Goal: Task Accomplishment & Management: Use online tool/utility

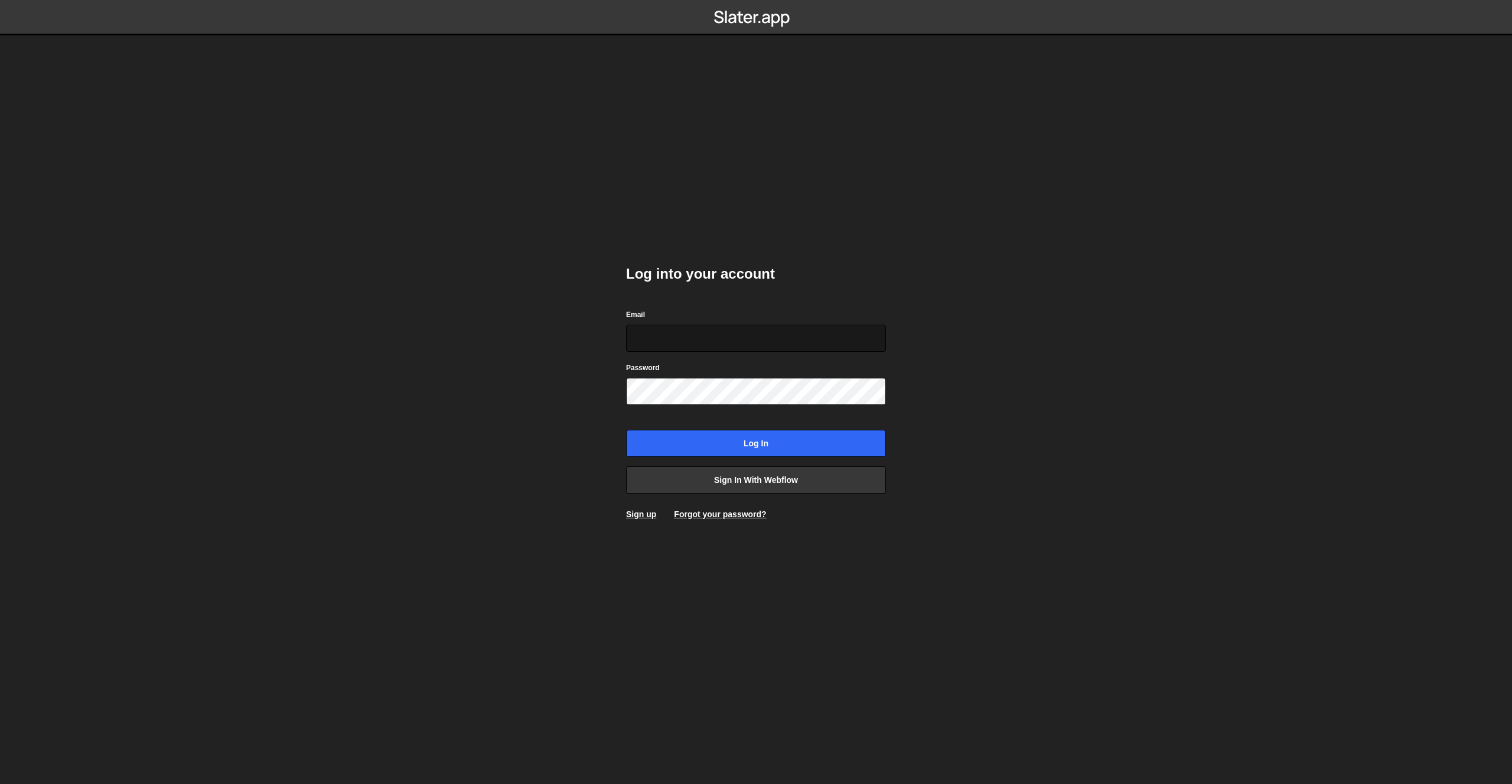
click at [749, 325] on input "Email" at bounding box center [756, 338] width 260 height 27
click at [725, 344] on input "Email" at bounding box center [756, 338] width 260 height 27
click at [725, 342] on input "Email" at bounding box center [756, 338] width 260 height 27
click at [727, 338] on input "Email" at bounding box center [756, 338] width 260 height 27
type input "timur@babings.studio"
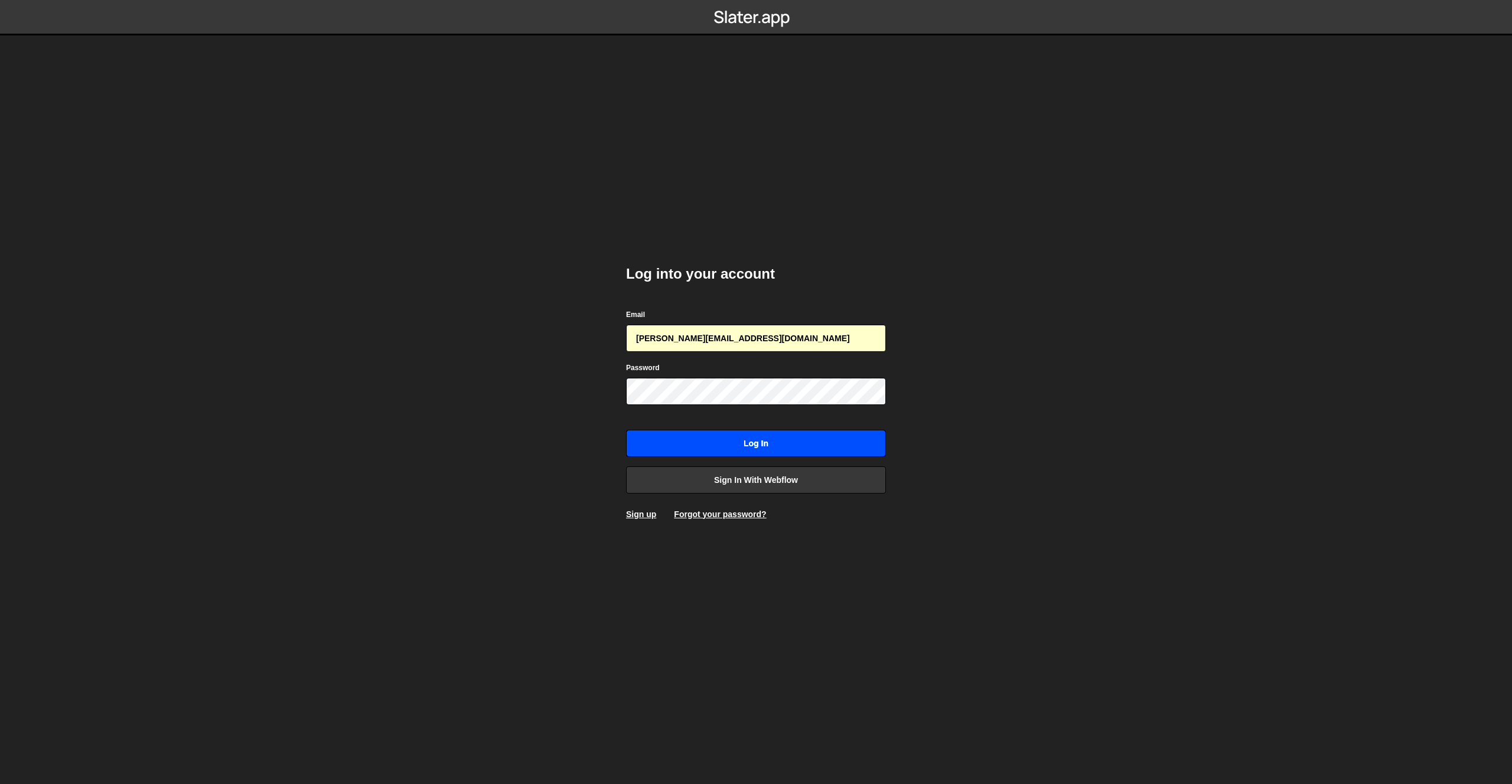
click at [748, 431] on input "Log in" at bounding box center [756, 443] width 260 height 27
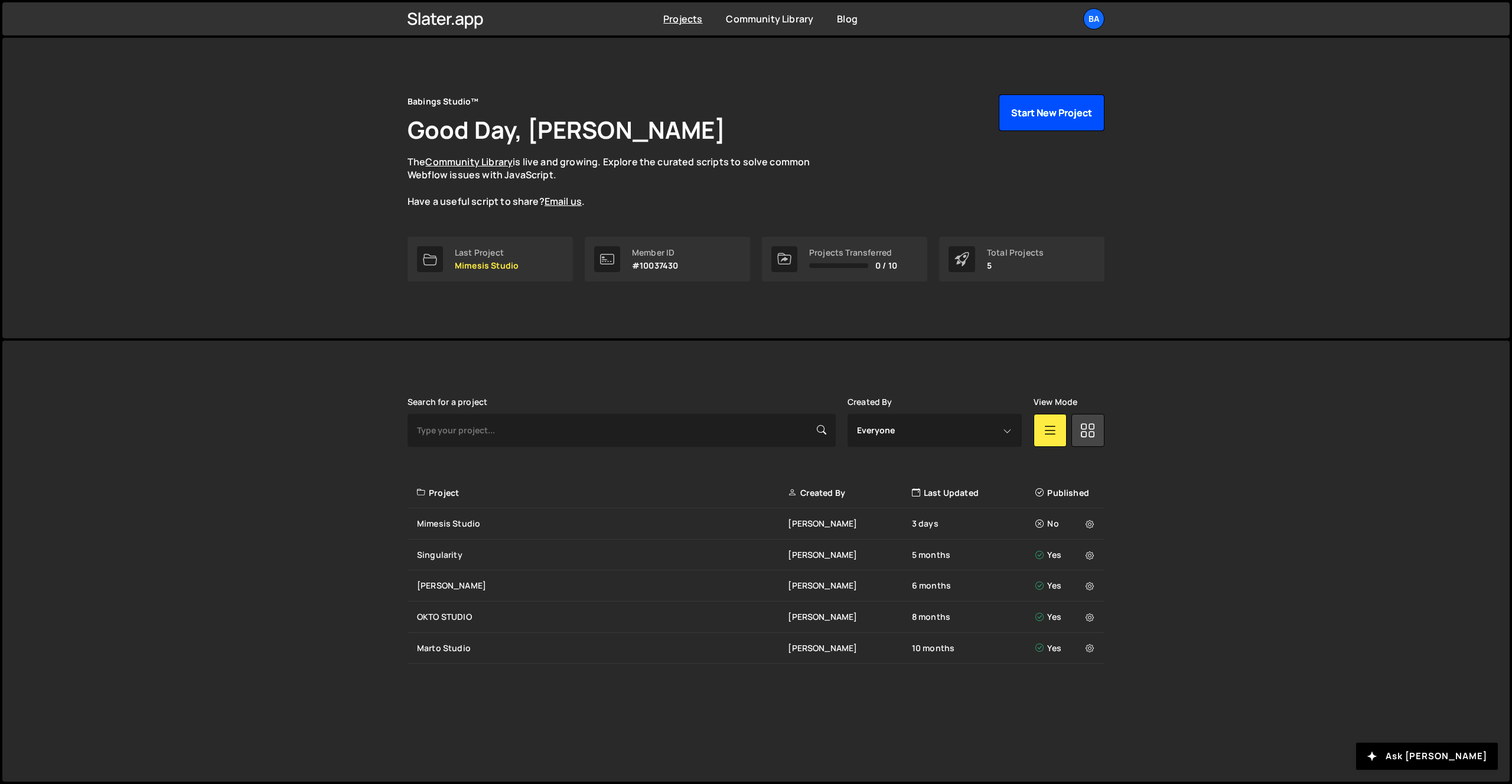
click at [1039, 112] on button "Start New Project" at bounding box center [1051, 113] width 106 height 36
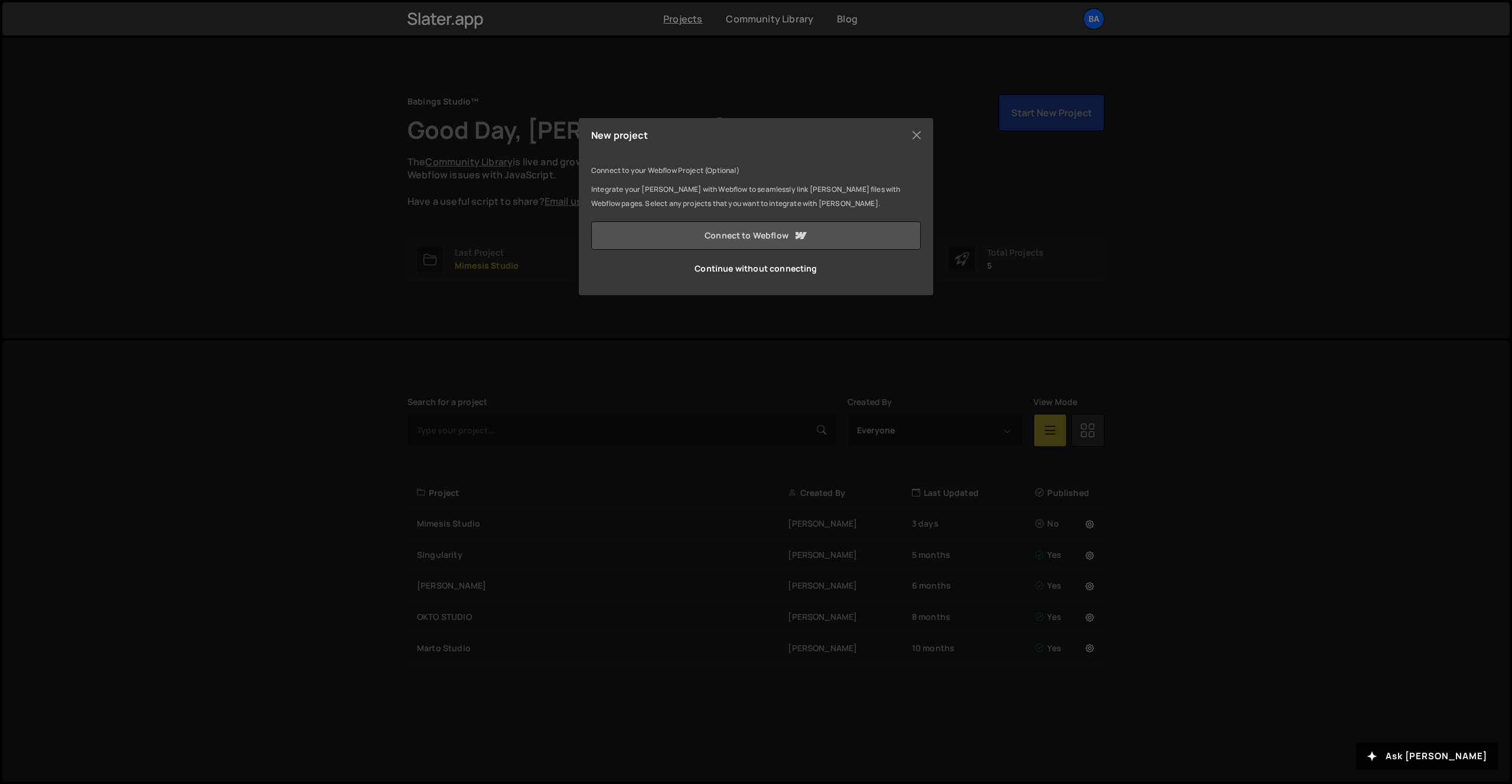
click at [798, 225] on link "Connect to Webflow" at bounding box center [756, 235] width 330 height 29
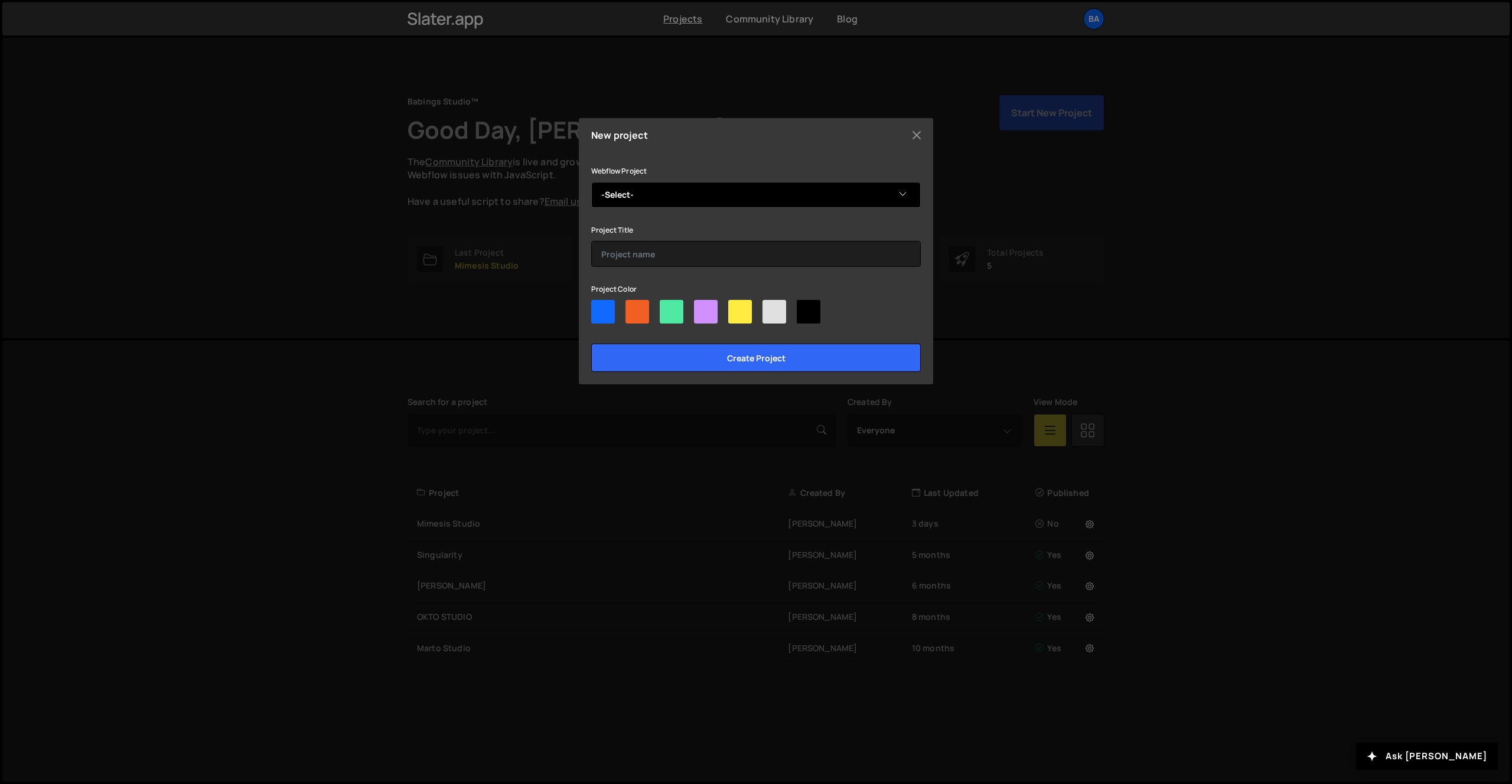
click at [750, 186] on select "-Select- Babings Studio Copy of Timur's Fresh Site Alessandro Martorelli Osmo S…" at bounding box center [756, 195] width 330 height 26
click at [703, 190] on select "-Select- Babings Studio Copy of Timur's Fresh Site Alessandro Martorelli Osmo S…" at bounding box center [756, 195] width 330 height 26
select select "67f3800259a98f33b8f6e9f5"
click at [591, 182] on select "-Select- Babings Studio Copy of Timur's Fresh Site Alessandro Martorelli Osmo S…" at bounding box center [756, 195] width 330 height 26
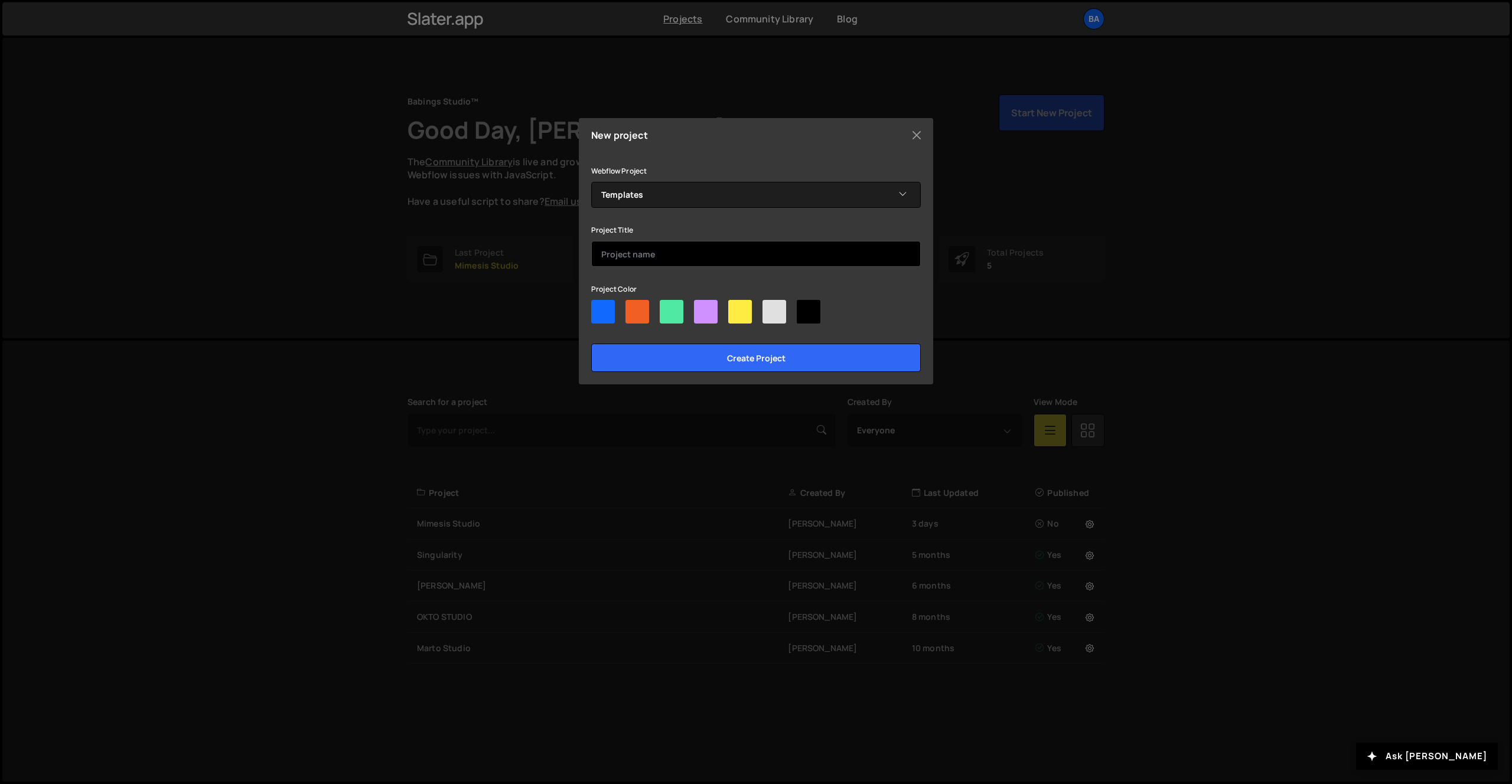
click at [759, 262] on input "text" at bounding box center [756, 254] width 330 height 26
type input "Templates BBST"
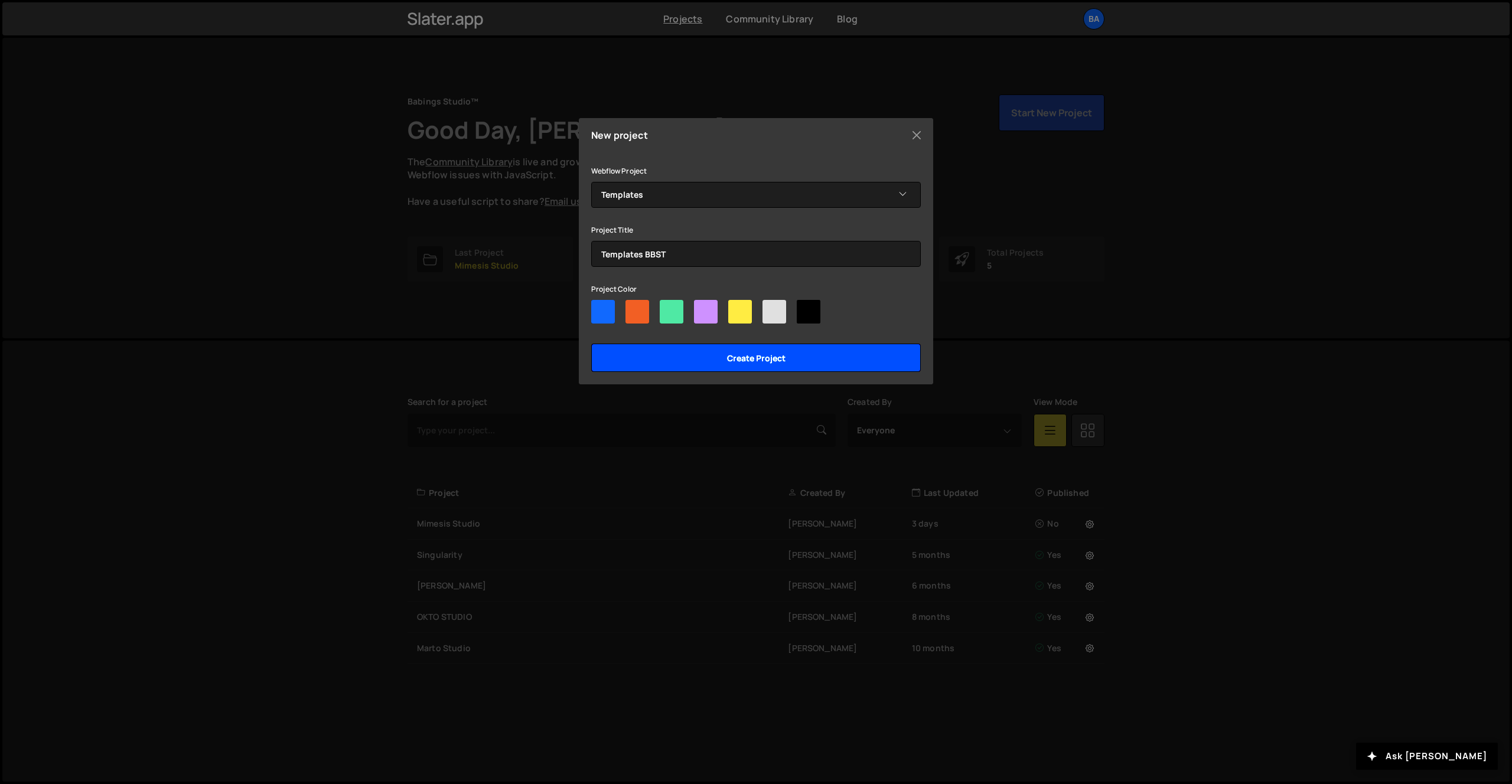
click at [800, 348] on input "Create project" at bounding box center [756, 358] width 330 height 29
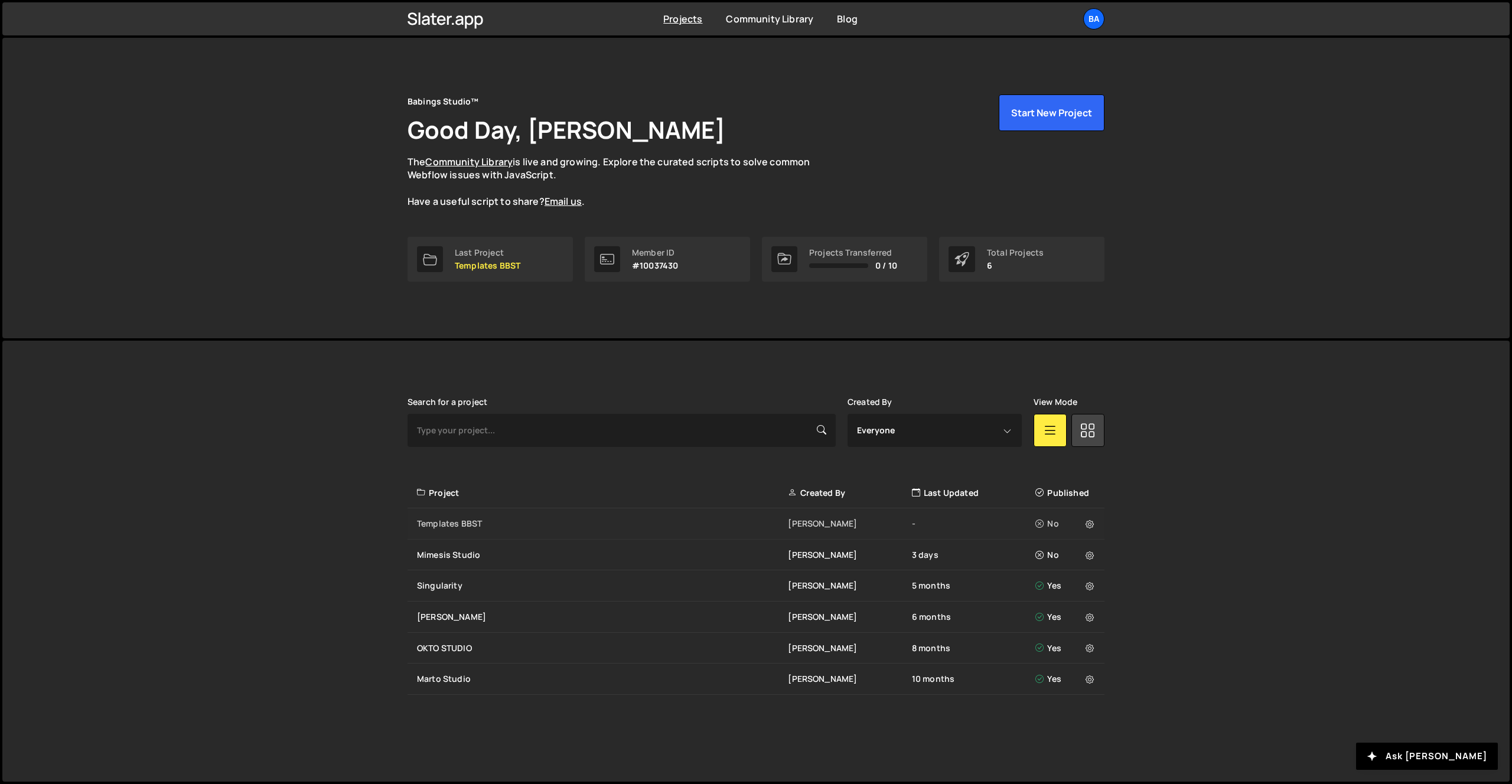
click at [442, 521] on div "Templates BBST" at bounding box center [602, 523] width 371 height 12
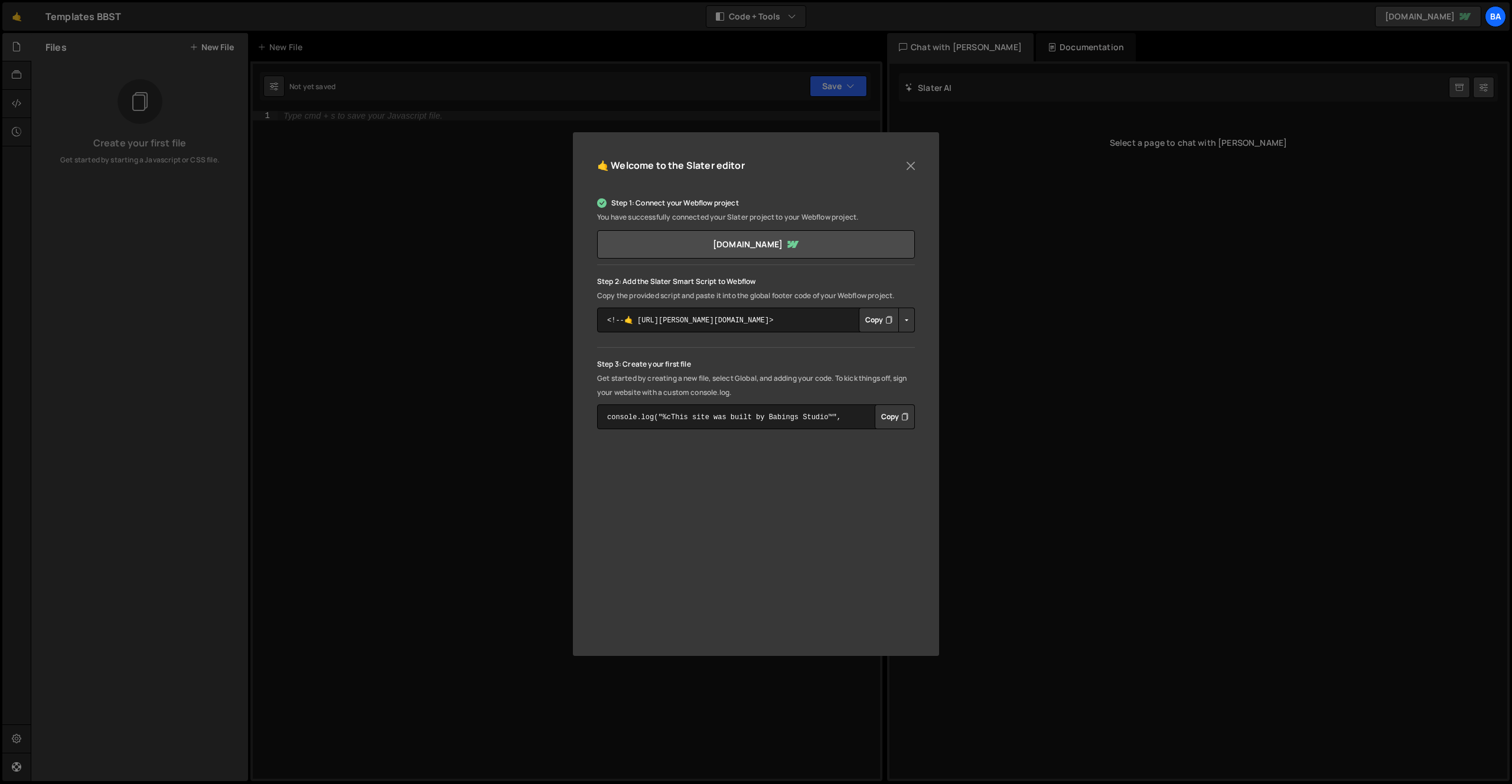
click at [870, 324] on button "Copy" at bounding box center [879, 320] width 40 height 25
click at [904, 168] on button "Close" at bounding box center [910, 165] width 18 height 18
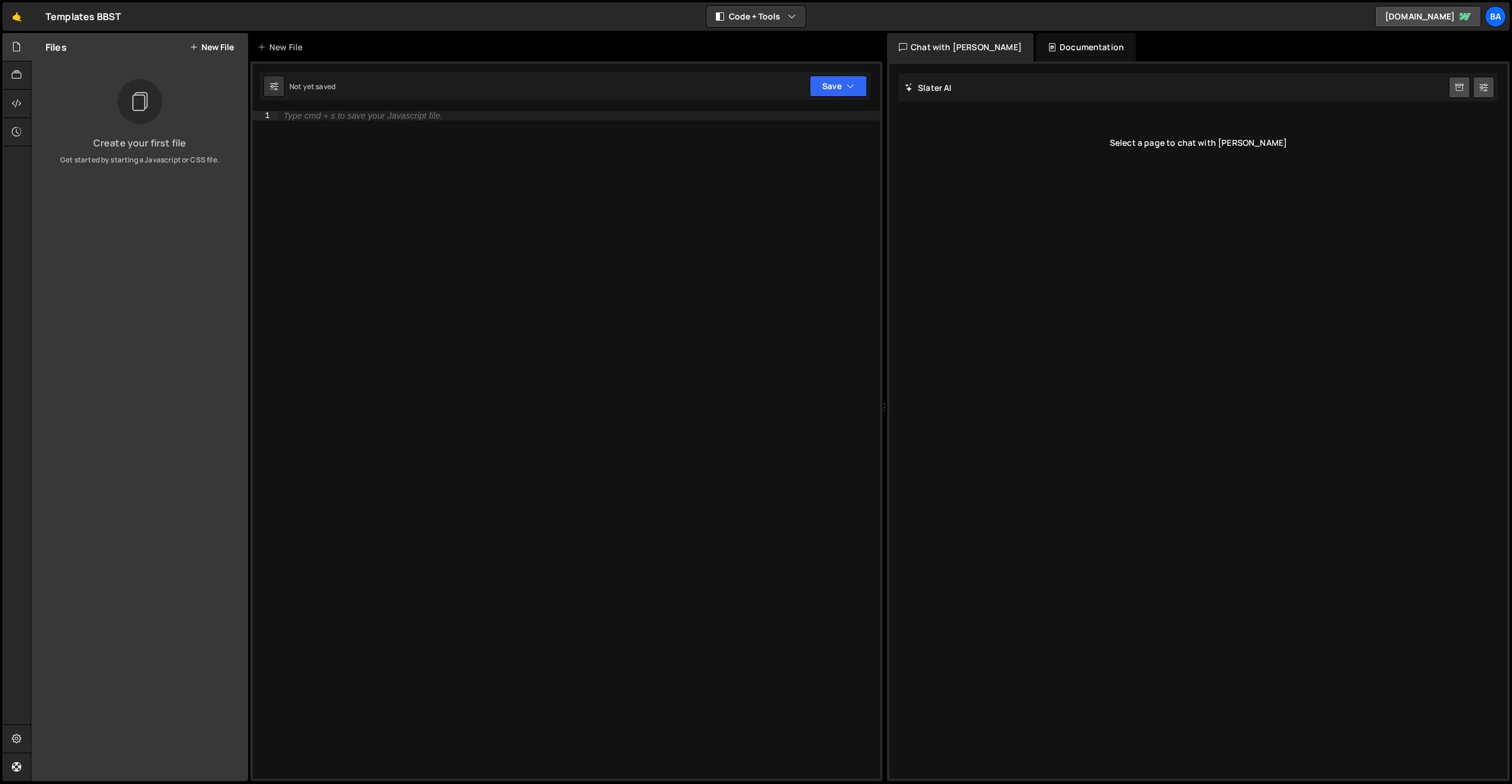
click at [195, 46] on icon at bounding box center [194, 47] width 9 height 10
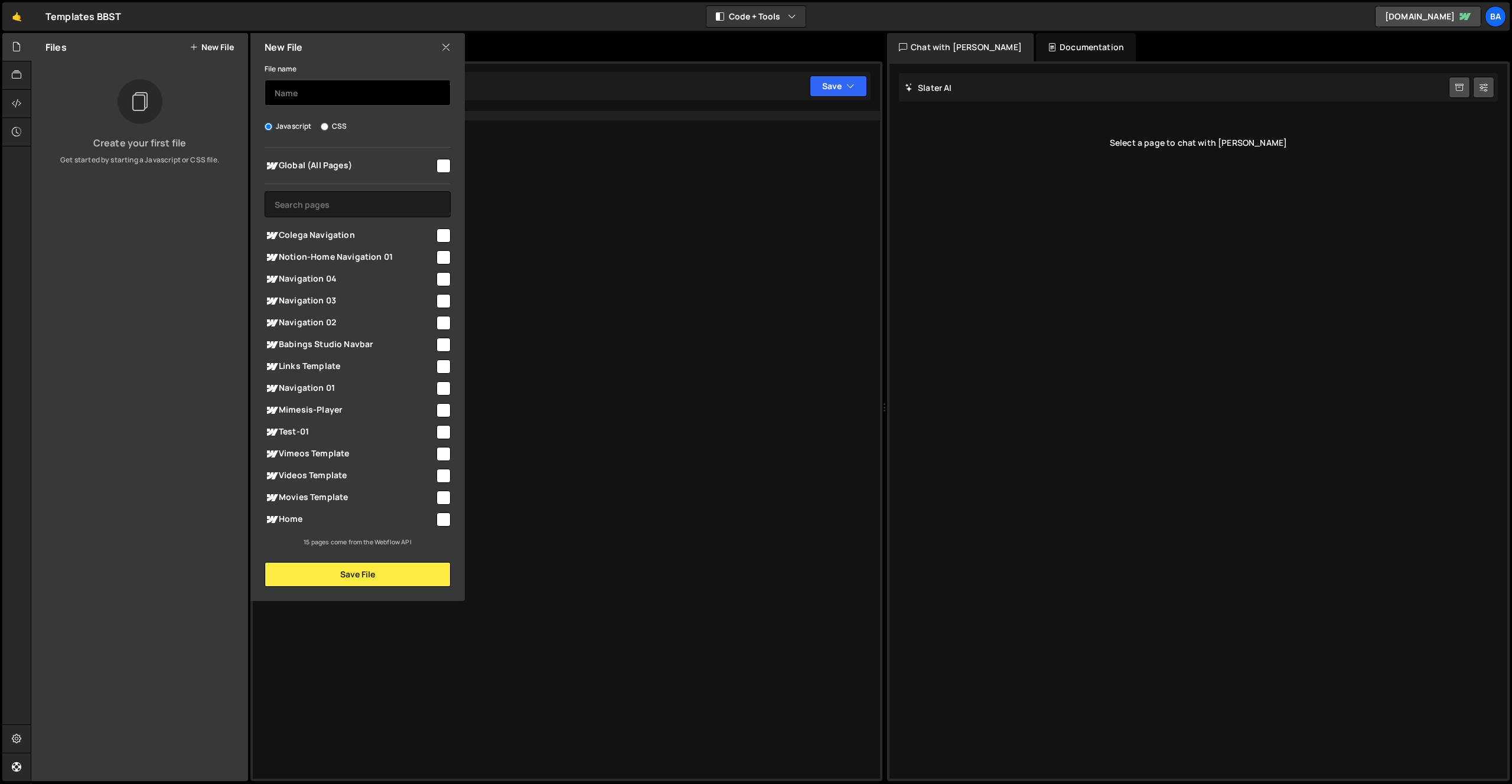
click at [341, 98] on input "text" at bounding box center [358, 92] width 186 height 26
click at [440, 238] on input "checkbox" at bounding box center [443, 235] width 14 height 14
checkbox input "true"
click at [347, 100] on input "text" at bounding box center [358, 92] width 186 height 26
type input "J"
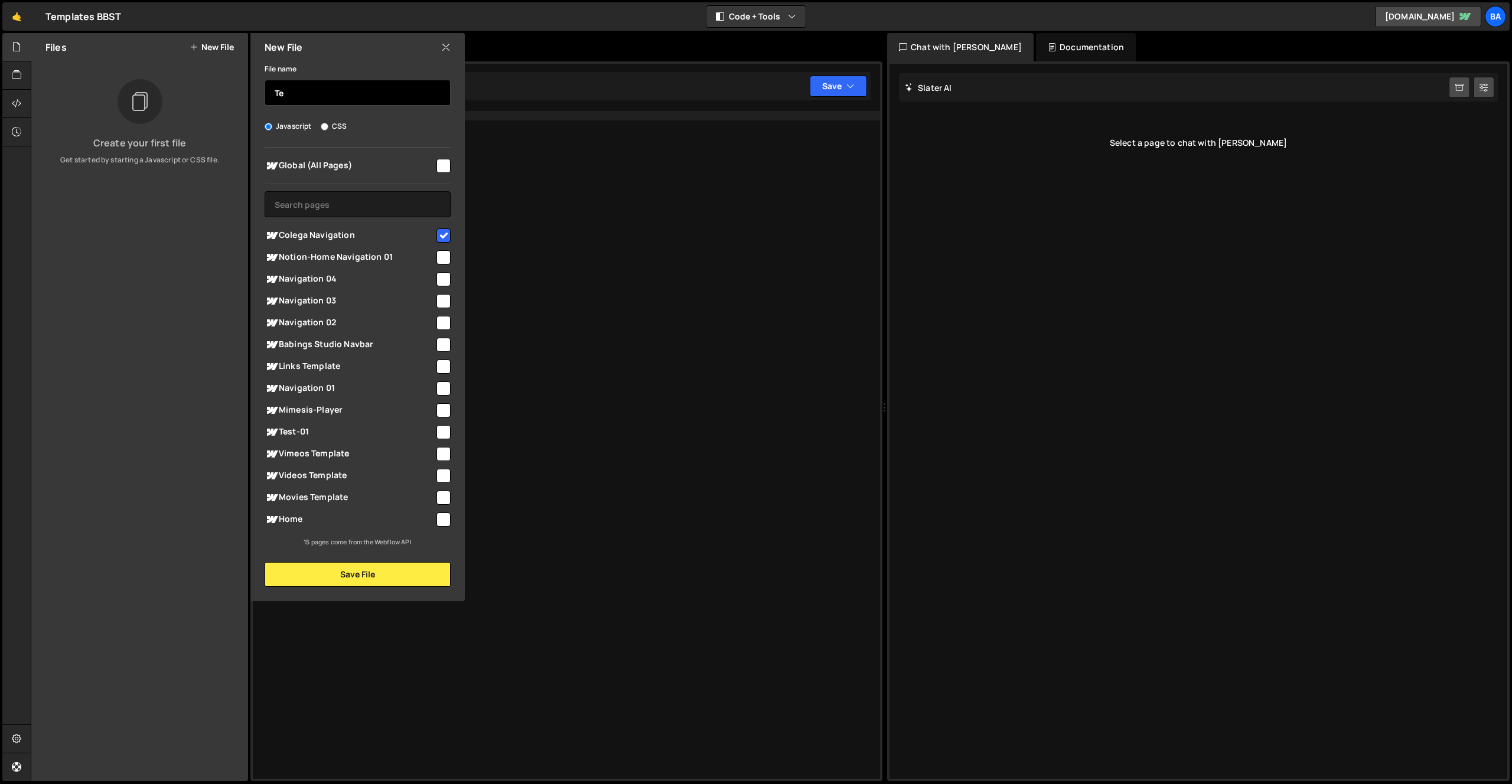
type input "T"
type input "C"
type input "a"
type input "colega"
click at [378, 586] on div "New File File name colega Javascript CSS Global (All Pages)" at bounding box center [357, 317] width 217 height 568
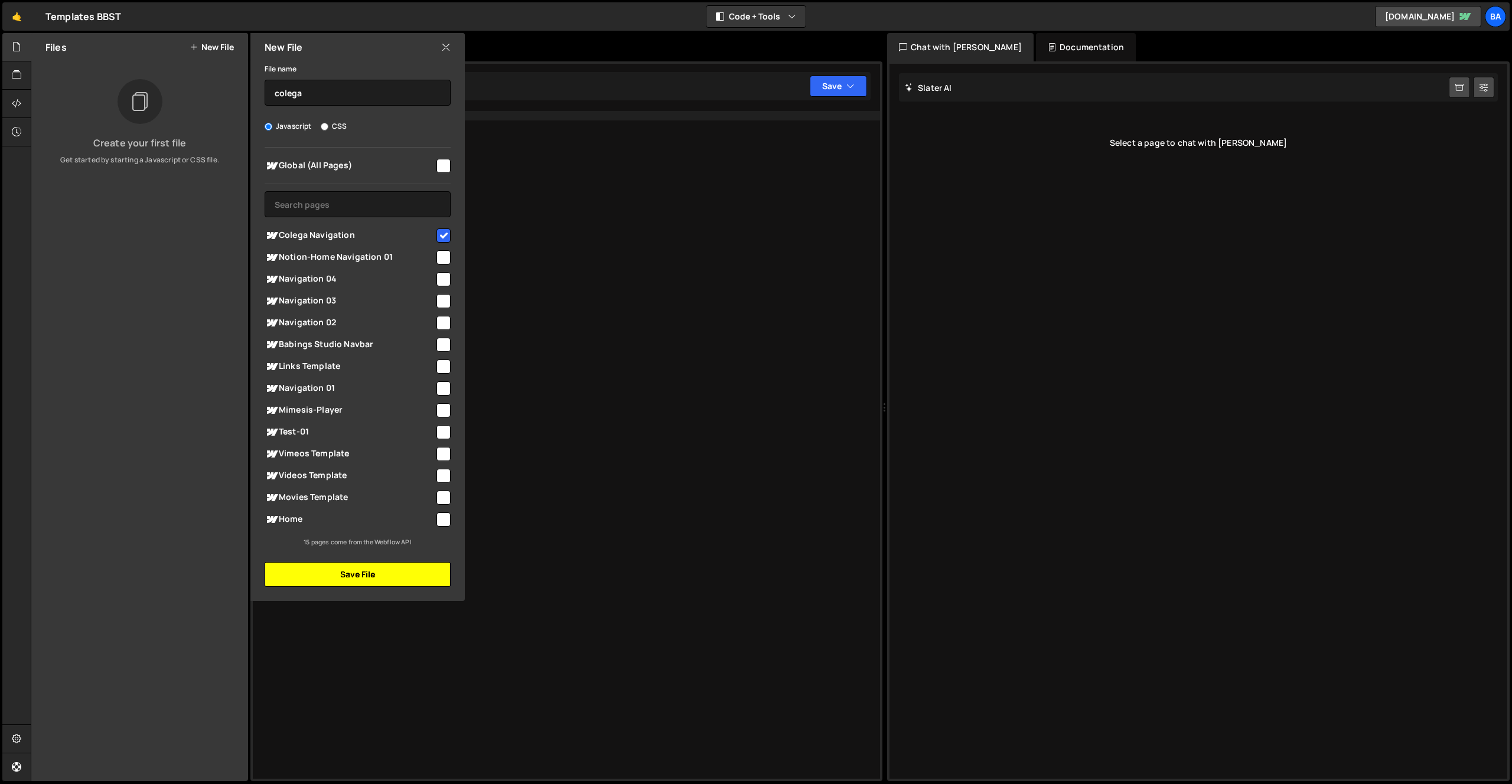
click at [427, 573] on button "Save File" at bounding box center [358, 574] width 186 height 25
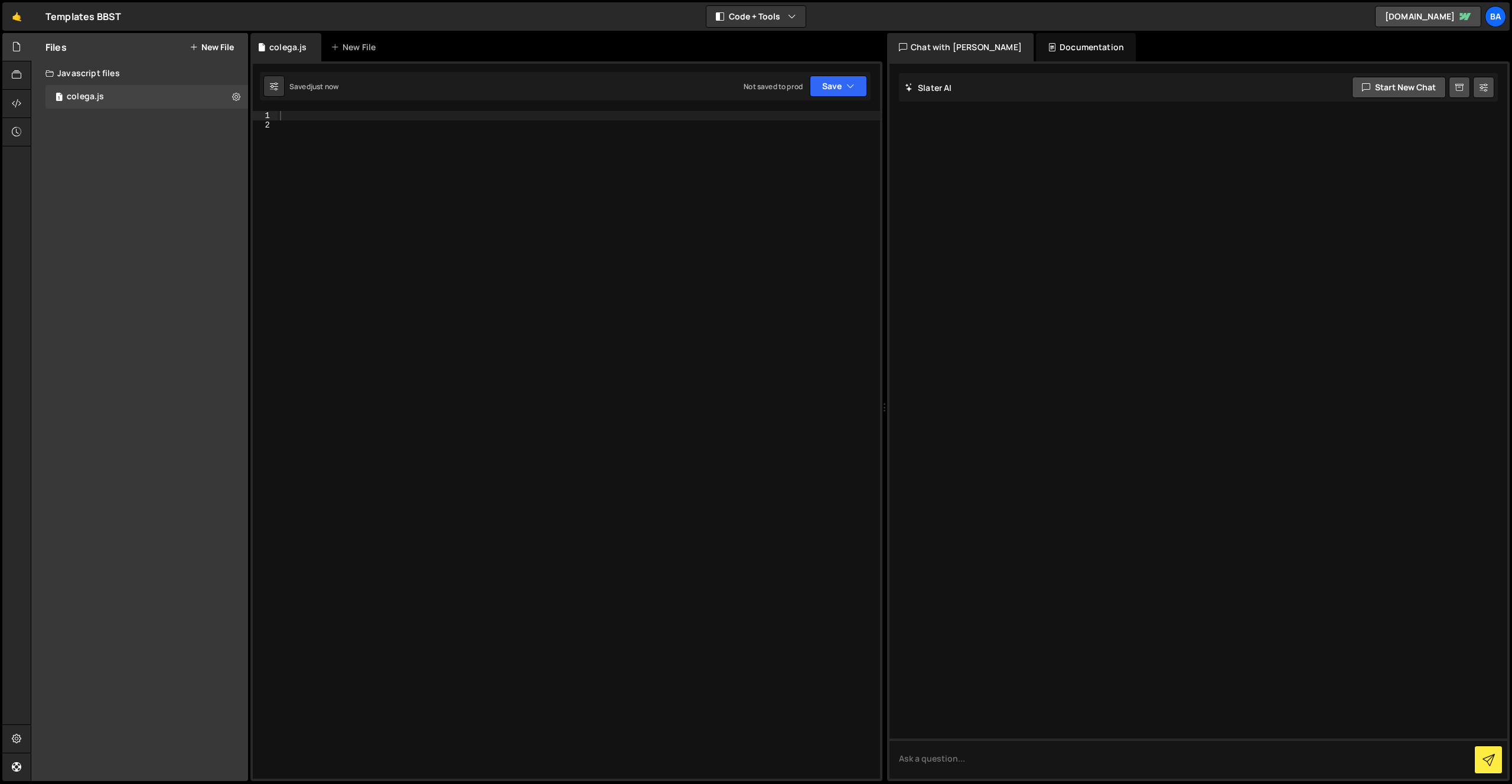
click at [318, 130] on div at bounding box center [579, 454] width 602 height 687
type textarea "console.log('hello colega');"
click at [810, 88] on button "Save" at bounding box center [838, 86] width 57 height 21
click at [827, 127] on div "Saved 13 seconds ago" at bounding box center [798, 128] width 123 height 14
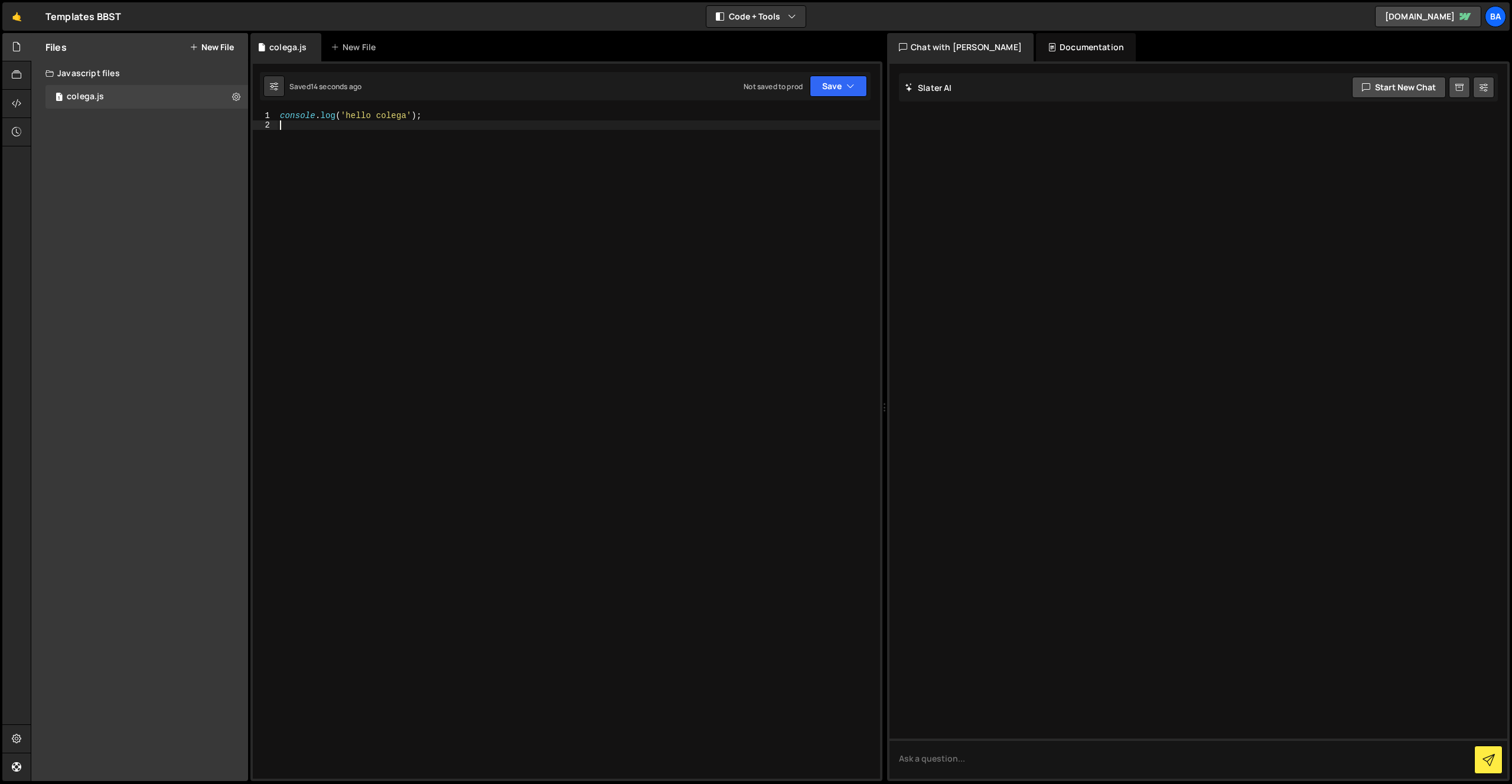
scroll to position [0, 0]
click at [443, 190] on div "console . log ( 'hello colega' ) ;" at bounding box center [579, 454] width 602 height 687
paste textarea "});"
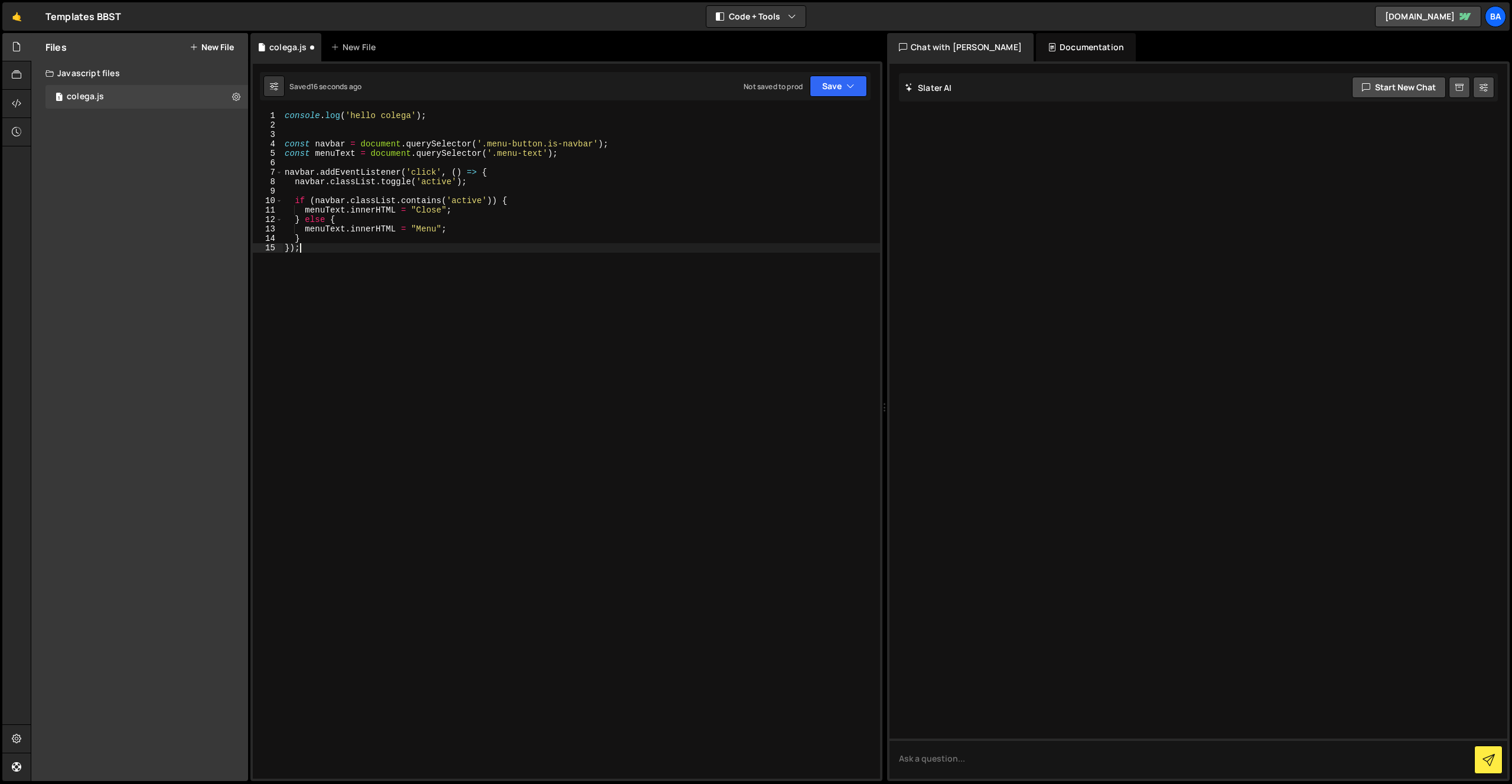
type textarea "});"
click at [232, 95] on icon at bounding box center [236, 96] width 9 height 11
click at [280, 104] on button "Copy share link" at bounding box center [308, 98] width 116 height 24
click at [15, 77] on icon at bounding box center [16, 75] width 10 height 13
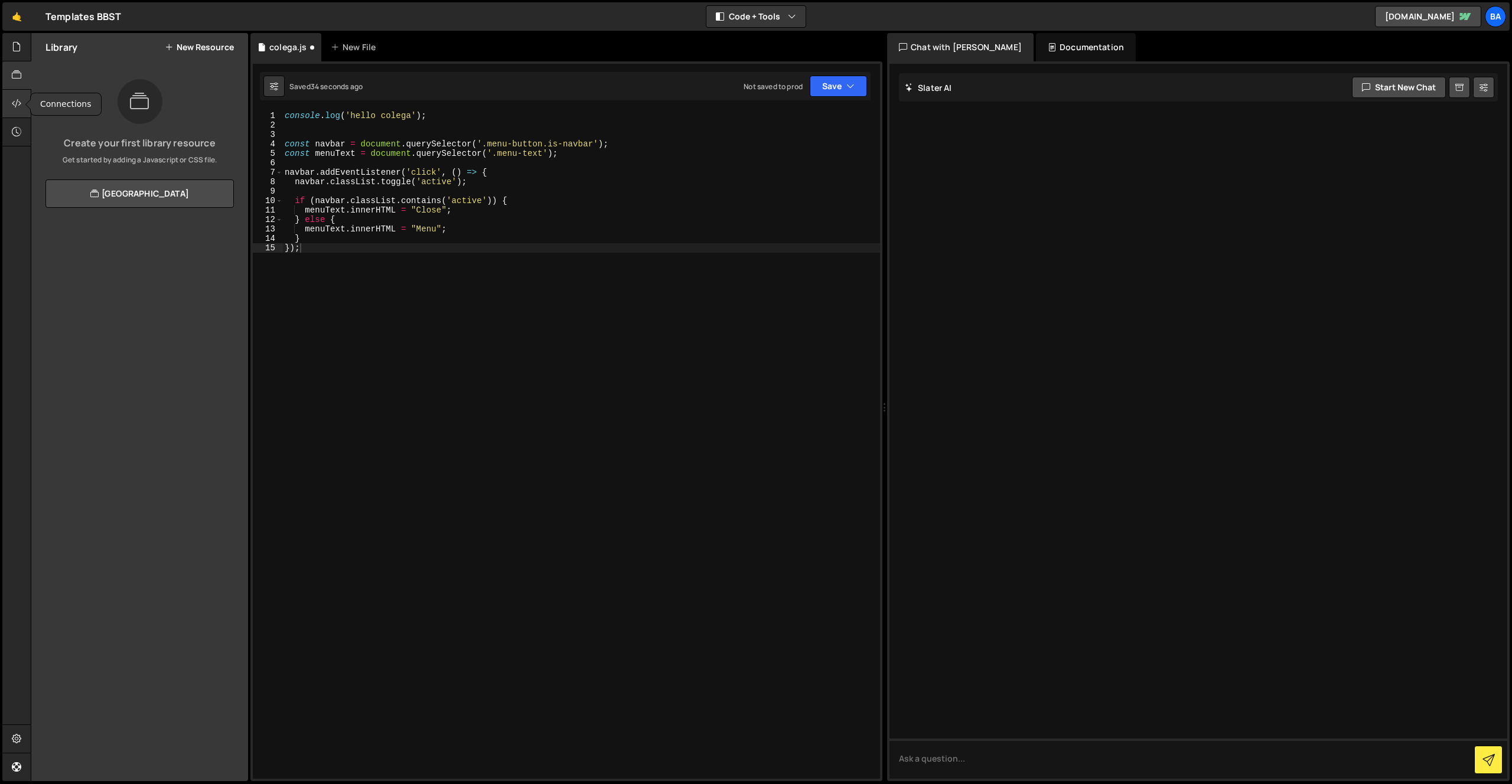
click at [18, 100] on icon at bounding box center [16, 103] width 10 height 13
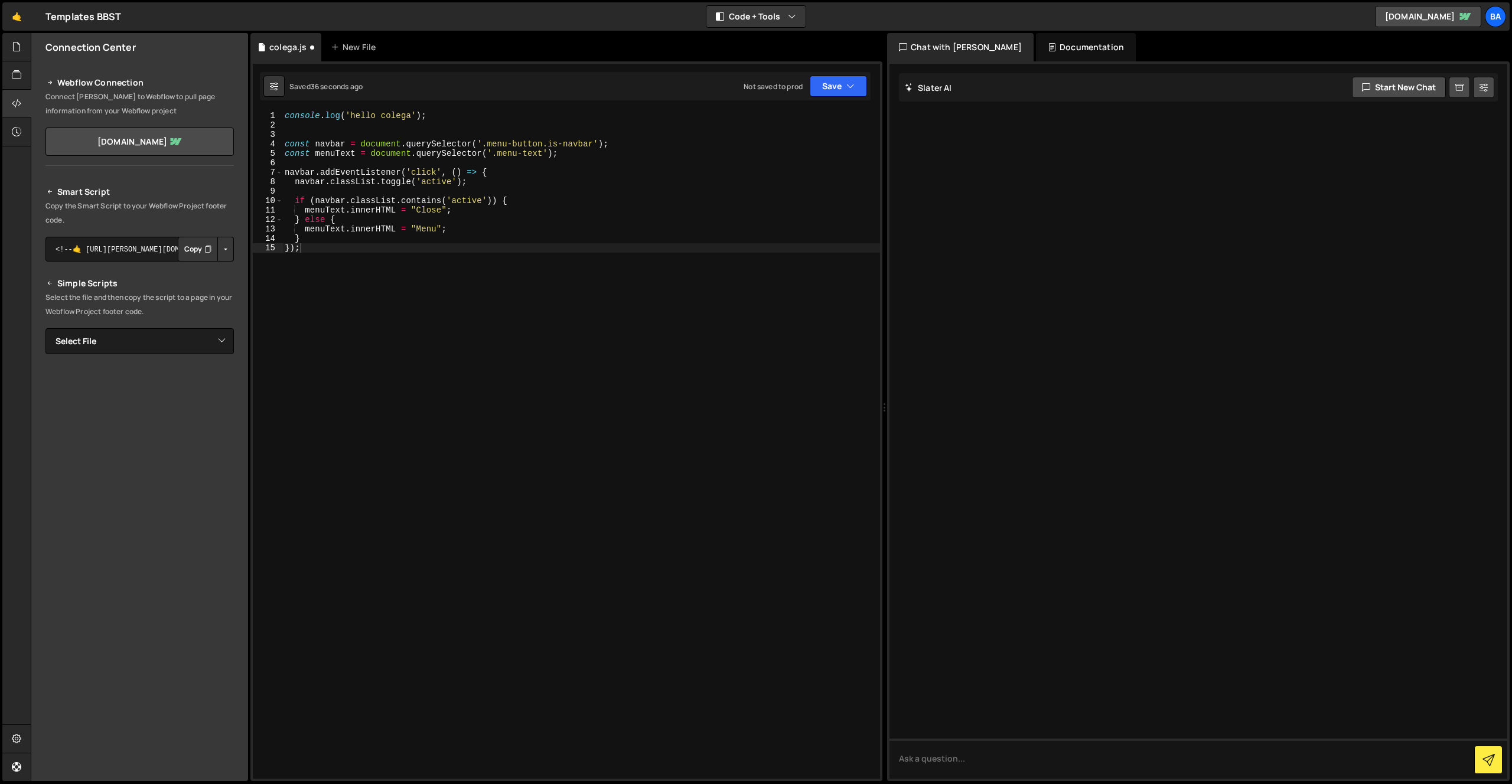
click at [217, 251] on button "Copy" at bounding box center [198, 249] width 40 height 25
click at [226, 249] on button "Button group with nested dropdown" at bounding box center [225, 249] width 16 height 25
click at [126, 251] on textarea "<!--🤙 [URL][PERSON_NAME][DOMAIN_NAME]> <script>document.addEventListener("DOMCo…" at bounding box center [140, 249] width 189 height 25
click at [197, 251] on button "Copy" at bounding box center [198, 249] width 40 height 25
click at [139, 342] on select "Select File colega.js" at bounding box center [140, 341] width 189 height 26
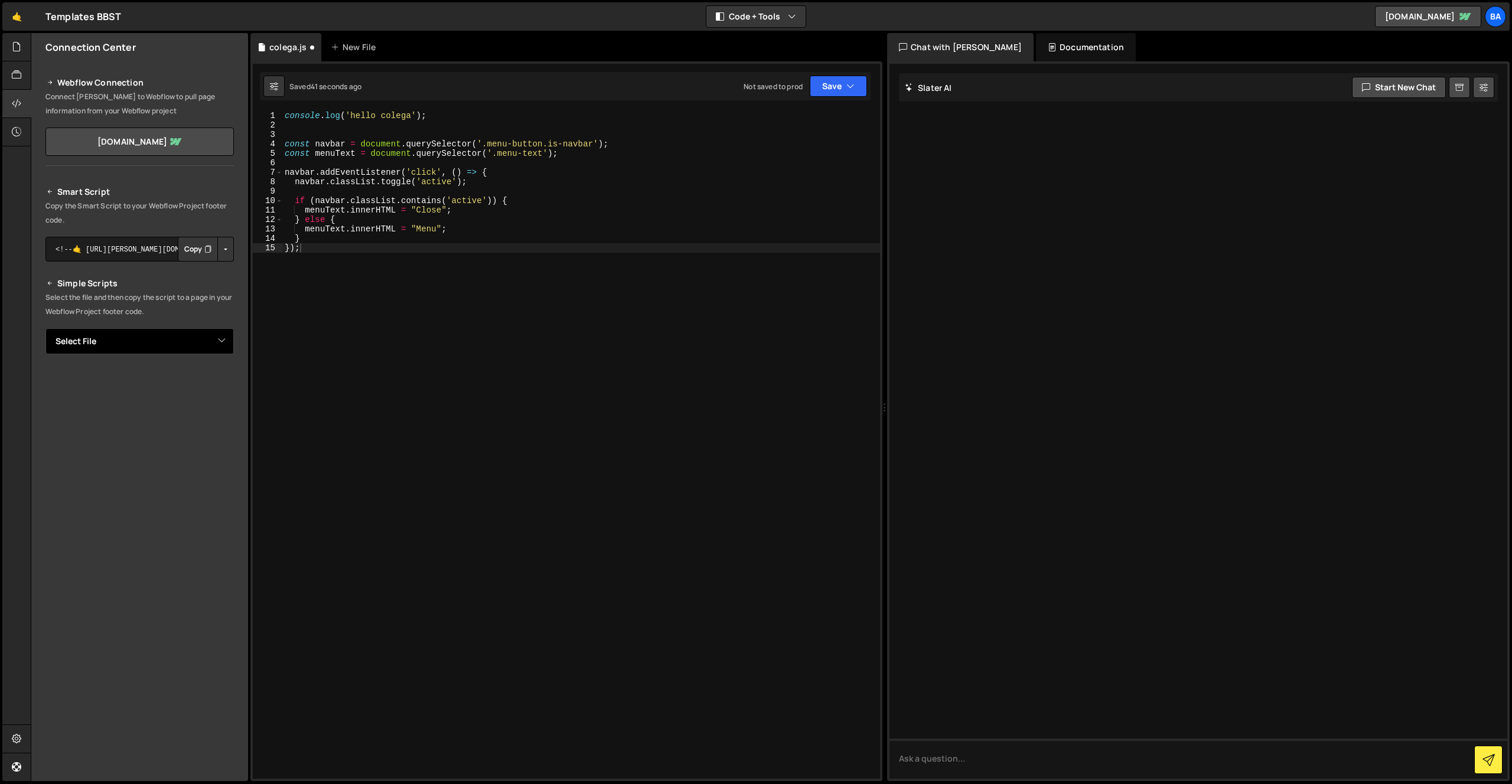
select select "46994"
click at [46, 328] on select "Select File colega.js" at bounding box center [140, 341] width 189 height 26
click at [189, 384] on button "Copy" at bounding box center [198, 381] width 40 height 25
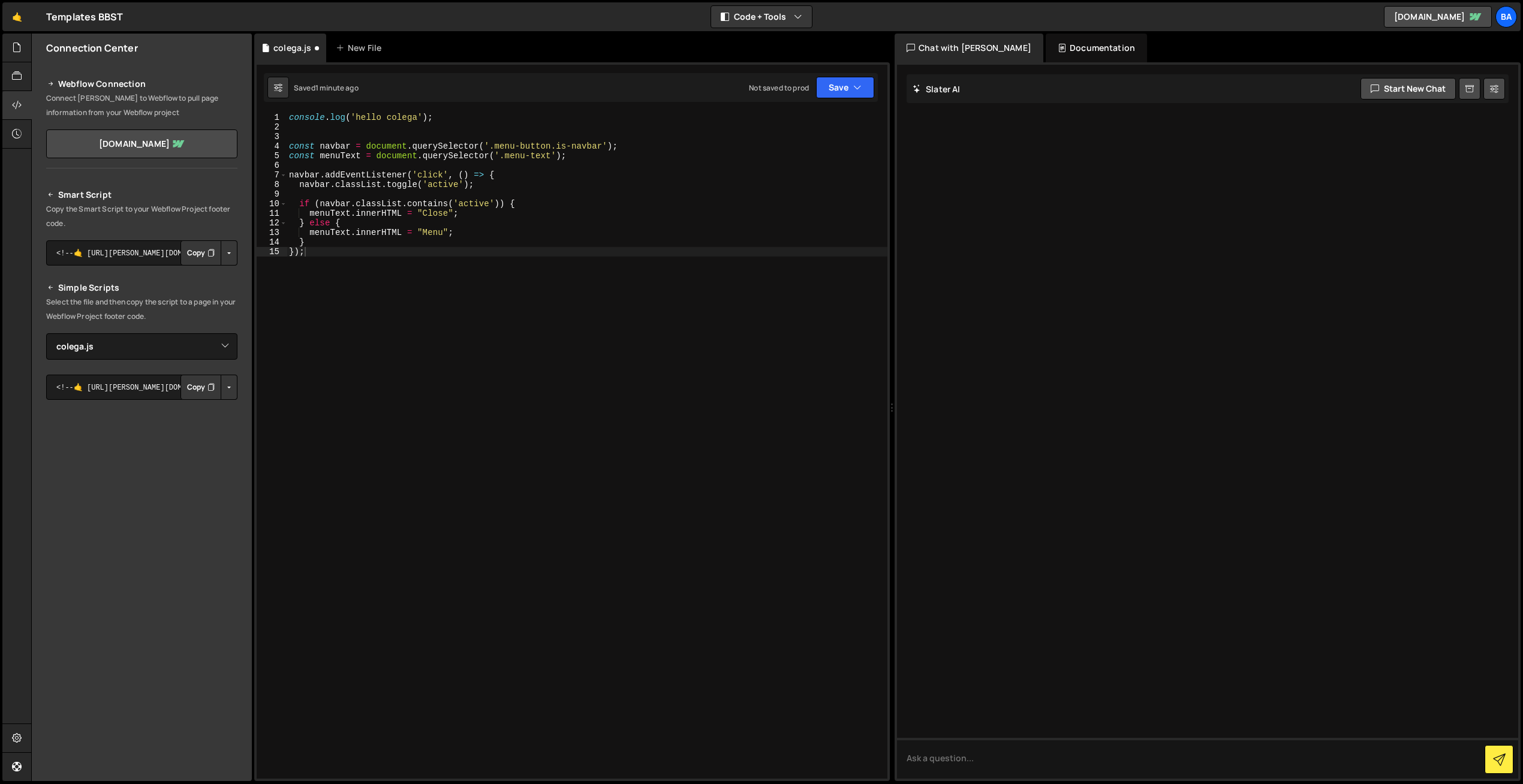
click at [329, 237] on div "console . log ( 'hello colega' ) ; const navbar = document . querySelector ( '.…" at bounding box center [587, 455] width 601 height 685
click at [570, 156] on div "console . log ( 'hello colega' ) ; const navbar = document . querySelector ( '.…" at bounding box center [587, 455] width 601 height 685
type textarea "const menuText = document.querySelector('.menu-text');"
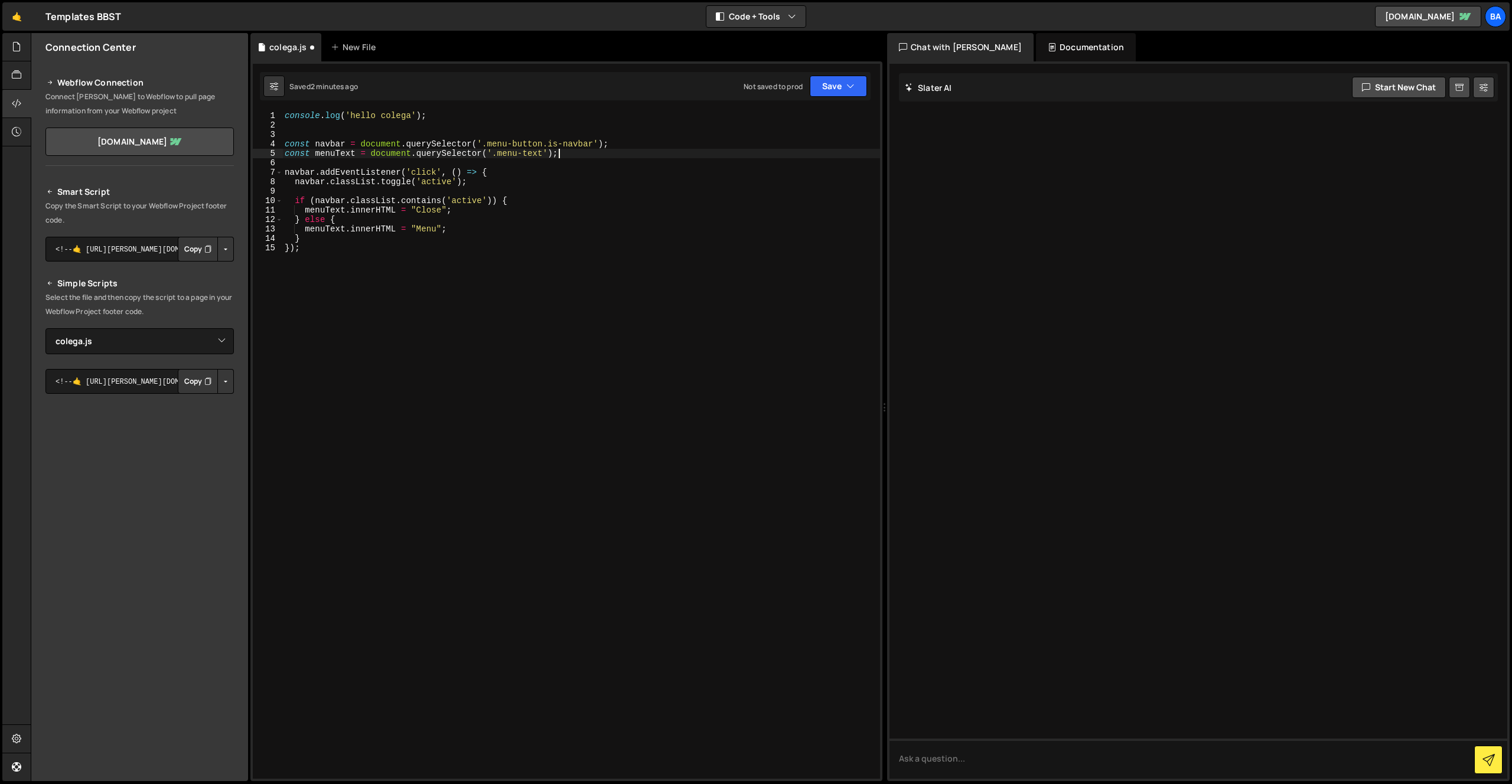
click at [388, 187] on div "console . log ( 'hello colega' ) ; const navbar = document . querySelector ( '.…" at bounding box center [581, 454] width 597 height 687
click at [472, 210] on div "console . log ( 'hello colega' ) ; const navbar = document . querySelector ( '.…" at bounding box center [581, 454] width 597 height 687
type textarea "menuText.innerHTML = "Close";"
type textarea "gsap.to('.wrapper-menu'{)"
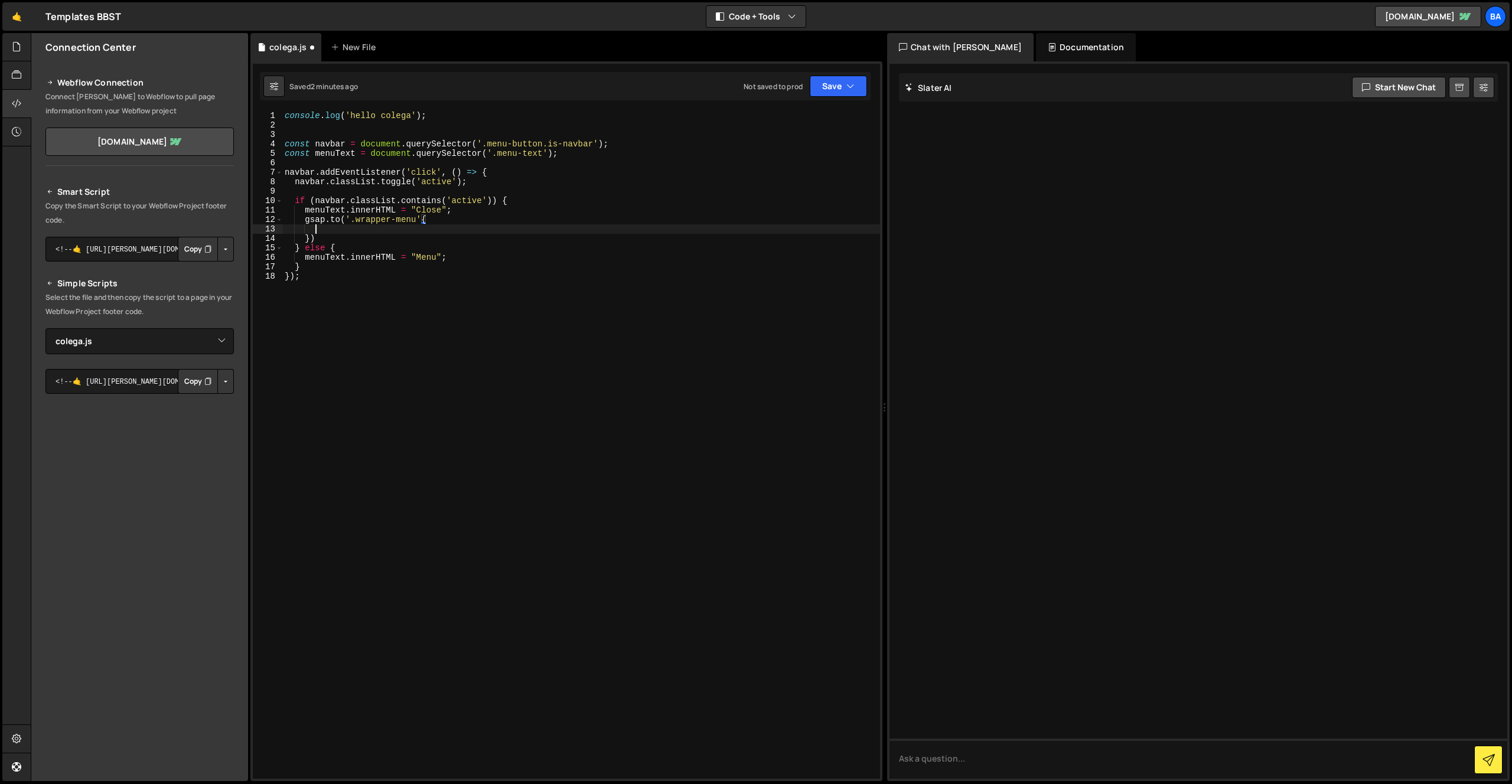
scroll to position [0, 2]
click at [337, 217] on div "console . log ( 'hello colega' ) ; const navbar = document . querySelector ( '.…" at bounding box center [581, 454] width 597 height 687
type textarea "gsap.fromTo('.wrapper-menu'{"
type textarea "width: 0,"
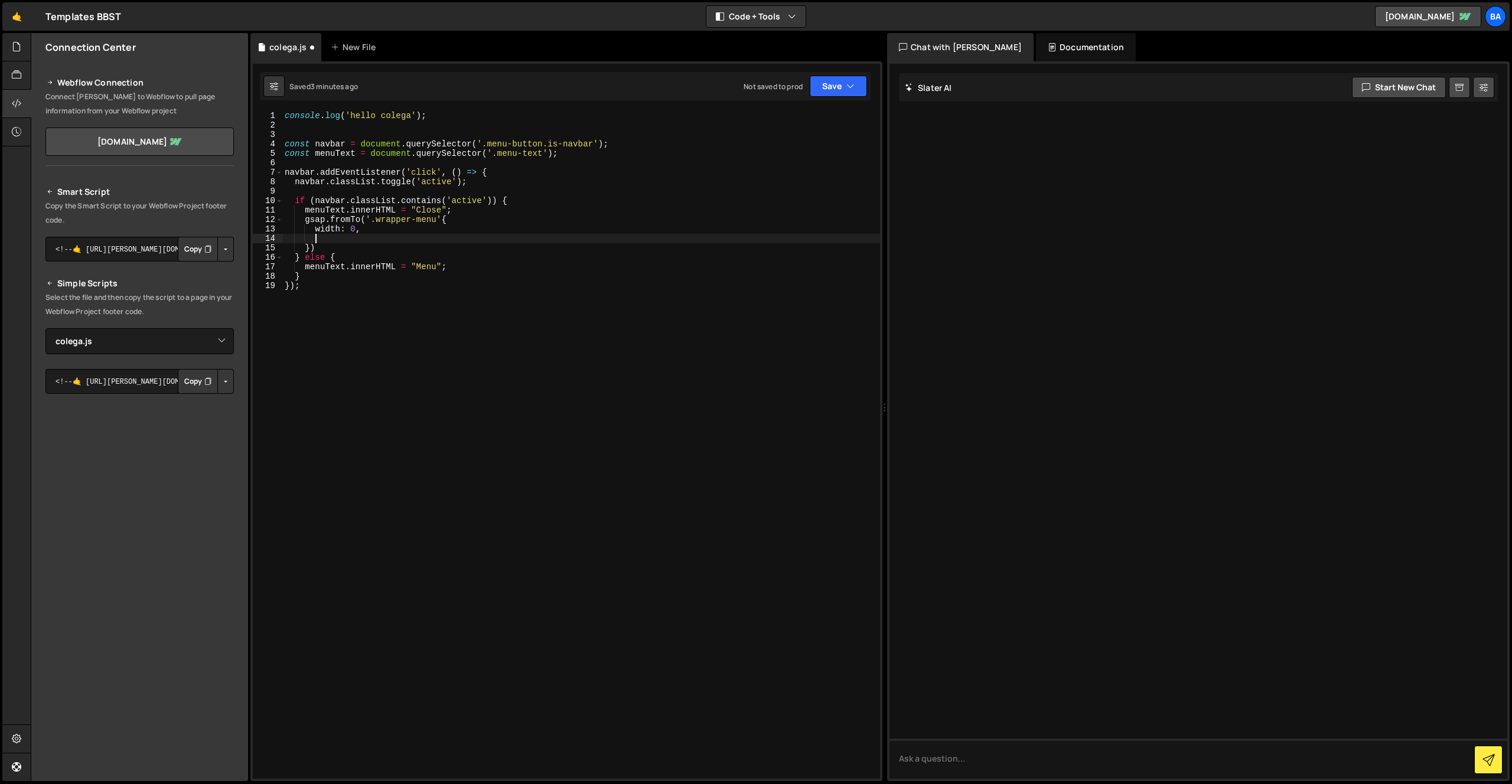
scroll to position [0, 2]
type textarea "g"
type textarea "height: 0,"
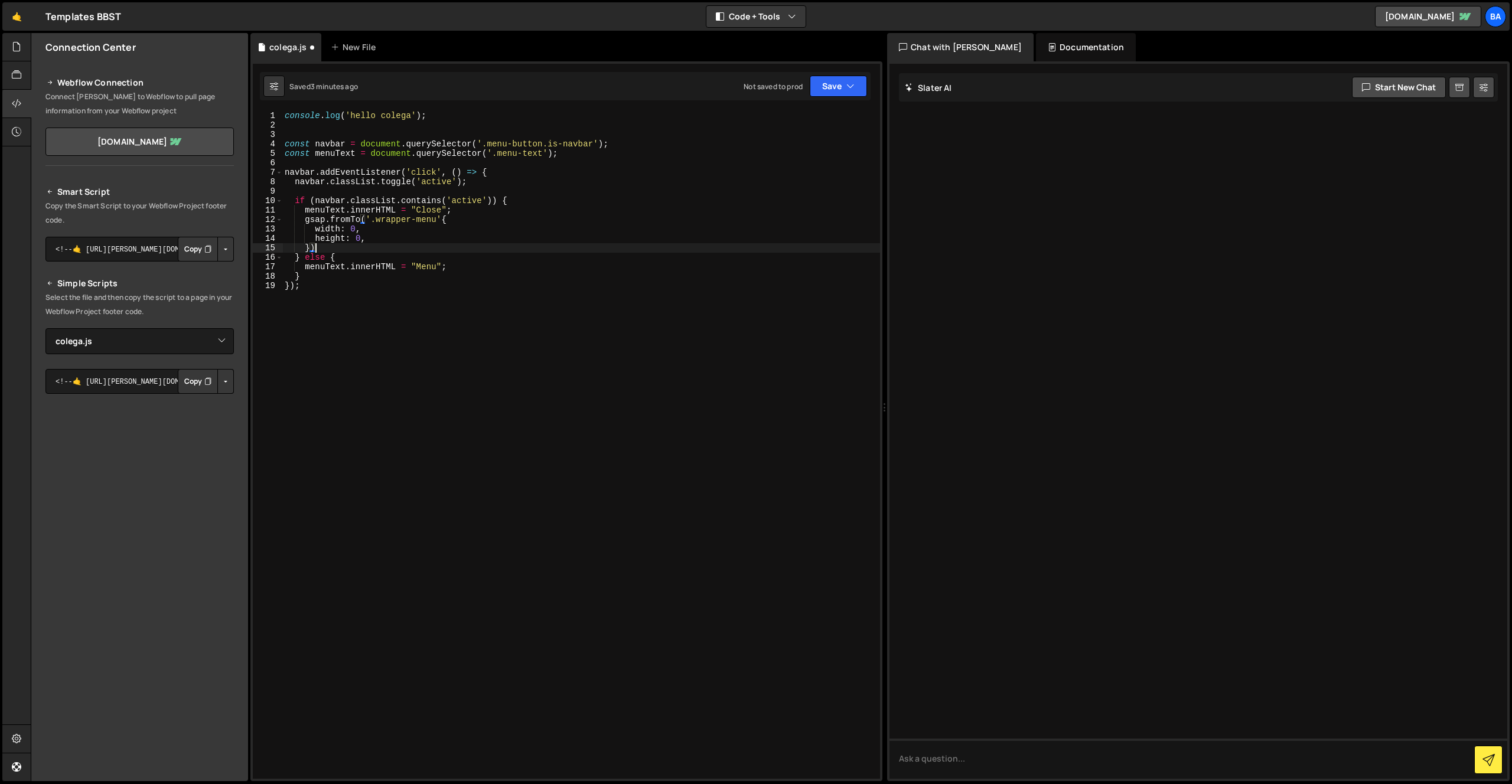
type textarea "}),"
type textarea "to."
type textarea "width: '25rem',"
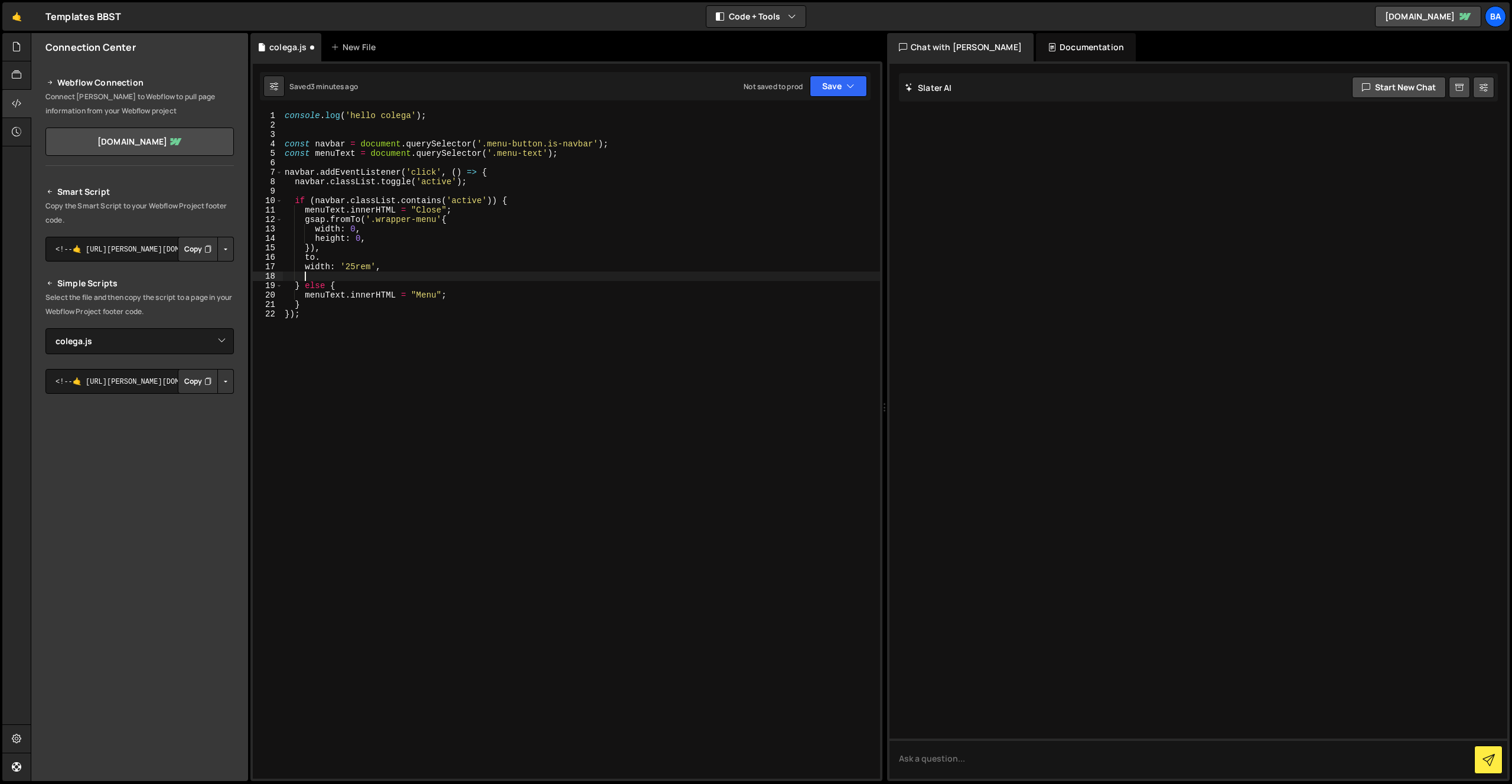
type textarea "g"
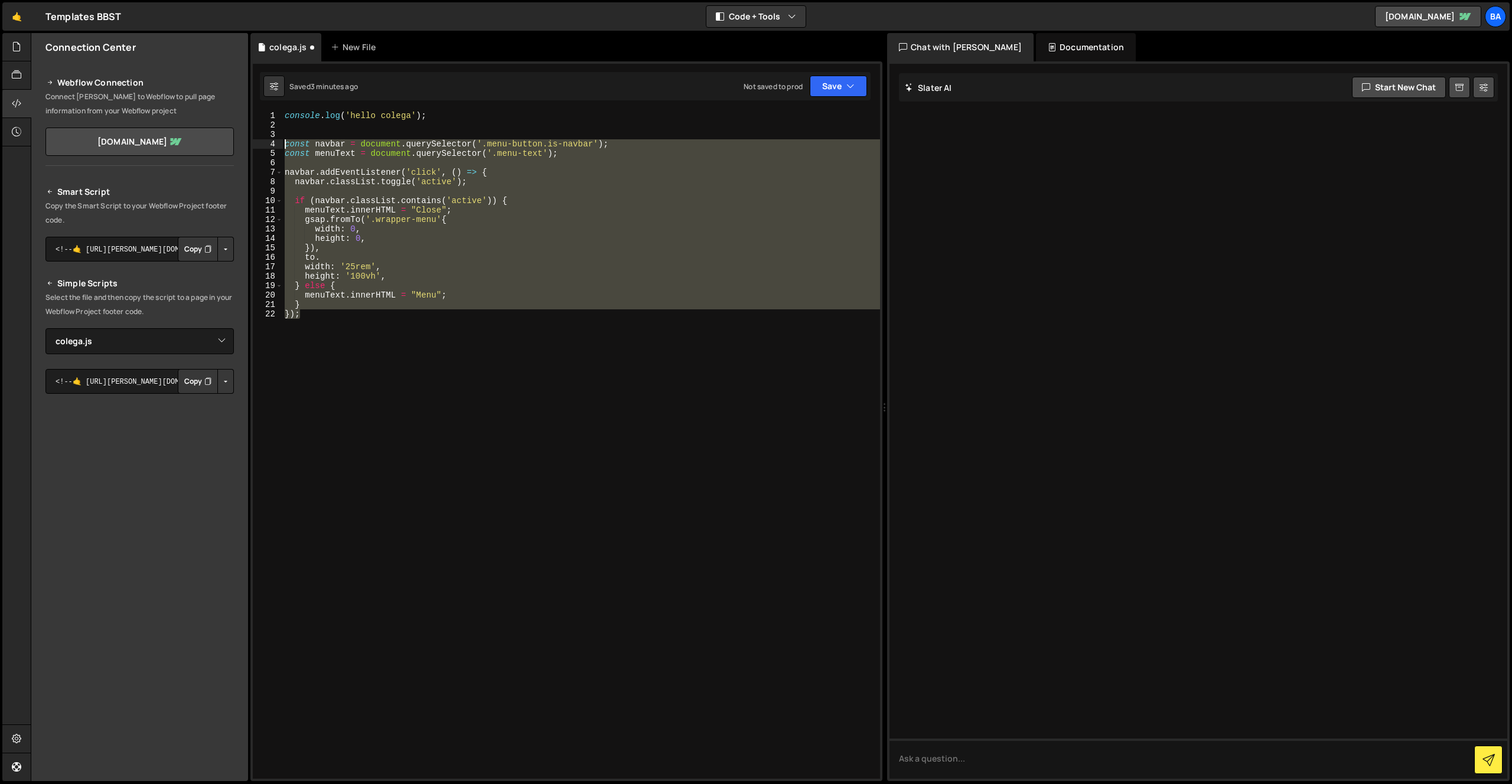
drag, startPoint x: 305, startPoint y: 311, endPoint x: 279, endPoint y: 140, distance: 173.0
click at [279, 140] on div "height: '100vh', 1 2 3 4 5 6 7 8 9 10 11 12 13 14 15 16 17 18 19 20 21 22 conso…" at bounding box center [566, 445] width 627 height 668
click at [330, 314] on div "console . log ( 'hello colega' ) ; const navbar = document . querySelector ( '.…" at bounding box center [581, 445] width 597 height 668
drag, startPoint x: 282, startPoint y: 153, endPoint x: 274, endPoint y: 142, distance: 13.6
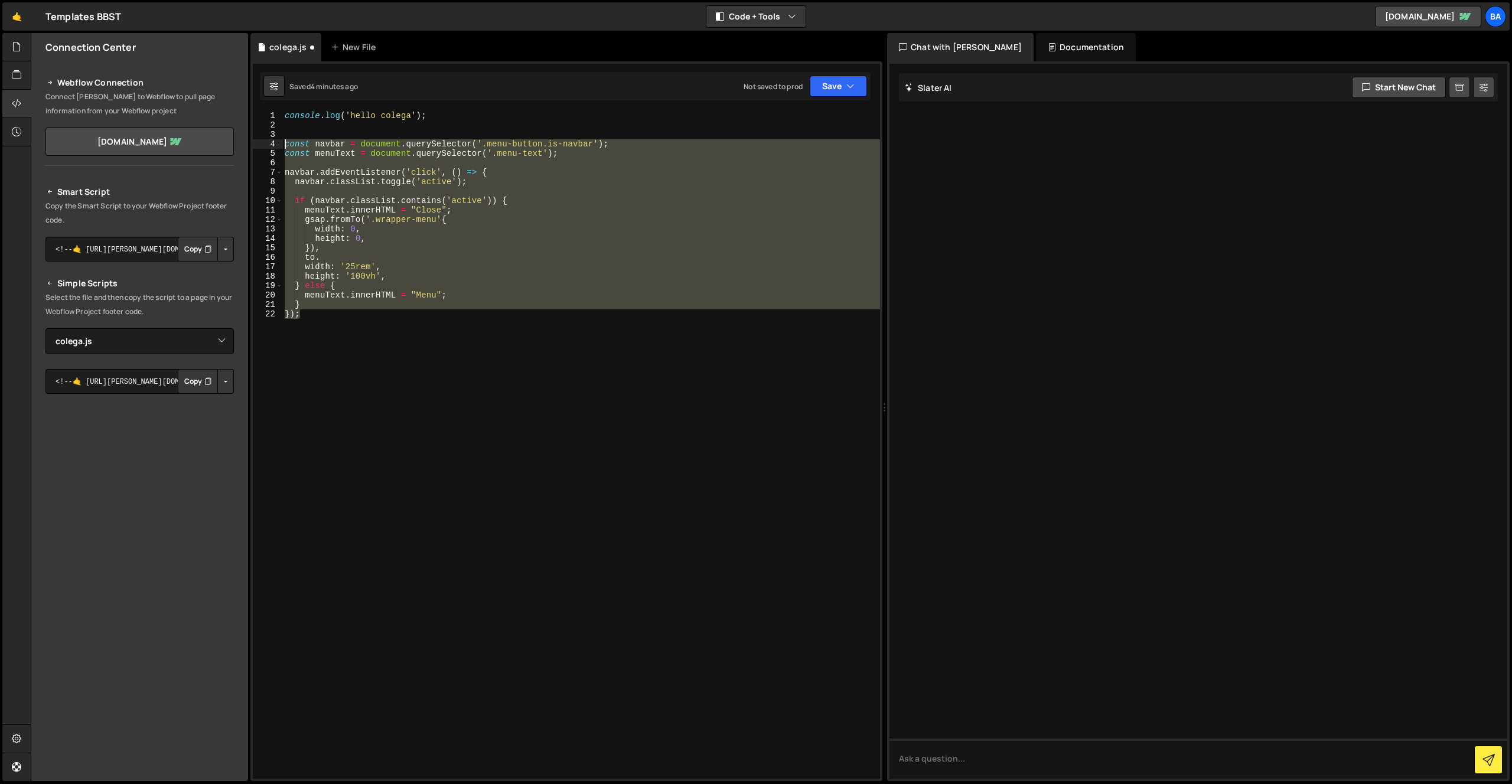
click at [274, 142] on div "}); 1 2 3 4 5 6 7 8 9 10 11 12 13 14 15 16 17 18 19 20 21 22 console . log ( 'h…" at bounding box center [566, 445] width 627 height 668
type textarea "const navbar = document.querySelector('.menu-button.is-navbar'); const menuText…"
paste textarea
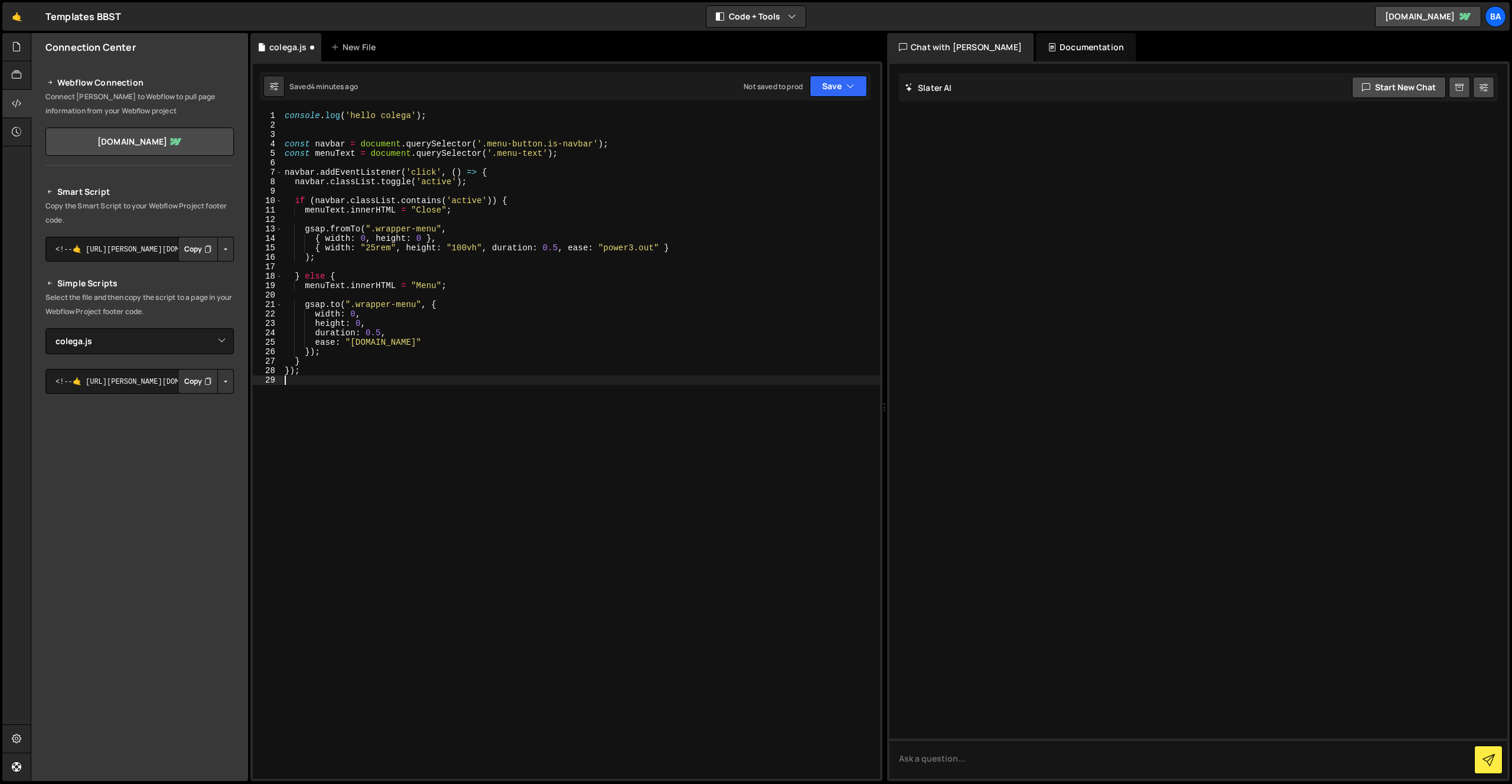
click at [393, 272] on div "console . log ( 'hello colega' ) ; const navbar = document . querySelector ( '.…" at bounding box center [581, 454] width 597 height 687
click at [354, 251] on div "console . log ( 'hello colega' ) ; const navbar = document . querySelector ( '.…" at bounding box center [581, 454] width 597 height 687
click at [374, 252] on div "console . log ( 'hello colega' ) ; const navbar = document . querySelector ( '.…" at bounding box center [581, 454] width 597 height 687
click at [369, 258] on div "console . log ( 'hello colega' ) ; const navbar = document . querySelector ( '.…" at bounding box center [581, 454] width 597 height 687
click at [380, 277] on div "console . log ( 'hello colega' ) ; const navbar = document . querySelector ( '.…" at bounding box center [581, 454] width 597 height 687
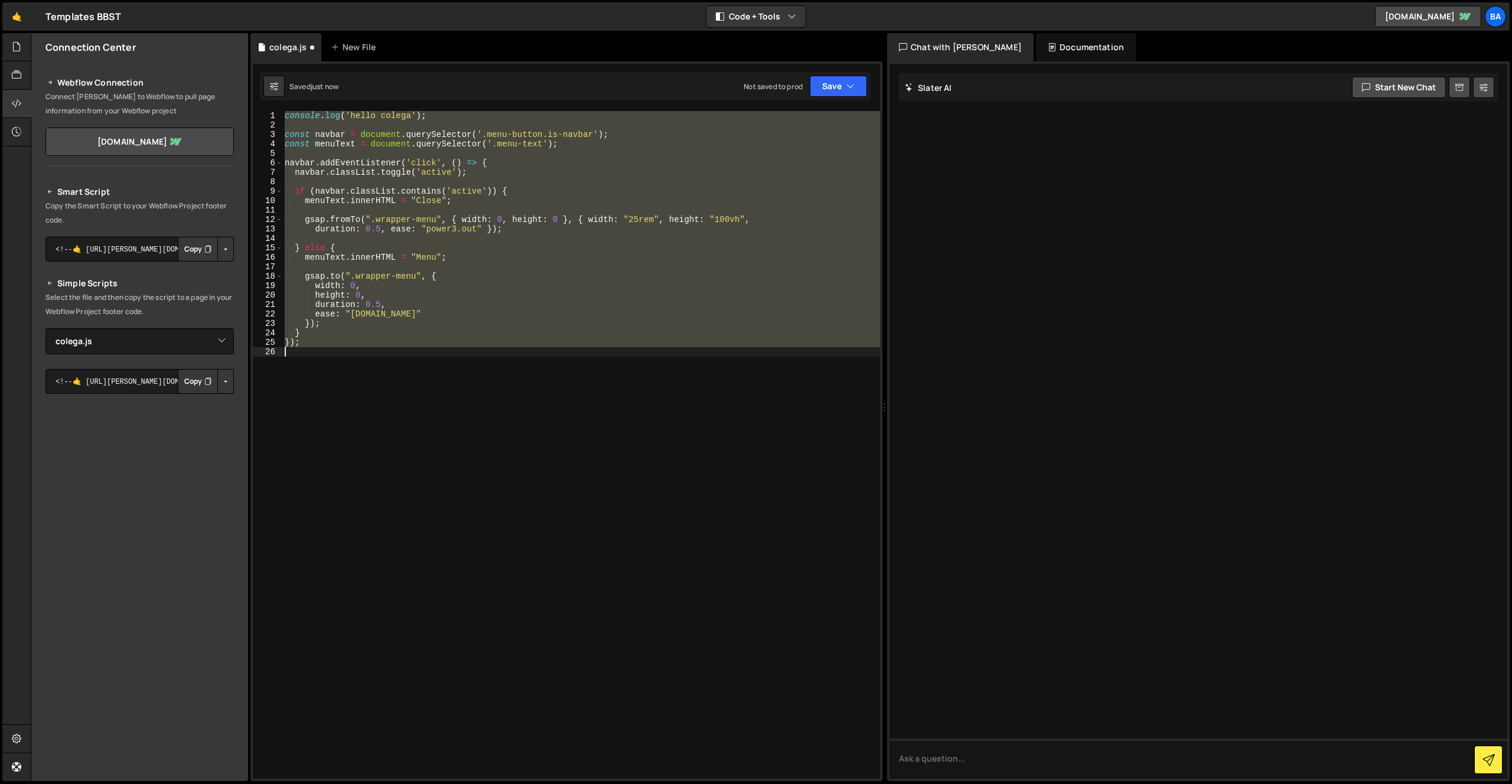
click at [428, 250] on div "console . log ( 'hello colega' ) ; const navbar = document . querySelector ( '.…" at bounding box center [581, 445] width 597 height 668
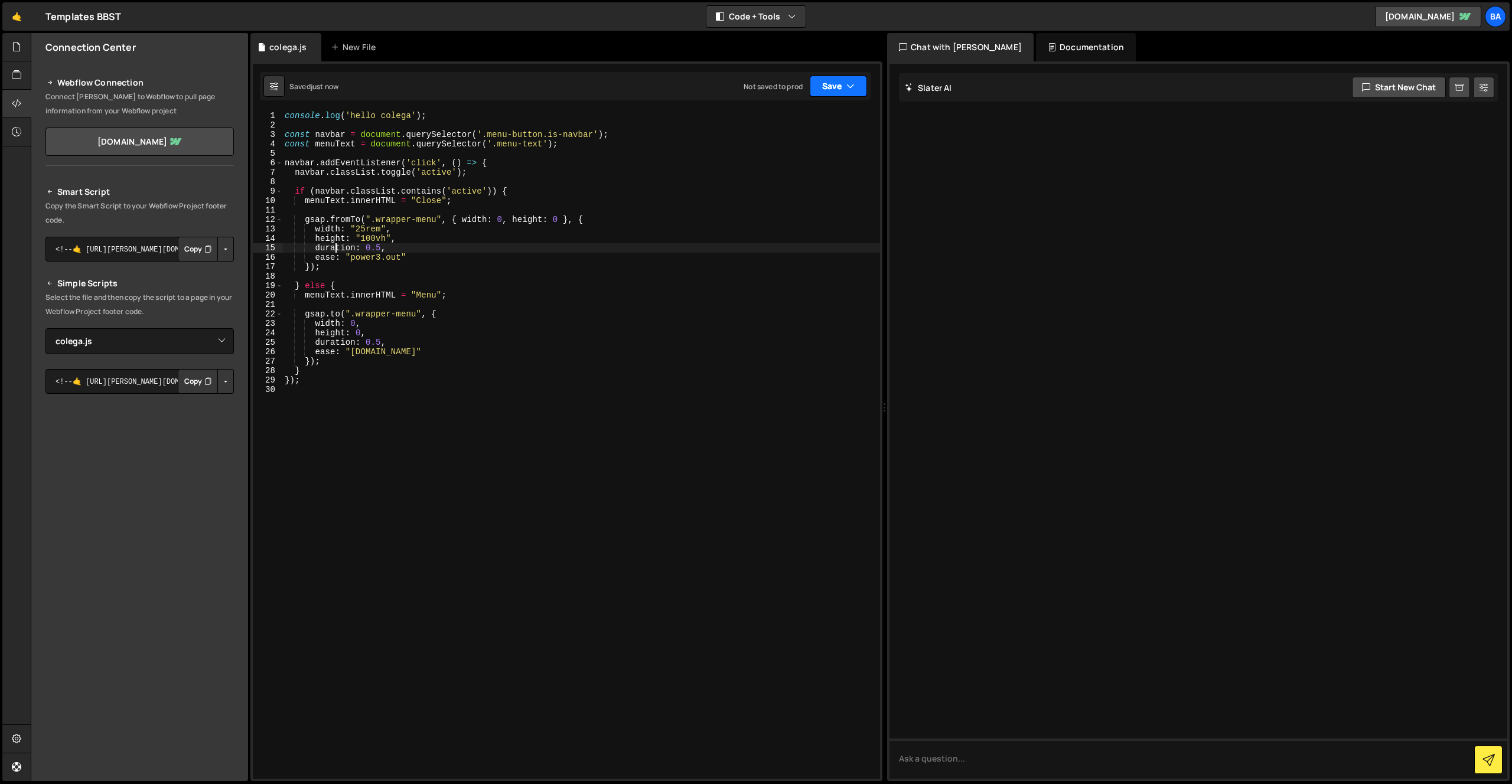
click at [837, 91] on button "Save" at bounding box center [838, 86] width 57 height 21
drag, startPoint x: 818, startPoint y: 117, endPoint x: 812, endPoint y: 120, distance: 6.7
click at [818, 118] on div "Save to Staging S" at bounding box center [798, 115] width 123 height 12
type textarea "} else {"
click at [361, 284] on div "console . log ( 'hello colega' ) ; const navbar = document . querySelector ( '.…" at bounding box center [581, 454] width 597 height 687
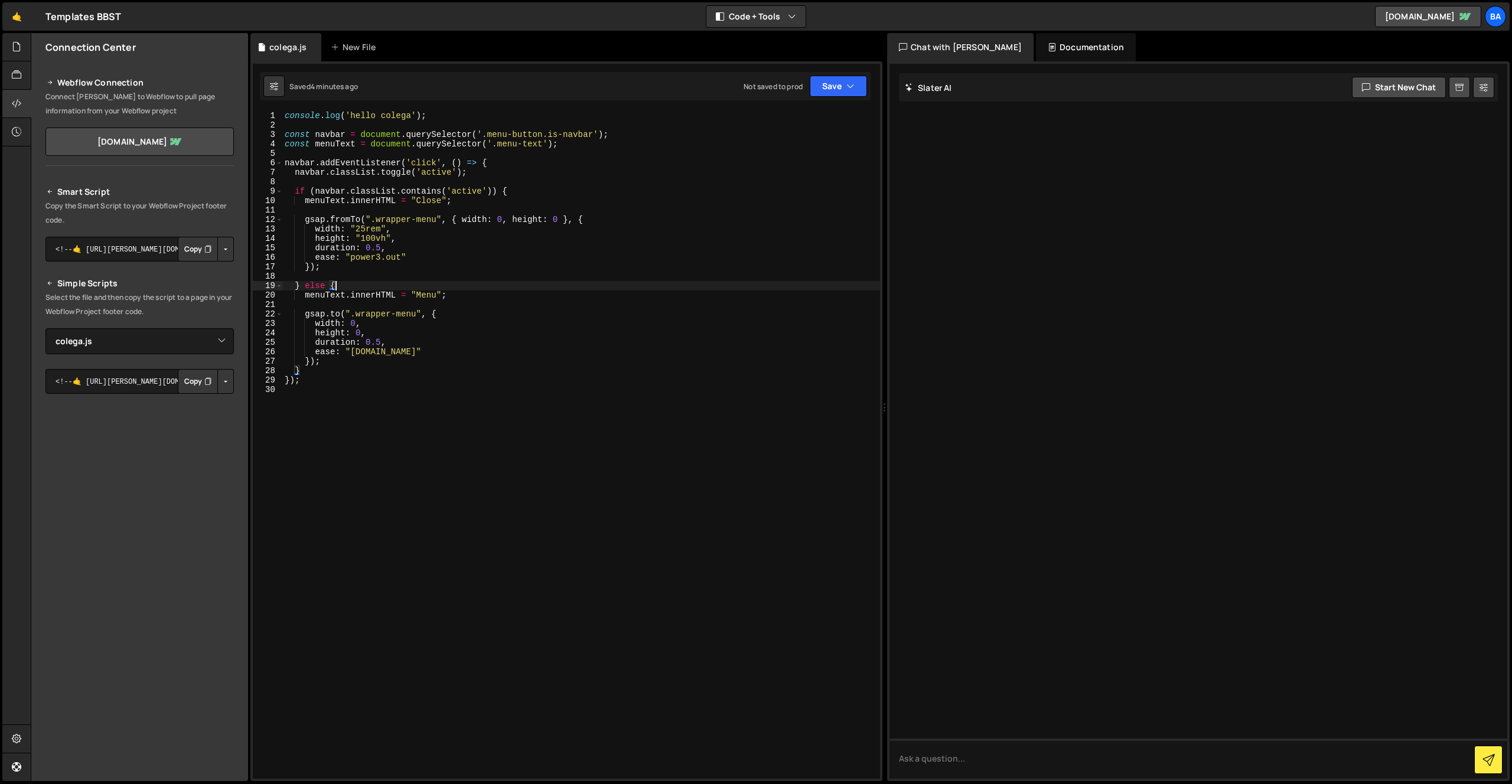
click at [371, 208] on div "console . log ( 'hello colega' ) ; const navbar = document . querySelector ( '.…" at bounding box center [581, 454] width 597 height 687
drag, startPoint x: 334, startPoint y: 268, endPoint x: 344, endPoint y: 266, distance: 10.2
click at [336, 268] on div "console . log ( 'hello colega' ) ; const navbar = document . querySelector ( '.…" at bounding box center [581, 454] width 597 height 687
type textarea "});"
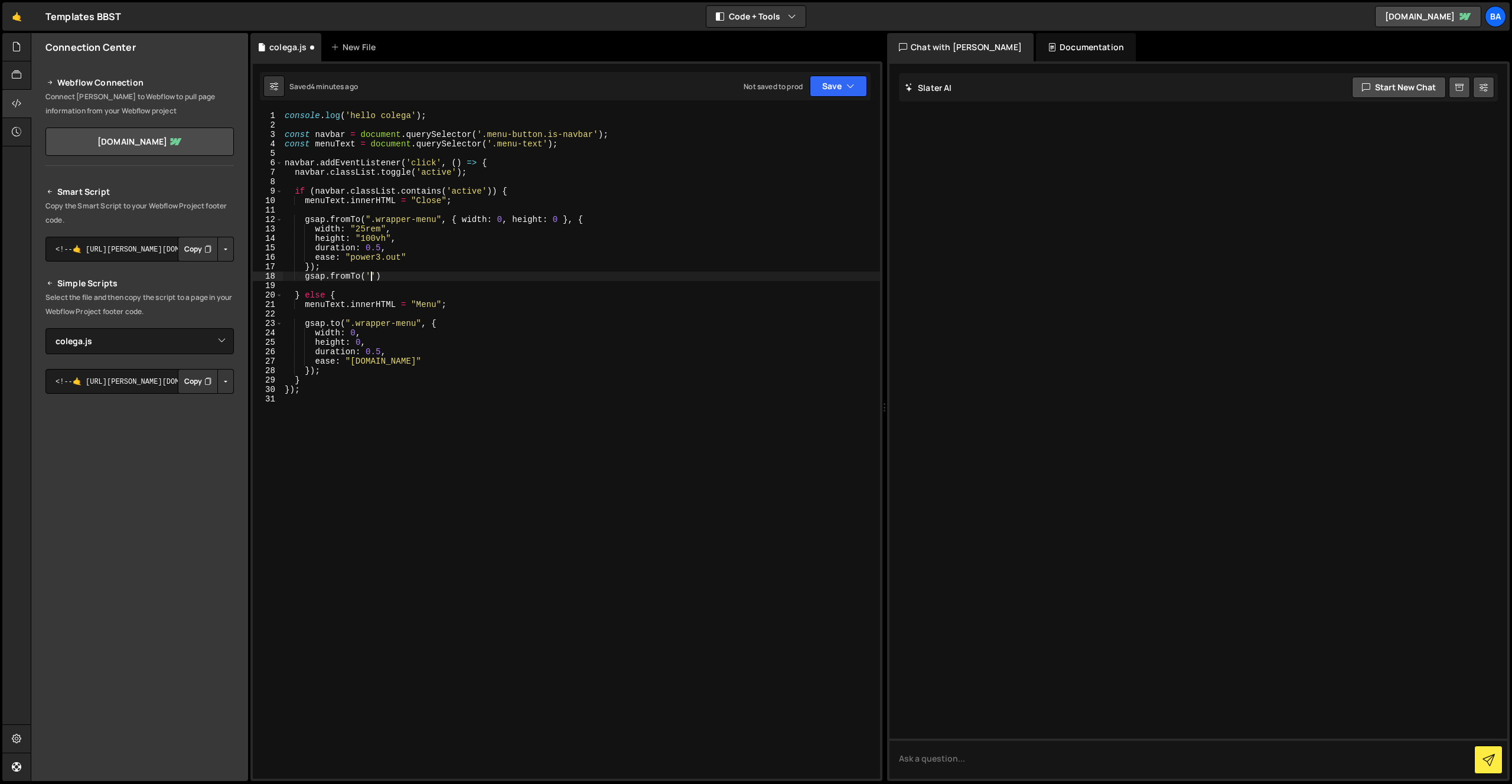
paste textarea "menu-content-bloc')"
type textarea "gsap.fromTo('menu-content-bloc',{xPercent 0},{"
click at [516, 272] on div "console . log ( 'hello colega' ) ; const navbar = document . querySelector ( '.…" at bounding box center [581, 454] width 597 height 687
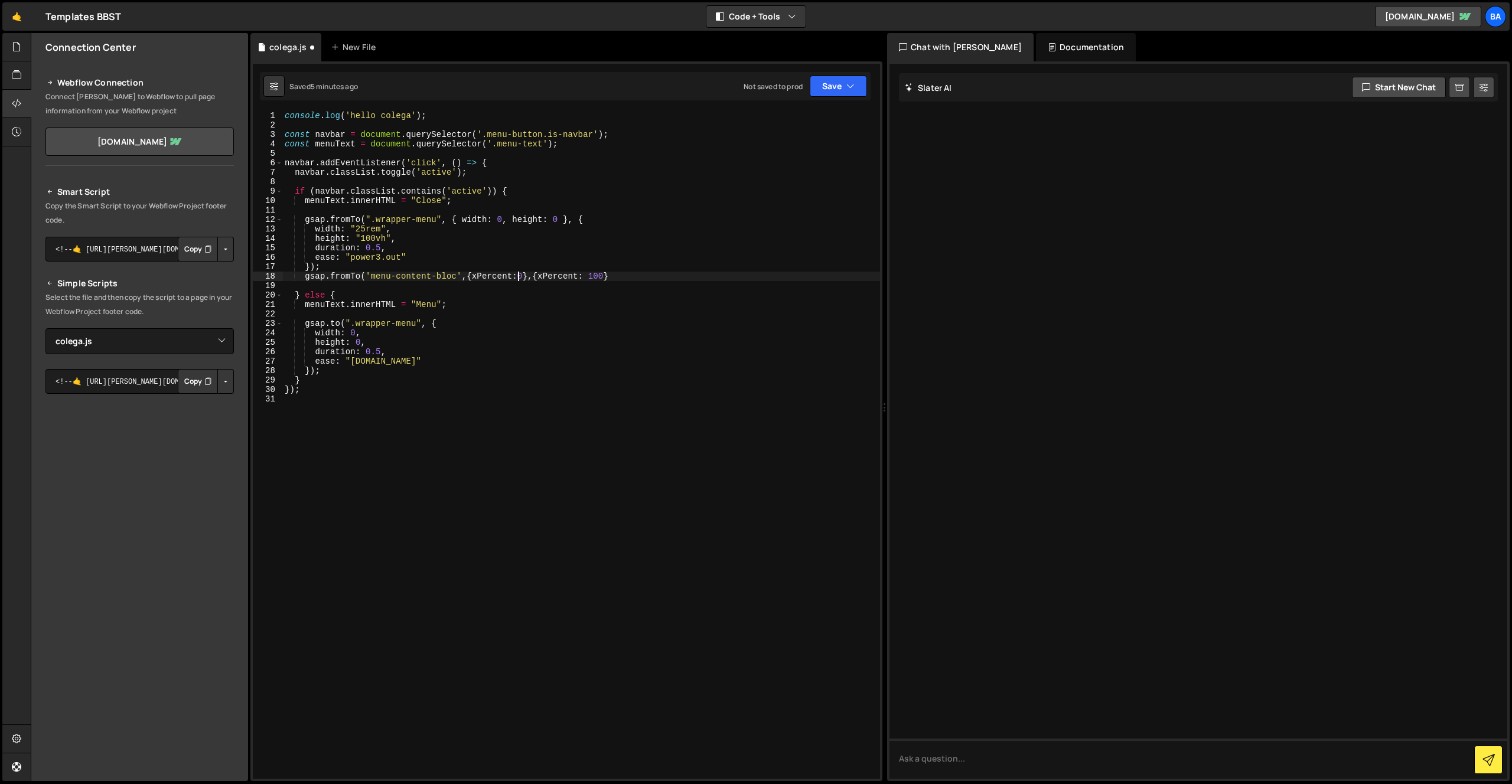
scroll to position [0, 16]
click at [608, 276] on div "console . log ( 'hello colega' ) ; const navbar = document . querySelector ( '.…" at bounding box center [581, 454] width 597 height 687
drag, startPoint x: 340, startPoint y: 338, endPoint x: 367, endPoint y: 338, distance: 27.0
click at [341, 337] on div "console . log ( 'hello colega' ) ; const navbar = document . querySelector ( '.…" at bounding box center [581, 454] width 597 height 687
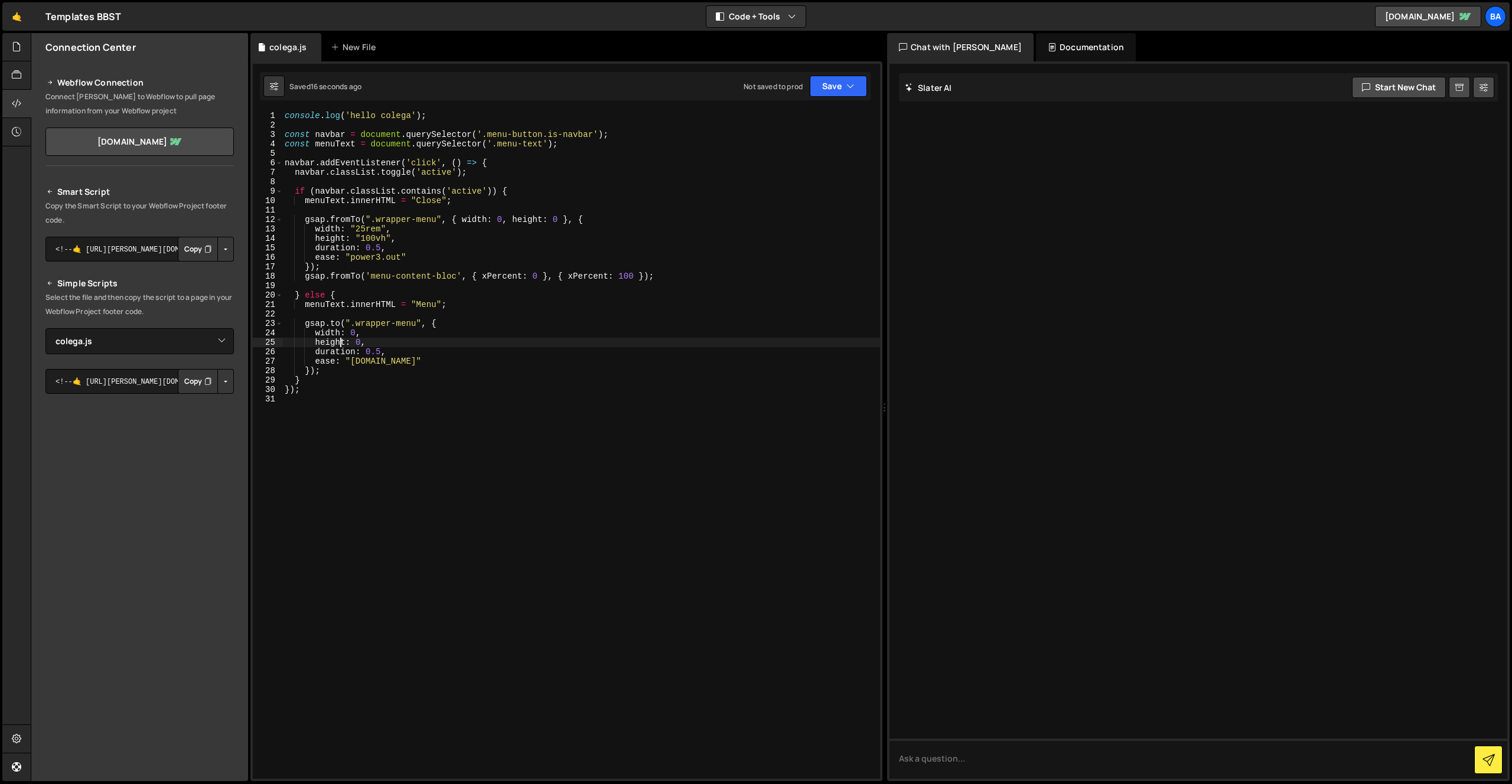
scroll to position [0, 5]
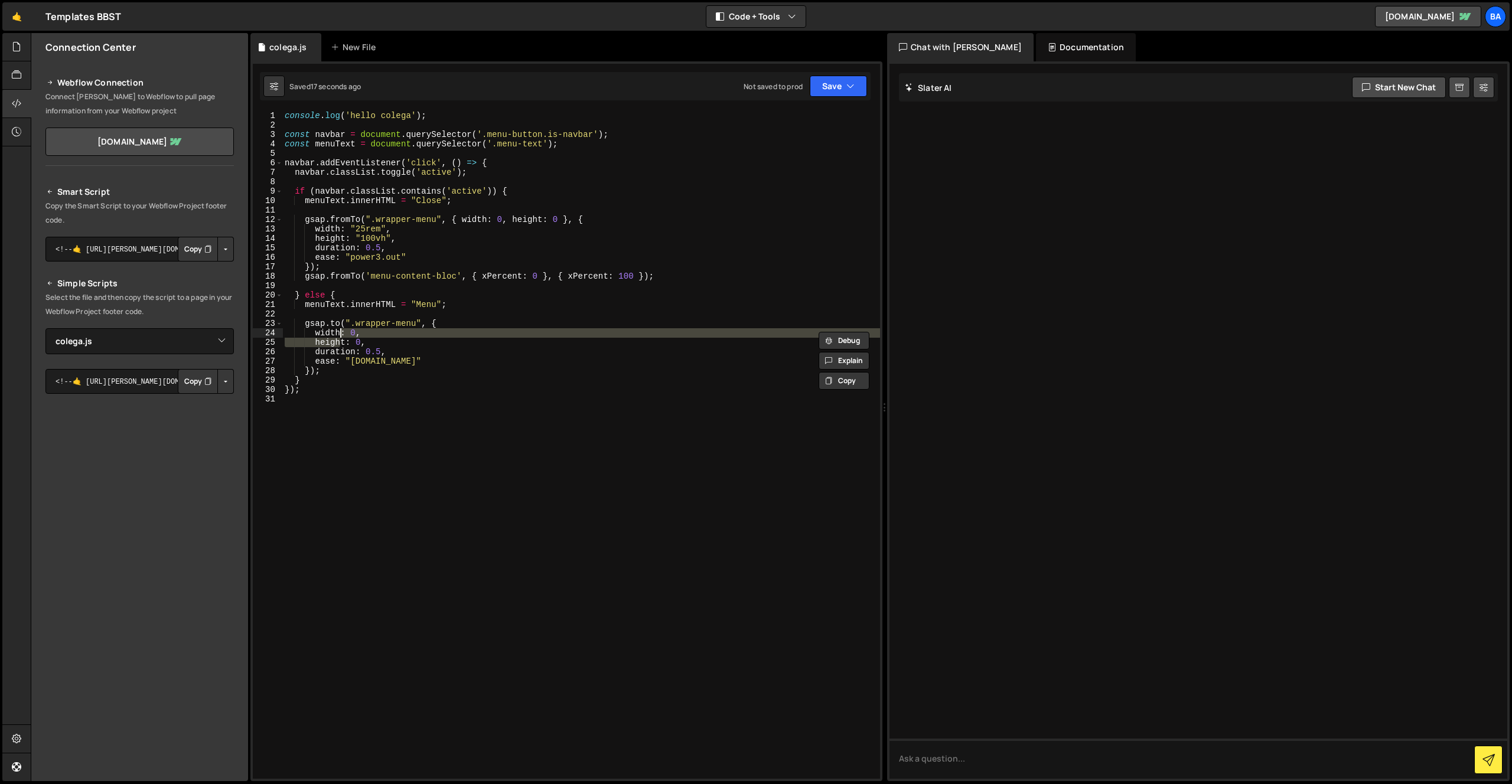
click at [369, 247] on div "console . log ( 'hello colega' ) ; const navbar = document . querySelector ( '.…" at bounding box center [581, 454] width 597 height 687
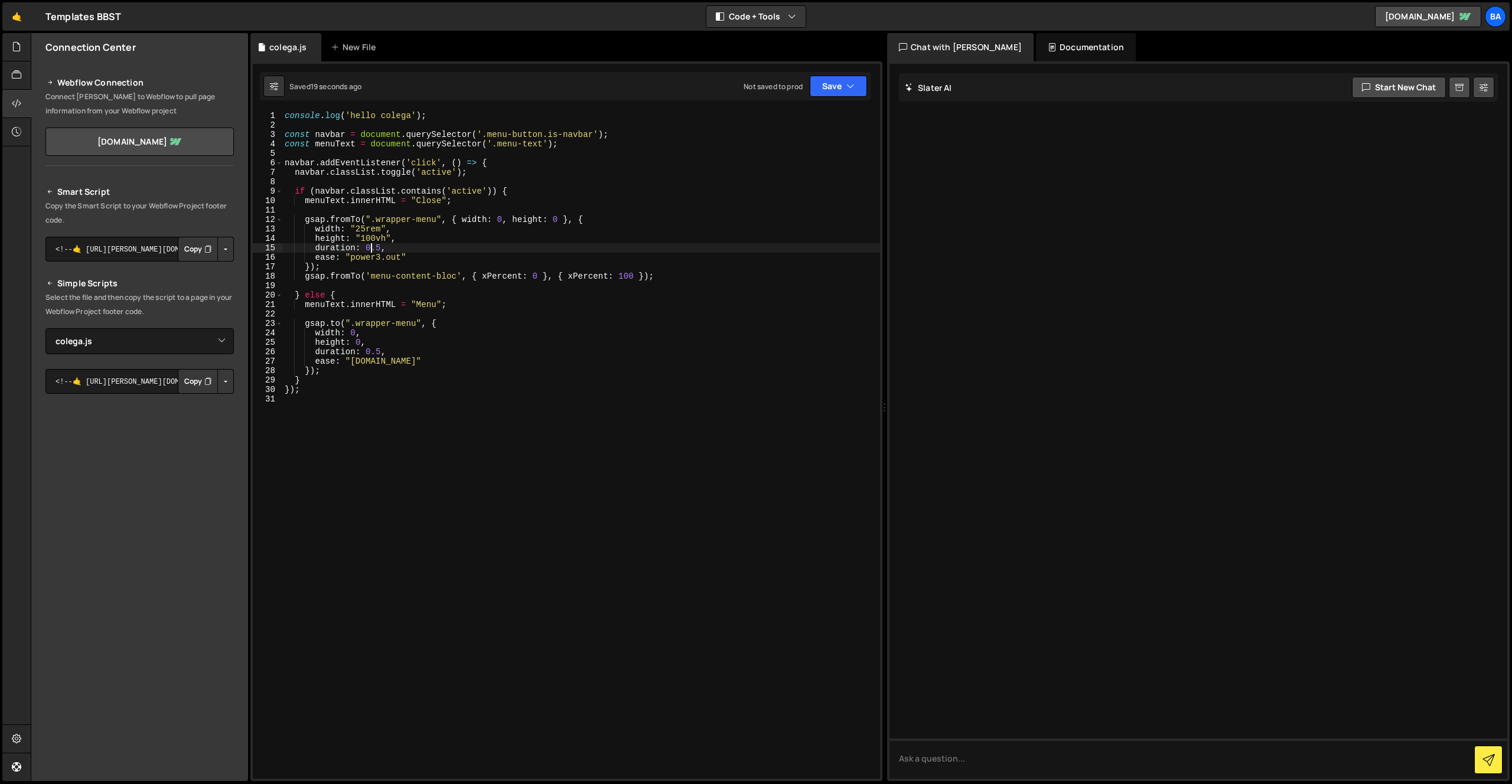
drag, startPoint x: 532, startPoint y: 275, endPoint x: 581, endPoint y: 290, distance: 51.2
click at [532, 274] on div "console . log ( 'hello colega' ) ; const navbar = document . querySelector ( '.…" at bounding box center [581, 454] width 597 height 687
drag, startPoint x: 647, startPoint y: 275, endPoint x: 636, endPoint y: 275, distance: 11.0
click at [636, 275] on div "console . log ( 'hello colega' ) ; const navbar = document . querySelector ( '.…" at bounding box center [581, 454] width 597 height 687
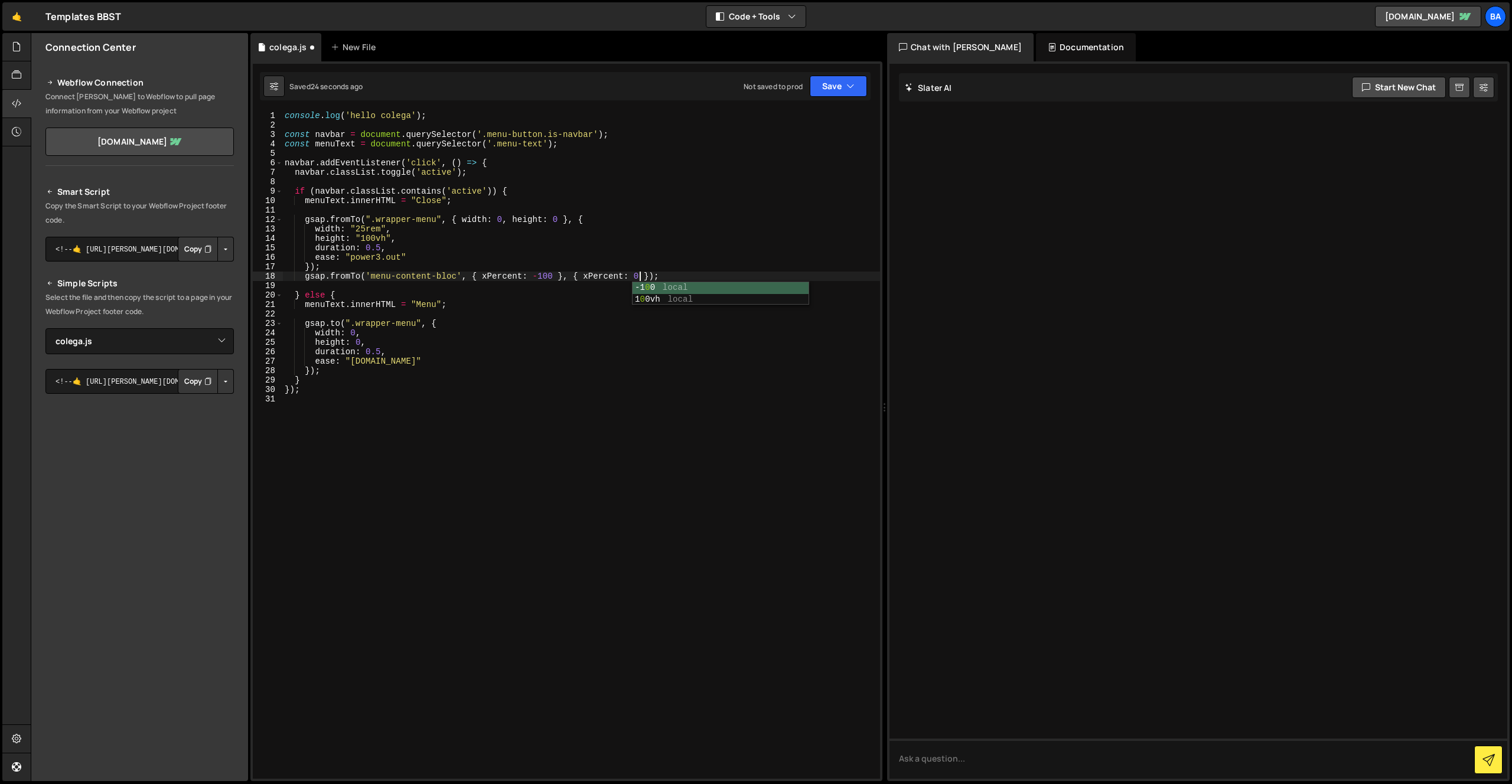
click at [687, 233] on div "console . log ( 'hello colega' ) ; const navbar = document . querySelector ( '.…" at bounding box center [581, 454] width 597 height 687
click at [829, 84] on button "Save" at bounding box center [838, 86] width 57 height 21
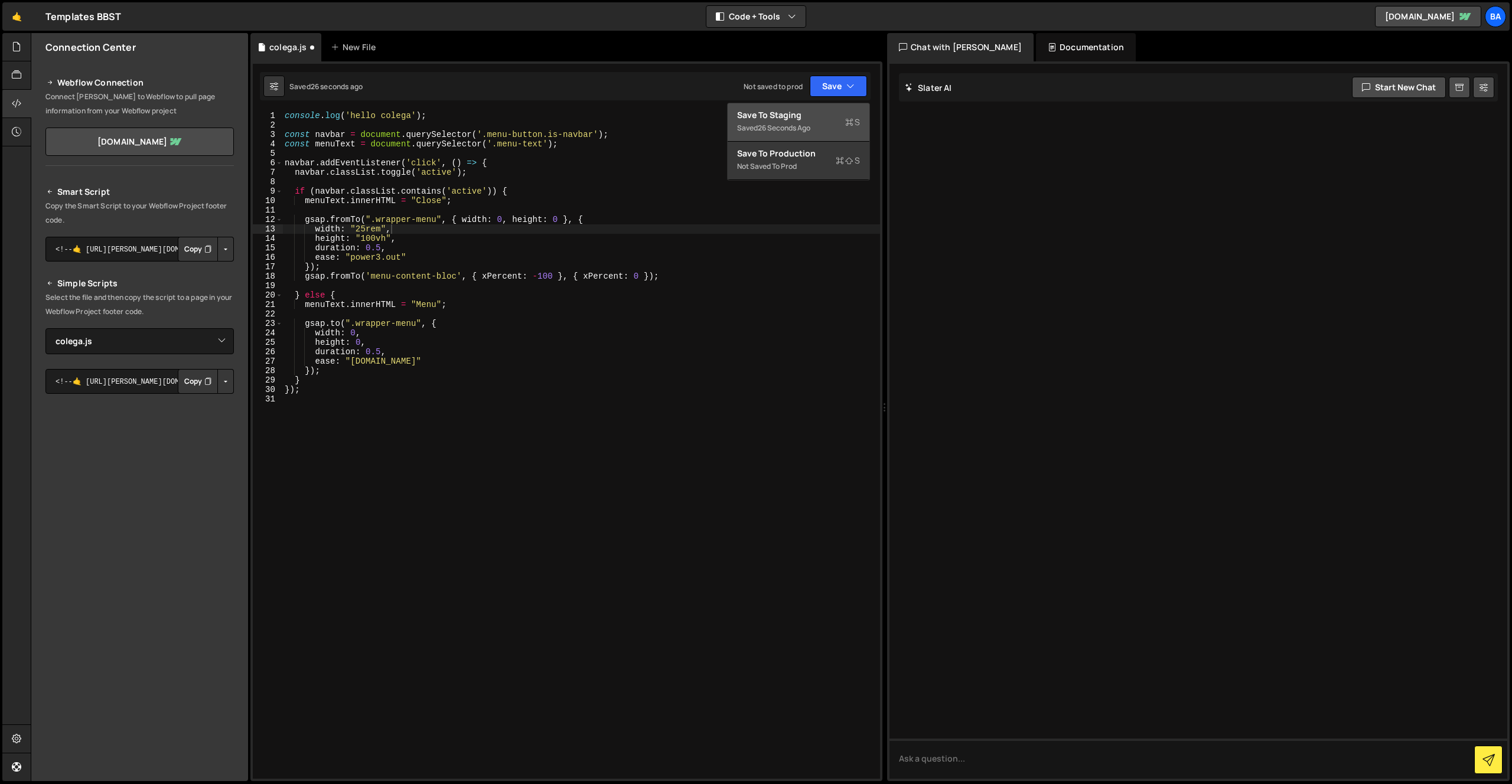
click at [775, 114] on div "Save to Staging S" at bounding box center [798, 115] width 123 height 12
click at [538, 275] on div "console . log ( 'hello colega' ) ; const navbar = document . querySelector ( '.…" at bounding box center [581, 454] width 597 height 687
click at [633, 276] on div "console . log ( 'hello colega' ) ; const navbar = document . querySelector ( '.…" at bounding box center [581, 454] width 597 height 687
click at [823, 86] on button "Save" at bounding box center [838, 86] width 57 height 21
click at [798, 130] on div "58 seconds ago" at bounding box center [784, 128] width 52 height 10
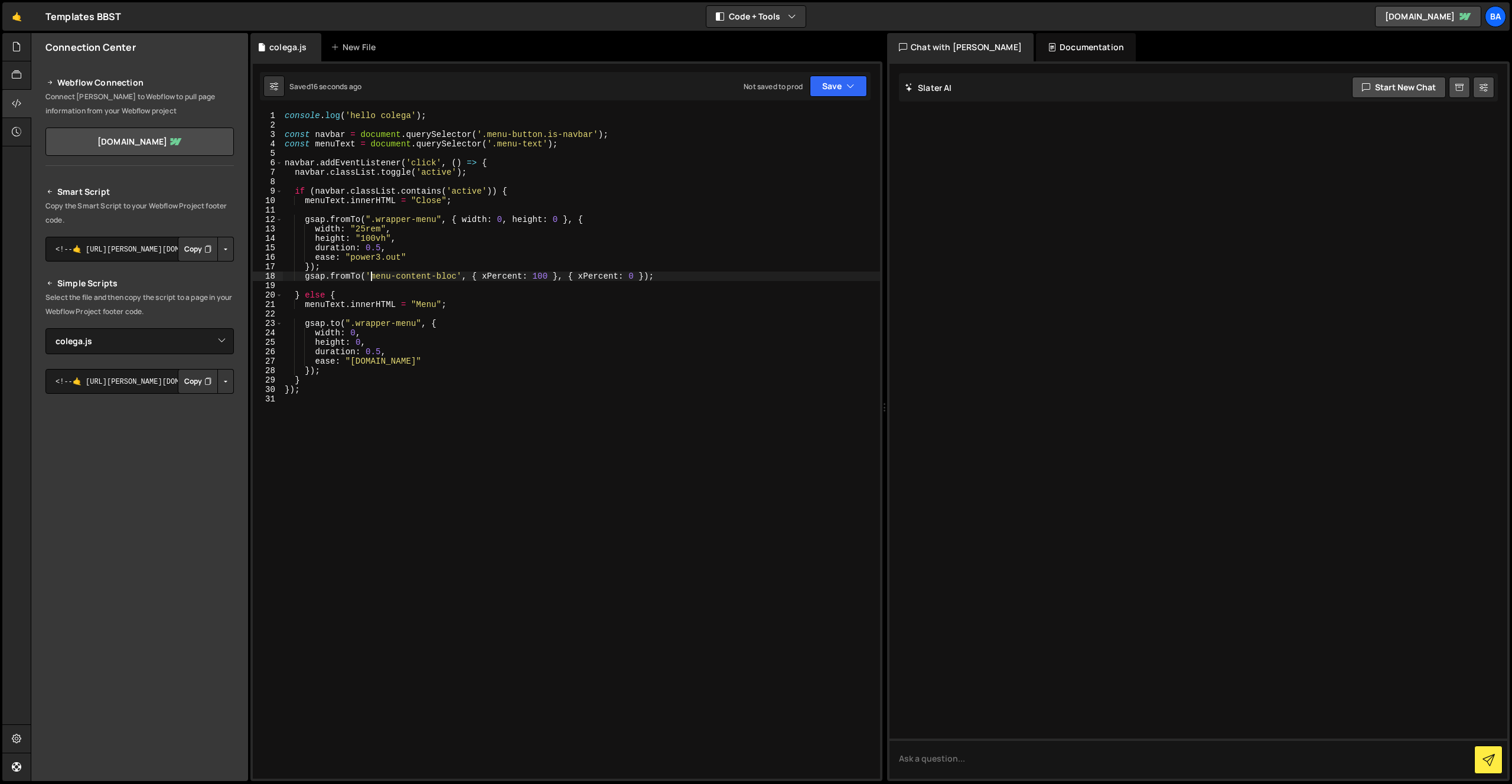
drag, startPoint x: 373, startPoint y: 275, endPoint x: 434, endPoint y: 288, distance: 62.4
click at [374, 275] on div "console . log ( 'hello colega' ) ; const navbar = document . querySelector ( '.…" at bounding box center [581, 454] width 597 height 687
drag, startPoint x: 310, startPoint y: 255, endPoint x: 428, endPoint y: 260, distance: 118.1
click at [428, 260] on div "console . log ( 'hello colega' ) ; const navbar = document . querySelector ( '.…" at bounding box center [581, 454] width 597 height 687
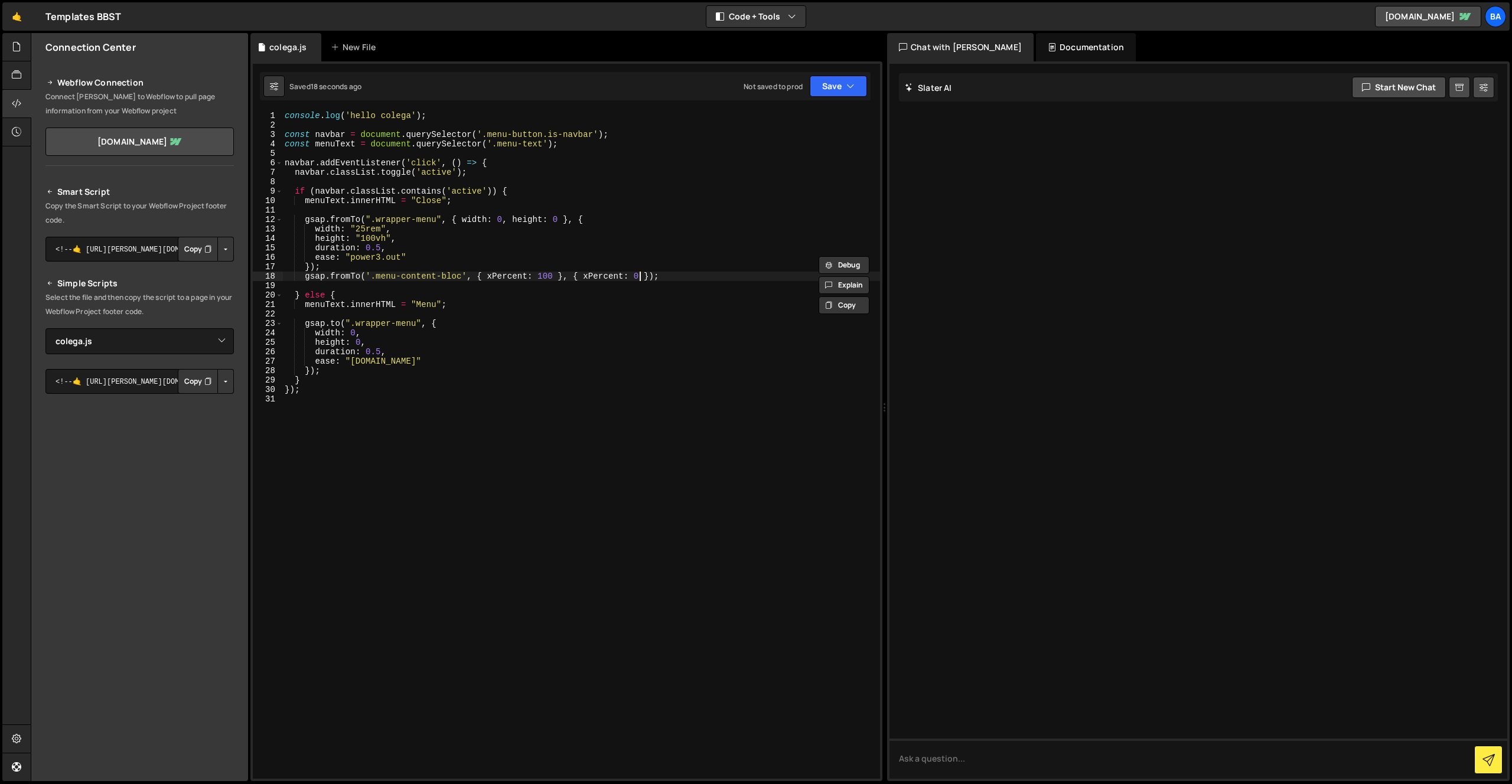
drag, startPoint x: 638, startPoint y: 277, endPoint x: 677, endPoint y: 287, distance: 40.3
click at [638, 277] on div "console . log ( 'hello colega' ) ; const navbar = document . querySelector ( '.…" at bounding box center [581, 454] width 597 height 687
paste textarea "ease: "power3.out""
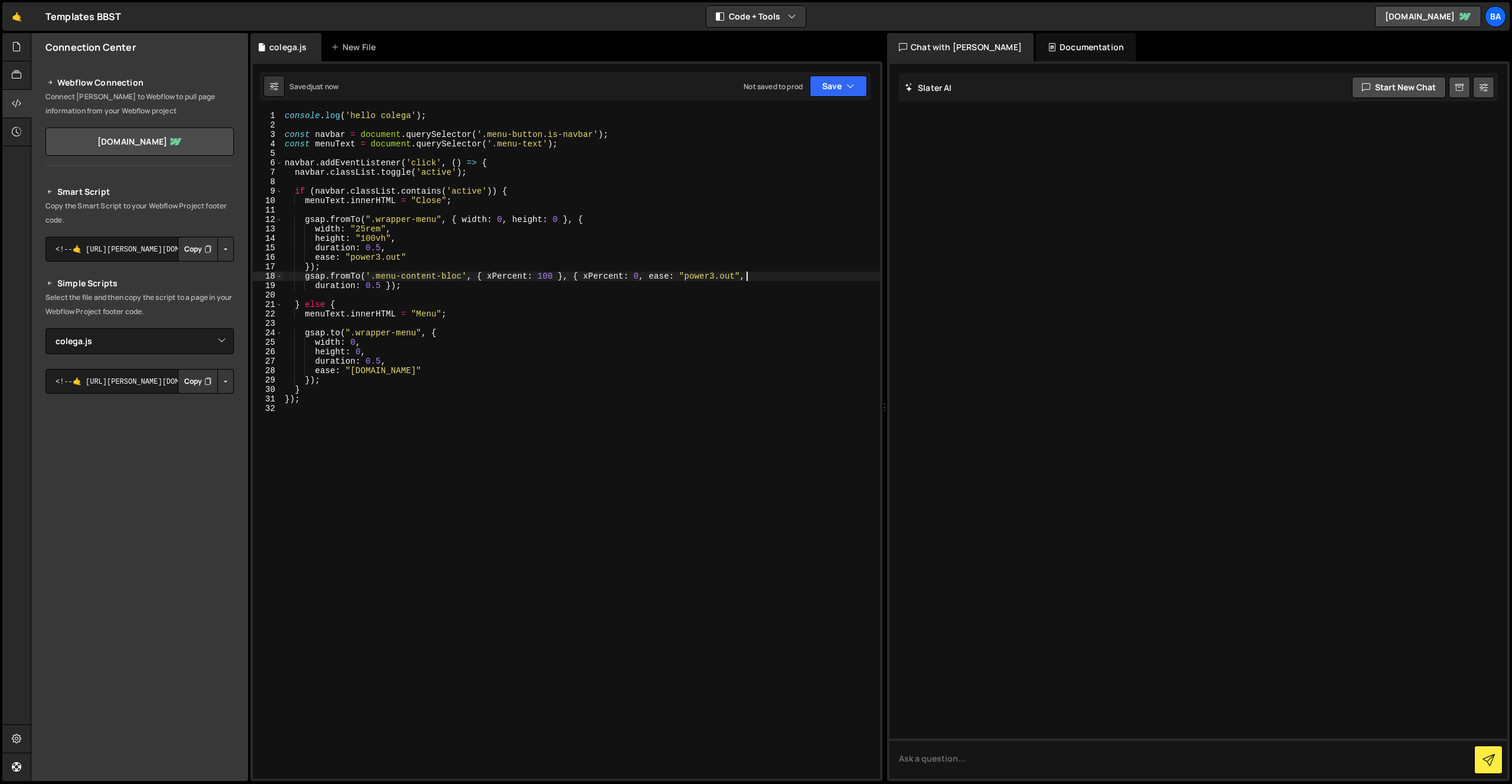
click at [407, 288] on div "console . log ( 'hello colega' ) ; const navbar = document . querySelector ( '.…" at bounding box center [581, 454] width 597 height 687
drag, startPoint x: 314, startPoint y: 275, endPoint x: 442, endPoint y: 297, distance: 129.9
click at [467, 271] on div "console . log ( 'hello colega' ) ; const navbar = document . querySelector ( '.…" at bounding box center [581, 454] width 597 height 687
drag, startPoint x: 328, startPoint y: 387, endPoint x: 339, endPoint y: 384, distance: 11.4
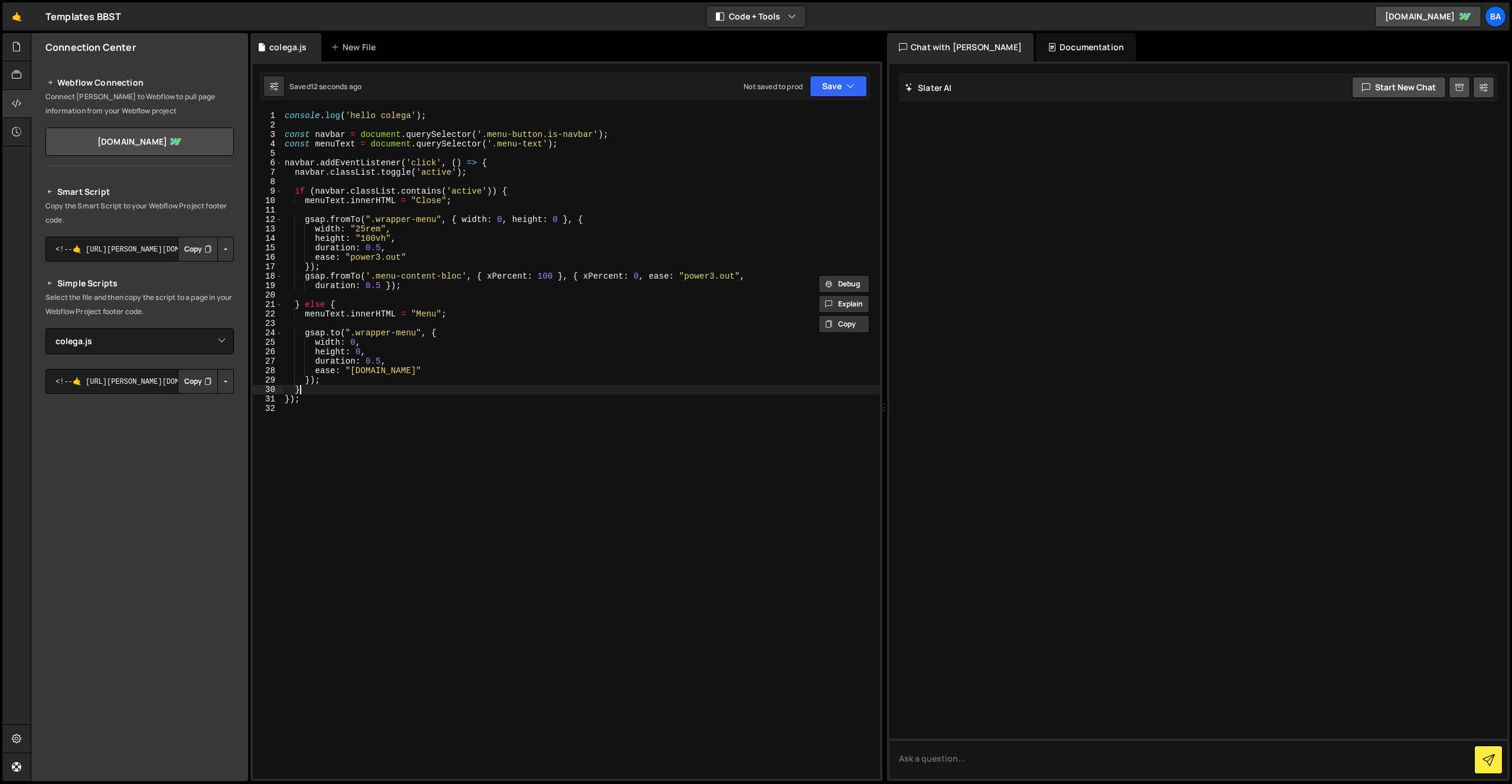
click at [329, 386] on div "console . log ( 'hello colega' ) ; const navbar = document . querySelector ( '.…" at bounding box center [581, 454] width 597 height 687
click at [346, 382] on div "console . log ( 'hello colega' ) ; const navbar = document . querySelector ( '.…" at bounding box center [581, 454] width 597 height 687
type textarea "});"
paste textarea "gsap.fromTo('.menu-content-bloc'"
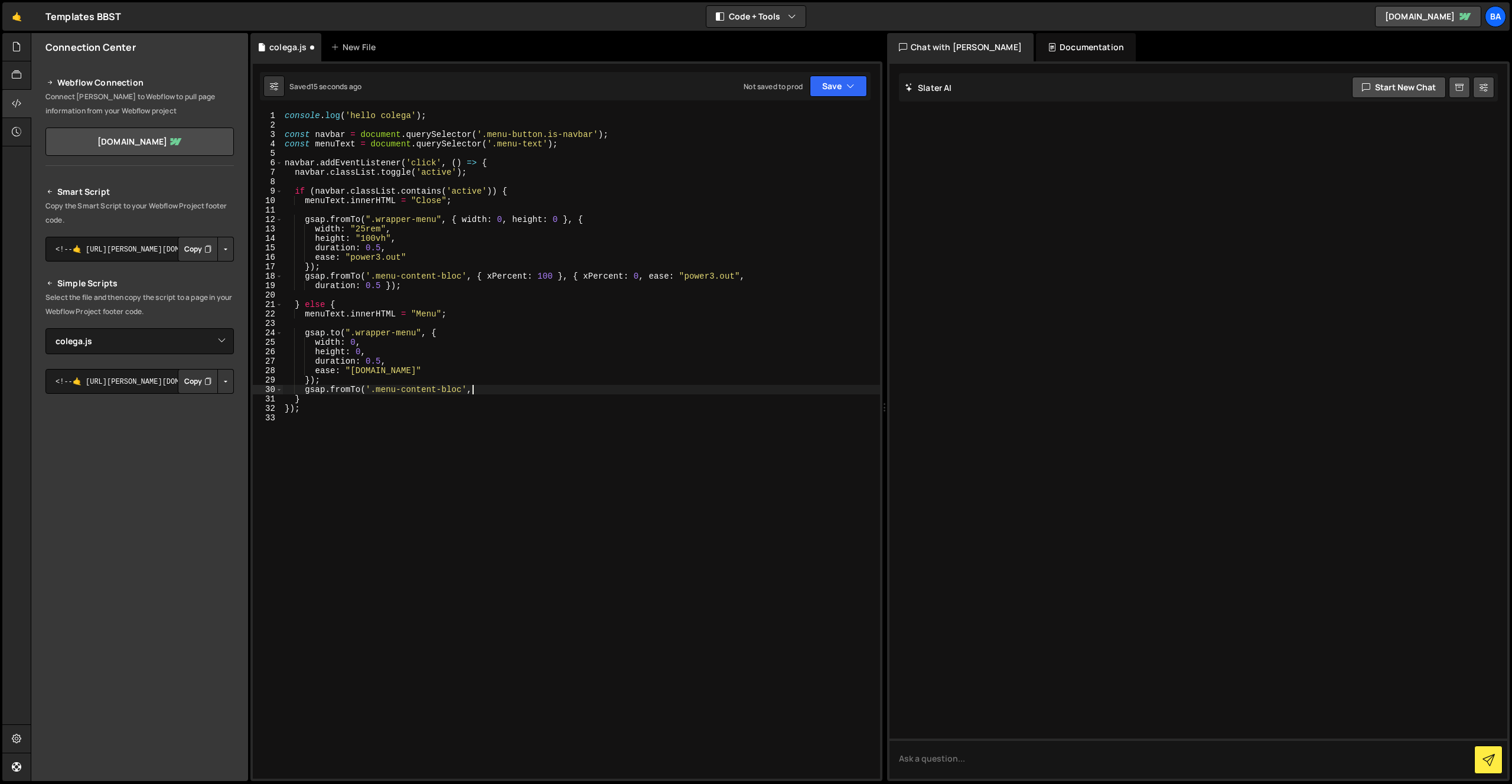
type textarea "gsap.fromTo('.menu-content-bloc',{"
drag, startPoint x: 360, startPoint y: 390, endPoint x: 334, endPoint y: 390, distance: 26.0
click at [334, 390] on div "console . log ( 'hello colega' ) ; const navbar = document . querySelector ( '.…" at bounding box center [581, 454] width 597 height 687
type textarea "gsap.to('.menu-content-bloc',{"
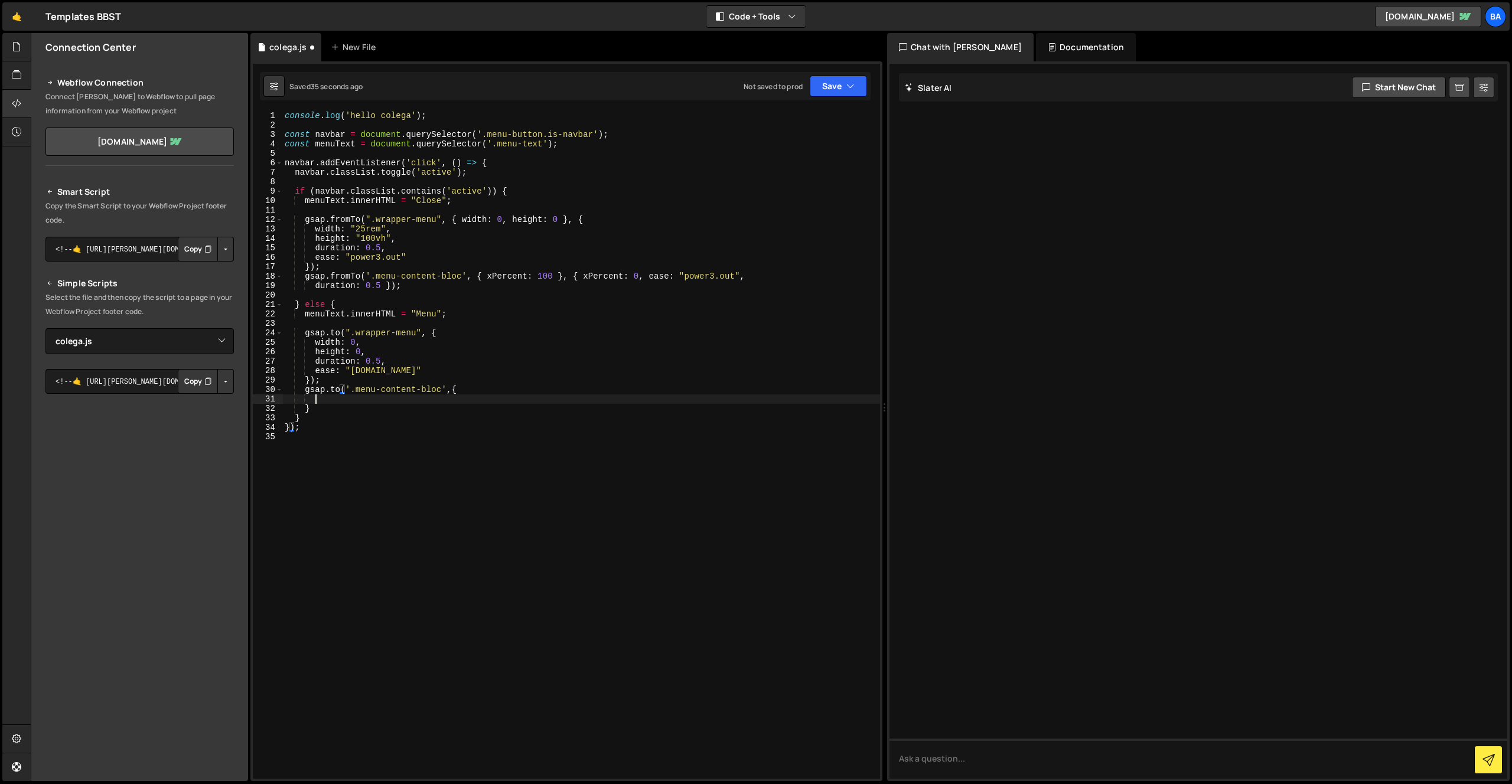
click at [319, 401] on div "console . log ( 'hello colega' ) ; const navbar = document . querySelector ( '.…" at bounding box center [581, 454] width 597 height 687
type textarea "xPercent: 100,"
type textarea "ease: "power3.in","
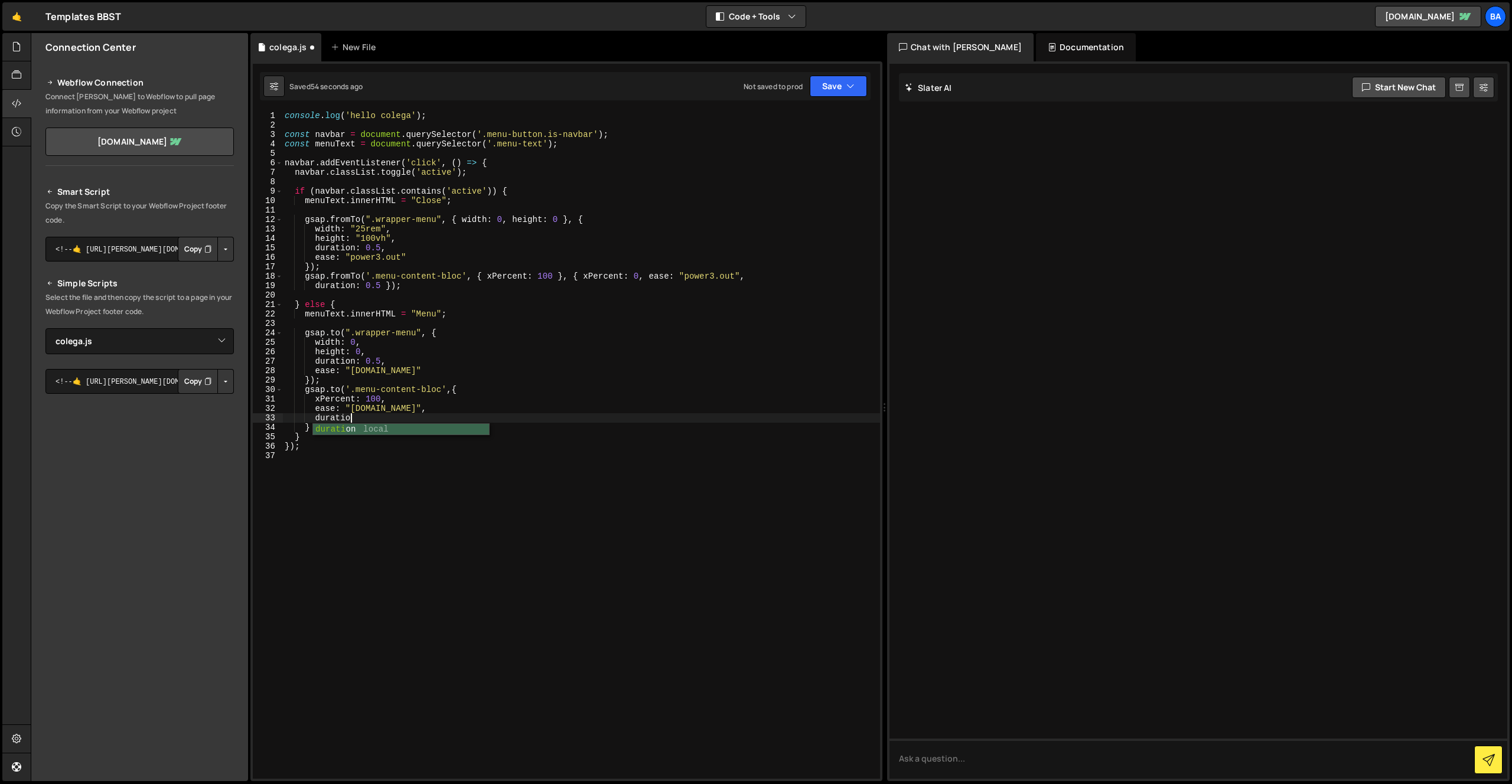
type textarea "duration"
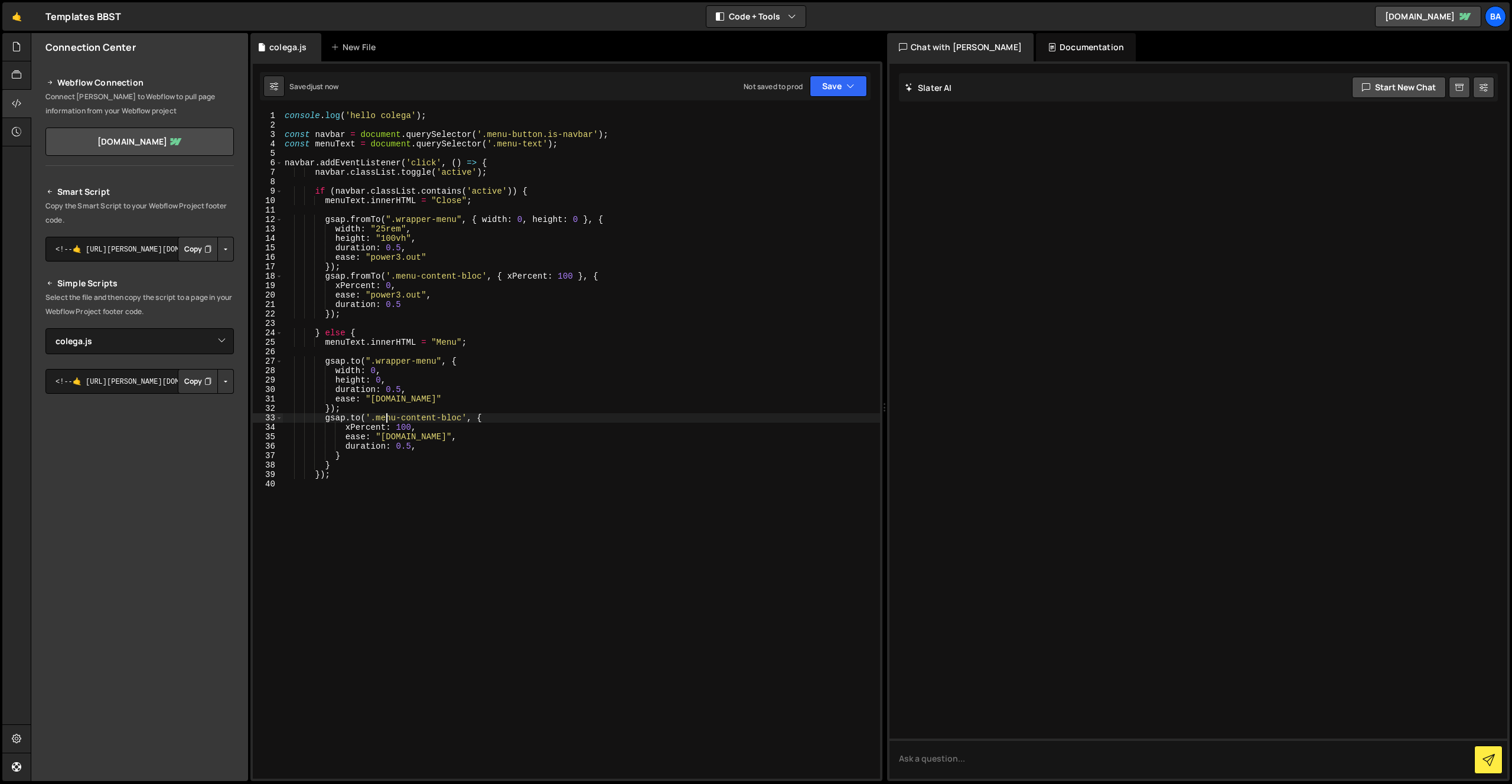
scroll to position [0, 1]
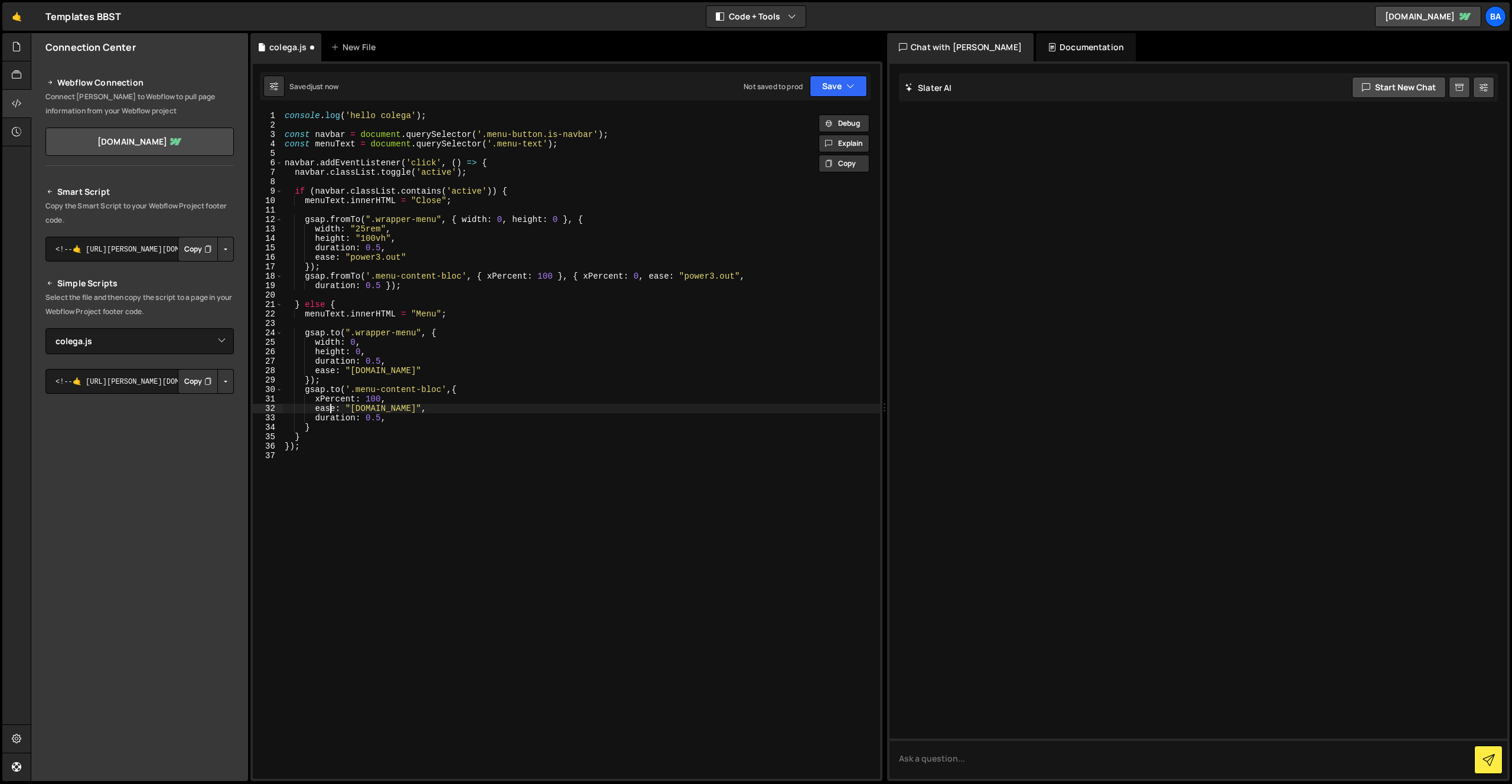
click at [310, 430] on div "console . log ( 'hello colega' ) ; const navbar = document . querySelector ( '.…" at bounding box center [581, 454] width 597 height 687
click at [308, 429] on div "console . log ( 'hello colega' ) ; const navbar = document . querySelector ( '.…" at bounding box center [581, 454] width 597 height 687
click at [319, 428] on div "console . log ( 'hello colega' ) ; const navbar = document . querySelector ( '.…" at bounding box center [581, 454] width 597 height 687
click at [308, 378] on div "console . log ( 'hello colega' ) ; const navbar = document . querySelector ( '.…" at bounding box center [581, 454] width 597 height 687
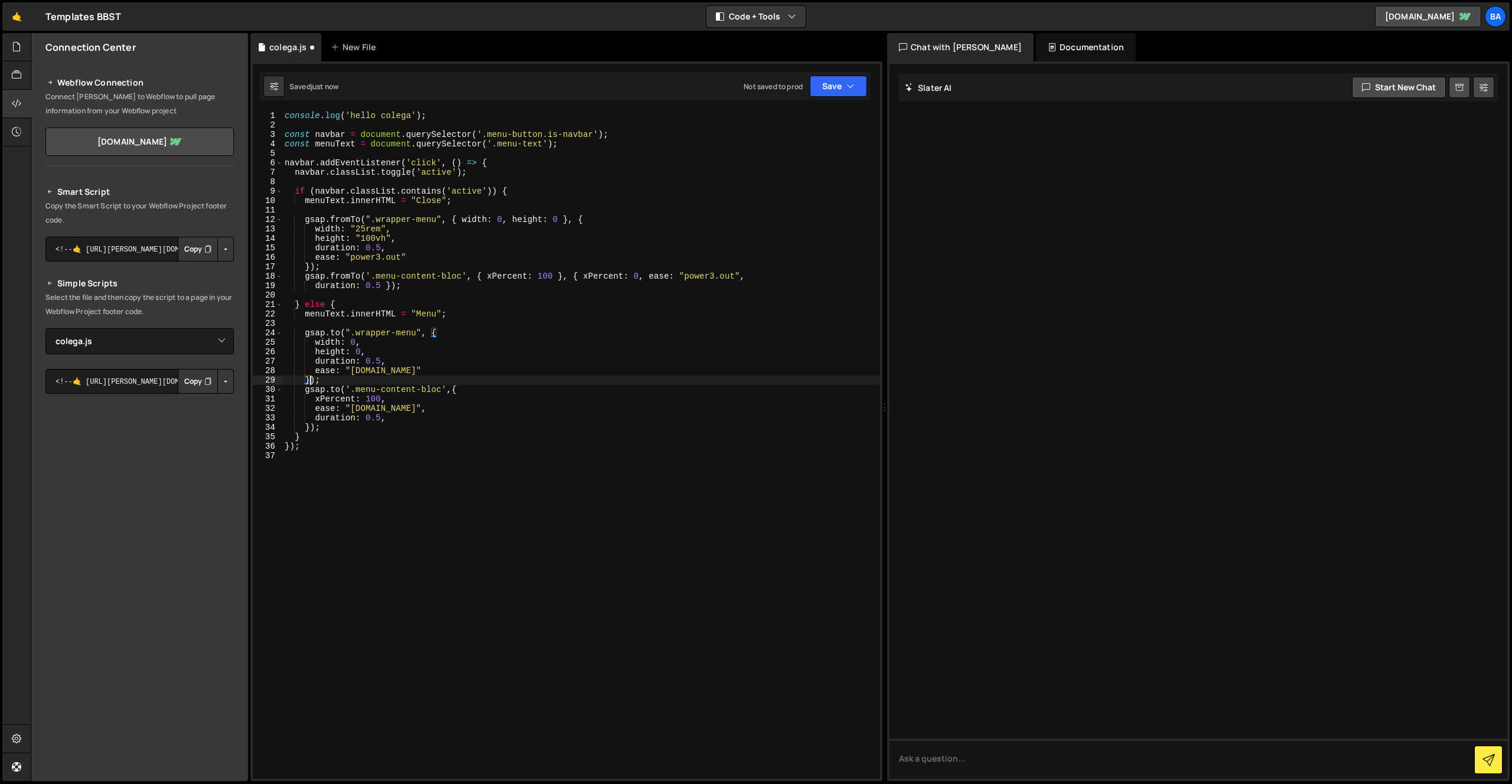
click at [298, 443] on div "console . log ( 'hello colega' ) ; const navbar = document . querySelector ( '.…" at bounding box center [581, 454] width 597 height 687
drag, startPoint x: 299, startPoint y: 438, endPoint x: 335, endPoint y: 442, distance: 36.2
click at [299, 437] on div "console . log ( 'hello colega' ) ; const navbar = document . querySelector ( '.…" at bounding box center [581, 454] width 597 height 687
click at [345, 443] on div "console . log ( 'hello colega' ) ; const navbar = document . querySelector ( '.…" at bounding box center [581, 454] width 597 height 687
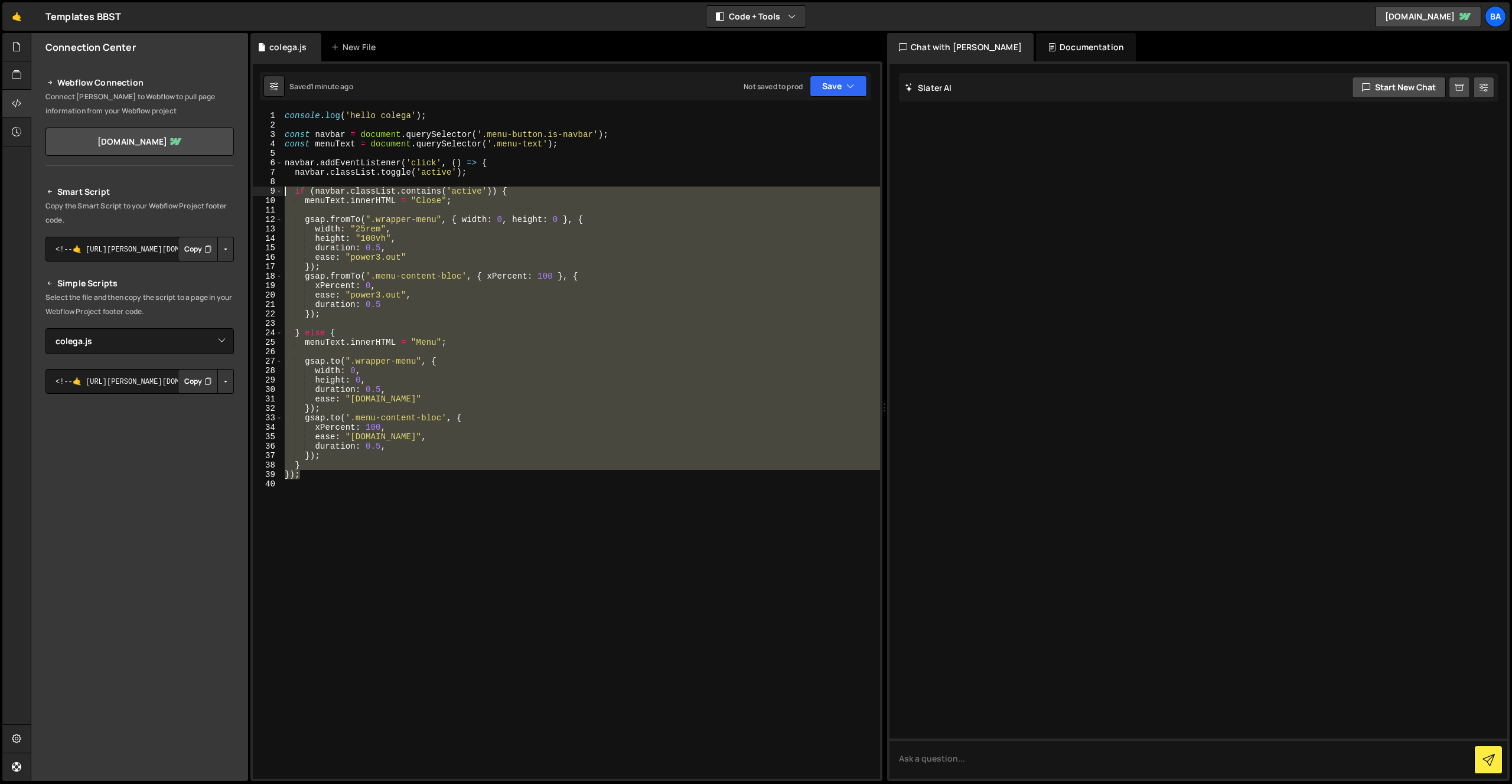
drag, startPoint x: 310, startPoint y: 474, endPoint x: 284, endPoint y: 192, distance: 283.2
click at [284, 192] on div "console . log ( 'hello colega' ) ; const navbar = document . querySelector ( '.…" at bounding box center [581, 454] width 597 height 687
click at [439, 359] on div "console . log ( 'hello colega' ) ; const navbar = document . querySelector ( '.…" at bounding box center [581, 445] width 597 height 668
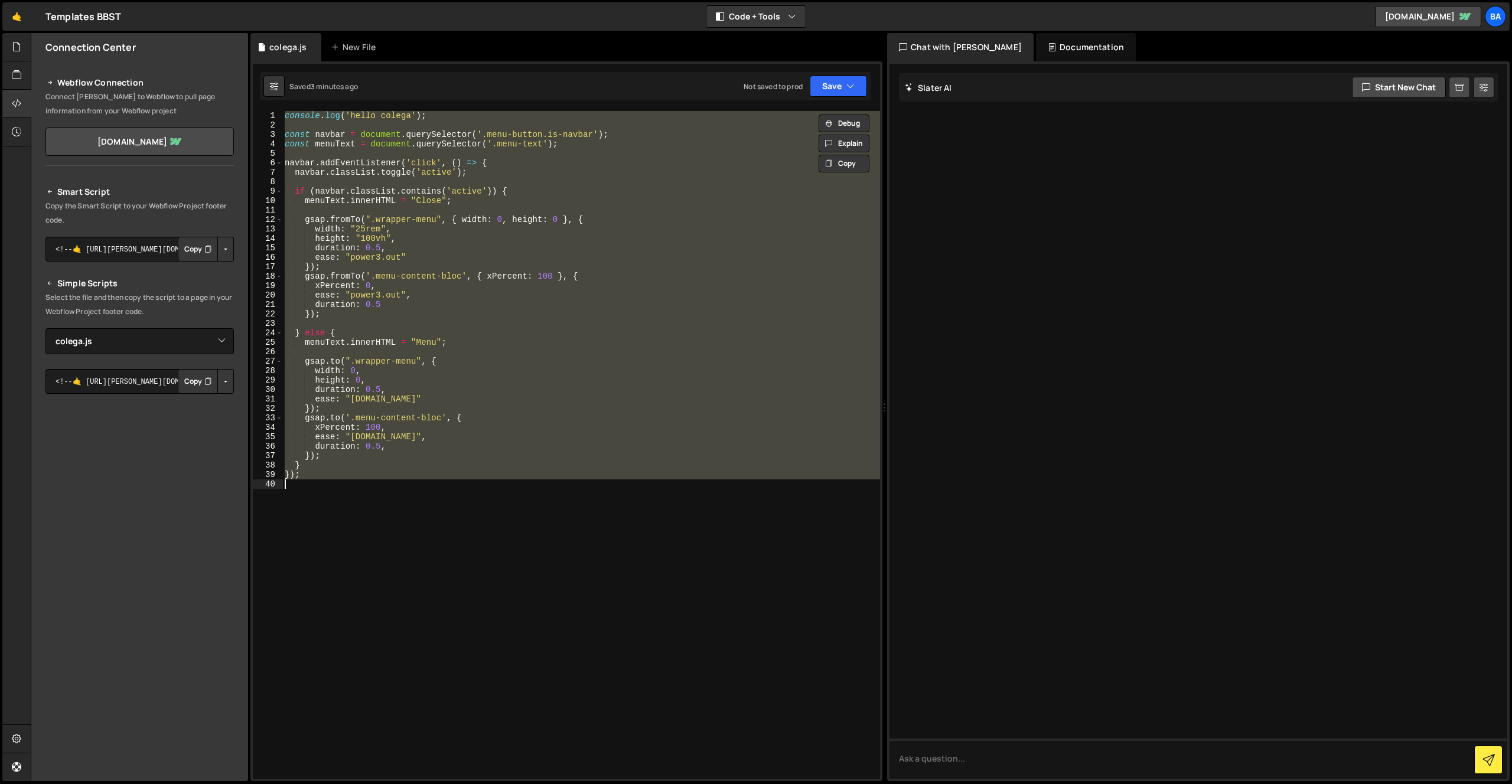
click at [409, 285] on div "console . log ( 'hello colega' ) ; const navbar = document . querySelector ( '.…" at bounding box center [581, 445] width 597 height 668
type textarea "});"
paste textarea
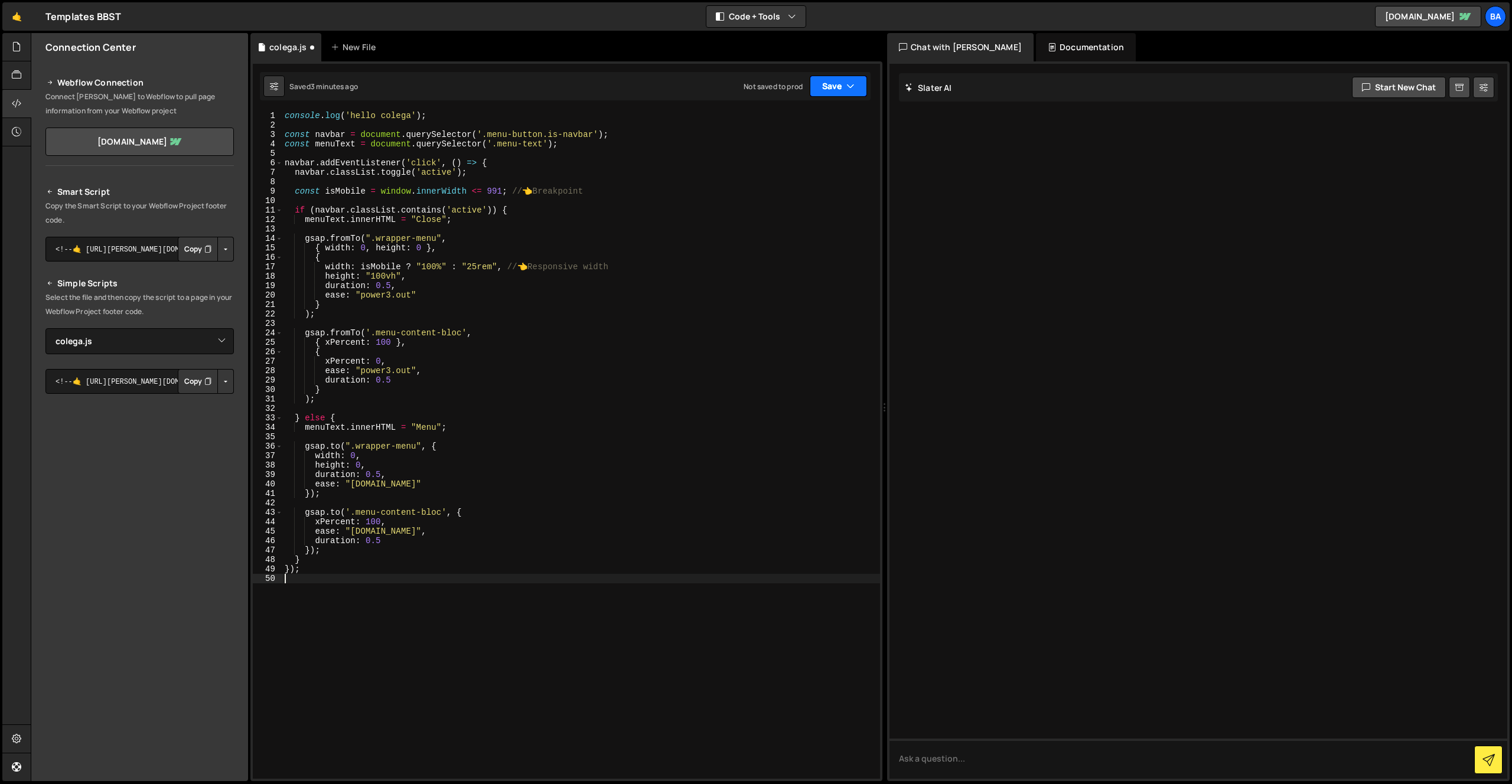
click at [836, 94] on button "Save" at bounding box center [838, 86] width 57 height 21
click at [770, 118] on div "Save to Staging S" at bounding box center [798, 115] width 123 height 12
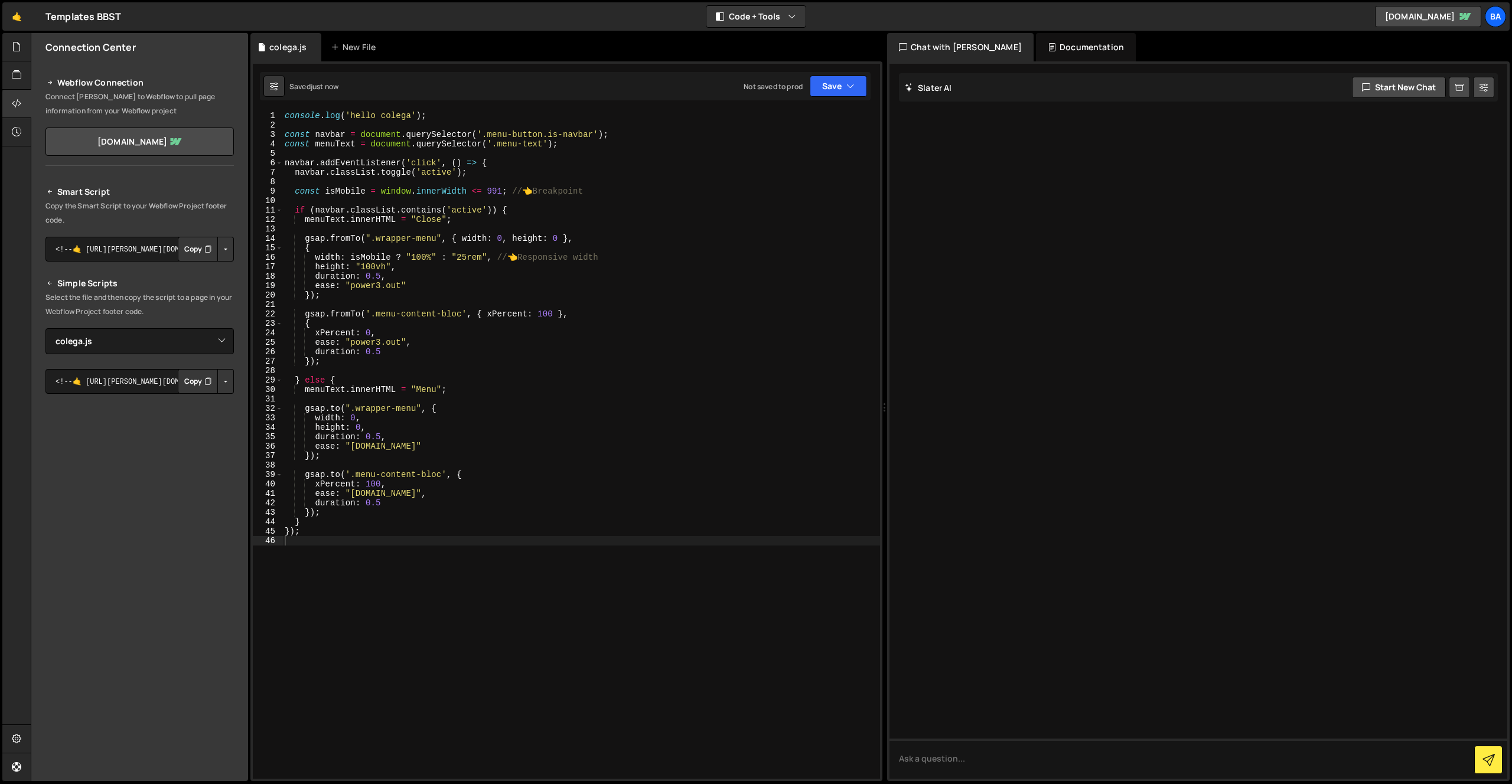
click at [518, 261] on div "console . log ( 'hello colega' ) ; const navbar = document . querySelector ( '.…" at bounding box center [581, 454] width 597 height 687
drag, startPoint x: 506, startPoint y: 256, endPoint x: 653, endPoint y: 260, distance: 147.1
click at [653, 260] on div "console . log ( 'hello colega' ) ; const navbar = document . querySelector ( '.…" at bounding box center [581, 454] width 597 height 687
type textarea "width: isMobile ? "100%" : "25rem","
click at [504, 259] on div "console . log ( 'hello colega' ) ; const navbar = document . querySelector ( '.…" at bounding box center [581, 454] width 597 height 687
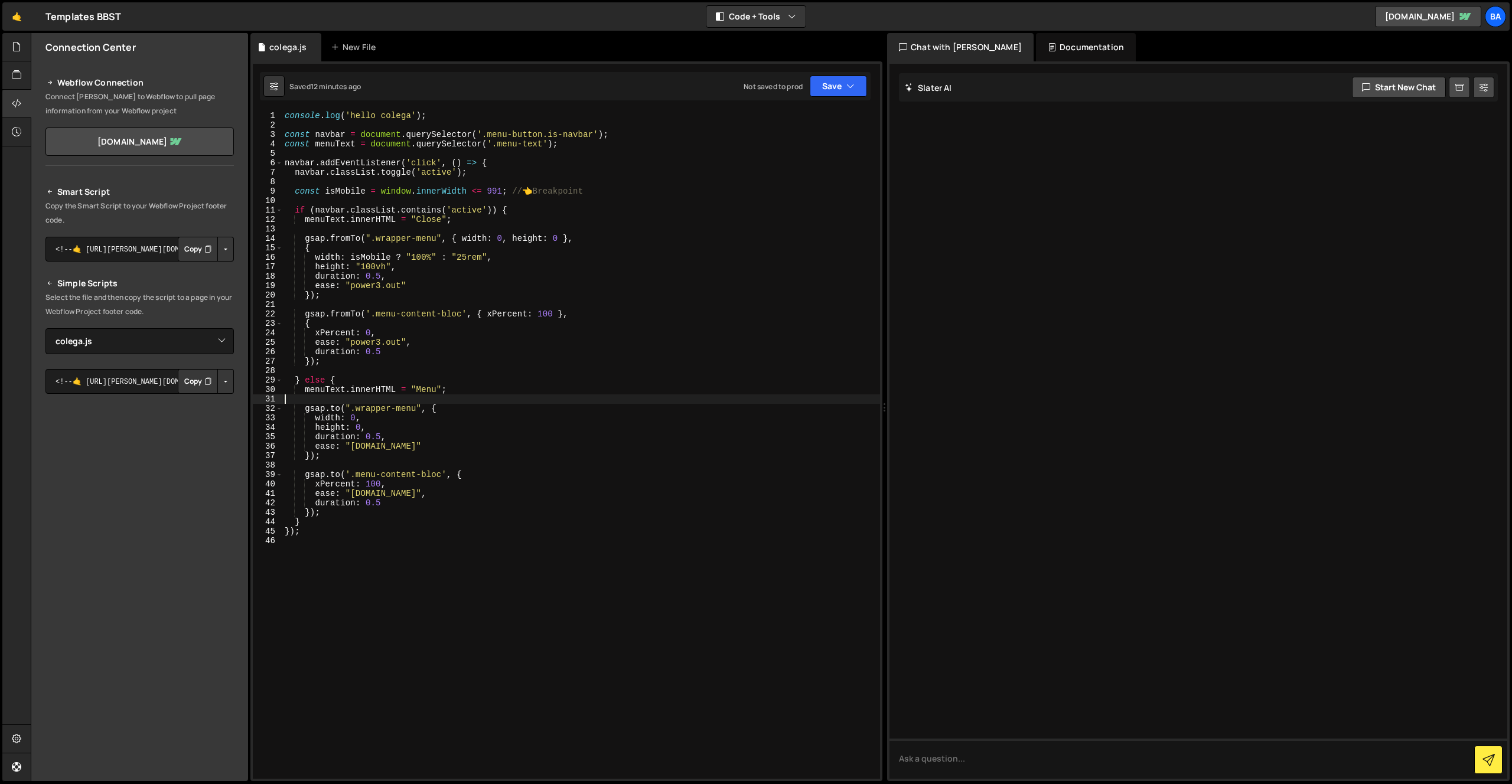
click at [446, 395] on div "console . log ( 'hello colega' ) ; const navbar = document . querySelector ( '.…" at bounding box center [581, 454] width 597 height 687
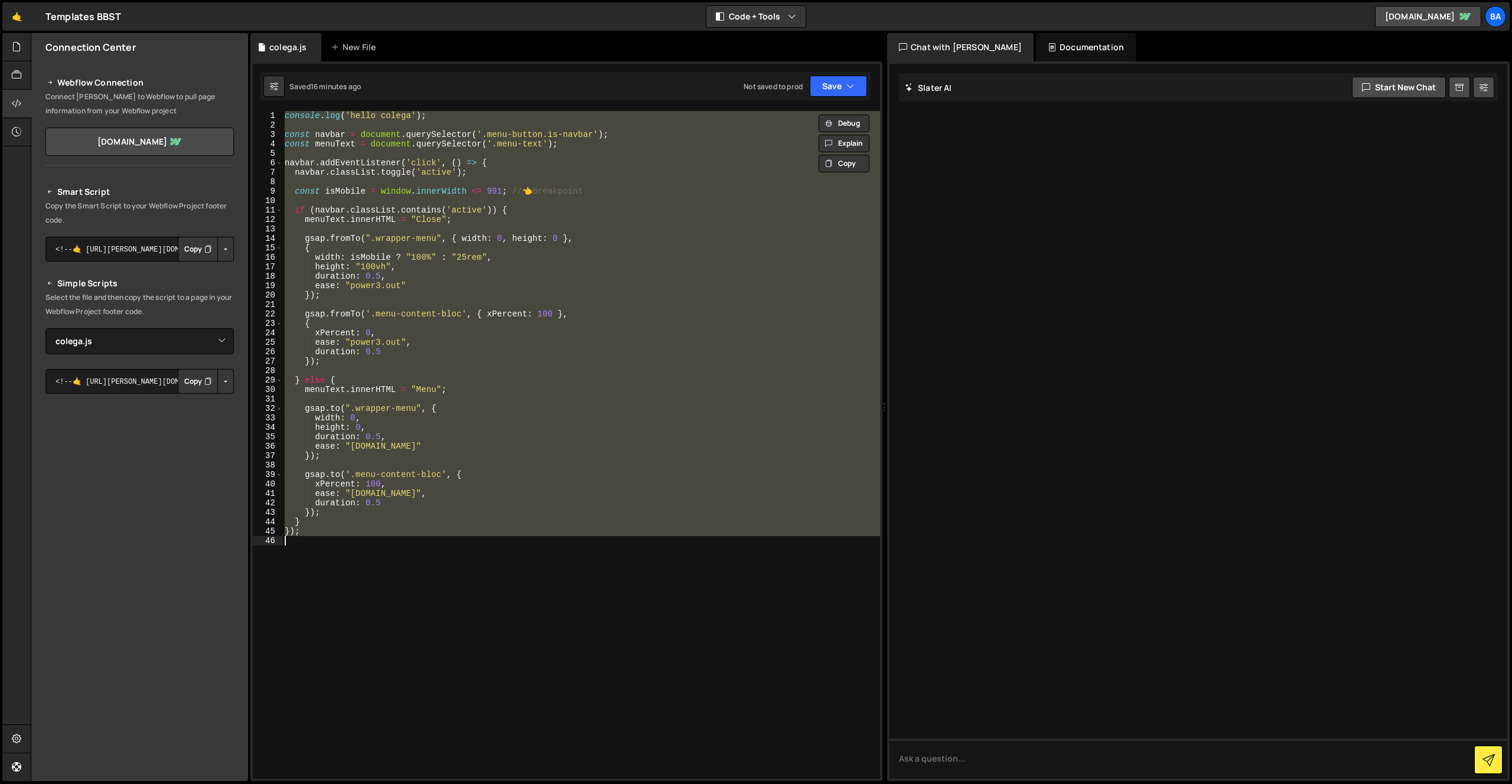
click at [492, 280] on div "console . log ( 'hello colega' ) ; const navbar = document . querySelector ( '.…" at bounding box center [581, 445] width 597 height 668
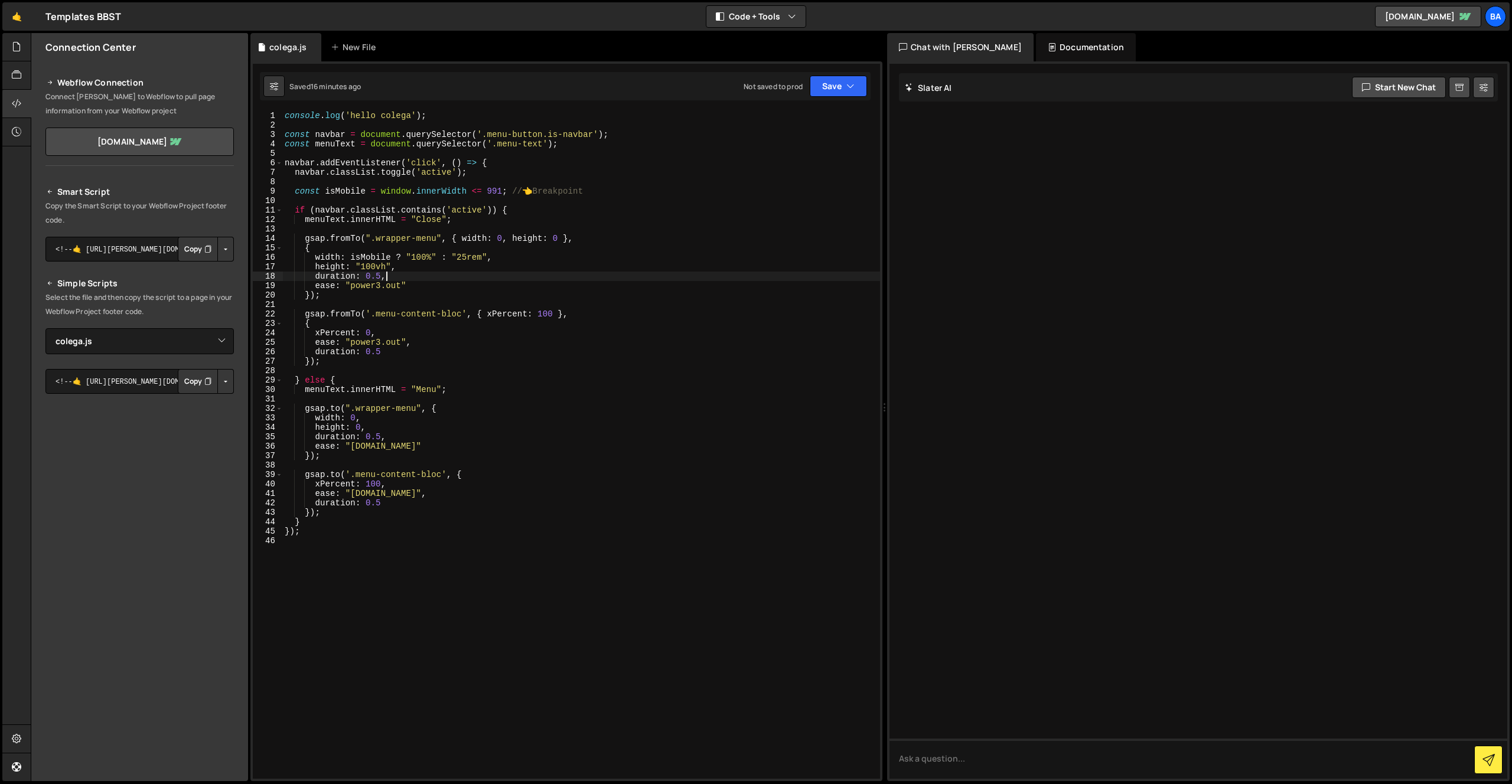
click at [467, 254] on div "console . log ( 'hello colega' ) ; const navbar = document . querySelector ( '.…" at bounding box center [581, 454] width 597 height 687
click at [382, 286] on div "console . log ( 'hello colega' ) ; const navbar = document . querySelector ( '.…" at bounding box center [581, 454] width 597 height 687
click at [379, 276] on div "console . log ( 'hello colega' ) ; const navbar = document . querySelector ( '.…" at bounding box center [581, 454] width 597 height 687
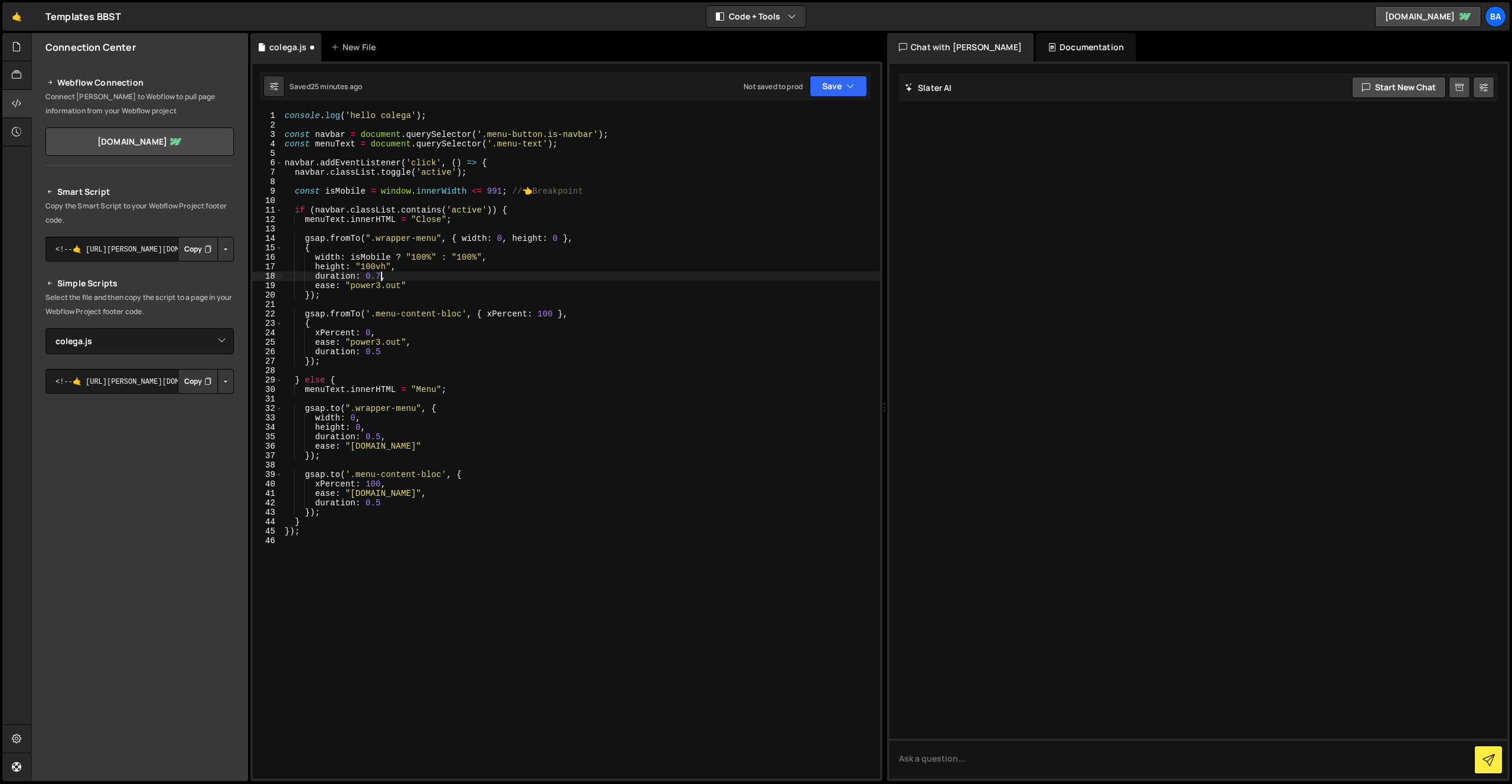
drag, startPoint x: 381, startPoint y: 504, endPoint x: 399, endPoint y: 502, distance: 18.1
click at [381, 504] on div "console . log ( 'hello colega' ) ; const navbar = document . querySelector ( '.…" at bounding box center [581, 454] width 597 height 687
click at [377, 434] on div "console . log ( 'hello colega' ) ; const navbar = document . querySelector ( '.…" at bounding box center [581, 454] width 597 height 687
click at [380, 352] on div "console . log ( 'hello colega' ) ; const navbar = document . querySelector ( '.…" at bounding box center [581, 454] width 597 height 687
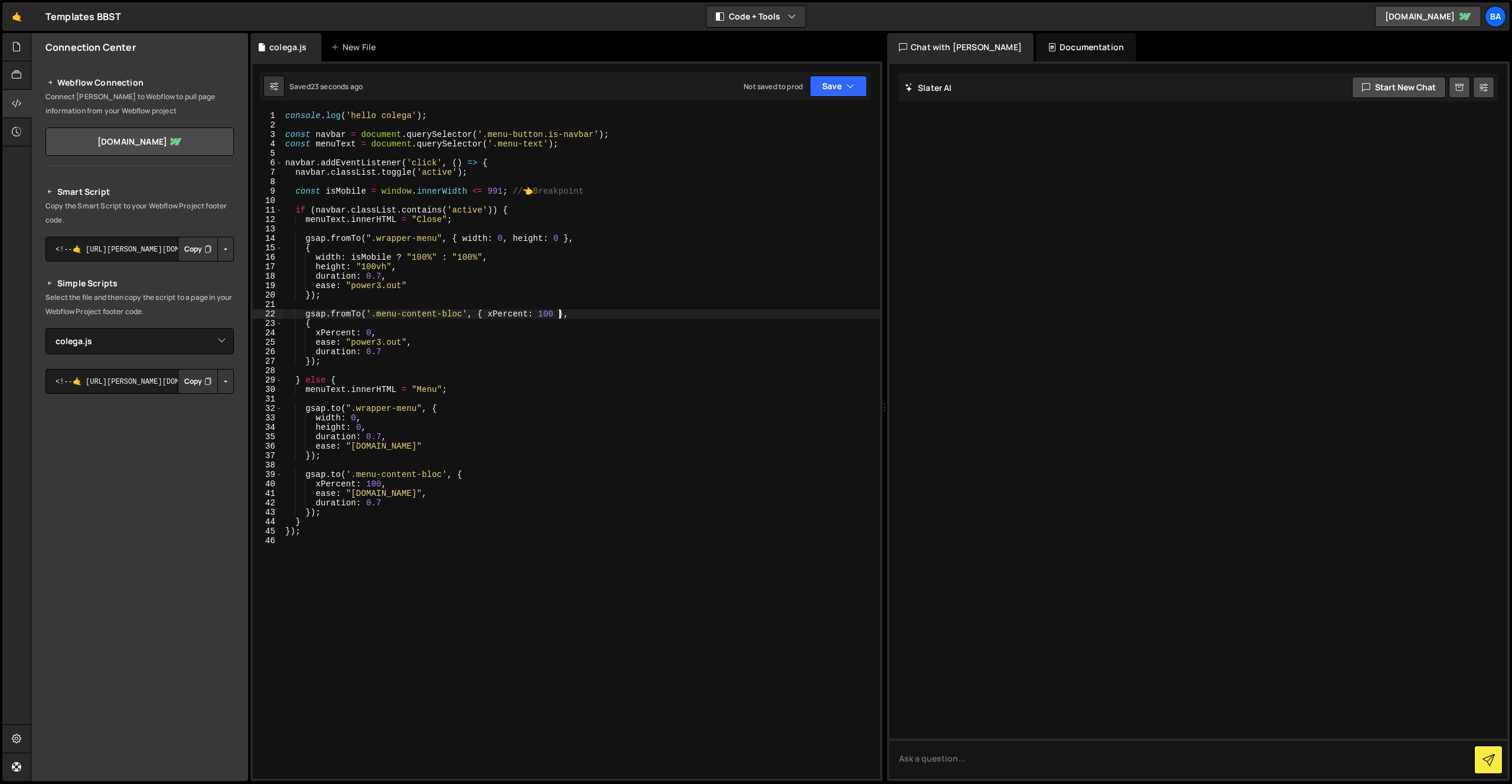
click at [557, 311] on div "console . log ( 'hello colega' ) ; const navbar = document . querySelector ( '.…" at bounding box center [581, 454] width 597 height 687
drag, startPoint x: 389, startPoint y: 482, endPoint x: 394, endPoint y: 481, distance: 5.1
click at [389, 482] on div "console . log ( 'hello colega' ) ; const navbar = document . querySelector ( '.…" at bounding box center [581, 454] width 597 height 687
type textarea "xPercent: 100,"
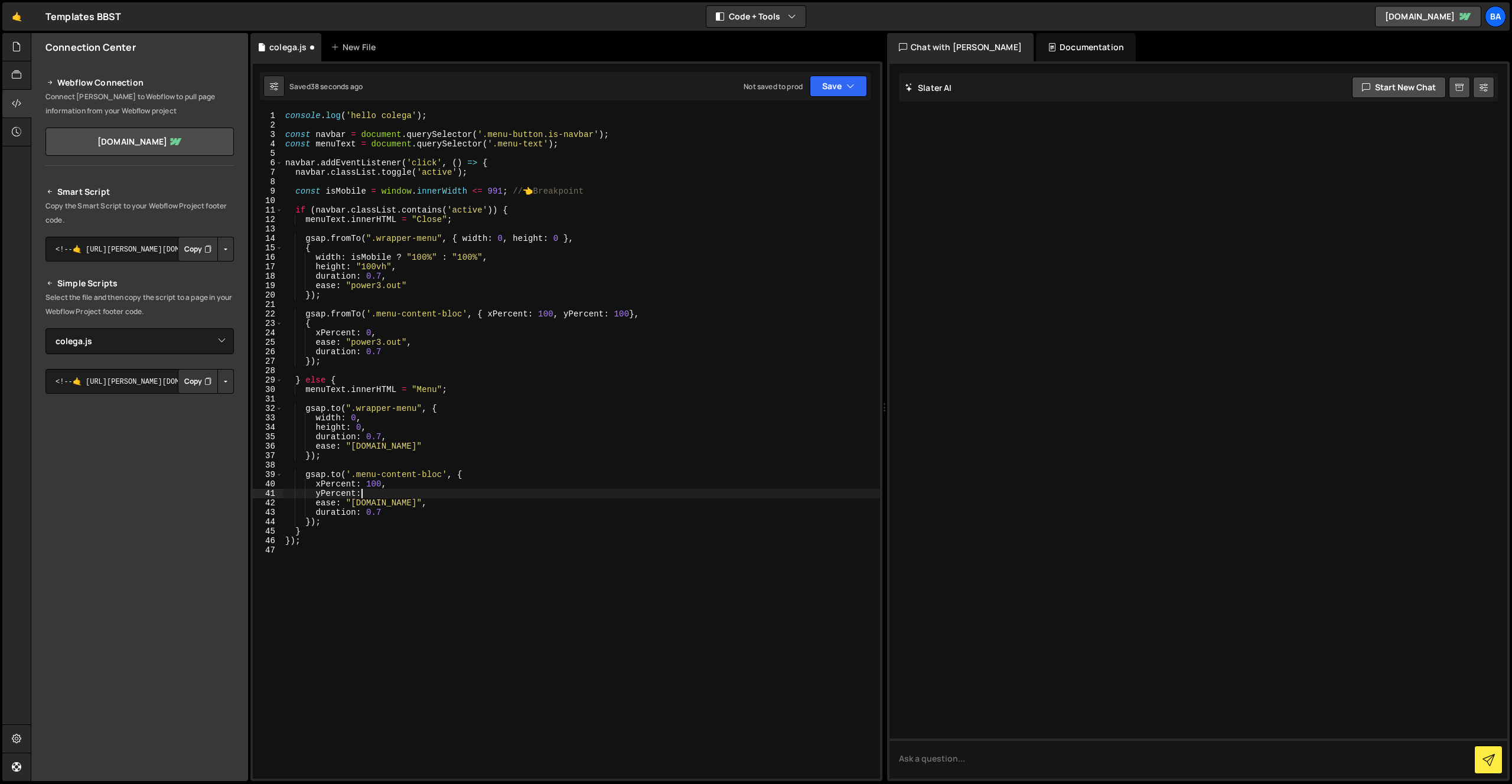
scroll to position [0, 5]
click at [380, 485] on div "console . log ( 'hello colega' ) ; const navbar = document . querySelector ( '.…" at bounding box center [581, 454] width 597 height 687
click at [624, 316] on div "console . log ( 'hello colega' ) ; const navbar = document . querySelector ( '.…" at bounding box center [581, 454] width 597 height 687
click at [627, 313] on div "console . log ( 'hello colega' ) ; const navbar = document . querySelector ( '.…" at bounding box center [581, 454] width 597 height 687
click at [629, 313] on div "console . log ( 'hello colega' ) ; const navbar = document . querySelector ( '.…" at bounding box center [581, 454] width 597 height 687
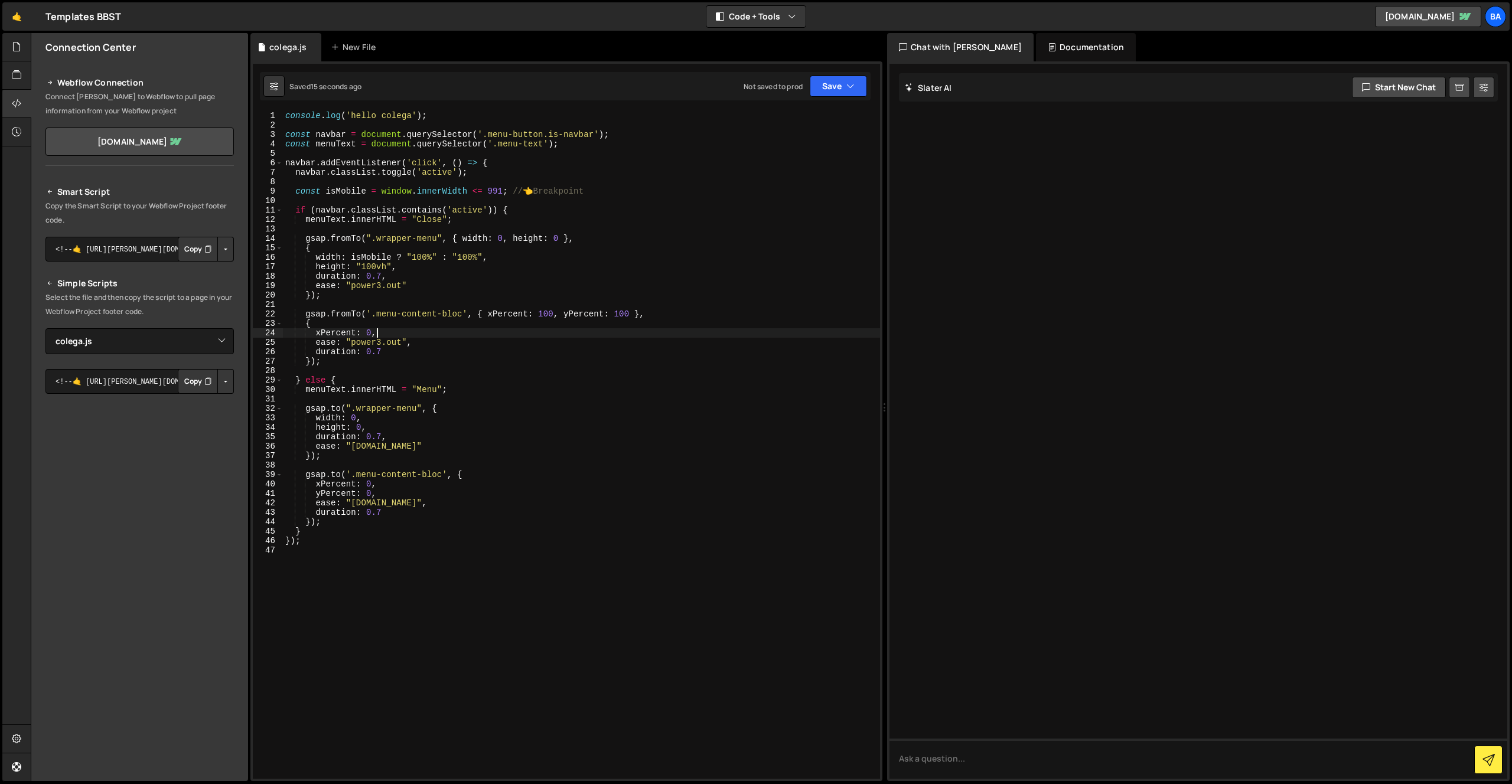
click at [406, 332] on div "console . log ( 'hello colega' ) ; const navbar = document . querySelector ( '.…" at bounding box center [581, 454] width 597 height 687
type textarea "xPercent: 0,"
drag, startPoint x: 630, startPoint y: 311, endPoint x: 621, endPoint y: 311, distance: 9.0
click at [619, 311] on div "console . log ( 'hello colega' ) ; const navbar = document . querySelector ( '.…" at bounding box center [581, 454] width 597 height 687
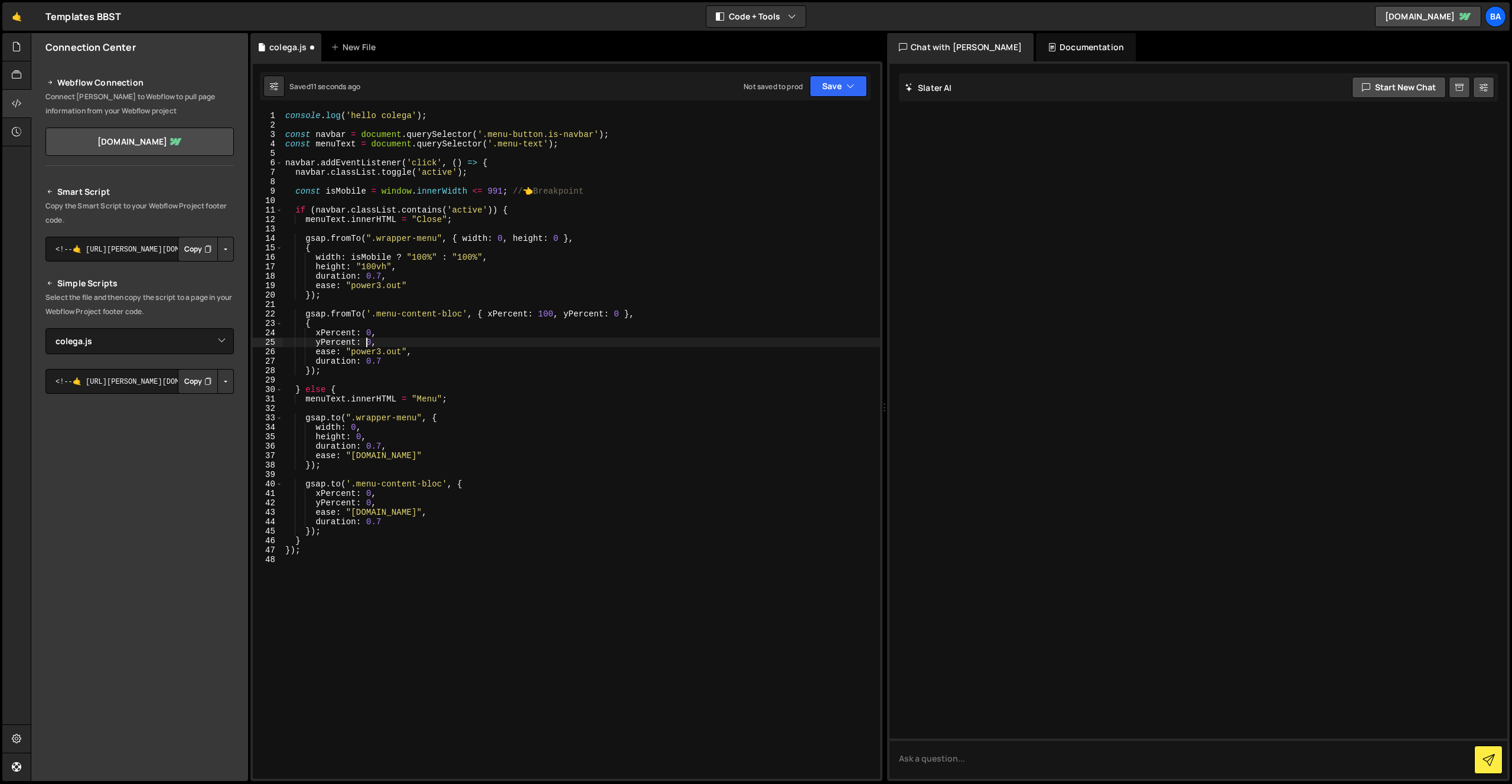
drag, startPoint x: 368, startPoint y: 339, endPoint x: 386, endPoint y: 338, distance: 18.0
click at [368, 339] on div "console . log ( 'hello colega' ) ; const navbar = document . querySelector ( '.…" at bounding box center [581, 454] width 597 height 687
drag, startPoint x: 324, startPoint y: 344, endPoint x: 295, endPoint y: 344, distance: 29.0
click at [295, 344] on div "console . log ( 'hello colega' ) ; const navbar = document . querySelector ( '.…" at bounding box center [581, 454] width 597 height 687
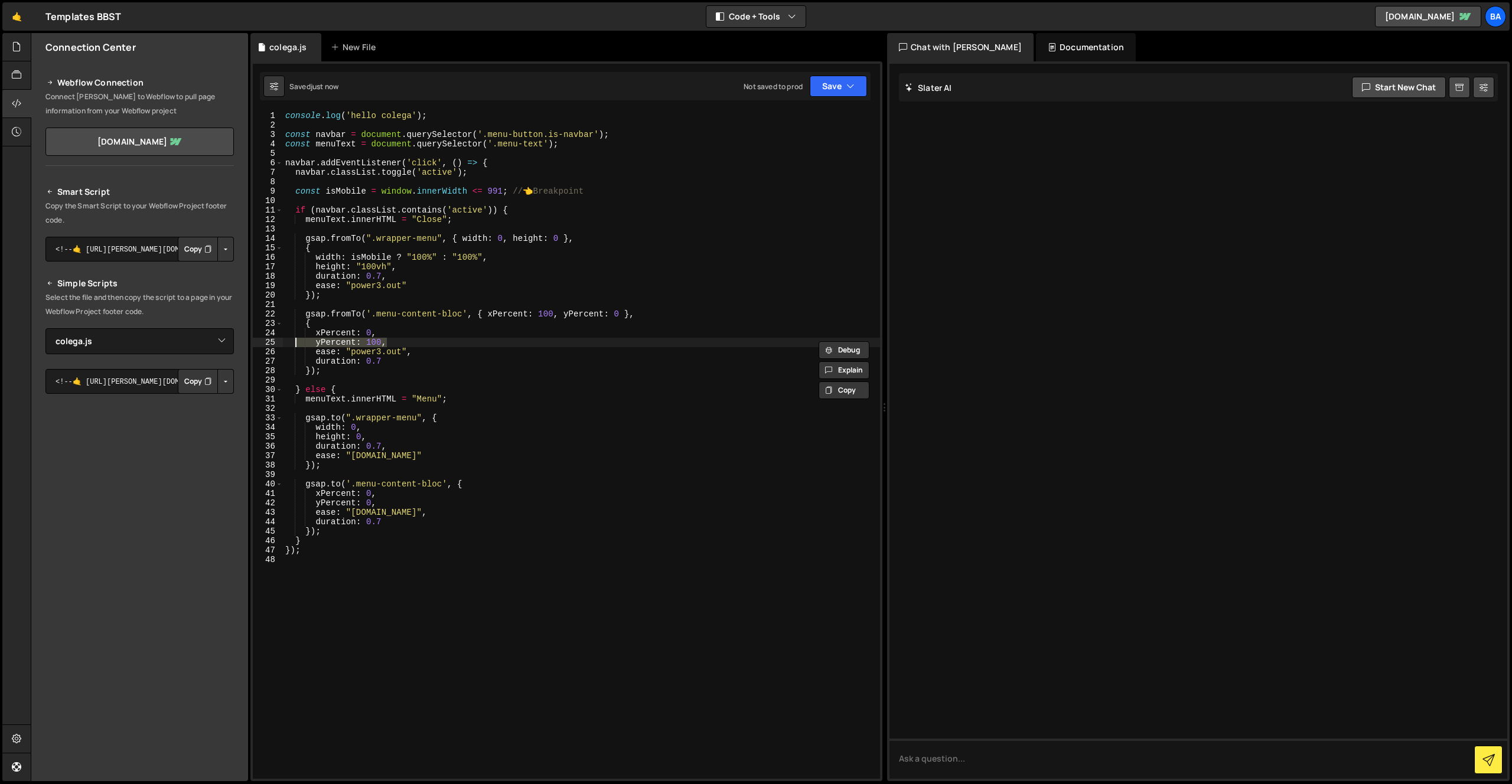
click at [383, 341] on div "console . log ( 'hello colega' ) ; const navbar = document . querySelector ( '.…" at bounding box center [581, 445] width 597 height 668
click at [621, 313] on div "console . log ( 'hello colega' ) ; const navbar = document . querySelector ( '.…" at bounding box center [581, 454] width 597 height 687
click at [373, 340] on div "console . log ( 'hello colega' ) ; const navbar = document . querySelector ( '.…" at bounding box center [581, 454] width 597 height 687
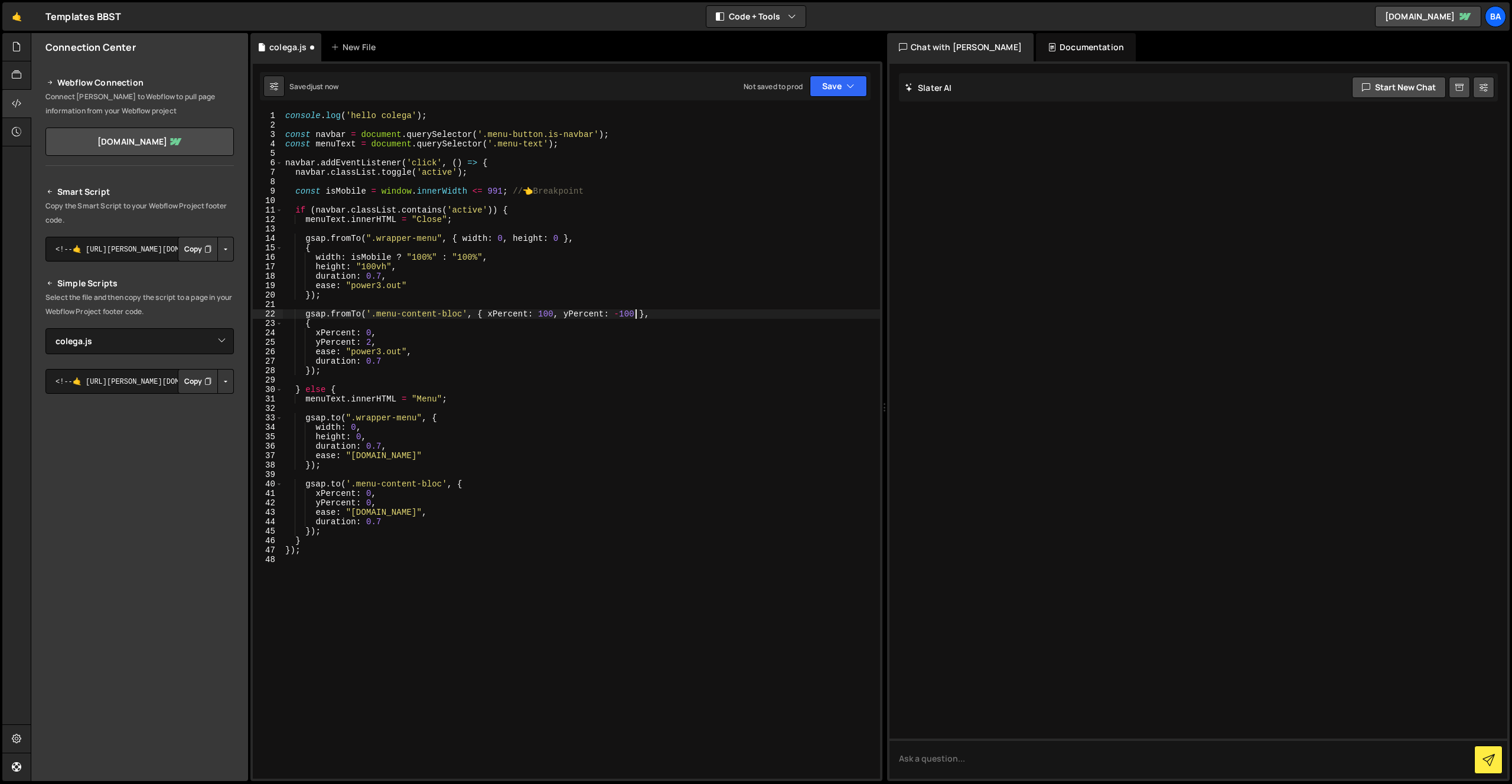
scroll to position [0, 6]
click at [366, 341] on div "console . log ( 'hello colega' ) ; const navbar = document . querySelector ( '.…" at bounding box center [581, 454] width 597 height 687
click at [372, 341] on div "console . log ( 'hello colega' ) ; const navbar = document . querySelector ( '.…" at bounding box center [581, 454] width 597 height 687
drag, startPoint x: 632, startPoint y: 311, endPoint x: 639, endPoint y: 311, distance: 7.0
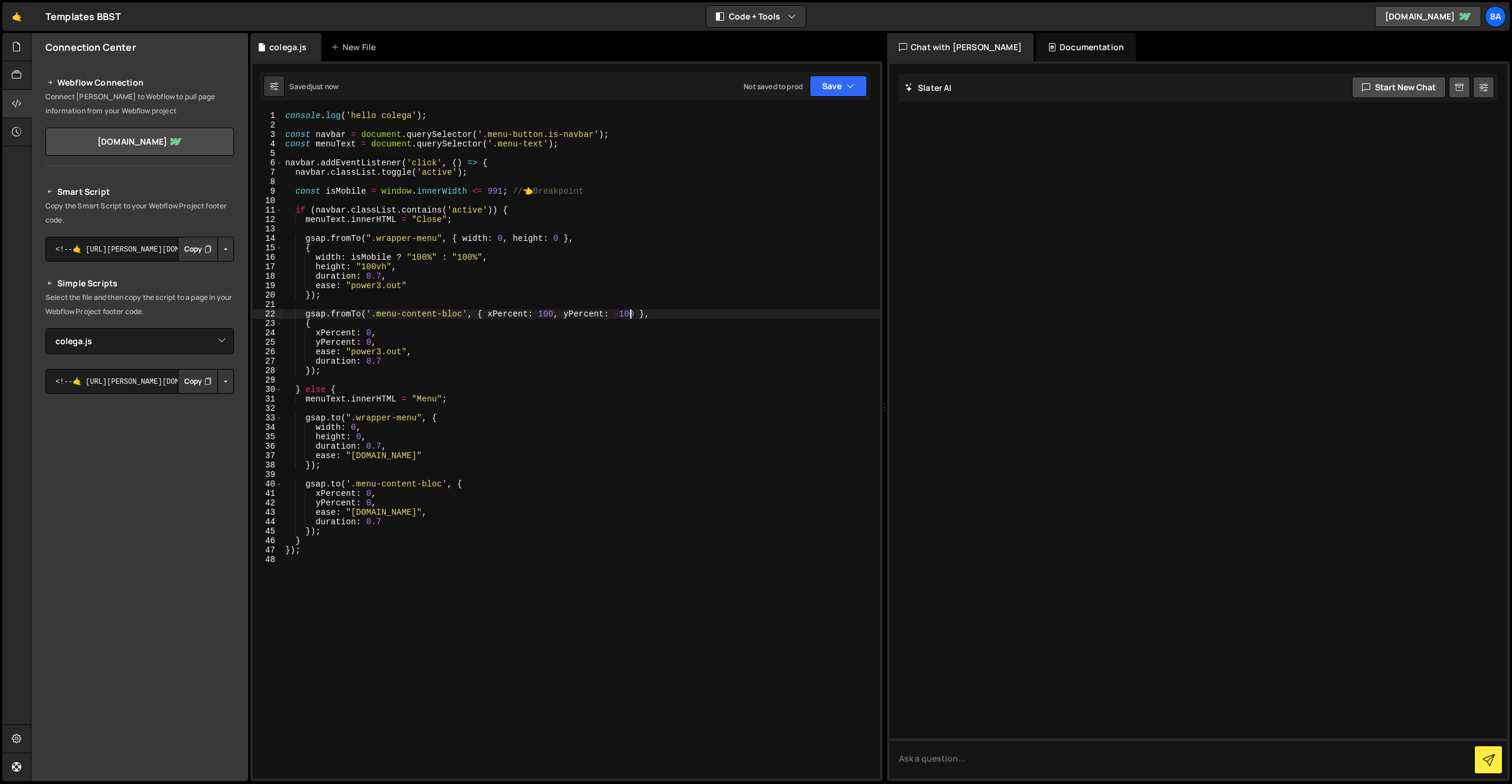
click at [634, 311] on div "console . log ( 'hello colega' ) ; const navbar = document . querySelector ( '.…" at bounding box center [581, 454] width 597 height 687
drag, startPoint x: 360, startPoint y: 498, endPoint x: 369, endPoint y: 493, distance: 10.3
click at [360, 498] on div "console . log ( 'hello colega' ) ; const navbar = document . querySelector ( '.…" at bounding box center [581, 454] width 597 height 687
type textarea "yPercent: 0,"
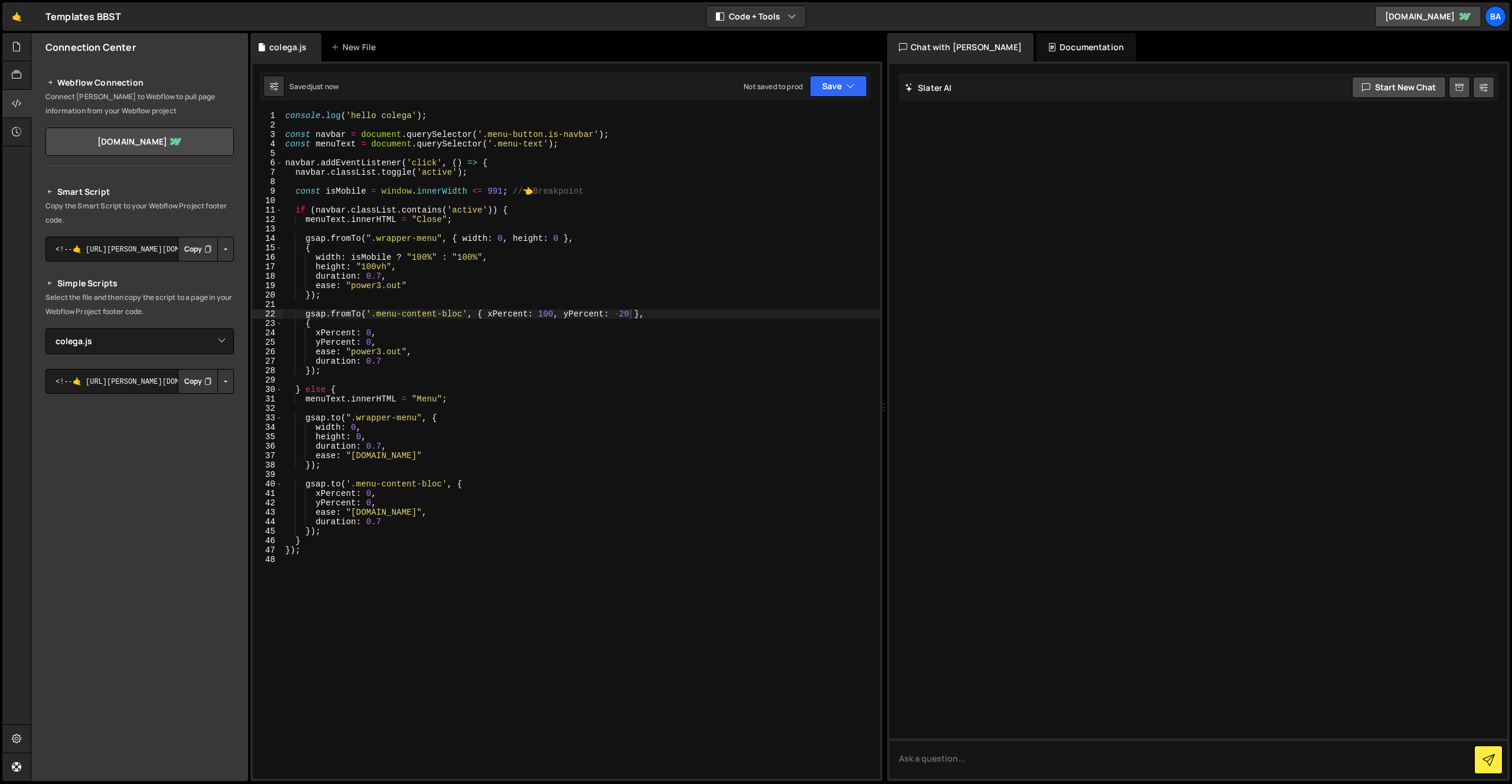
scroll to position [0, 6]
click at [374, 499] on div "console . log ( 'hello colega' ) ; const navbar = document . querySelector ( '.…" at bounding box center [581, 454] width 597 height 687
drag, startPoint x: 386, startPoint y: 501, endPoint x: 298, endPoint y: 500, distance: 88.0
click at [298, 500] on div "console . log ( 'hello colega' ) ; const navbar = document . querySelector ( '.…" at bounding box center [581, 454] width 597 height 687
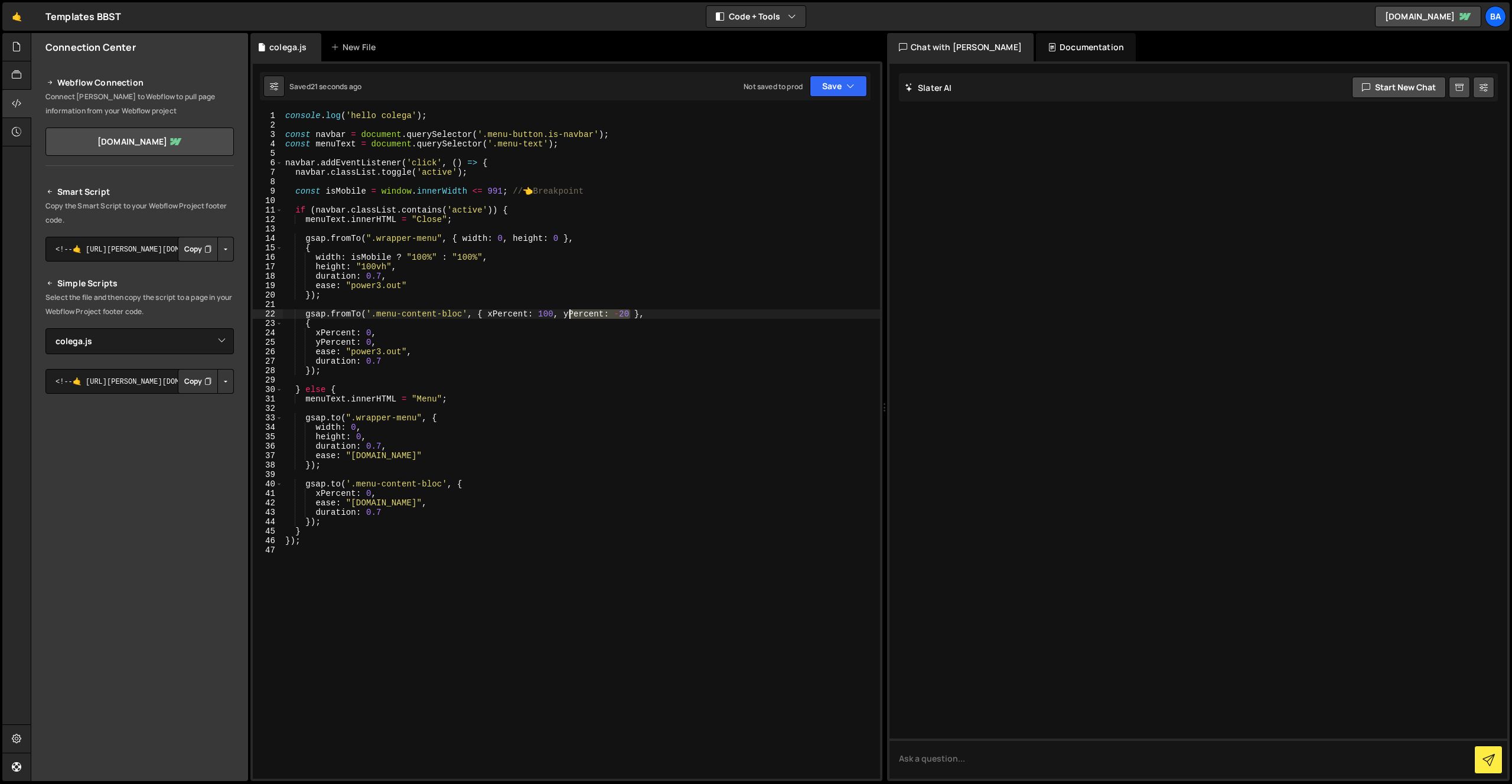
drag, startPoint x: 599, startPoint y: 313, endPoint x: 566, endPoint y: 312, distance: 33.0
click at [568, 313] on div "console . log ( 'hello colega' ) ; const navbar = document . querySelector ( '.…" at bounding box center [581, 454] width 597 height 687
drag, startPoint x: 380, startPoint y: 344, endPoint x: 263, endPoint y: 344, distance: 117.0
click at [263, 344] on div "gsap.fromTo('.menu-content-bloc', { xPercent: 100 }, 1 2 3 4 5 6 7 8 9 10 11 12…" at bounding box center [566, 445] width 627 height 668
type textarea "yPercent: 0,"
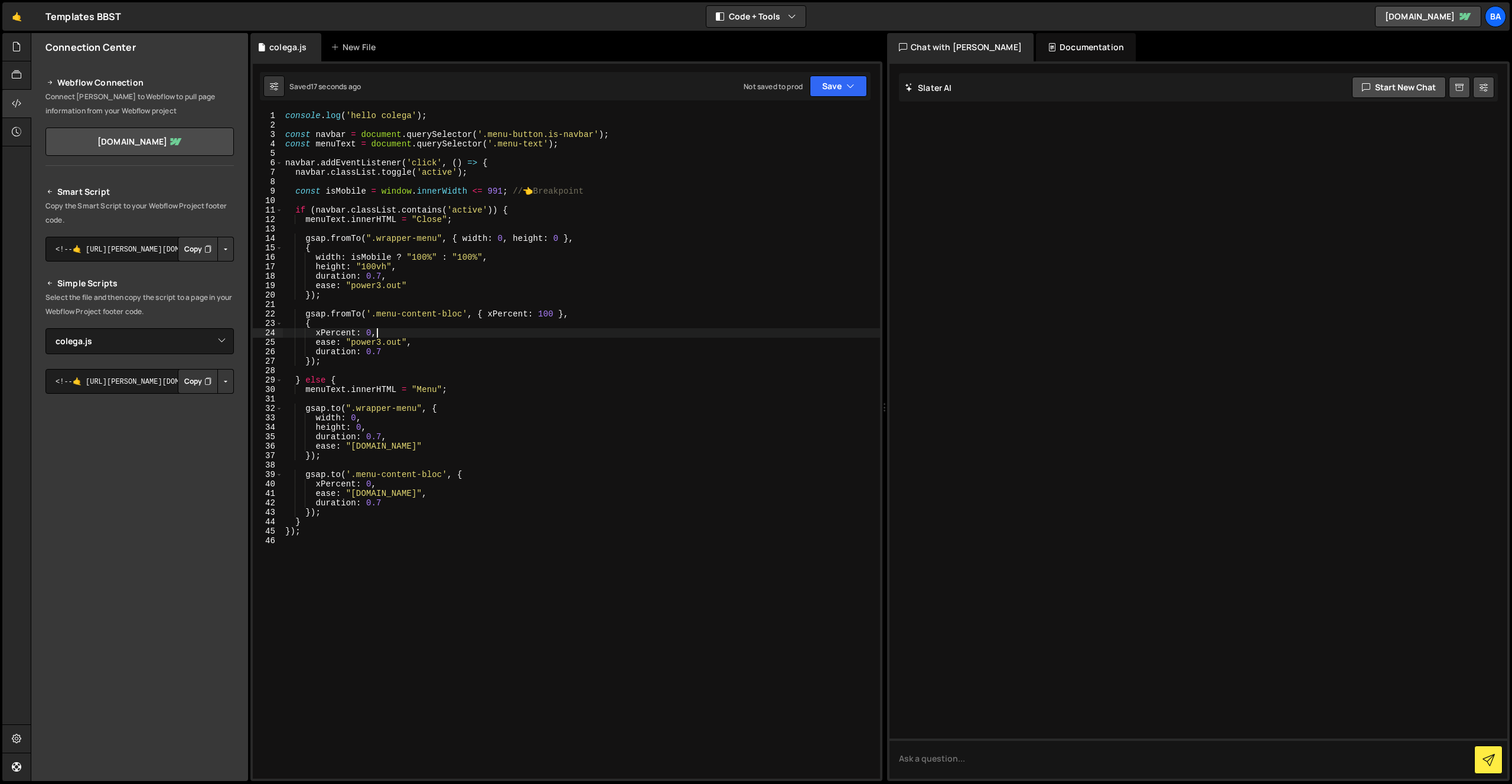
click at [396, 491] on div "console . log ( 'hello colega' ) ; const navbar = document . querySelector ( '.…" at bounding box center [581, 454] width 597 height 687
click at [395, 442] on div "console . log ( 'hello colega' ) ; const navbar = document . querySelector ( '.…" at bounding box center [581, 454] width 597 height 687
click at [367, 424] on div "console . log ( 'hello colega' ) ; const navbar = document . querySelector ( '.…" at bounding box center [581, 454] width 597 height 687
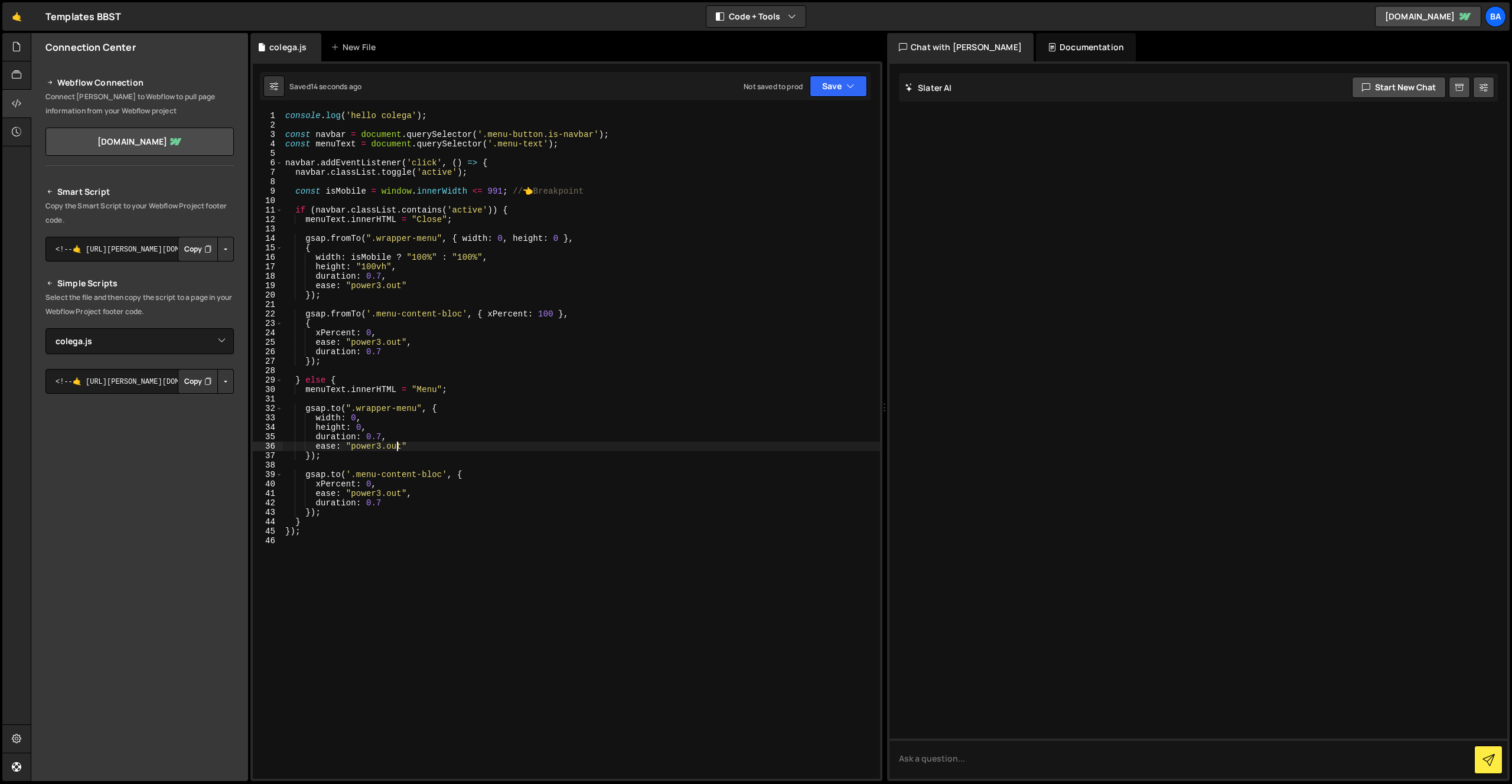
click at [401, 445] on div "console . log ( 'hello colega' ) ; const navbar = document . querySelector ( '.…" at bounding box center [581, 454] width 597 height 687
click at [400, 492] on div "console . log ( 'hello colega' ) ; const navbar = document . querySelector ( '.…" at bounding box center [581, 454] width 597 height 687
click at [385, 498] on div "console . log ( 'hello colega' ) ; const navbar = document . querySelector ( '.…" at bounding box center [581, 454] width 597 height 687
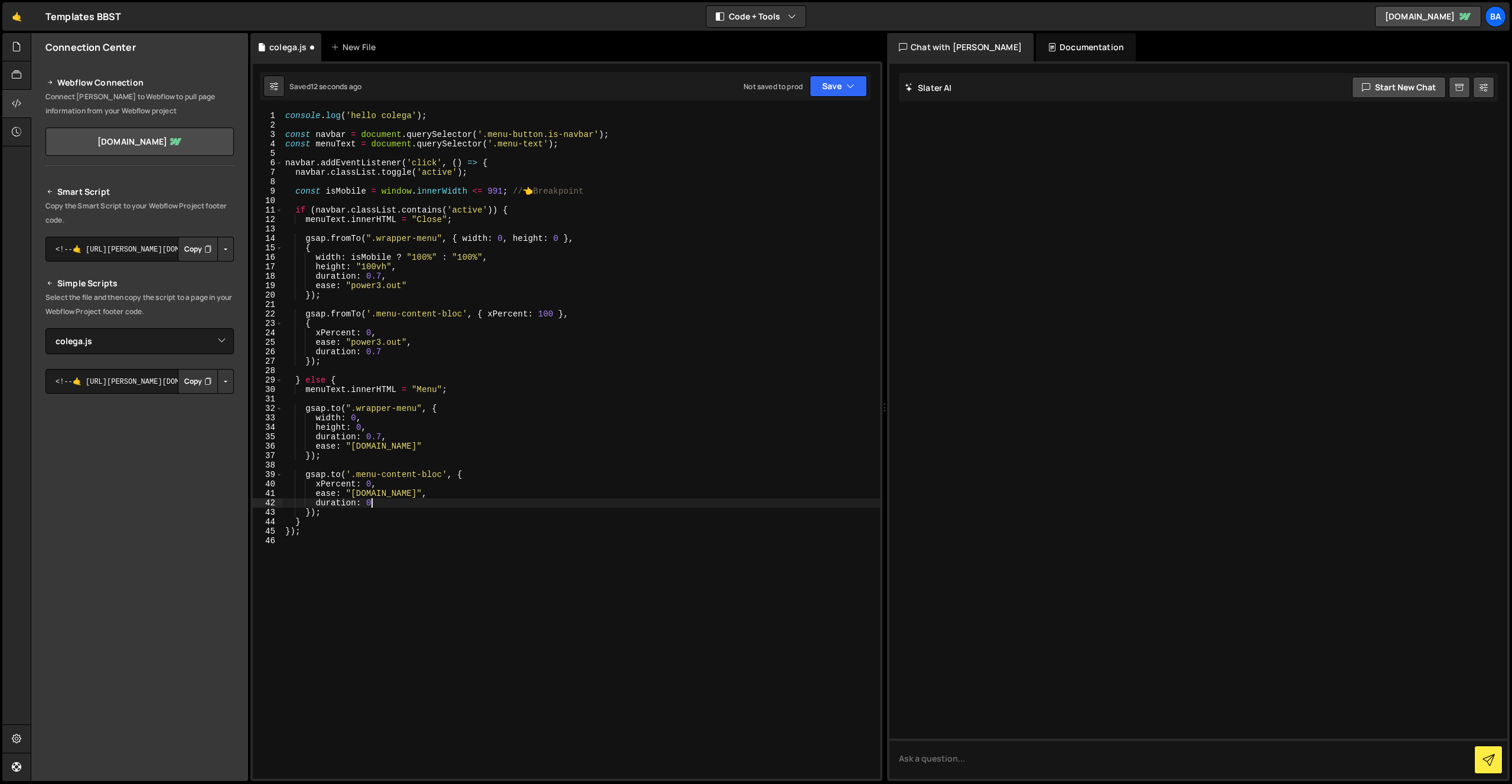
scroll to position [0, 5]
click at [382, 435] on div "console . log ( 'hello colega' ) ; const navbar = document . querySelector ( '.…" at bounding box center [581, 454] width 597 height 687
click at [379, 499] on div "console . log ( 'hello colega' ) ; const navbar = document . querySelector ( '.…" at bounding box center [581, 454] width 597 height 687
click at [398, 491] on div "console . log ( 'hello colega' ) ; const navbar = document . querySelector ( '.…" at bounding box center [581, 454] width 597 height 687
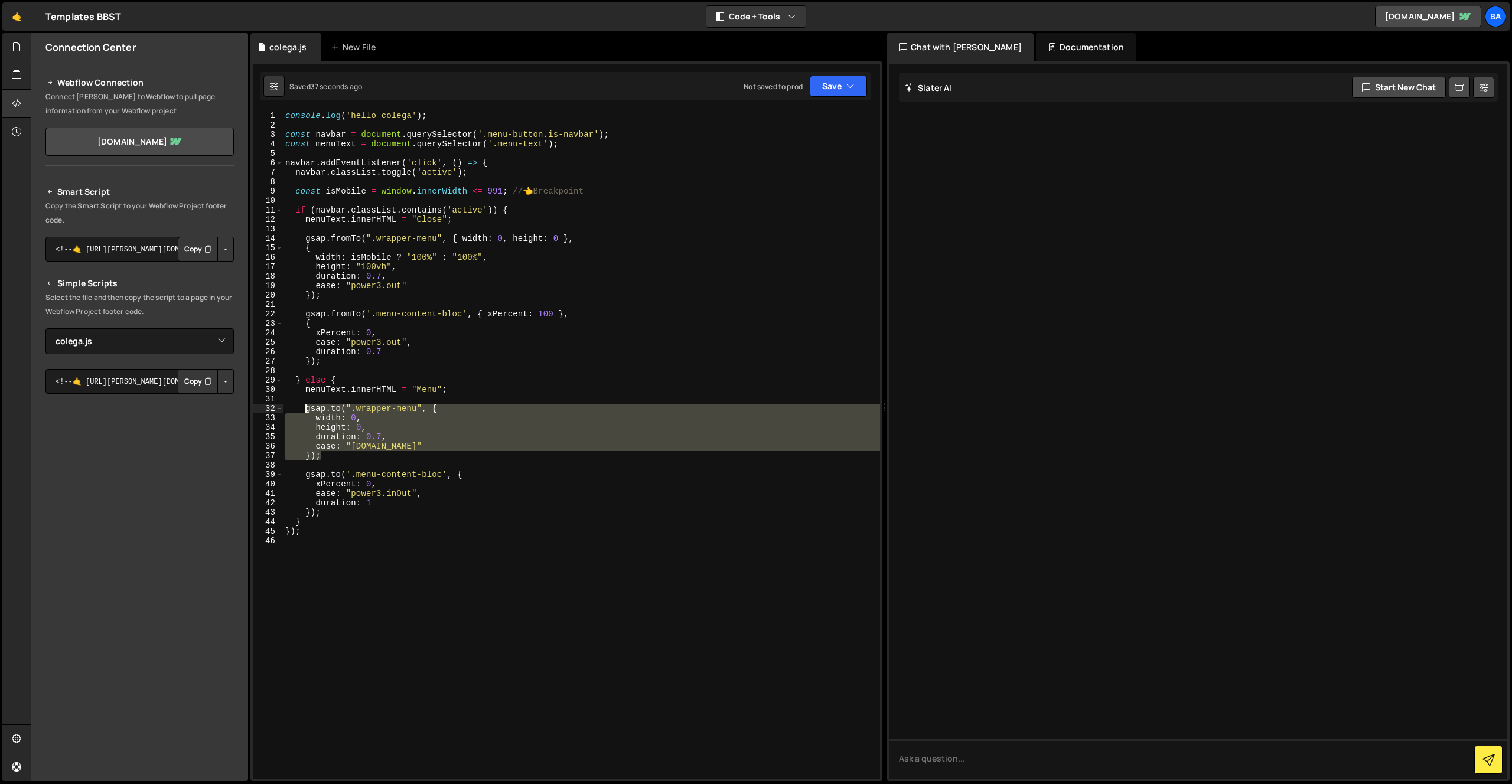
drag, startPoint x: 332, startPoint y: 454, endPoint x: 304, endPoint y: 411, distance: 51.3
click at [304, 411] on div "console . log ( 'hello colega' ) ; const navbar = document . querySelector ( '.…" at bounding box center [581, 454] width 597 height 687
type textarea "gsap.to(".wrapper-menu", { width: 0,"
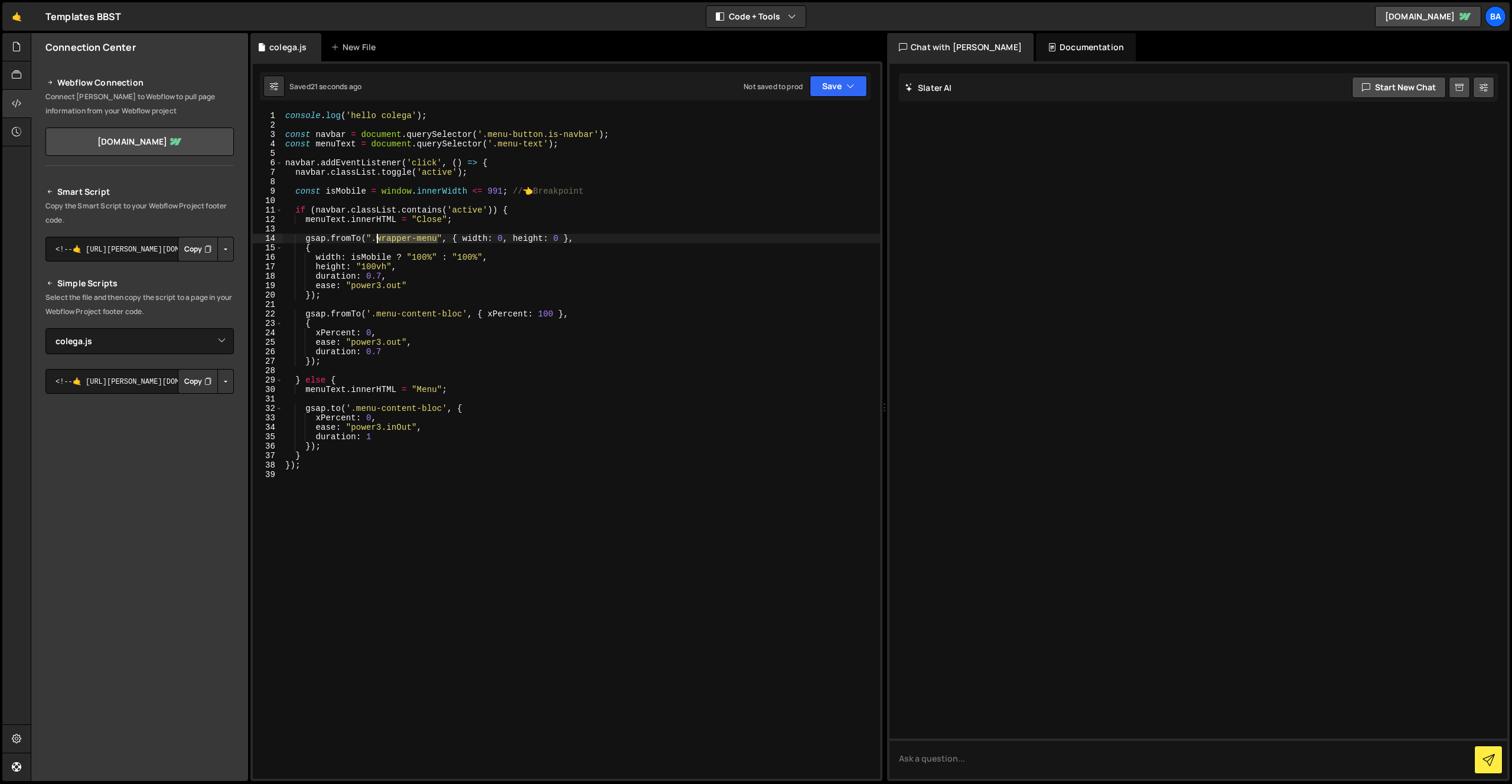
drag, startPoint x: 436, startPoint y: 235, endPoint x: 377, endPoint y: 235, distance: 59.0
click at [377, 235] on div "console . log ( 'hello colega' ) ; const navbar = document . querySelector ( '.…" at bounding box center [581, 454] width 597 height 687
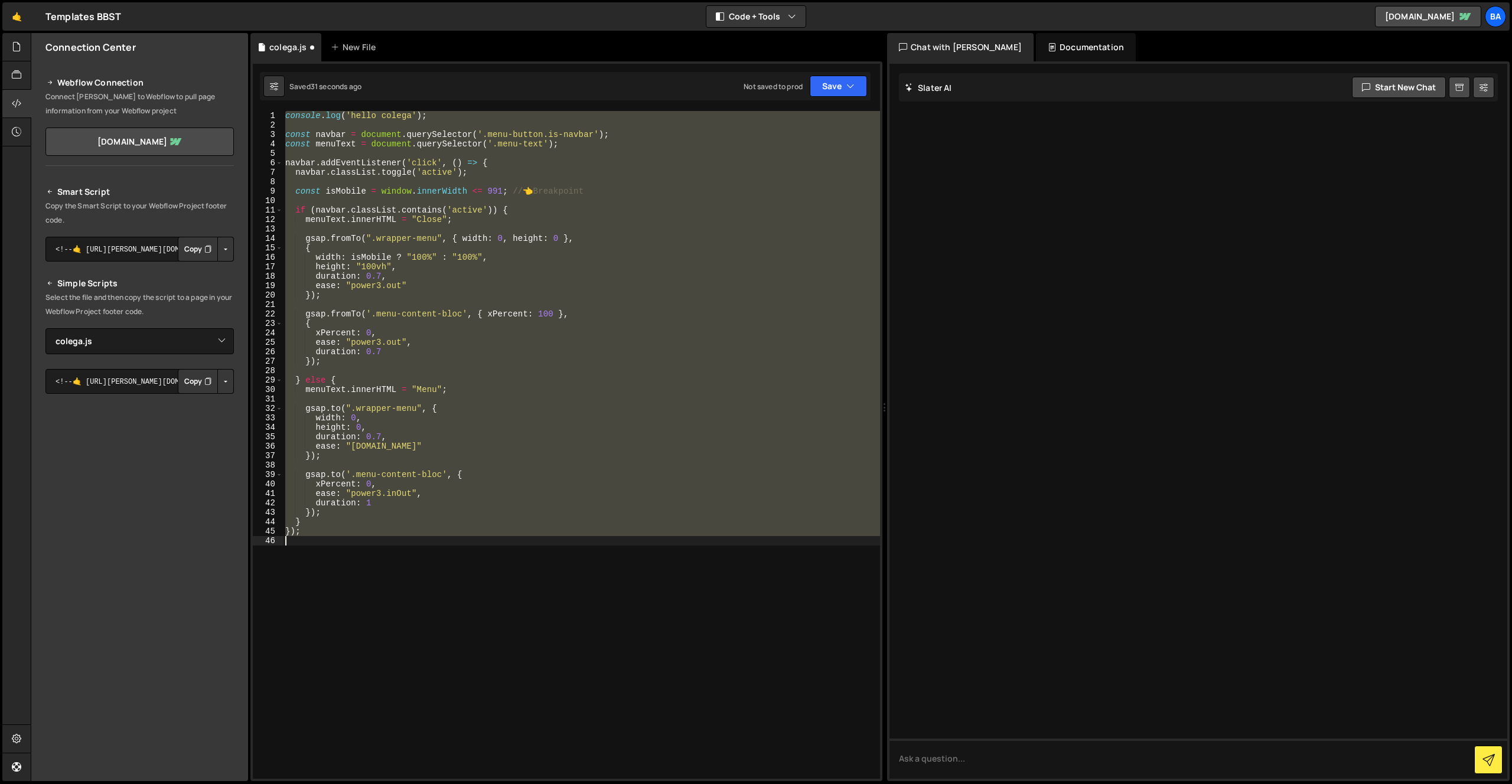
click at [420, 282] on div "console . log ( 'hello colega' ) ; const navbar = document . querySelector ( '.…" at bounding box center [581, 445] width 597 height 668
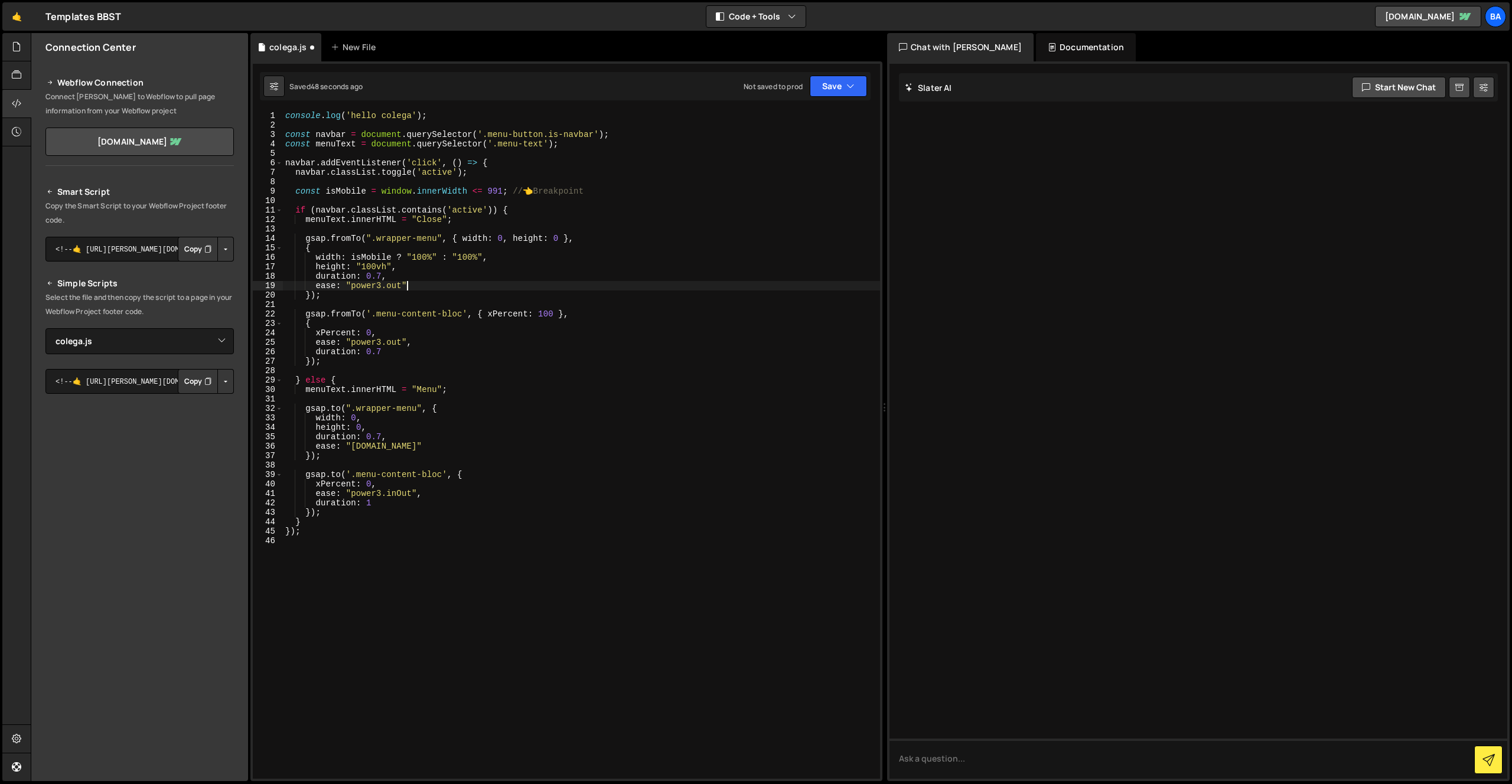
click at [590, 356] on div "console . log ( 'hello colega' ) ; const navbar = document . querySelector ( '.…" at bounding box center [581, 454] width 597 height 687
type textarea "});"
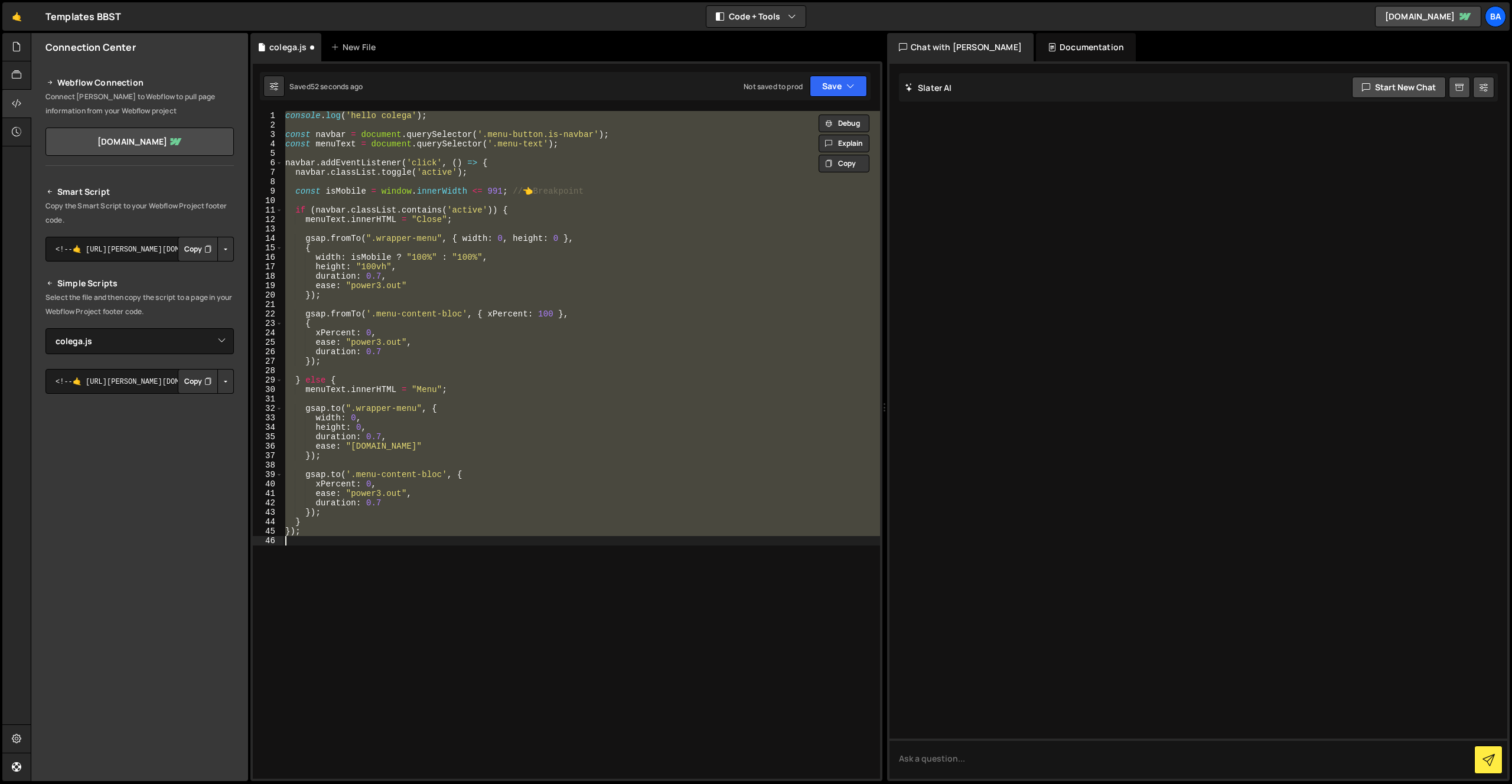
click at [542, 373] on div "console . log ( 'hello colega' ) ; const navbar = document . querySelector ( '.…" at bounding box center [581, 445] width 597 height 668
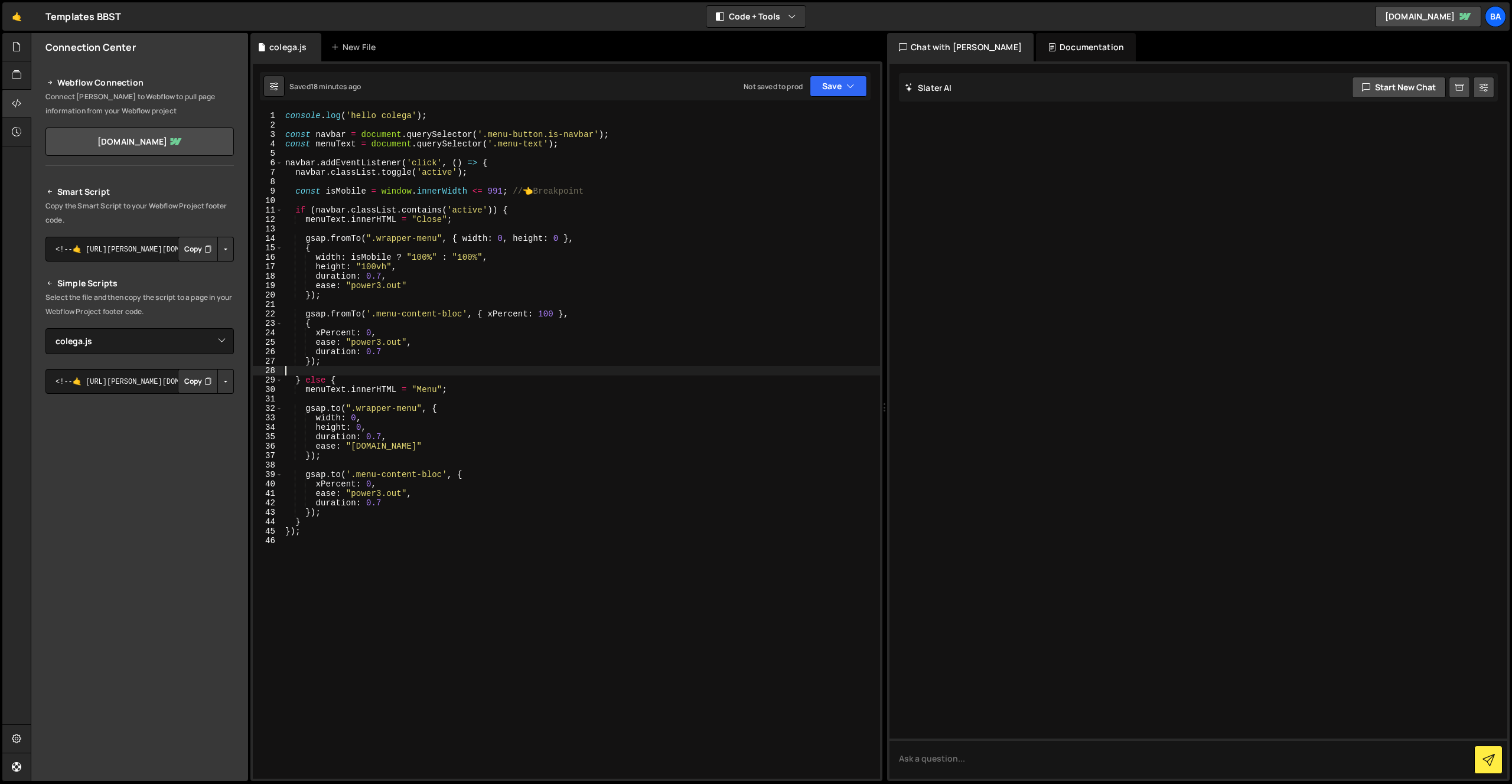
click at [435, 236] on div "console . log ( 'hello colega' ) ; const navbar = document . querySelector ( '.…" at bounding box center [581, 454] width 597 height 687
click at [419, 263] on div "console . log ( 'hello colega' ) ; const navbar = document . querySelector ( '.…" at bounding box center [581, 454] width 597 height 687
click at [431, 255] on div "console . log ( 'hello colega' ) ; const navbar = document . querySelector ( '.…" at bounding box center [581, 454] width 597 height 687
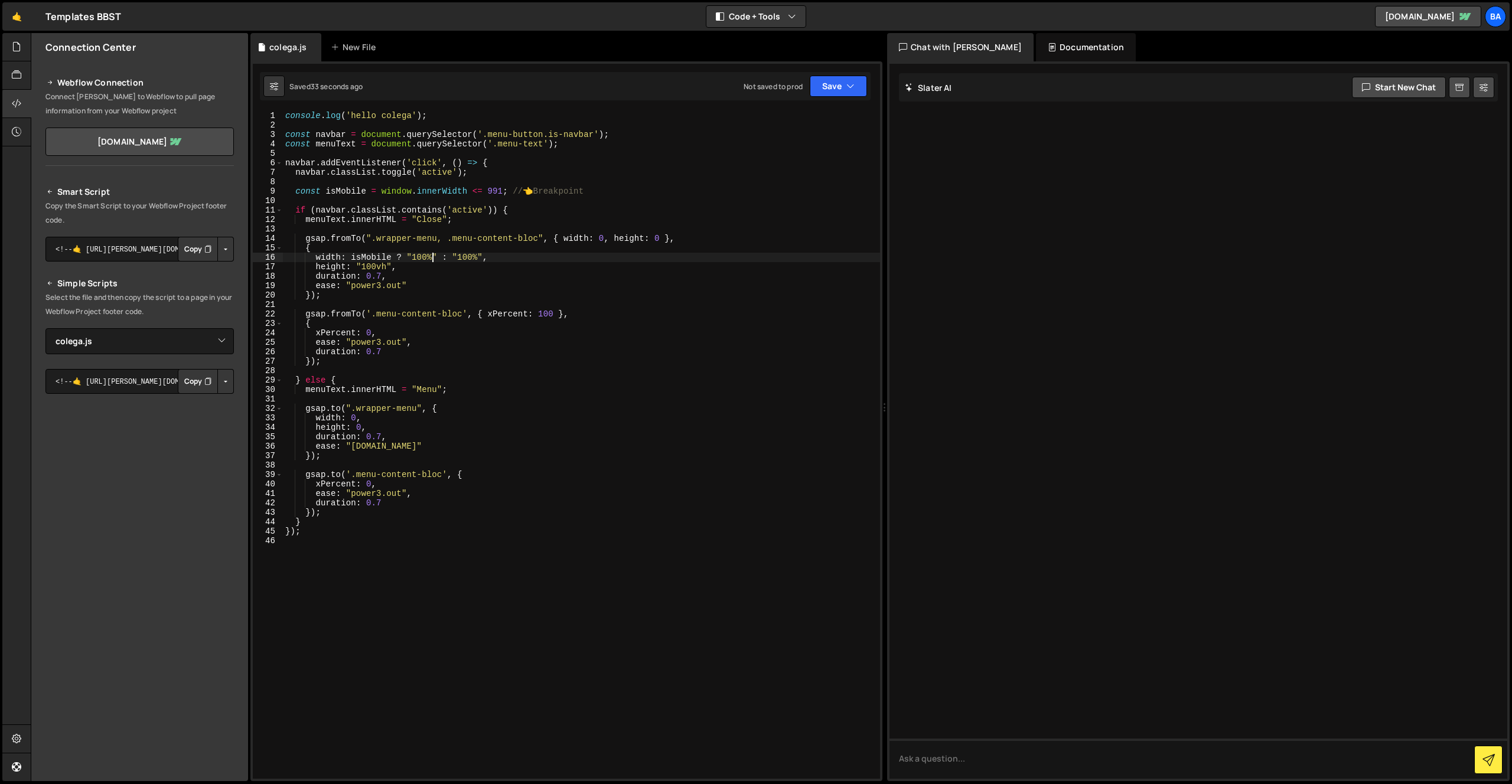
click at [479, 257] on div "console . log ( 'hello colega' ) ; const navbar = document . querySelector ( '.…" at bounding box center [581, 454] width 597 height 687
click at [379, 285] on div "console . log ( 'hello colega' ) ; const navbar = document . querySelector ( '.…" at bounding box center [581, 454] width 597 height 687
drag, startPoint x: 380, startPoint y: 268, endPoint x: 389, endPoint y: 267, distance: 9.1
click at [380, 268] on div "console . log ( 'hello colega' ) ; const navbar = document . querySelector ( '.…" at bounding box center [581, 454] width 597 height 687
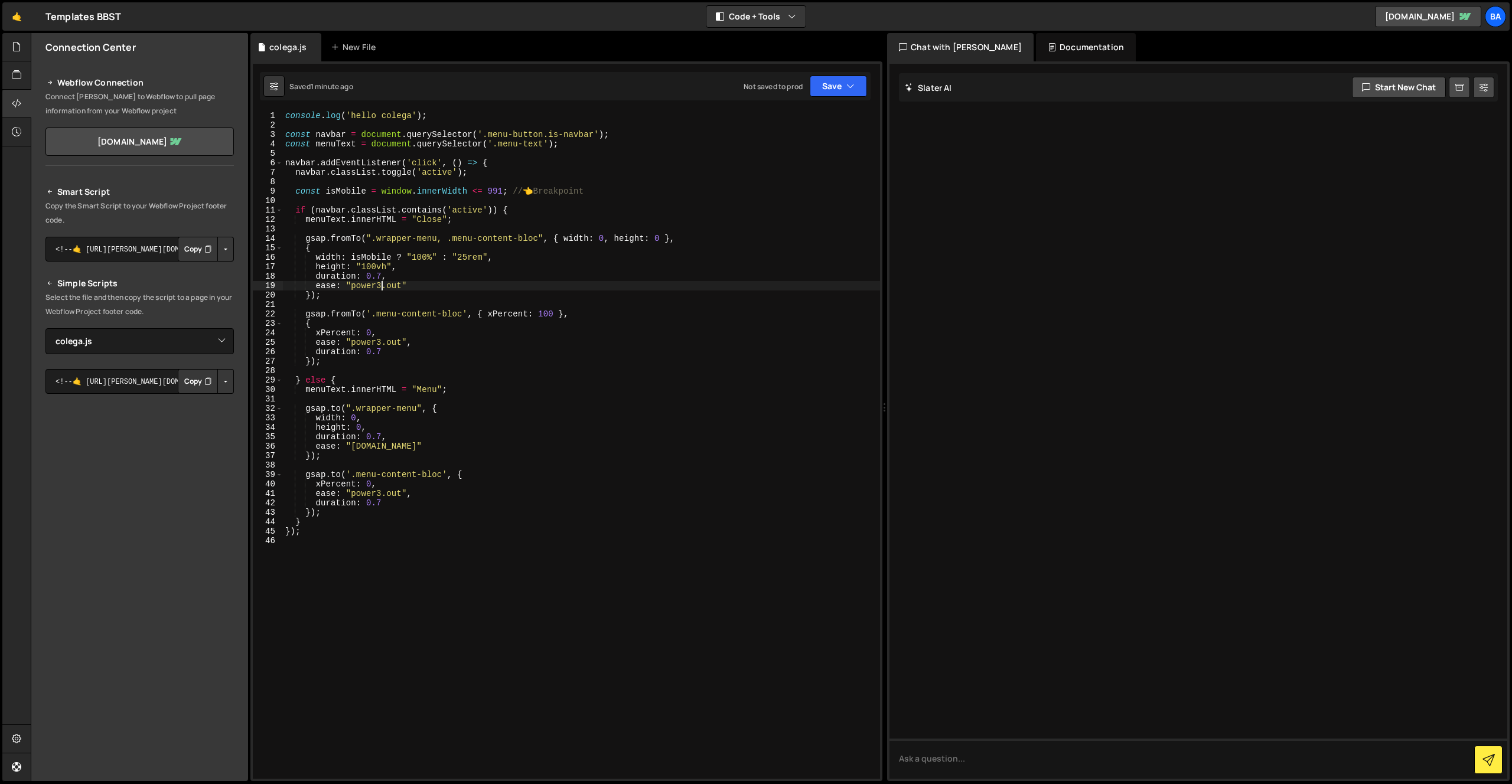
scroll to position [0, 7]
click at [401, 269] on div "console . log ( 'hello colega' ) ; const navbar = document . querySelector ( '.…" at bounding box center [581, 454] width 597 height 687
drag, startPoint x: 388, startPoint y: 267, endPoint x: 363, endPoint y: 266, distance: 25.0
click at [363, 266] on div "console . log ( 'hello colega' ) ; const navbar = document . querySelector ( '.…" at bounding box center [581, 454] width 597 height 687
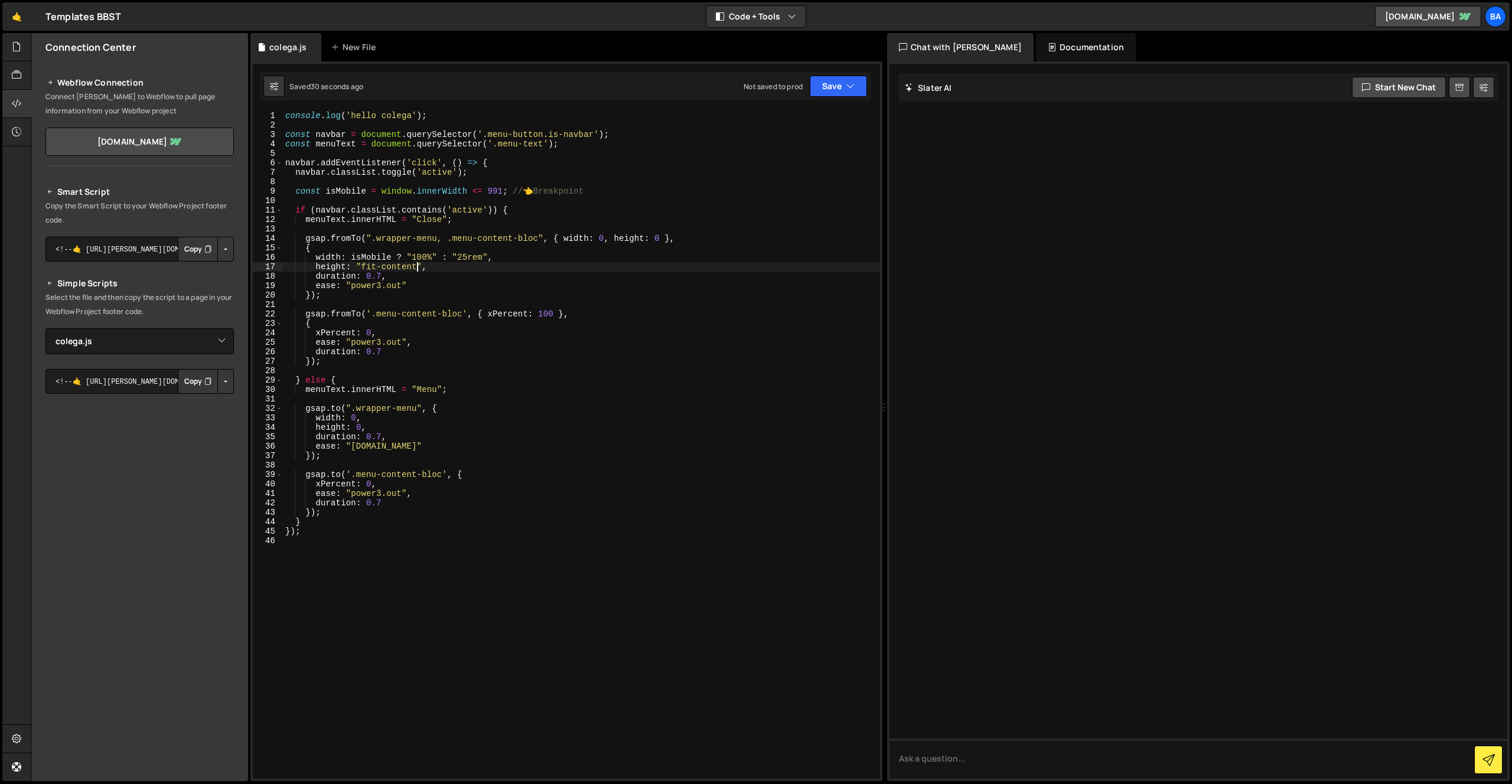
click at [416, 269] on div "console . log ( 'hello colega' ) ; const navbar = document . querySelector ( '.…" at bounding box center [581, 454] width 597 height 687
drag, startPoint x: 417, startPoint y: 267, endPoint x: 431, endPoint y: 283, distance: 21.3
click at [362, 268] on div "console . log ( 'hello colega' ) ; const navbar = document . querySelector ( '.…" at bounding box center [581, 454] width 597 height 687
drag, startPoint x: 380, startPoint y: 267, endPoint x: 362, endPoint y: 268, distance: 18.0
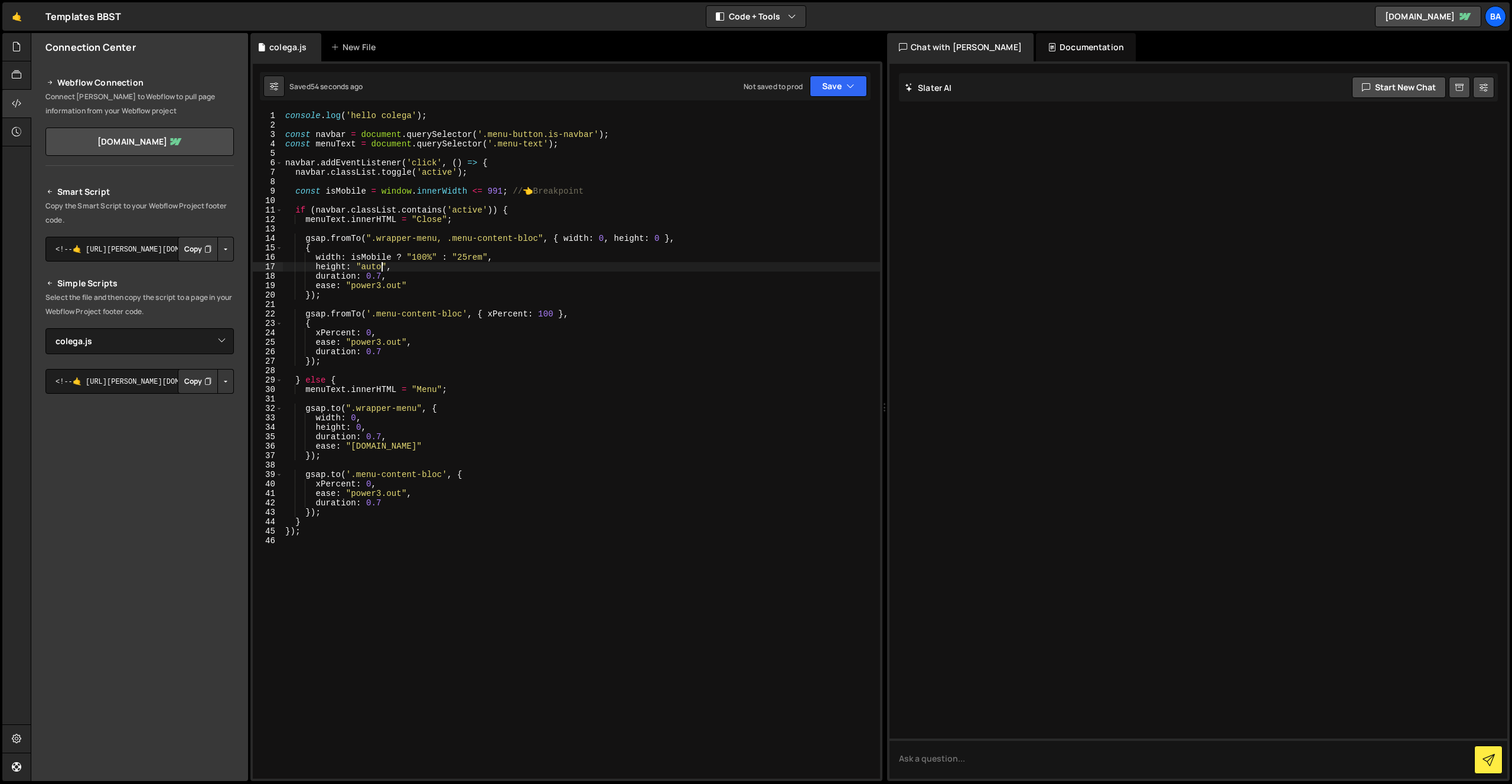
click at [363, 268] on div "console . log ( 'hello colega' ) ; const navbar = document . querySelector ( '.…" at bounding box center [581, 454] width 597 height 687
click at [470, 254] on div "console . log ( 'hello colega' ) ; const navbar = document . querySelector ( '.…" at bounding box center [581, 454] width 597 height 687
click at [372, 267] on div "console . log ( 'hello colega' ) ; const navbar = document . querySelector ( '.…" at bounding box center [581, 454] width 597 height 687
drag, startPoint x: 380, startPoint y: 263, endPoint x: 366, endPoint y: 265, distance: 14.1
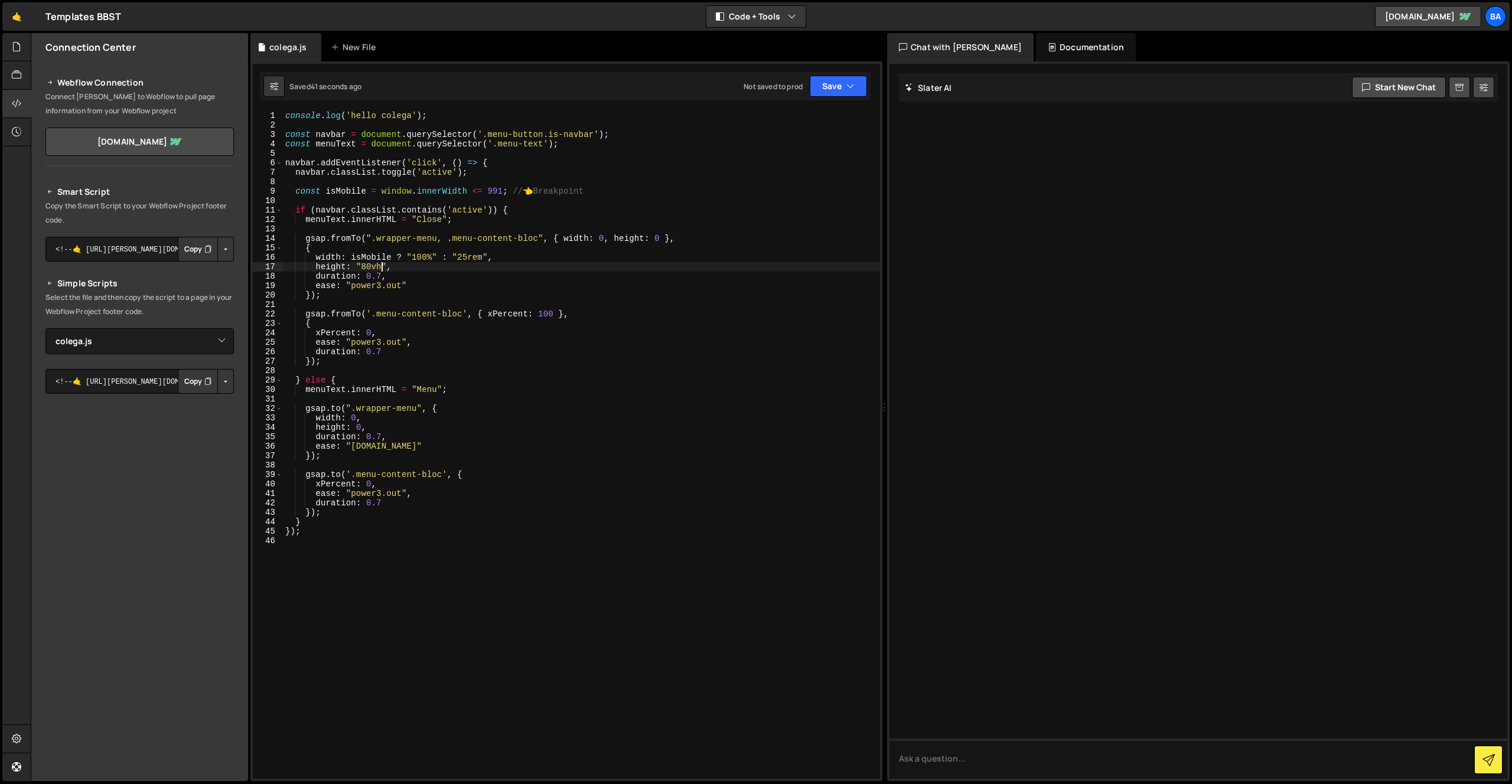
click at [366, 266] on div "console . log ( 'hello colega' ) ; const navbar = document . querySelector ( '.…" at bounding box center [581, 454] width 597 height 687
click at [443, 257] on div "console . log ( 'hello colega' ) ; const navbar = document . querySelector ( '.…" at bounding box center [581, 454] width 597 height 687
click at [416, 240] on div "console . log ( 'hello colega' ) ; const navbar = document . querySelector ( '.…" at bounding box center [581, 454] width 597 height 687
drag, startPoint x: 611, startPoint y: 239, endPoint x: 605, endPoint y: 238, distance: 6.1
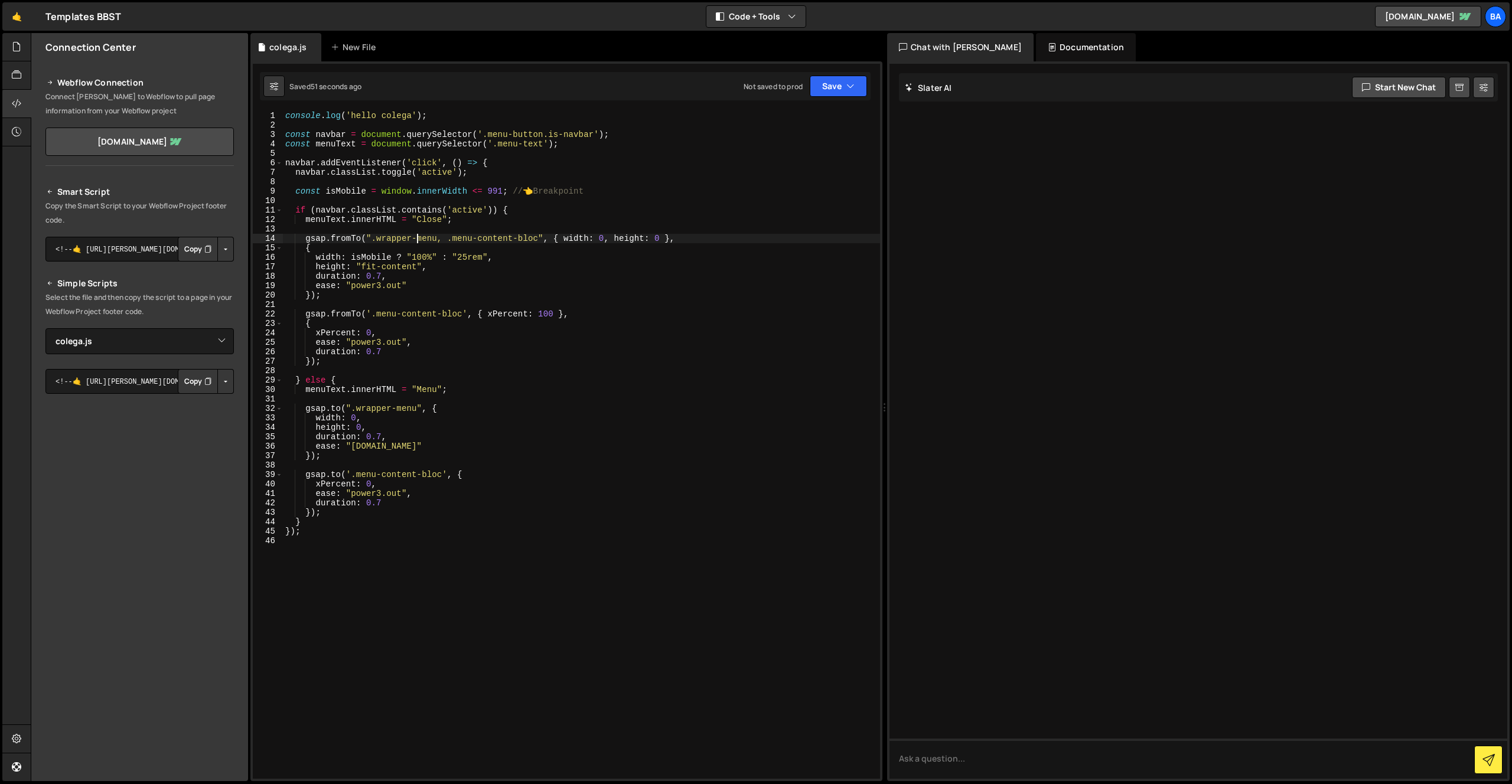
click at [610, 239] on div "console . log ( 'hello colega' ) ; const navbar = document . querySelector ( '.…" at bounding box center [581, 454] width 597 height 687
drag, startPoint x: 397, startPoint y: 333, endPoint x: 311, endPoint y: 331, distance: 86.0
click at [305, 331] on div "console . log ( 'hello colega' ) ; const navbar = document . querySelector ( '.…" at bounding box center [581, 454] width 597 height 687
click at [370, 337] on div "console . log ( 'hello colega' ) ; const navbar = document . querySelector ( '.…" at bounding box center [581, 445] width 597 height 668
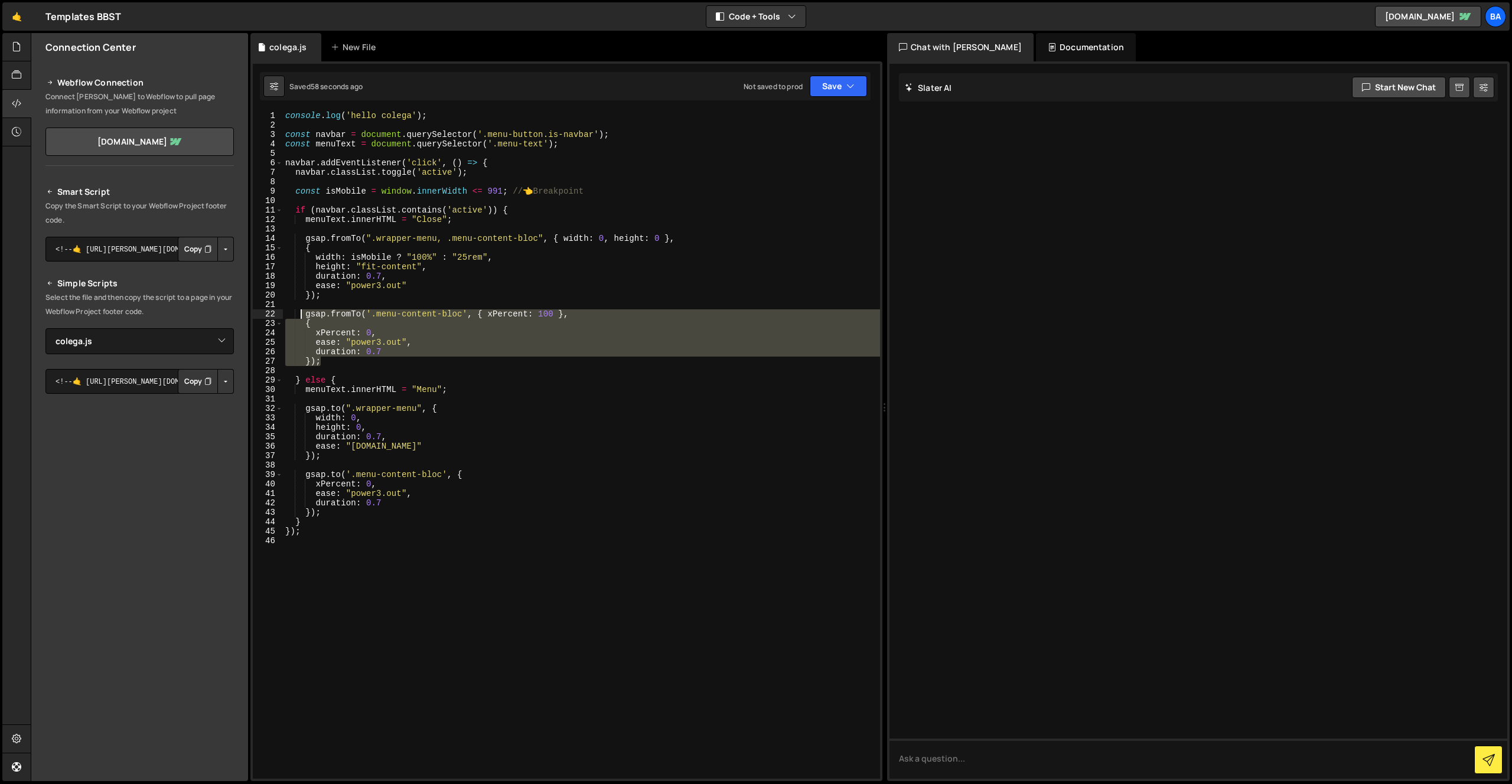
drag, startPoint x: 343, startPoint y: 363, endPoint x: 302, endPoint y: 315, distance: 63.1
click at [302, 316] on div "console . log ( 'hello colega' ) ; const navbar = document . querySelector ( '.…" at bounding box center [581, 454] width 597 height 687
type textarea "gsap.fromTo('.menu-content-bloc', { xPercent: 100 }, {"
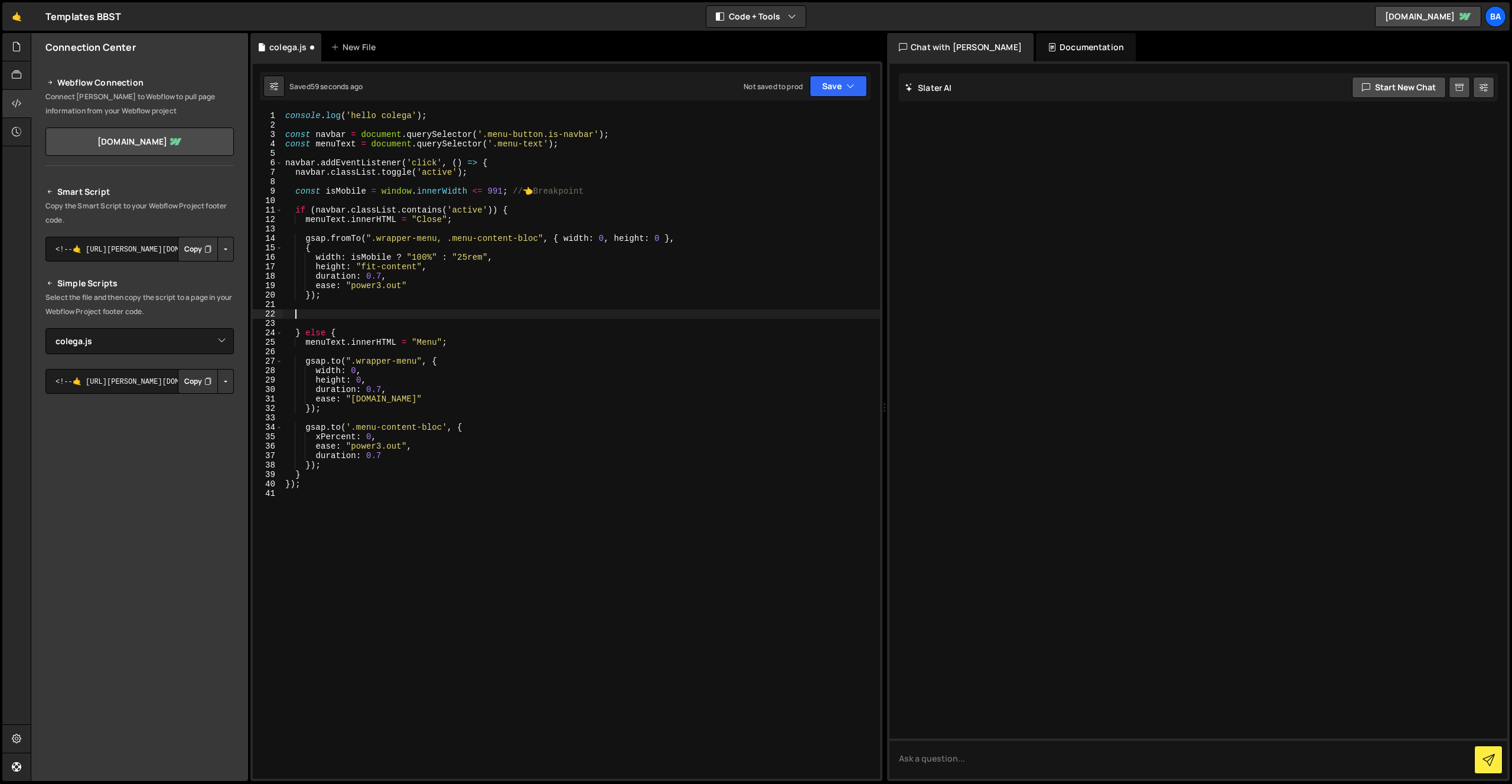
scroll to position [0, 0]
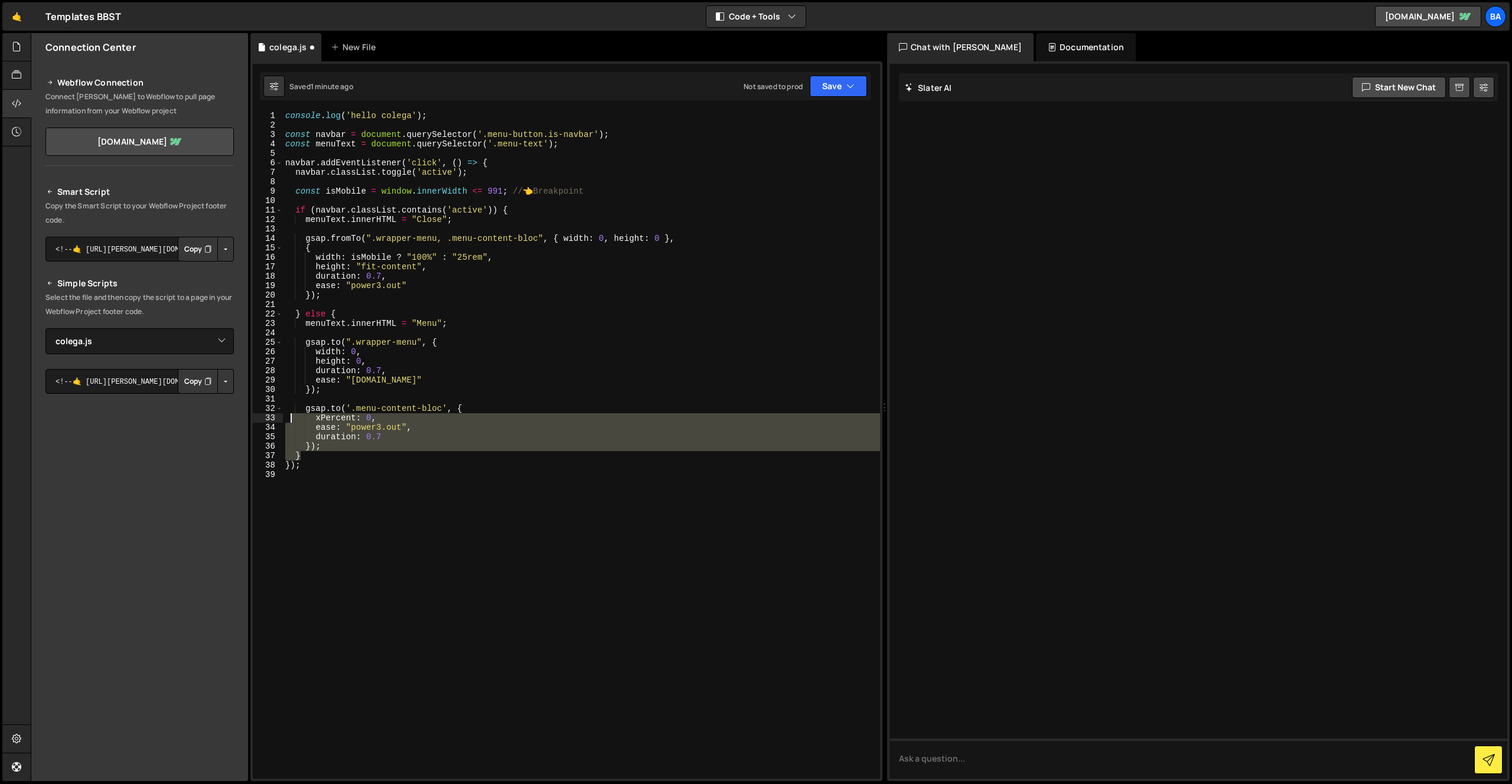
drag, startPoint x: 315, startPoint y: 440, endPoint x: 331, endPoint y: 444, distance: 16.5
click at [290, 414] on div "console . log ( 'hello colega' ) ; const navbar = document . querySelector ( '.…" at bounding box center [581, 454] width 597 height 687
click at [332, 445] on div "console . log ( 'hello colega' ) ; const navbar = document . querySelector ( '.…" at bounding box center [581, 445] width 597 height 668
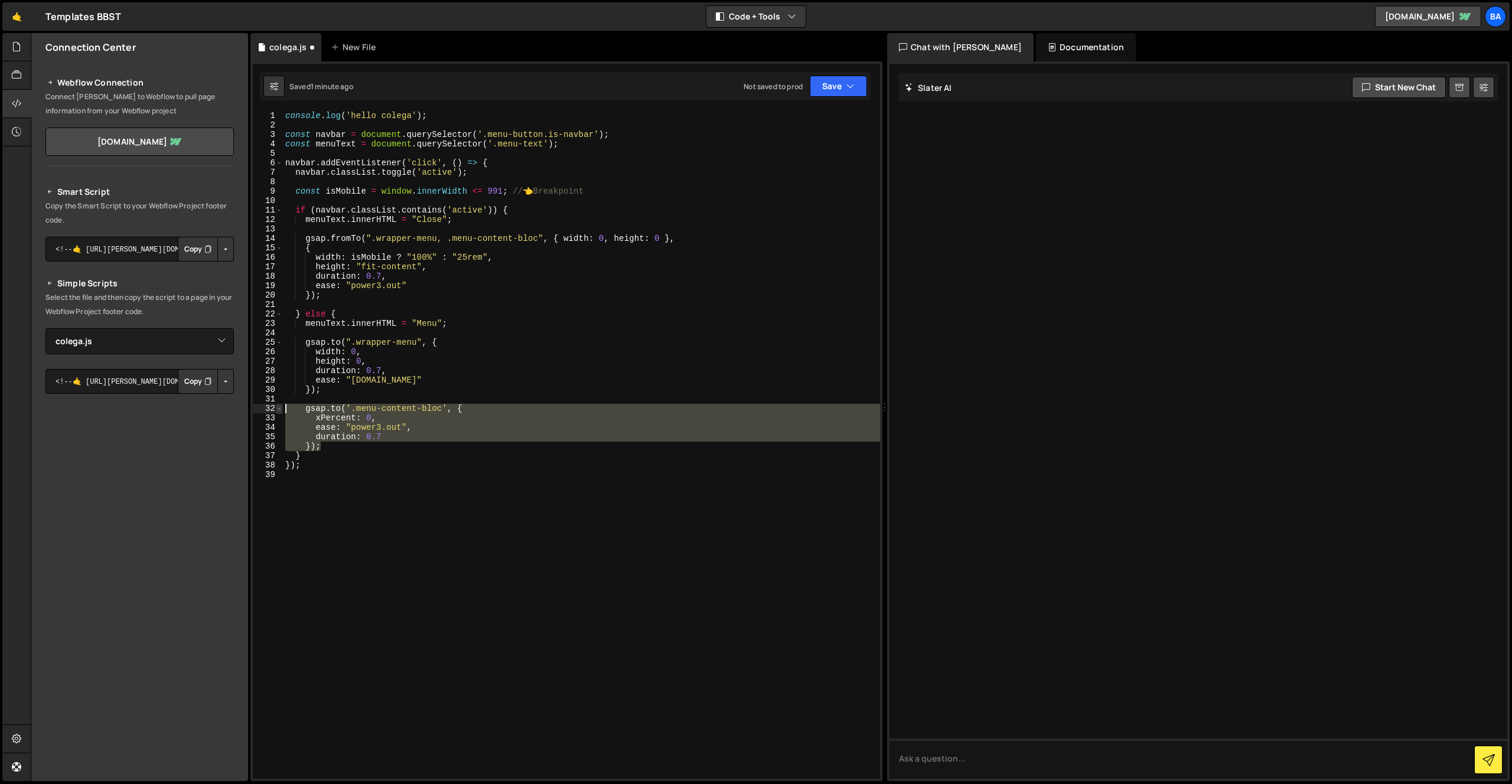
drag, startPoint x: 335, startPoint y: 446, endPoint x: 277, endPoint y: 404, distance: 71.6
click at [278, 404] on div "}); 1 2 3 4 5 6 7 8 9 10 11 12 13 14 15 16 17 18 19 20 21 22 23 24 25 26 27 28 …" at bounding box center [566, 445] width 627 height 668
type textarea "gsap.to('.menu-content-bloc', { xPercent: 0,"
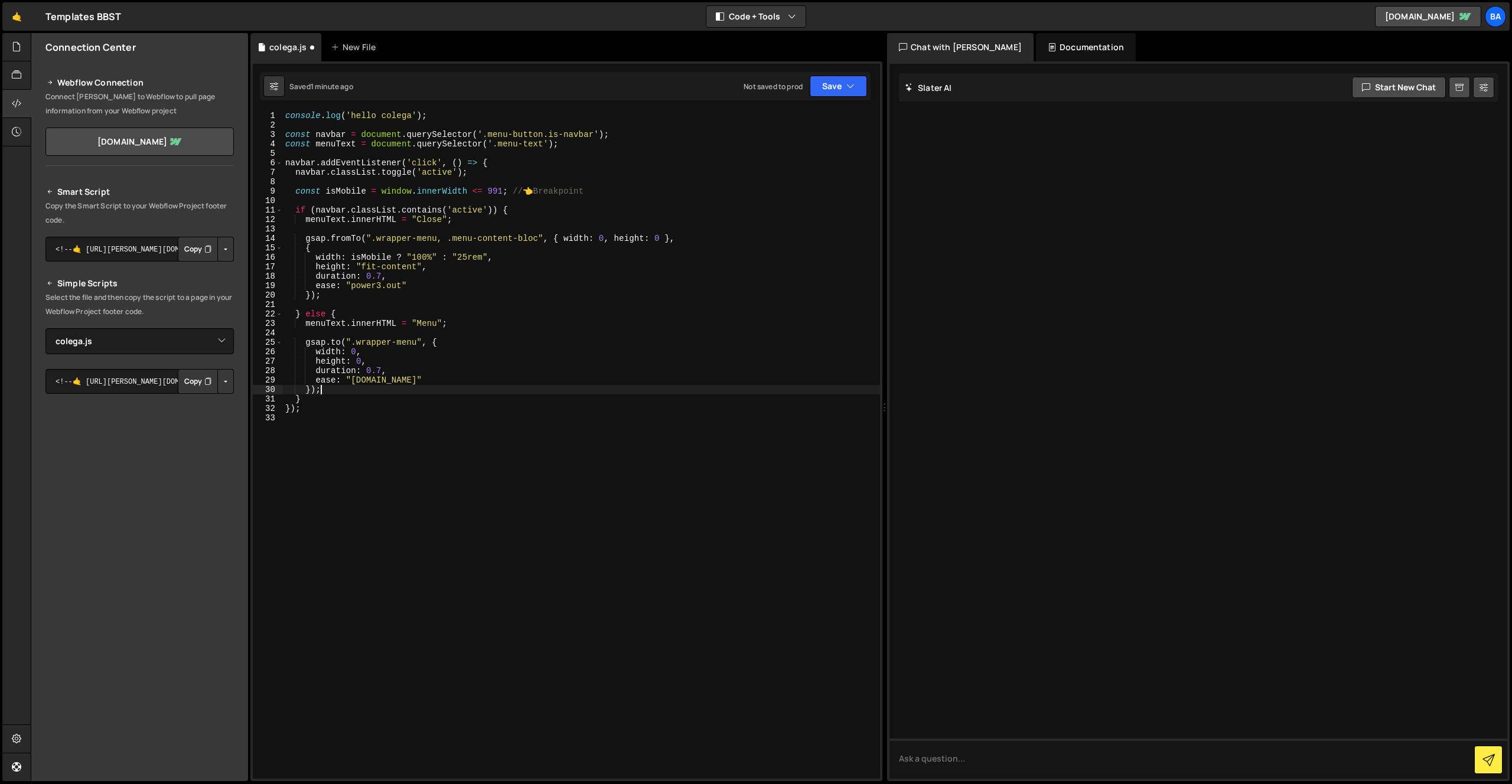
click at [299, 398] on div "console . log ( 'hello colega' ) ; const navbar = document . querySelector ( '.…" at bounding box center [581, 454] width 597 height 687
click at [324, 394] on div "console . log ( 'hello colega' ) ; const navbar = document . querySelector ( '.…" at bounding box center [581, 454] width 597 height 687
click at [391, 236] on div "console . log ( 'hello colega' ) ; const navbar = document . querySelector ( '.…" at bounding box center [581, 454] width 597 height 687
click at [606, 236] on div "console . log ( 'hello colega' ) ; const navbar = document . querySelector ( '.…" at bounding box center [581, 454] width 597 height 687
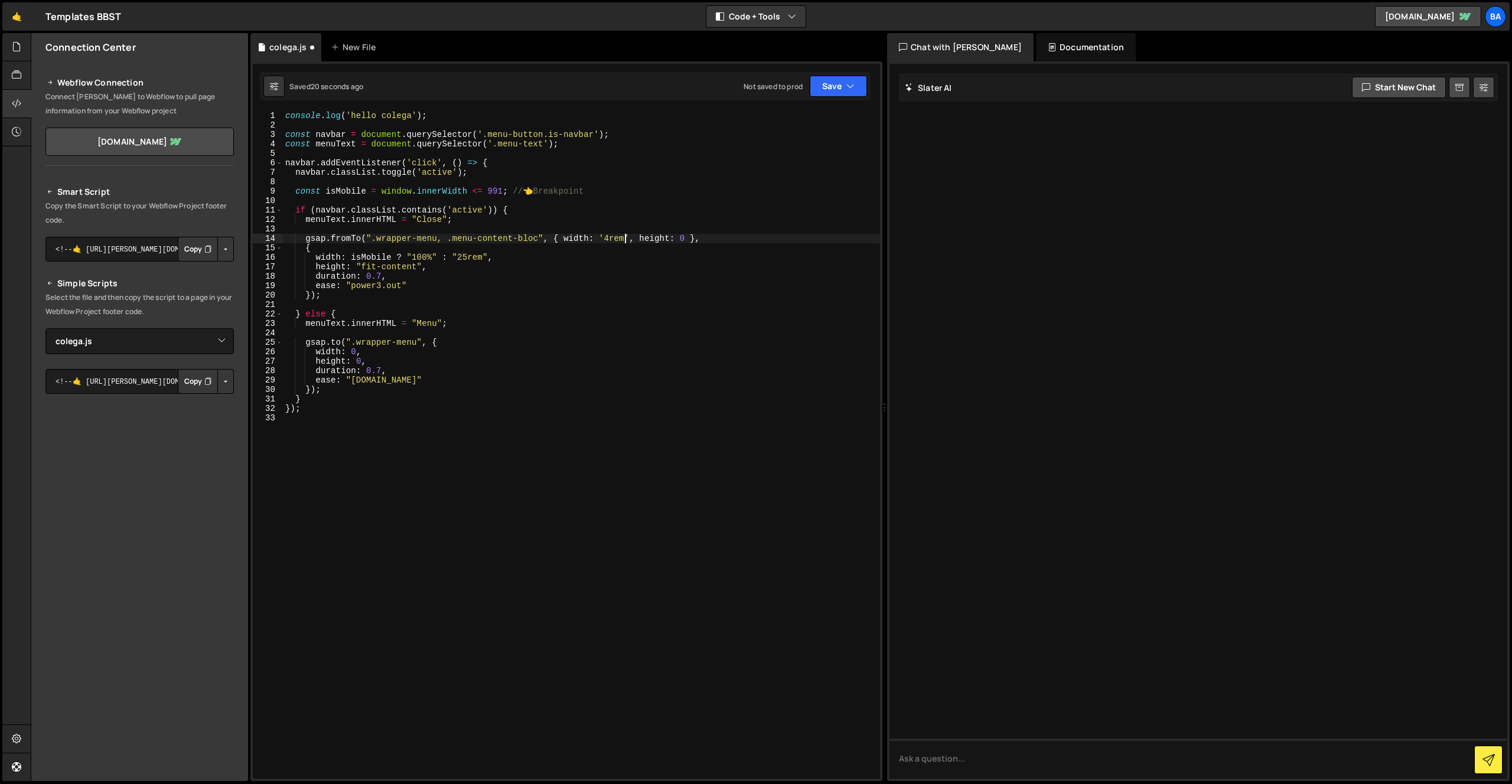
click at [687, 239] on div "console . log ( 'hello colega' ) ; const navbar = document . querySelector ( '.…" at bounding box center [581, 454] width 597 height 687
click at [447, 255] on div "console . log ( 'hello colega' ) ; const navbar = document . querySelector ( '.…" at bounding box center [581, 454] width 597 height 687
click at [355, 350] on div "console . log ( 'hello colega' ) ; const navbar = document . querySelector ( '.…" at bounding box center [581, 454] width 597 height 687
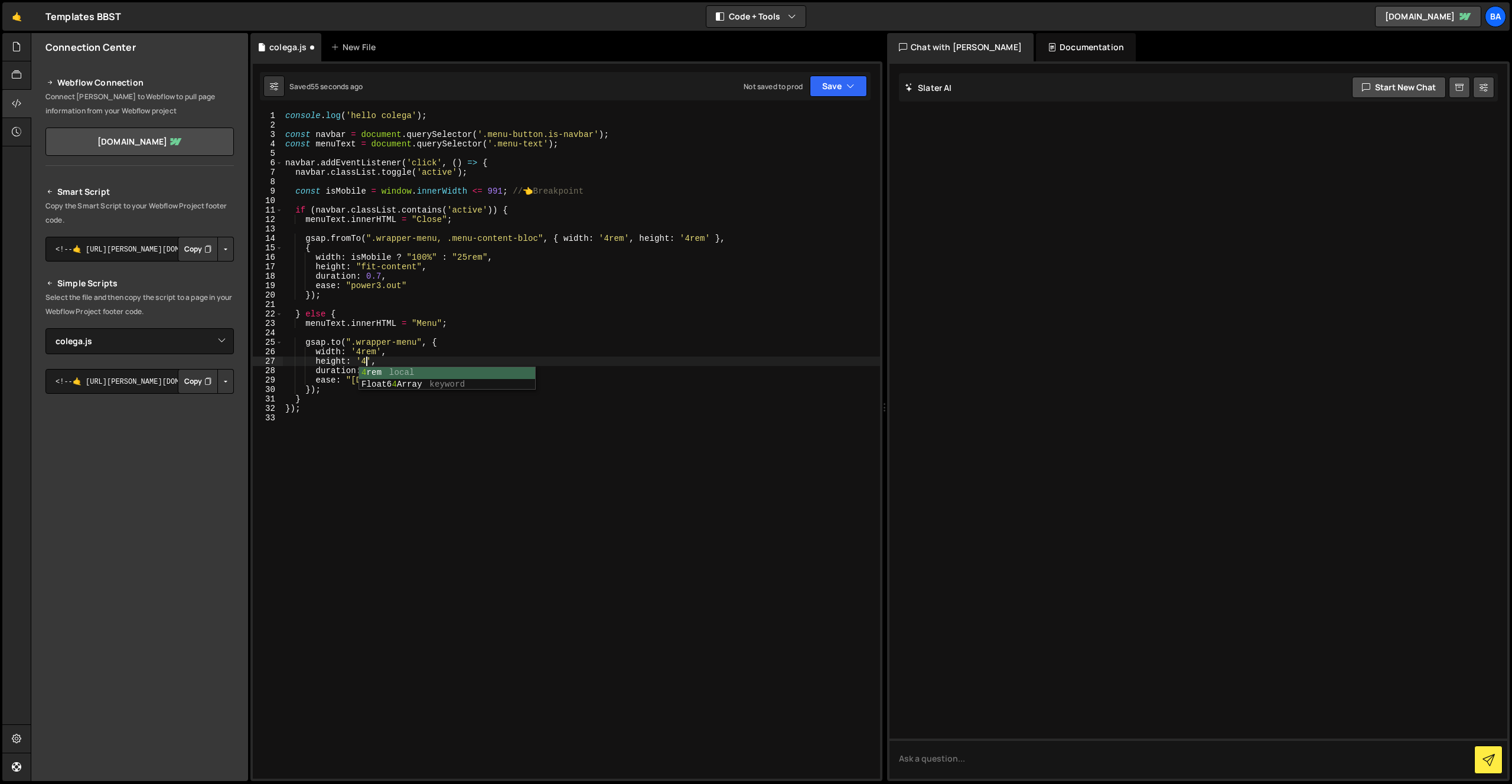
scroll to position [0, 7]
click at [381, 376] on div "console . log ( 'hello colega' ) ; const navbar = document . querySelector ( '.…" at bounding box center [581, 454] width 597 height 687
click at [377, 383] on div "console . log ( 'hello colega' ) ; const navbar = document . querySelector ( '.…" at bounding box center [581, 454] width 597 height 687
click at [413, 244] on div "console . log ( 'hello colega' ) ; const navbar = document . querySelector ( '.…" at bounding box center [581, 454] width 597 height 687
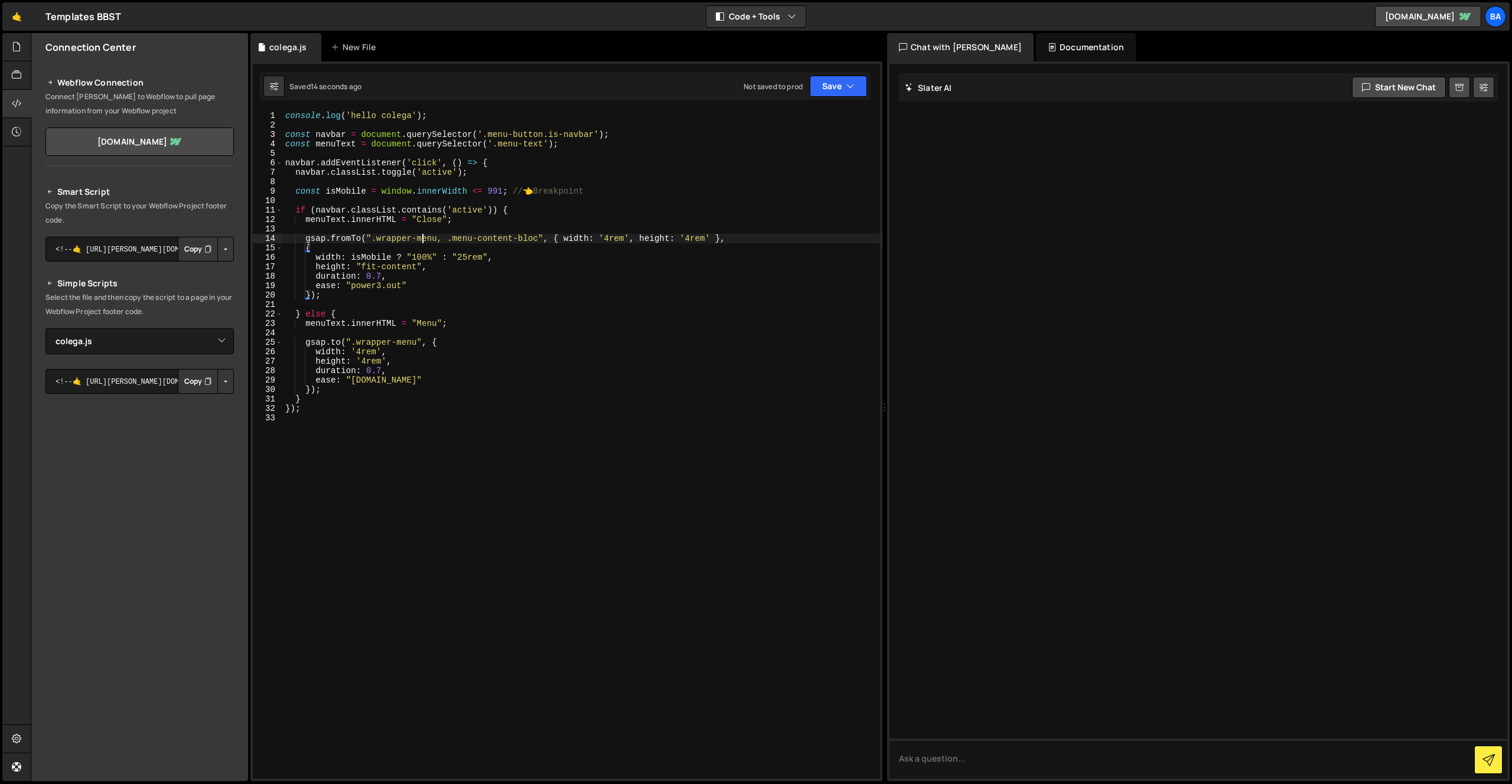
click at [425, 235] on div "console . log ( 'hello colega' ) ; const navbar = document . querySelector ( '.…" at bounding box center [581, 454] width 597 height 687
click at [418, 338] on div "console . log ( 'hello colega' ) ; const navbar = document . querySelector ( '.…" at bounding box center [581, 454] width 597 height 687
click at [349, 347] on div "console . log ( 'hello colega' ) ; const navbar = document . querySelector ( '.…" at bounding box center [581, 454] width 597 height 687
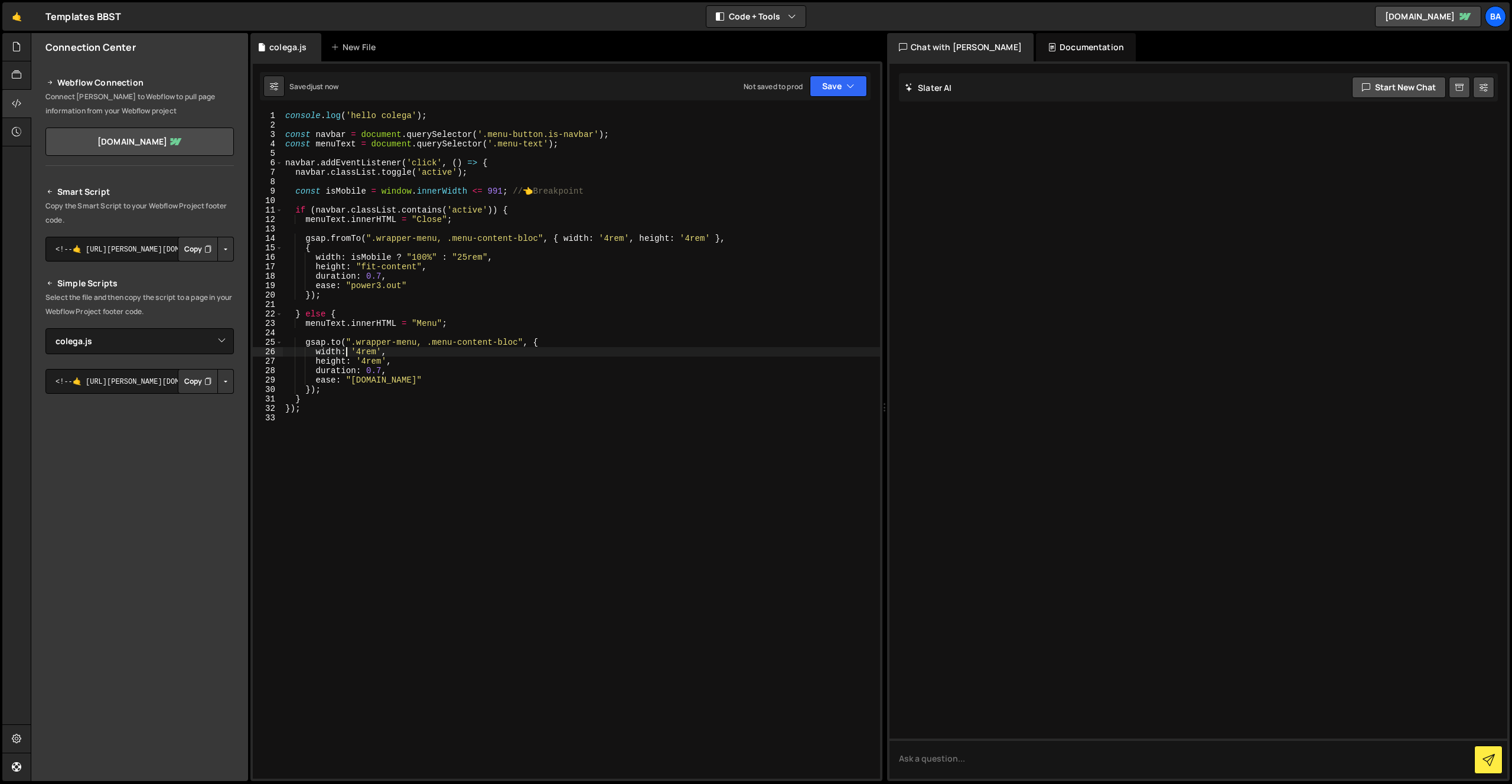
drag, startPoint x: 356, startPoint y: 355, endPoint x: 355, endPoint y: 362, distance: 7.1
click at [356, 356] on div "console . log ( 'hello colega' ) ; const navbar = document . querySelector ( '.…" at bounding box center [581, 454] width 597 height 687
click at [319, 250] on div "console . log ( 'hello colega' ) ; const navbar = document . querySelector ( '.…" at bounding box center [581, 454] width 597 height 687
click at [356, 237] on div "console . log ( 'hello colega' ) ; const navbar = document . querySelector ( '.…" at bounding box center [581, 454] width 597 height 687
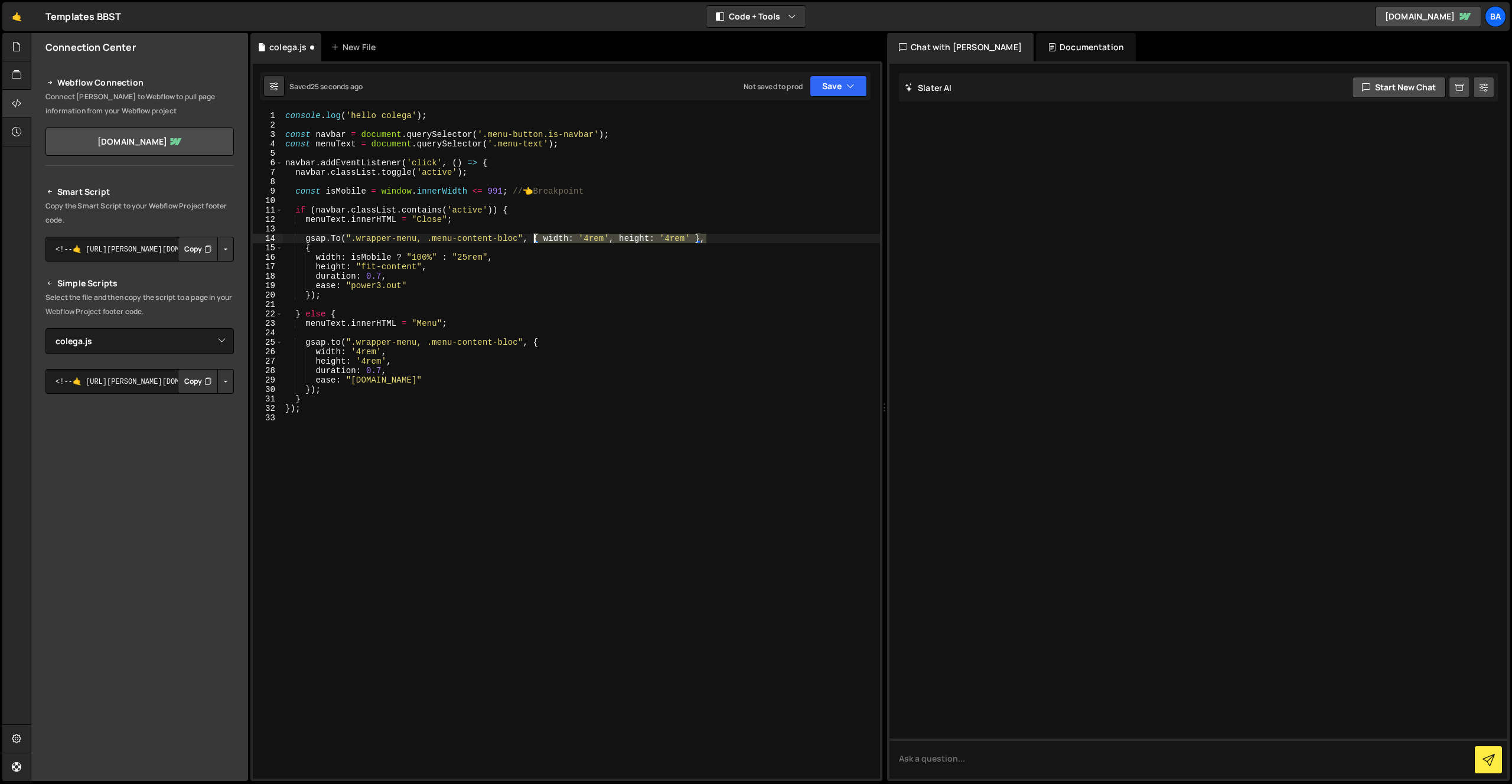
drag, startPoint x: 705, startPoint y: 240, endPoint x: 534, endPoint y: 235, distance: 171.1
click at [534, 235] on div "console . log ( 'hello colega' ) ; const navbar = document . querySelector ( '.…" at bounding box center [581, 454] width 597 height 687
click at [576, 238] on div "console . log ( 'hello colega' ) ; const navbar = document . querySelector ( '.…" at bounding box center [581, 454] width 597 height 687
drag, startPoint x: 720, startPoint y: 238, endPoint x: 542, endPoint y: 236, distance: 178.0
click at [542, 236] on div "console . log ( 'hello colega' ) ; const navbar = document . querySelector ( '.…" at bounding box center [581, 454] width 597 height 687
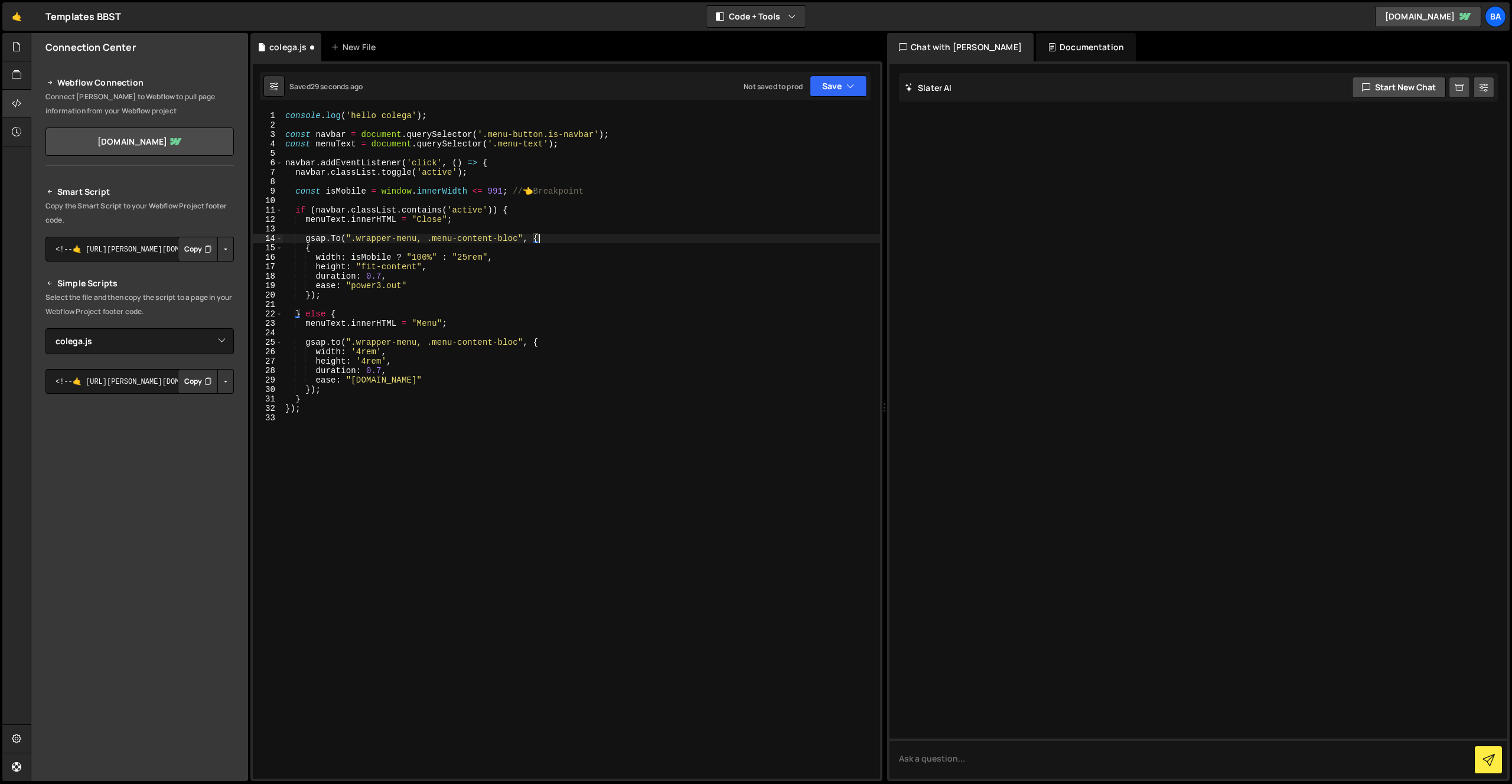
click at [347, 244] on div "console . log ( 'hello colega' ) ; const navbar = document . querySelector ( '.…" at bounding box center [581, 454] width 597 height 687
type textarea "{"
click at [307, 282] on div "console . log ( 'hello colega' ) ; const navbar = document . querySelector ( '.…" at bounding box center [581, 454] width 597 height 687
click at [338, 237] on div "console . log ( 'hello colega' ) ; const navbar = document . querySelector ( '.…" at bounding box center [581, 454] width 597 height 687
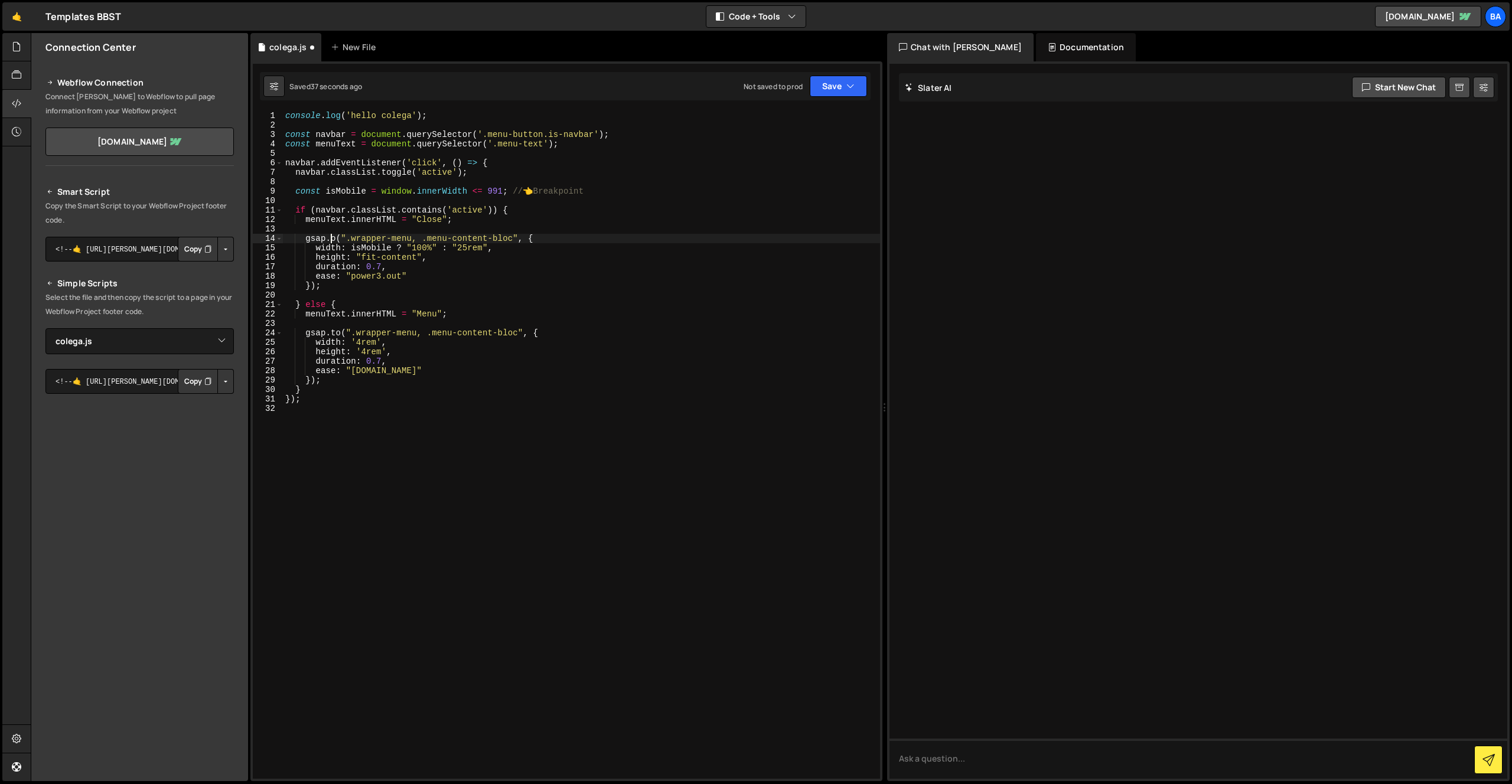
type textarea "gsap.to(".wrapper-menu, .menu-content-bloc", {"
click at [345, 232] on div "console . log ( 'hello colega' ) ; const navbar = document . querySelector ( '.…" at bounding box center [581, 454] width 597 height 687
click at [324, 286] on div "console . log ( 'hello colega' ) ; const navbar = document . querySelector ( '.…" at bounding box center [581, 454] width 597 height 687
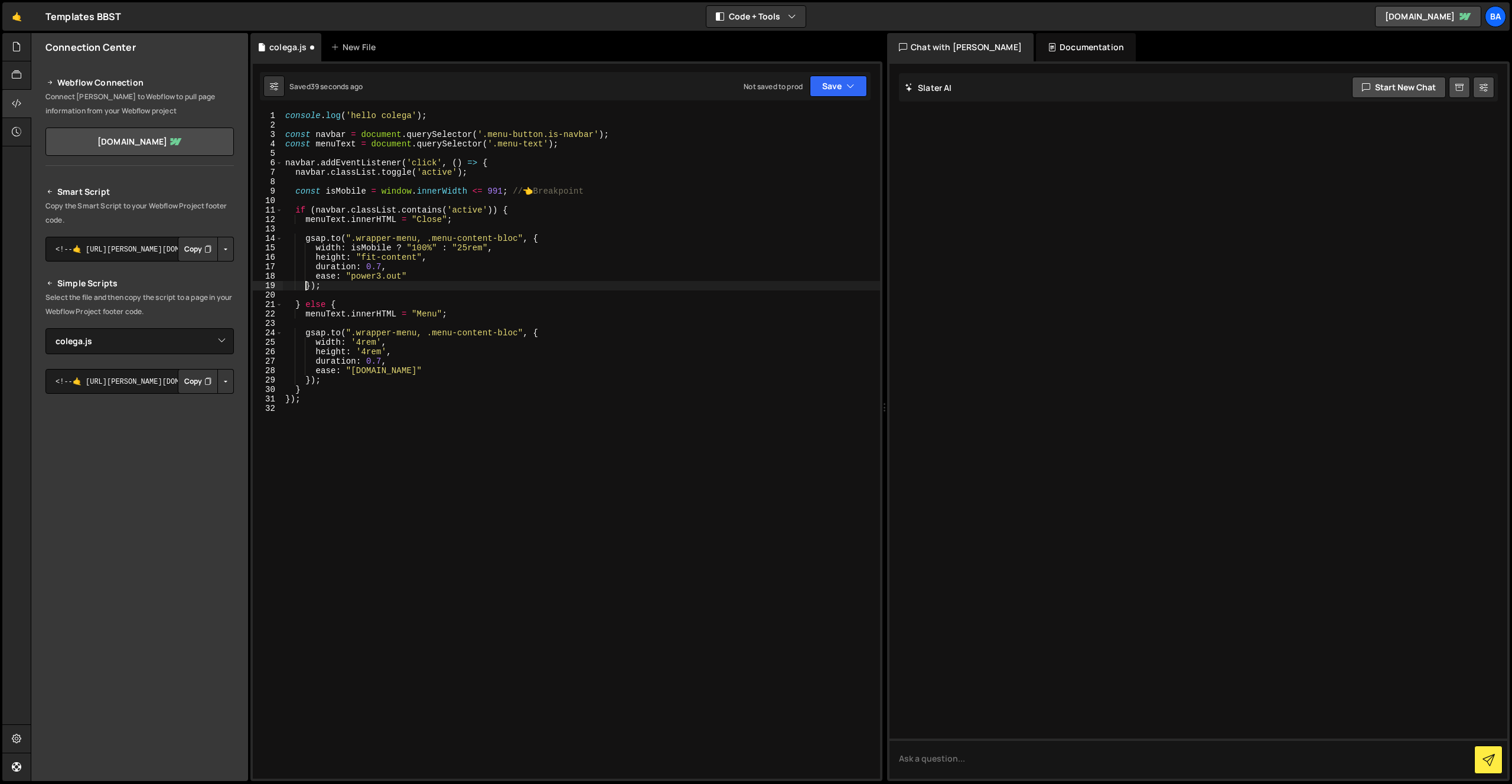
click at [308, 286] on div "console . log ( 'hello colega' ) ; const navbar = document . querySelector ( '.…" at bounding box center [581, 454] width 597 height 687
click at [296, 386] on div "console . log ( 'hello colega' ) ; const navbar = document . querySelector ( '.…" at bounding box center [581, 454] width 597 height 687
click at [307, 376] on div "console . log ( 'hello colega' ) ; const navbar = document . querySelector ( '.…" at bounding box center [581, 454] width 597 height 687
click at [310, 286] on div "console . log ( 'hello colega' ) ; const navbar = document . querySelector ( '.…" at bounding box center [581, 454] width 597 height 687
click at [385, 276] on div "console . log ( 'hello colega' ) ; const navbar = document . querySelector ( '.…" at bounding box center [581, 454] width 597 height 687
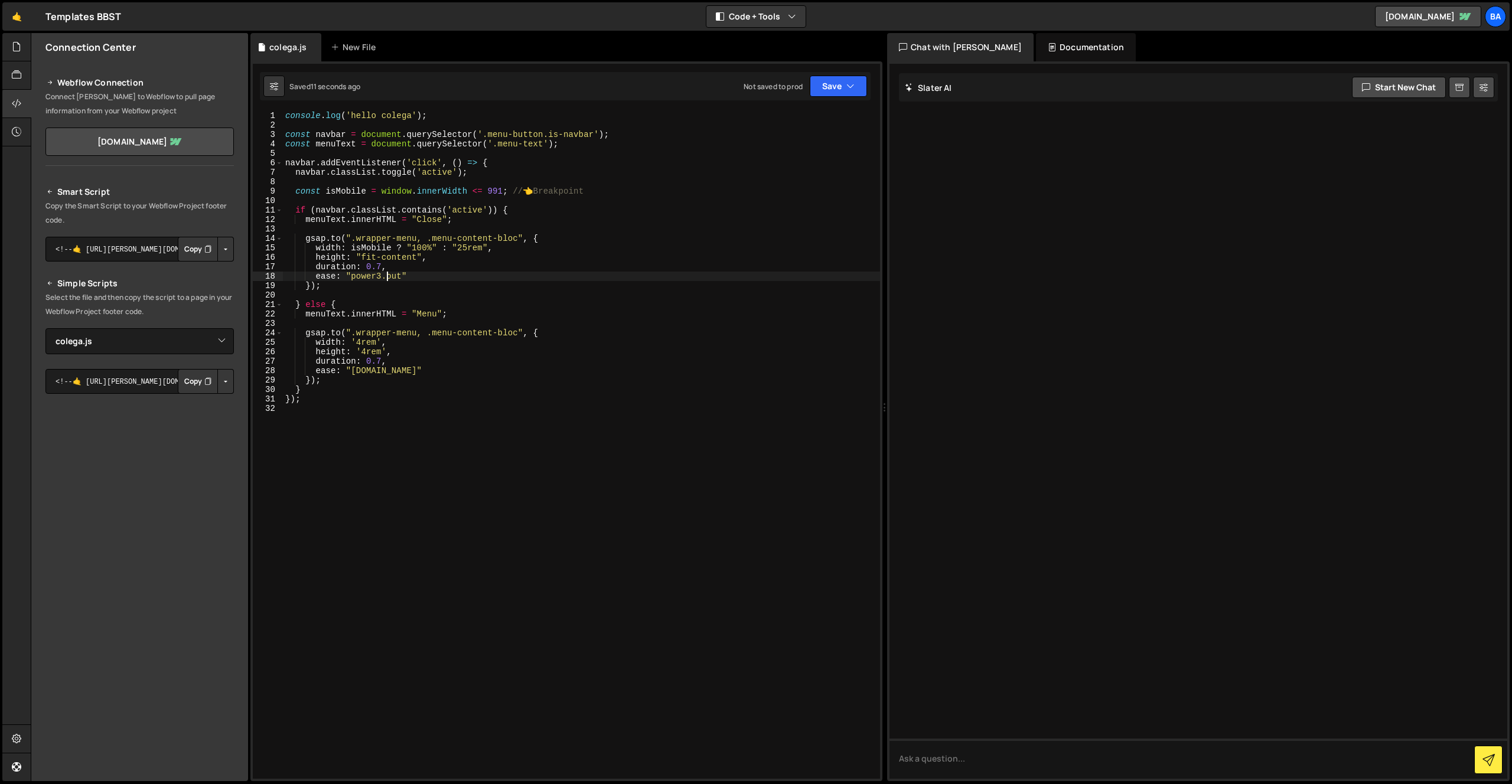
click at [394, 272] on div "console . log ( 'hello colega' ) ; const navbar = document . querySelector ( '.…" at bounding box center [581, 454] width 597 height 687
drag, startPoint x: 382, startPoint y: 359, endPoint x: 368, endPoint y: 360, distance: 14.0
click at [368, 359] on div "console . log ( 'hello colega' ) ; const navbar = document . querySelector ( '.…" at bounding box center [581, 454] width 597 height 687
click at [387, 271] on div "console . log ( 'hello colega' ) ; const navbar = document . querySelector ( '.…" at bounding box center [581, 454] width 597 height 687
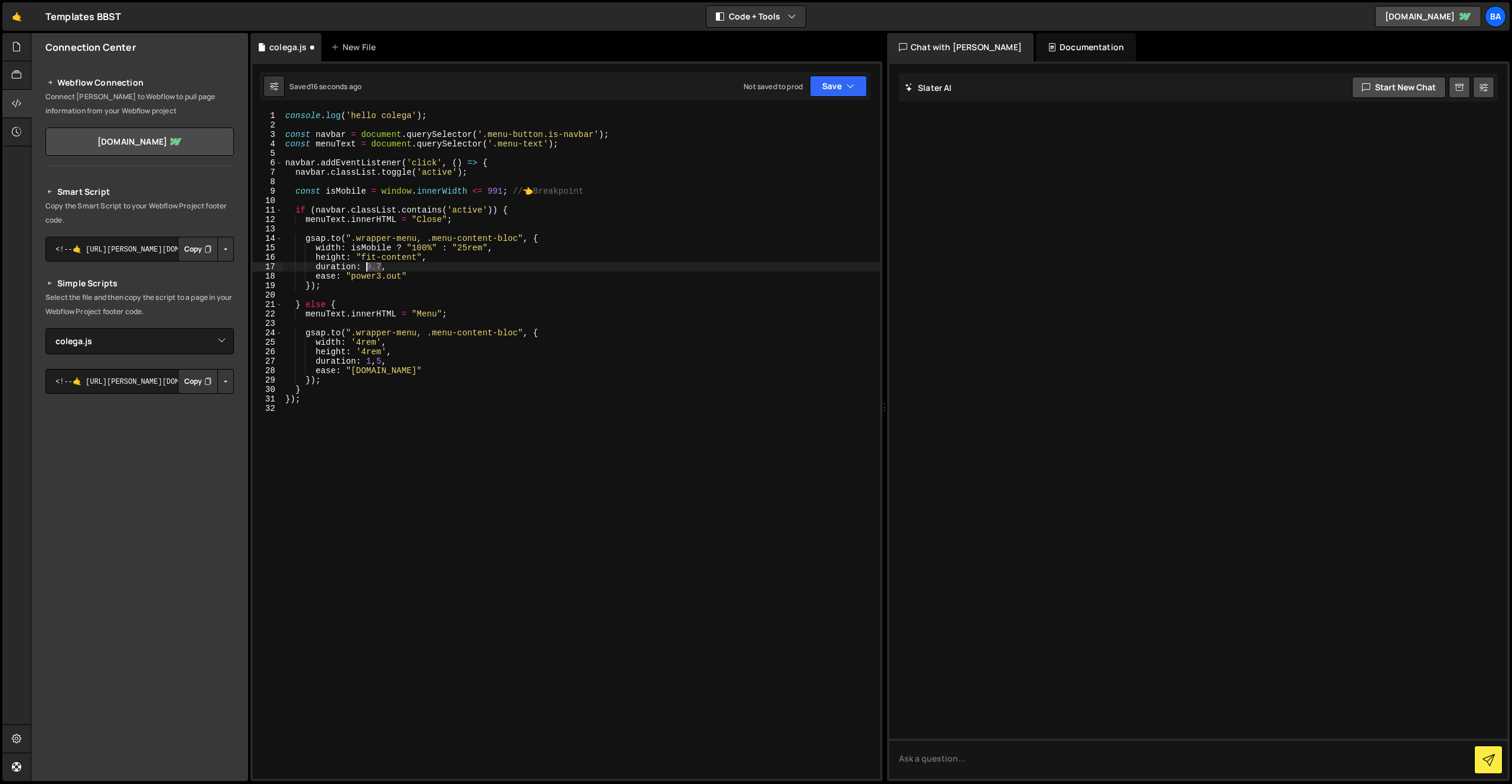
drag, startPoint x: 383, startPoint y: 268, endPoint x: 364, endPoint y: 265, distance: 19.2
click at [364, 265] on div "console . log ( 'hello colega' ) ; const navbar = document . querySelector ( '.…" at bounding box center [581, 454] width 597 height 687
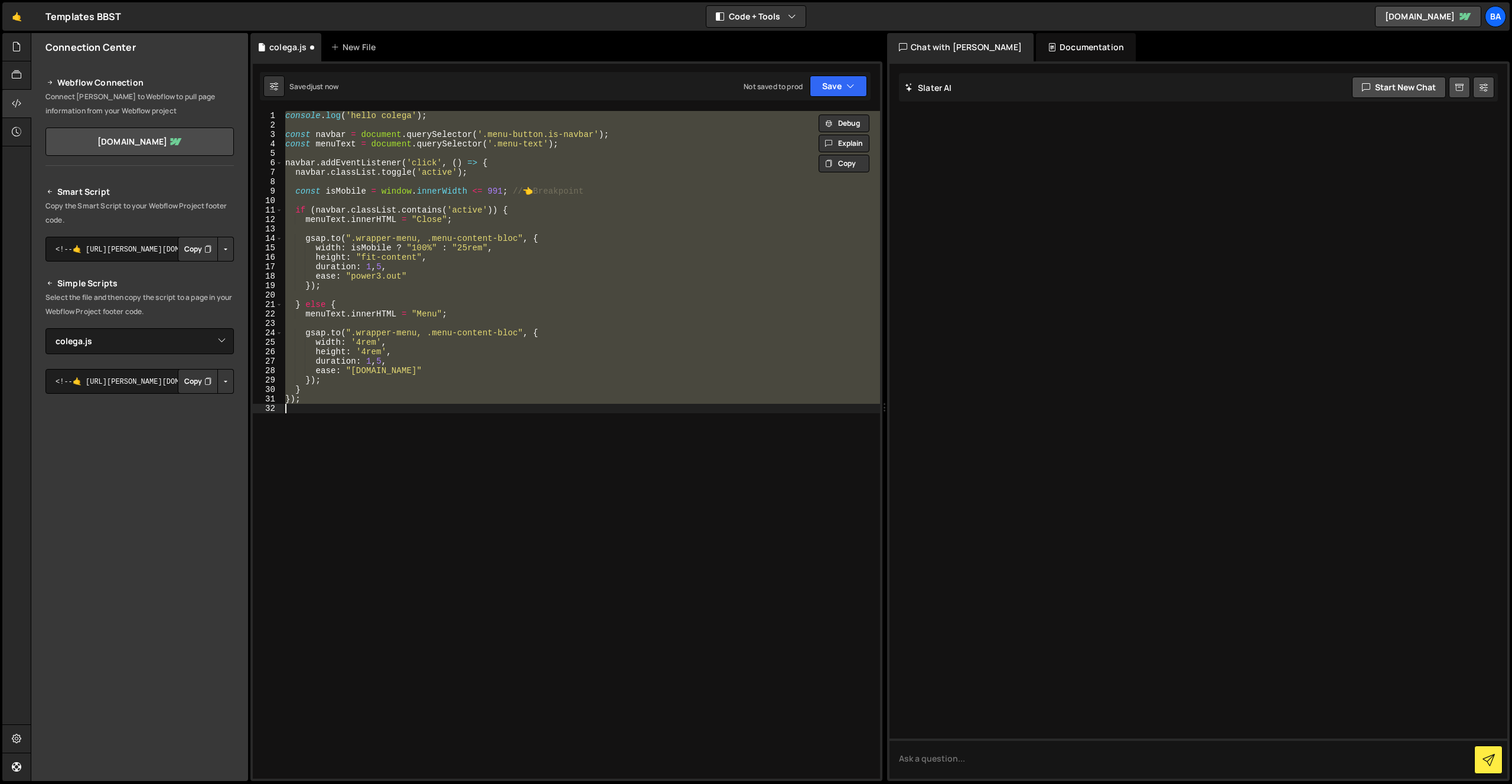
scroll to position [0, 1]
click at [375, 265] on div "console . log ( 'hello colega' ) ; const navbar = document . querySelector ( '.…" at bounding box center [581, 445] width 597 height 668
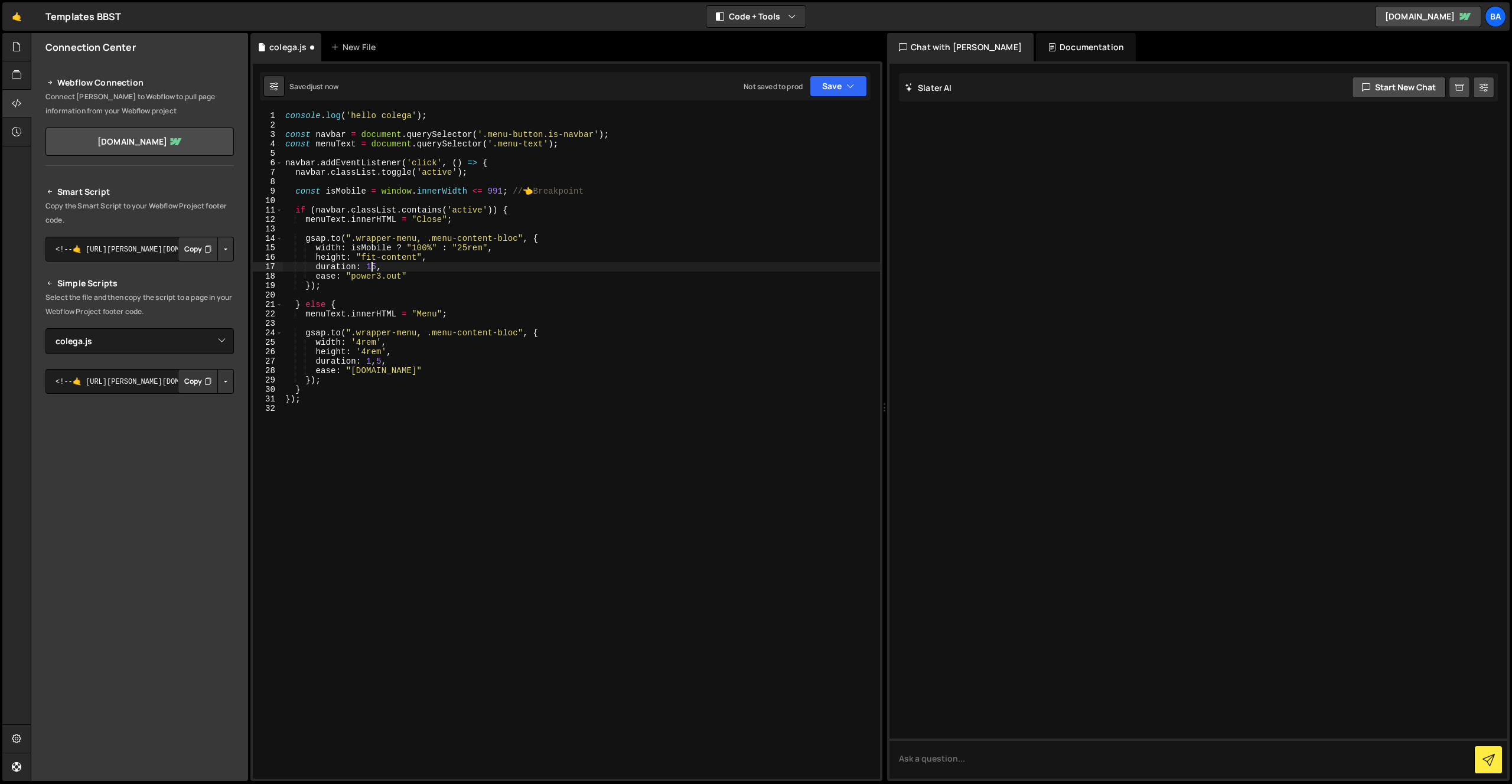
scroll to position [0, 6]
type textarea "duration: 1.5,"
click at [425, 296] on div "console . log ( 'hello colega' ) ; const navbar = document . querySelector ( '.…" at bounding box center [581, 454] width 597 height 687
click at [317, 371] on div "console . log ( 'hello colega' ) ; const navbar = document . querySelector ( '.…" at bounding box center [581, 454] width 597 height 687
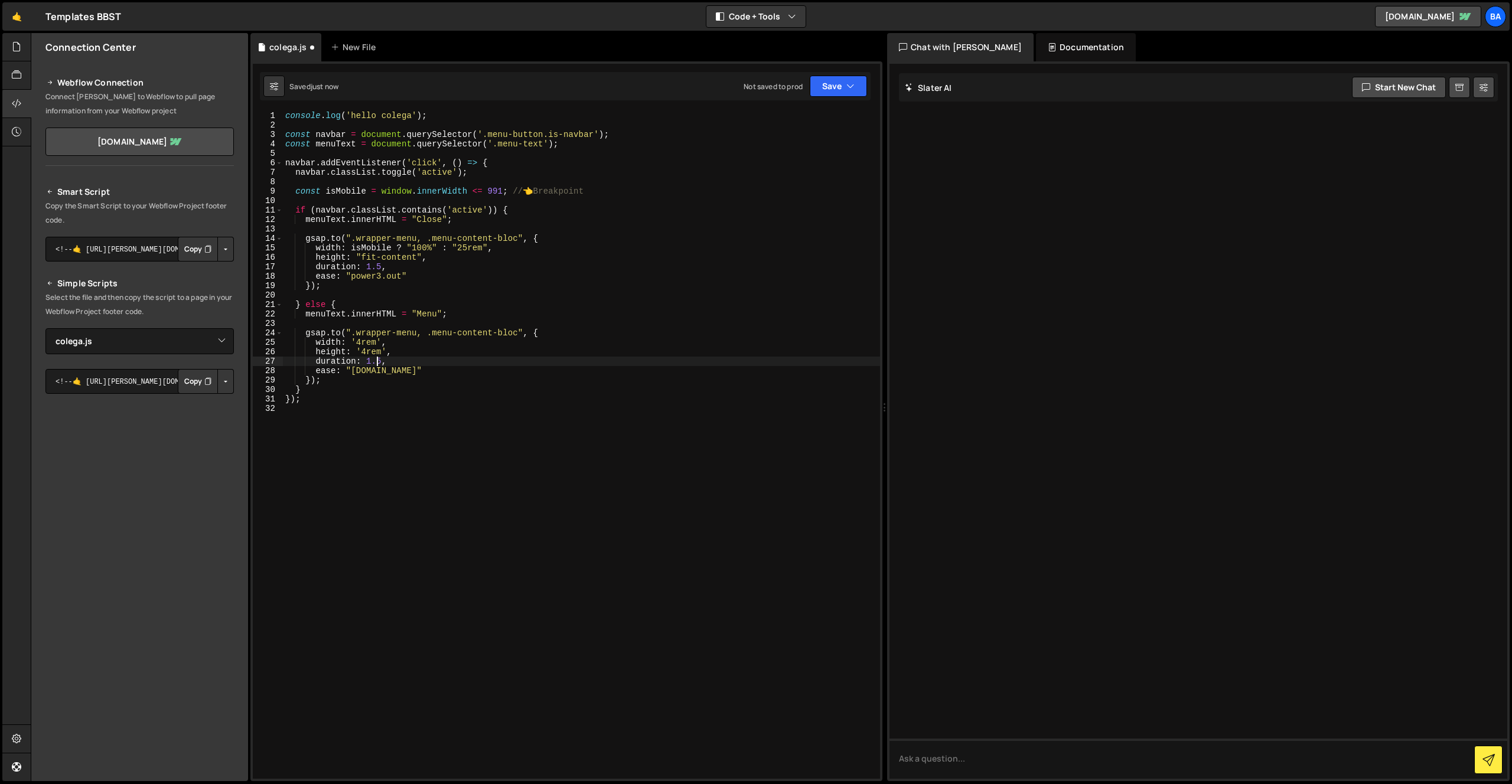
scroll to position [0, 6]
drag, startPoint x: 417, startPoint y: 255, endPoint x: 377, endPoint y: 258, distance: 40.1
click at [364, 254] on div "console . log ( 'hello colega' ) ; const navbar = document . querySelector ( '.…" at bounding box center [581, 454] width 597 height 687
drag, startPoint x: 380, startPoint y: 259, endPoint x: 368, endPoint y: 258, distance: 12.0
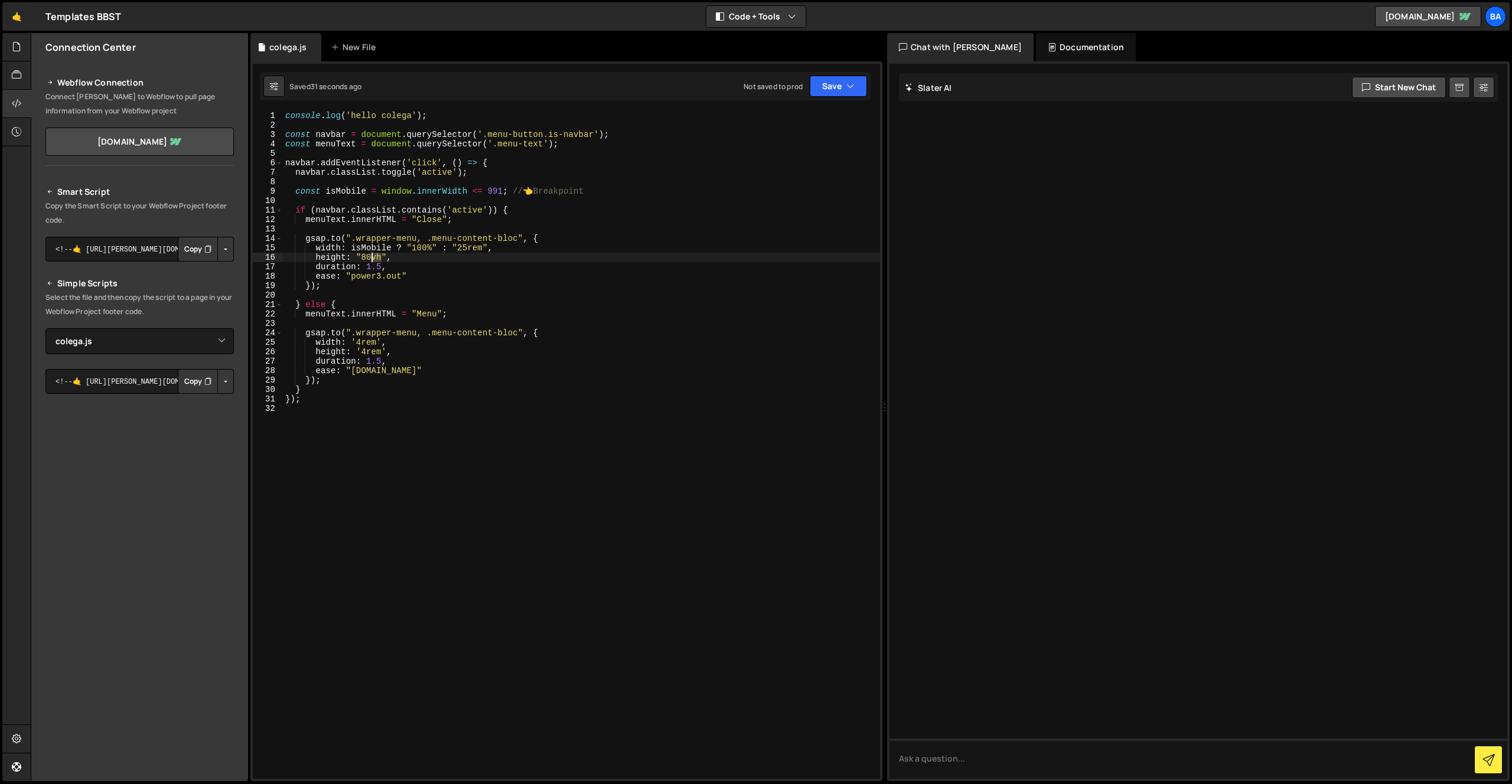
click at [368, 258] on div "console . log ( 'hello colega' ) ; const navbar = document . querySelector ( '.…" at bounding box center [581, 454] width 597 height 687
drag, startPoint x: 416, startPoint y: 257, endPoint x: 364, endPoint y: 257, distance: 52.0
click at [364, 257] on div "console . log ( 'hello colega' ) ; const navbar = document . querySelector ( '.…" at bounding box center [581, 454] width 597 height 687
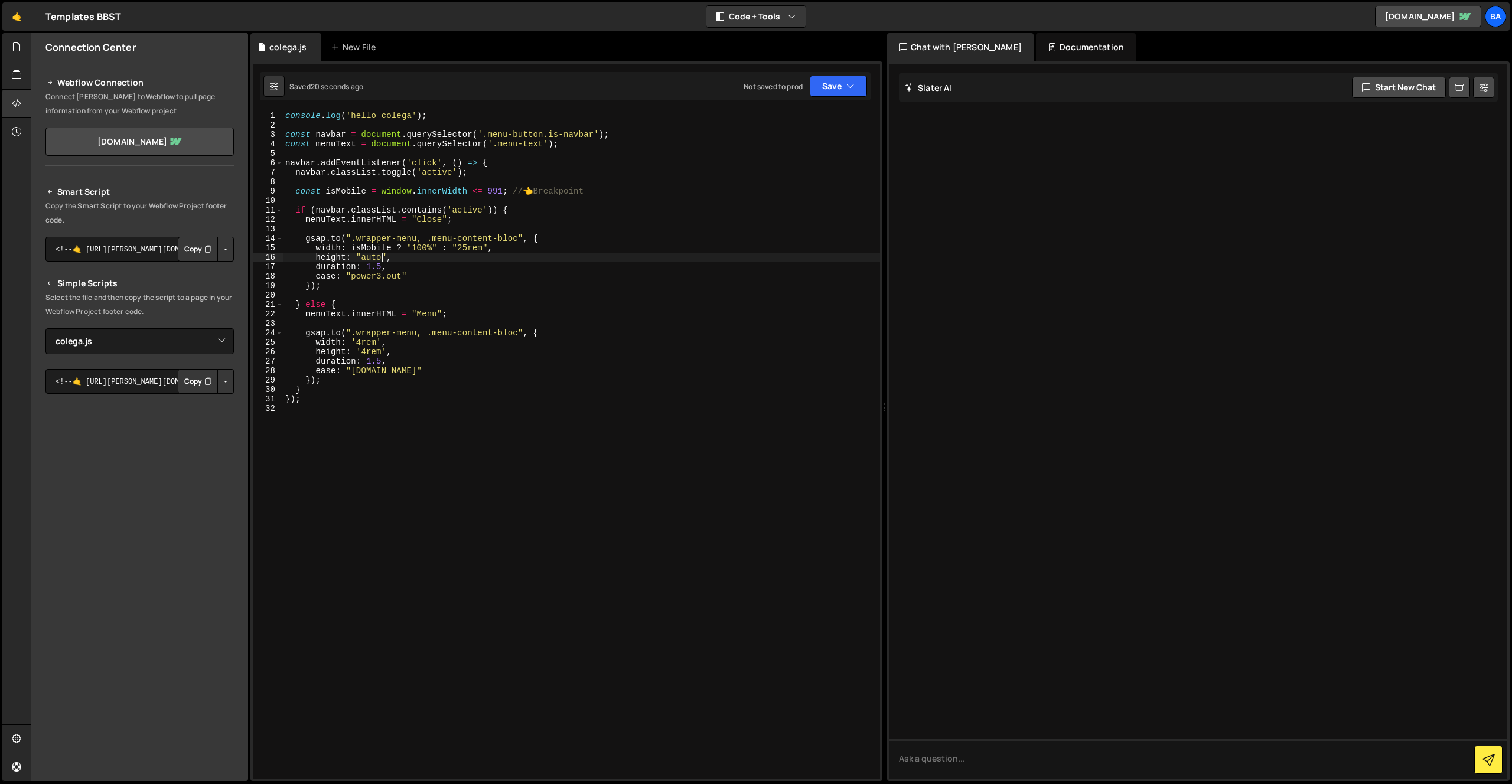
click at [374, 283] on div "console . log ( 'hello colega' ) ; const navbar = document . querySelector ( '.…" at bounding box center [581, 454] width 597 height 687
click at [338, 290] on div "console . log ( 'hello colega' ) ; const navbar = document . querySelector ( '.…" at bounding box center [581, 454] width 597 height 687
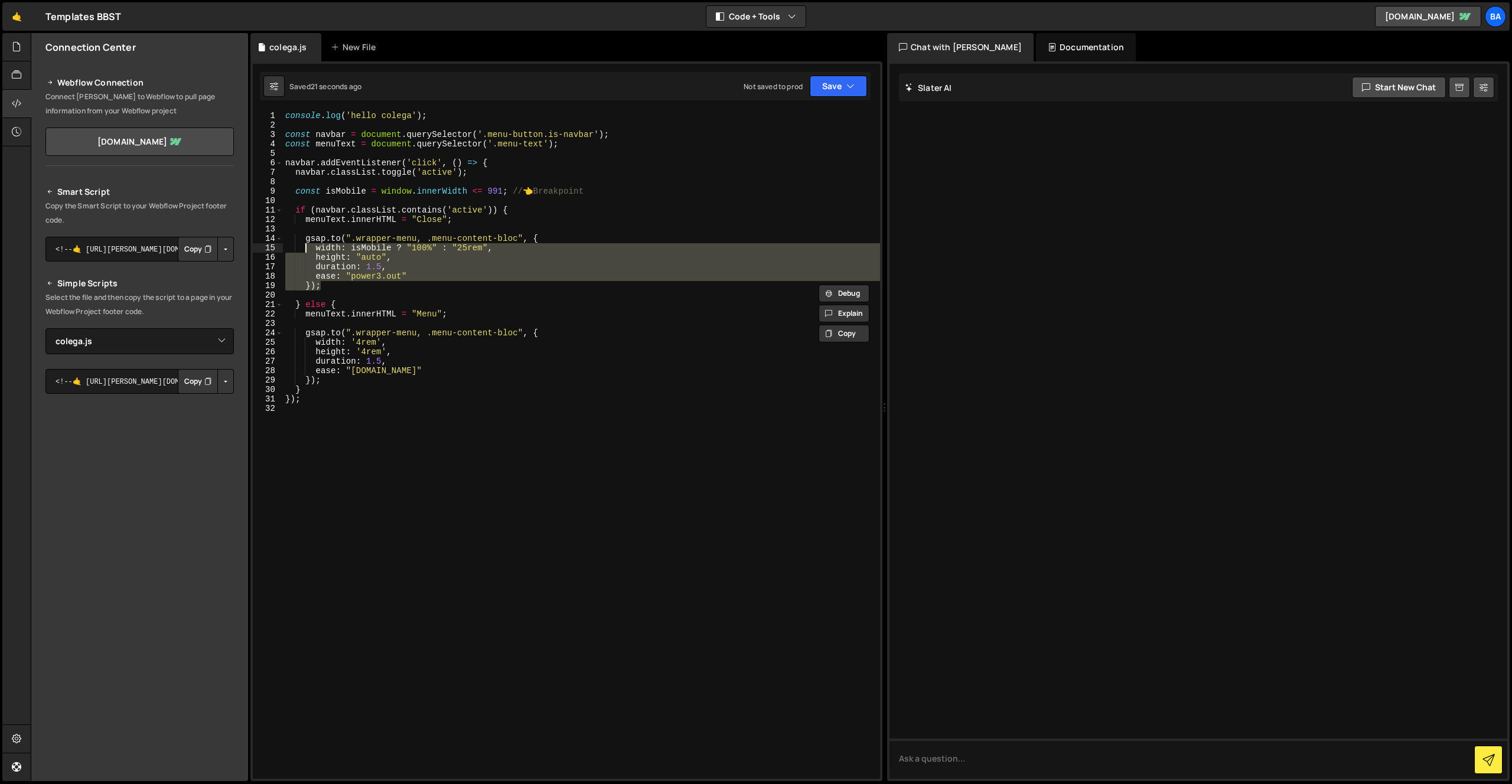
drag, startPoint x: 337, startPoint y: 289, endPoint x: 312, endPoint y: 245, distance: 50.6
click at [309, 245] on div "console . log ( 'hello colega' ) ; const navbar = document . querySelector ( '.…" at bounding box center [581, 454] width 597 height 687
type textarea "width: isMobile ? "100%" : "25rem", height: "auto","
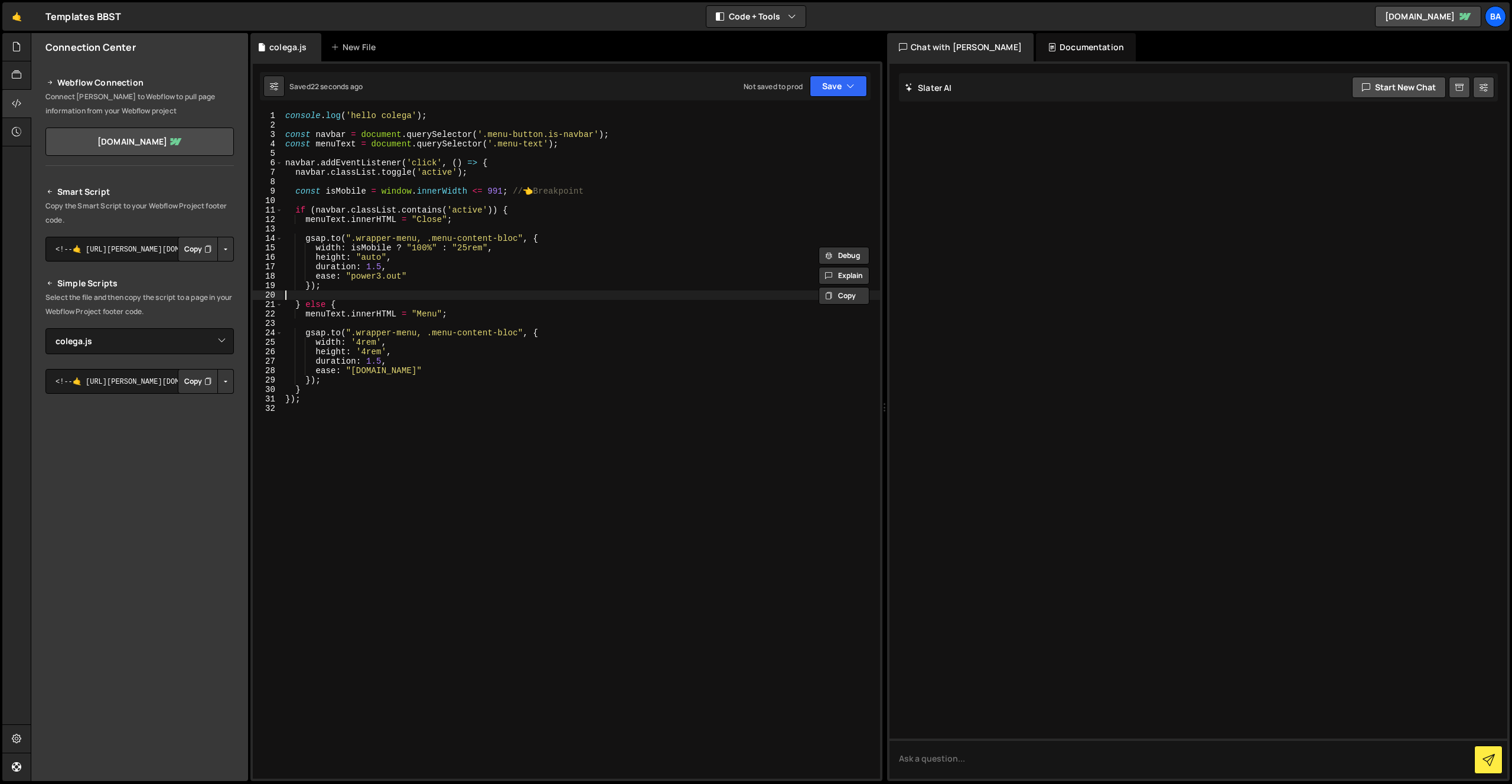
click at [338, 291] on div "console . log ( 'hello colega' ) ; const navbar = document . querySelector ( '.…" at bounding box center [581, 454] width 597 height 687
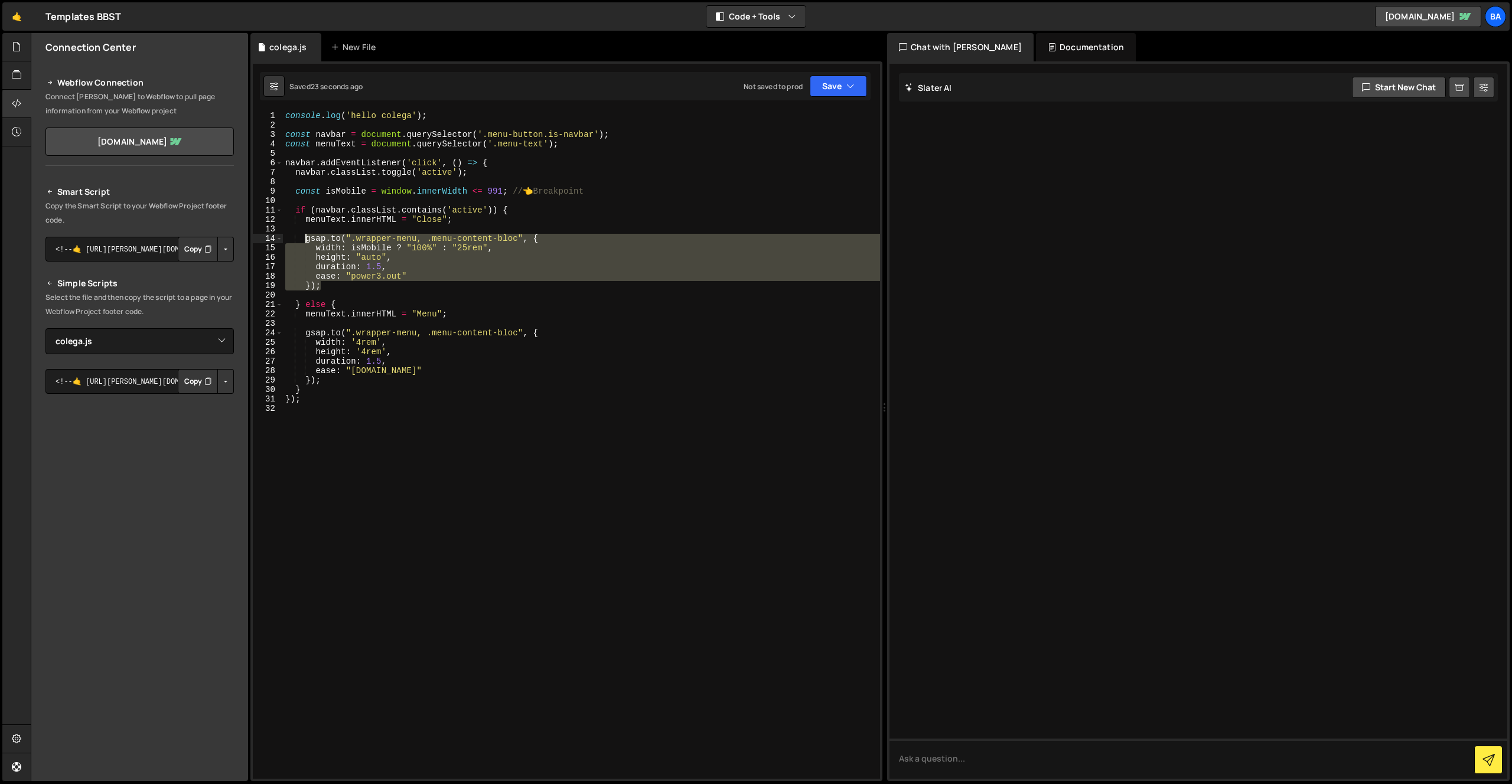
drag, startPoint x: 330, startPoint y: 285, endPoint x: 304, endPoint y: 241, distance: 51.1
click at [306, 241] on div "console . log ( 'hello colega' ) ; const navbar = document . querySelector ( '.…" at bounding box center [581, 454] width 597 height 687
click at [337, 283] on div "console . log ( 'hello colega' ) ; const navbar = document . querySelector ( '.…" at bounding box center [581, 445] width 597 height 668
type textarea "});"
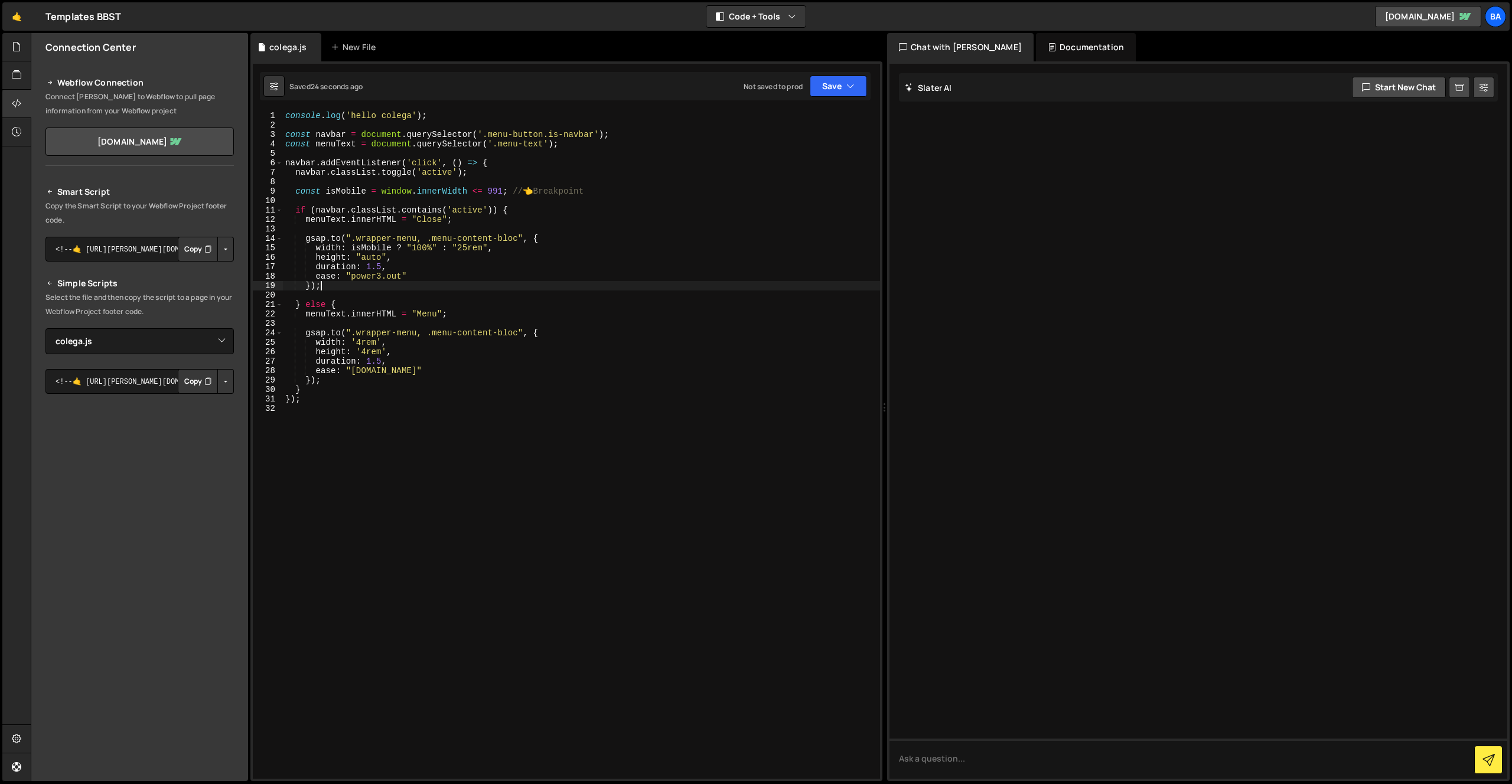
scroll to position [0, 1]
paste textarea "});"
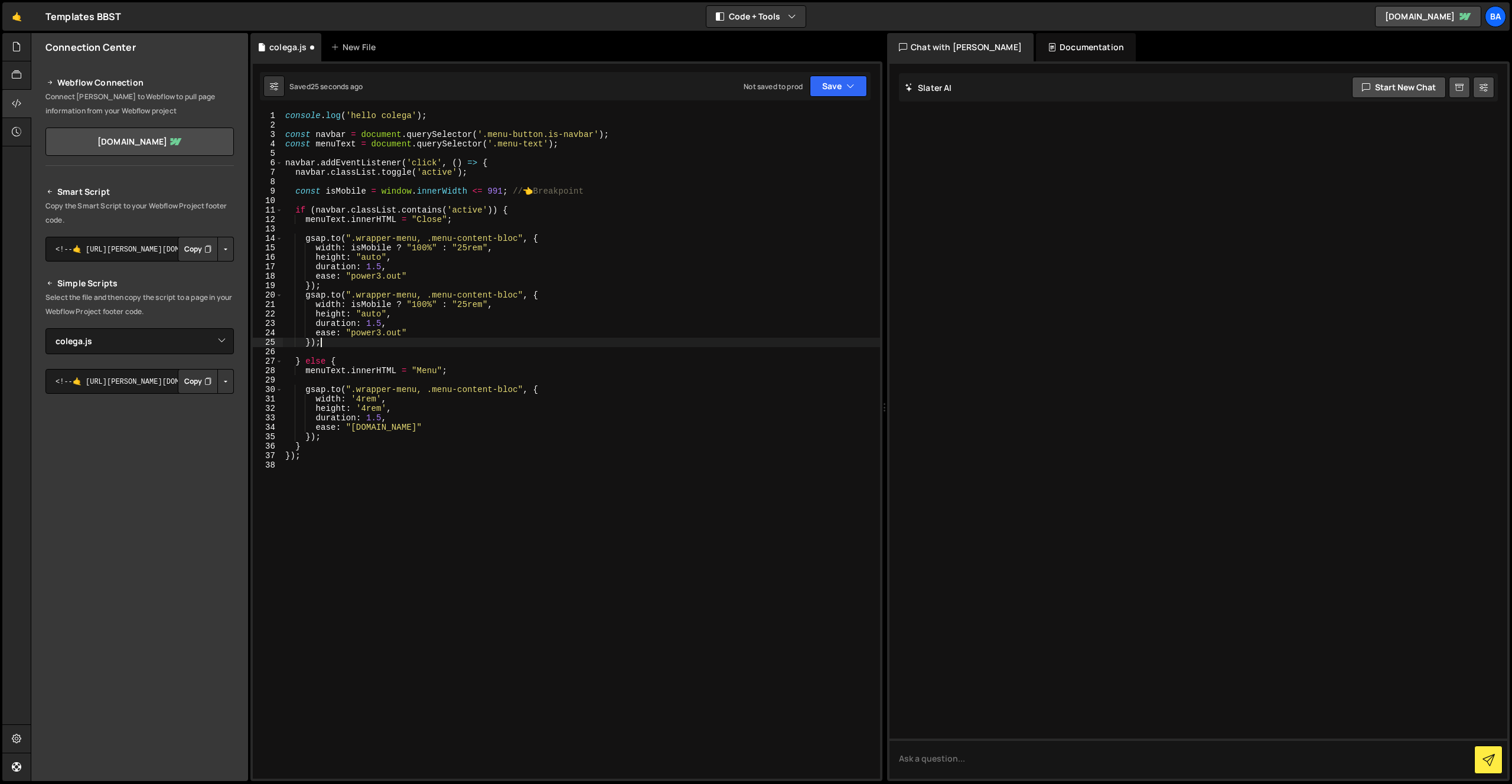
click at [325, 255] on div "console . log ( 'hello colega' ) ; const navbar = document . querySelector ( '.…" at bounding box center [581, 454] width 597 height 687
click at [311, 259] on div "console . log ( 'hello colega' ) ; const navbar = document . querySelector ( '.…" at bounding box center [581, 454] width 597 height 687
drag, startPoint x: 305, startPoint y: 258, endPoint x: 425, endPoint y: 261, distance: 120.0
click at [425, 261] on div "console . log ( 'hello colega' ) ; const navbar = document . querySelector ( '.…" at bounding box center [581, 454] width 597 height 687
click at [837, 90] on button "Save" at bounding box center [838, 86] width 57 height 21
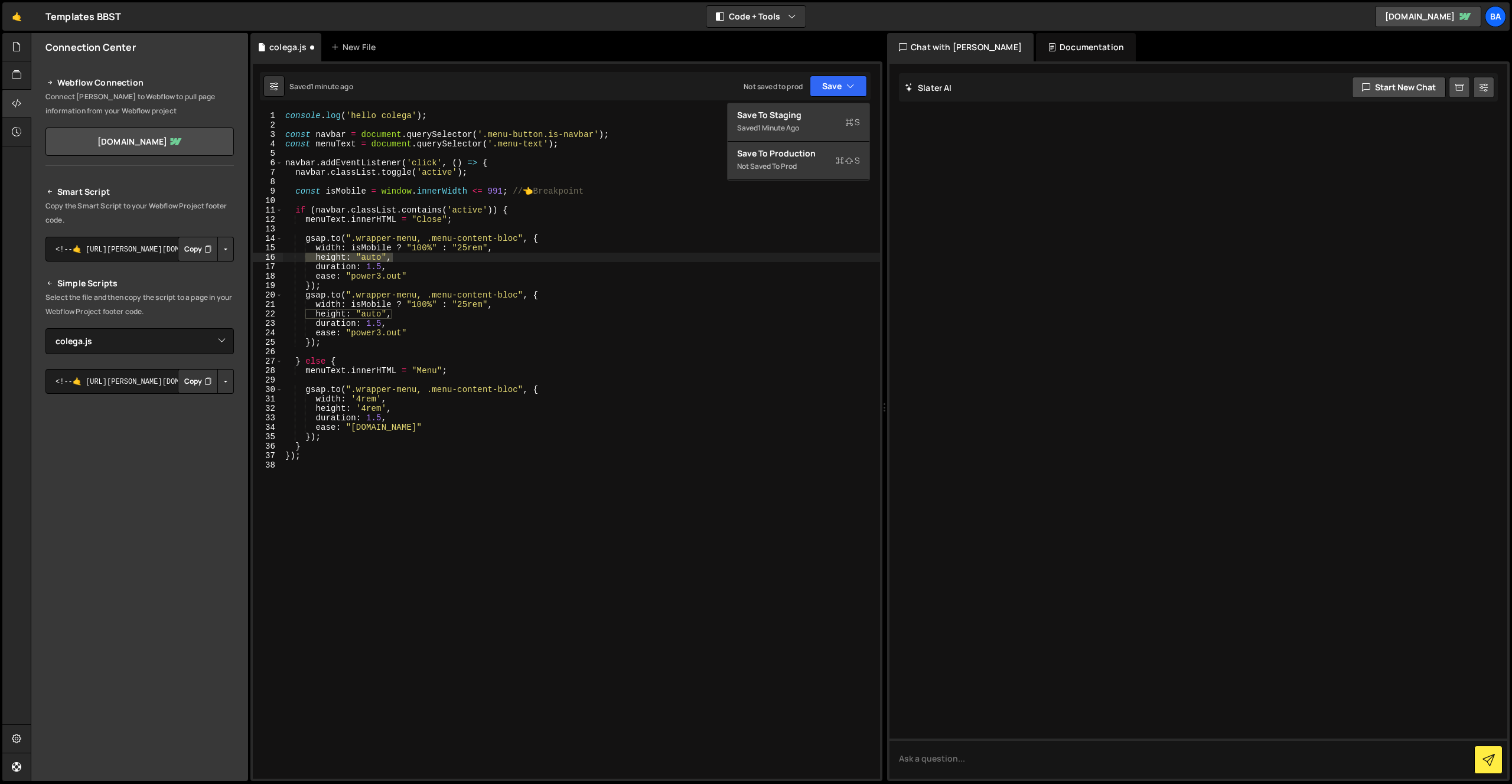
click at [386, 263] on div "console . log ( 'hello colega' ) ; const navbar = document . querySelector ( '.…" at bounding box center [581, 454] width 597 height 687
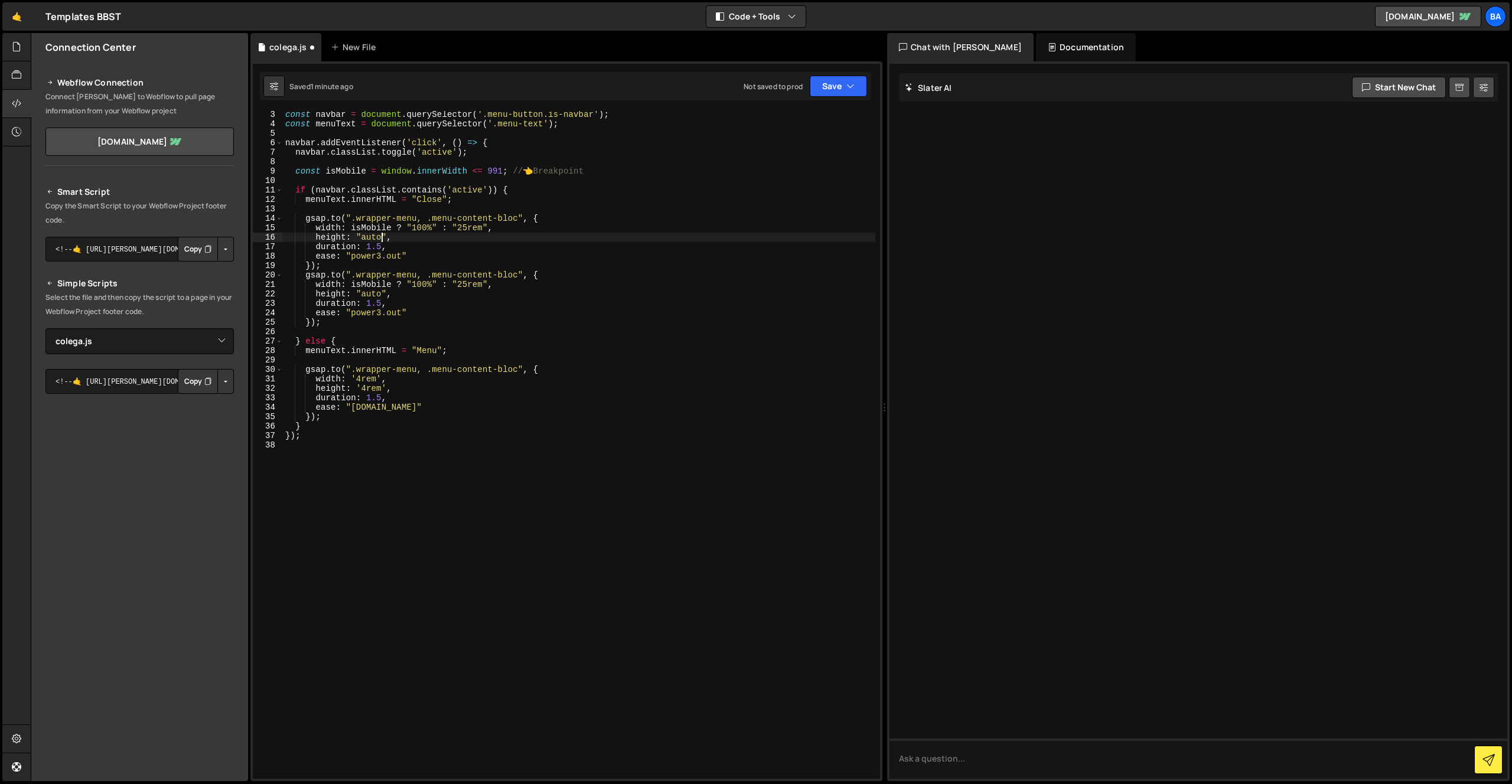
click at [383, 237] on div "const navbar = document . querySelector ( '.menu-button.is-navbar' ) ; const me…" at bounding box center [579, 453] width 592 height 687
type textarea "height: "auto","
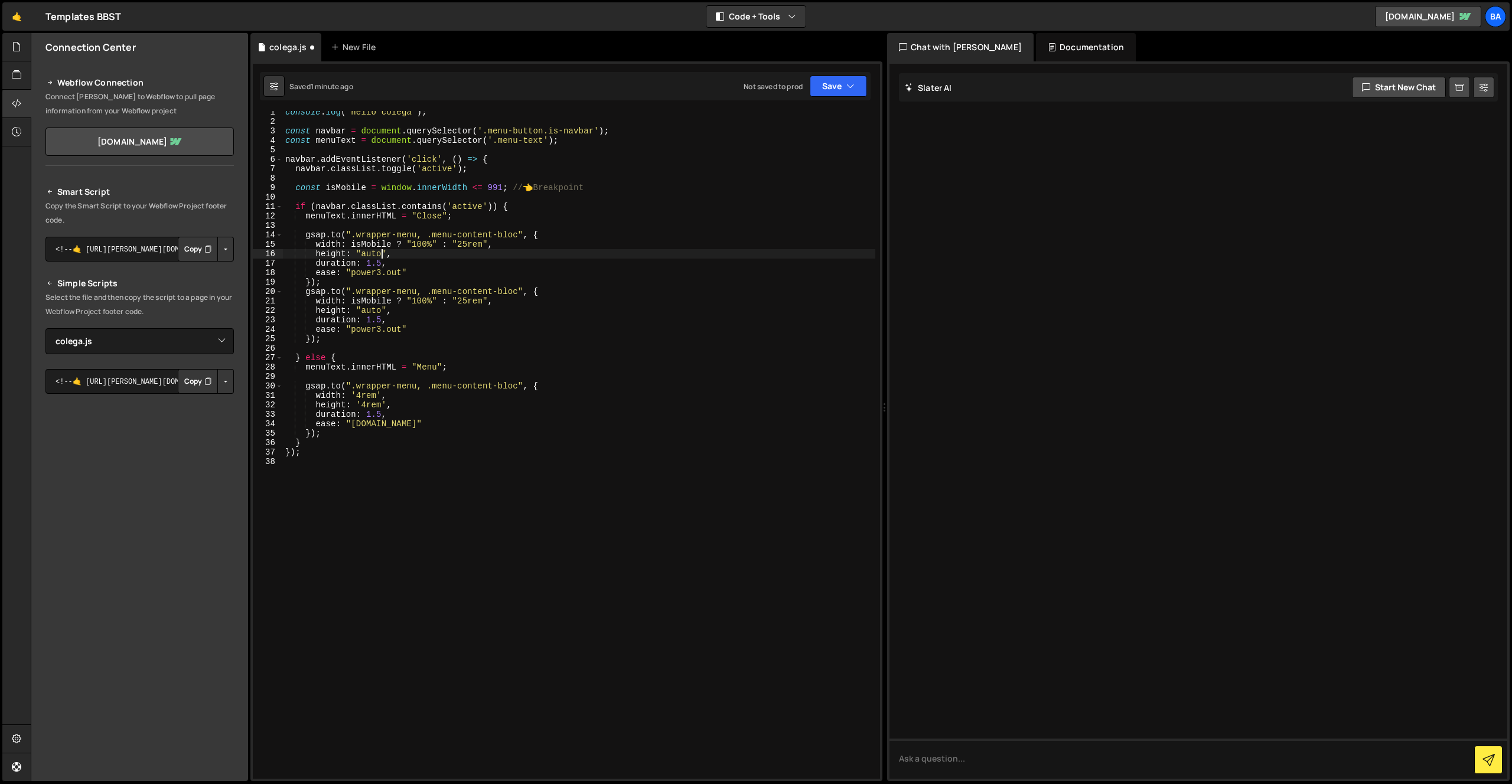
scroll to position [5, 0]
drag, startPoint x: 403, startPoint y: 253, endPoint x: 291, endPoint y: 254, distance: 112.0
click at [292, 254] on div "console . log ( 'hello colega' ) ; const navbar = document . querySelector ( '.…" at bounding box center [579, 449] width 592 height 687
click at [381, 312] on div "console . log ( 'hello colega' ) ; const navbar = document . querySelector ( '.…" at bounding box center [581, 454] width 597 height 687
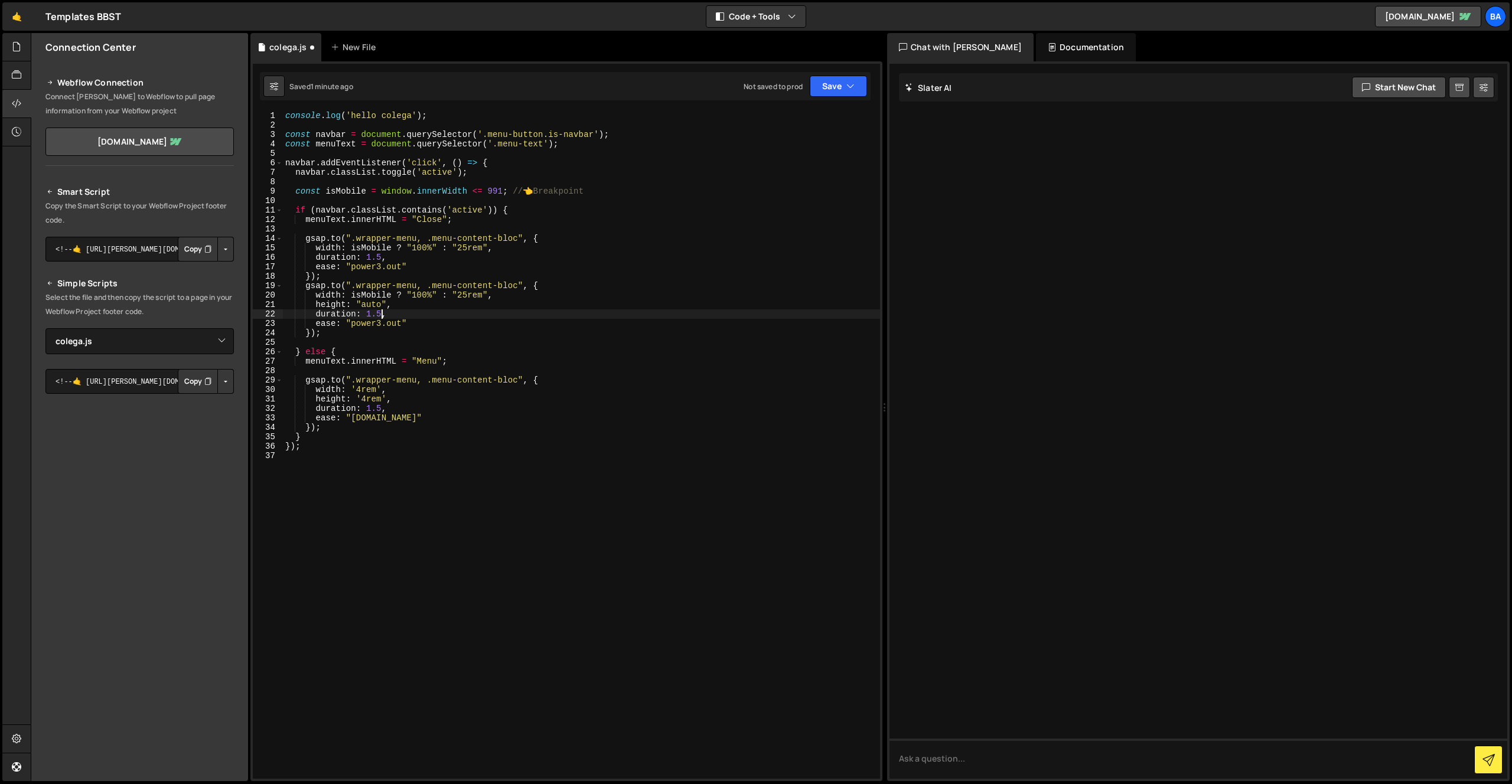
click at [380, 257] on div "console . log ( 'hello colega' ) ; const navbar = document . querySelector ( '.…" at bounding box center [581, 454] width 597 height 687
drag, startPoint x: 509, startPoint y: 297, endPoint x: 271, endPoint y: 299, distance: 238.0
click at [271, 299] on div "duration: 1.5, 1 2 3 4 5 6 7 8 9 10 11 12 13 14 15 16 17 18 19 20 21 22 23 24 2…" at bounding box center [566, 445] width 627 height 668
type textarea "width: isMobile ? "100%" : "25rem","
click at [330, 322] on div "console . log ( 'hello colega' ) ; const navbar = document . querySelector ( '.…" at bounding box center [581, 454] width 597 height 687
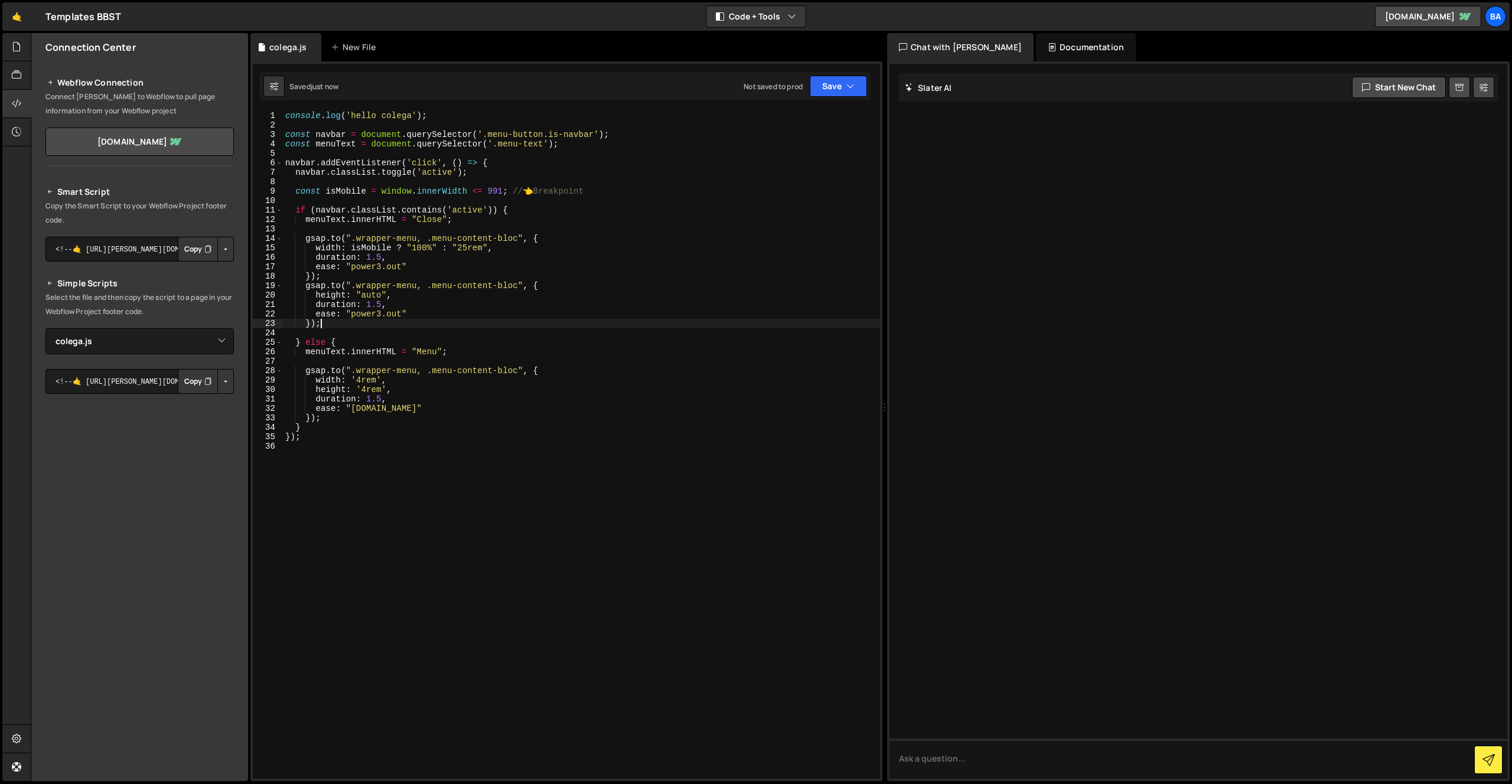
click at [380, 301] on div "console . log ( 'hello colega' ) ; const navbar = document . querySelector ( '.…" at bounding box center [581, 454] width 597 height 687
click at [381, 254] on div "console . log ( 'hello colega' ) ; const navbar = document . querySelector ( '.…" at bounding box center [581, 454] width 597 height 687
click at [378, 300] on div "console . log ( 'hello colega' ) ; const navbar = document . querySelector ( '.…" at bounding box center [581, 454] width 597 height 687
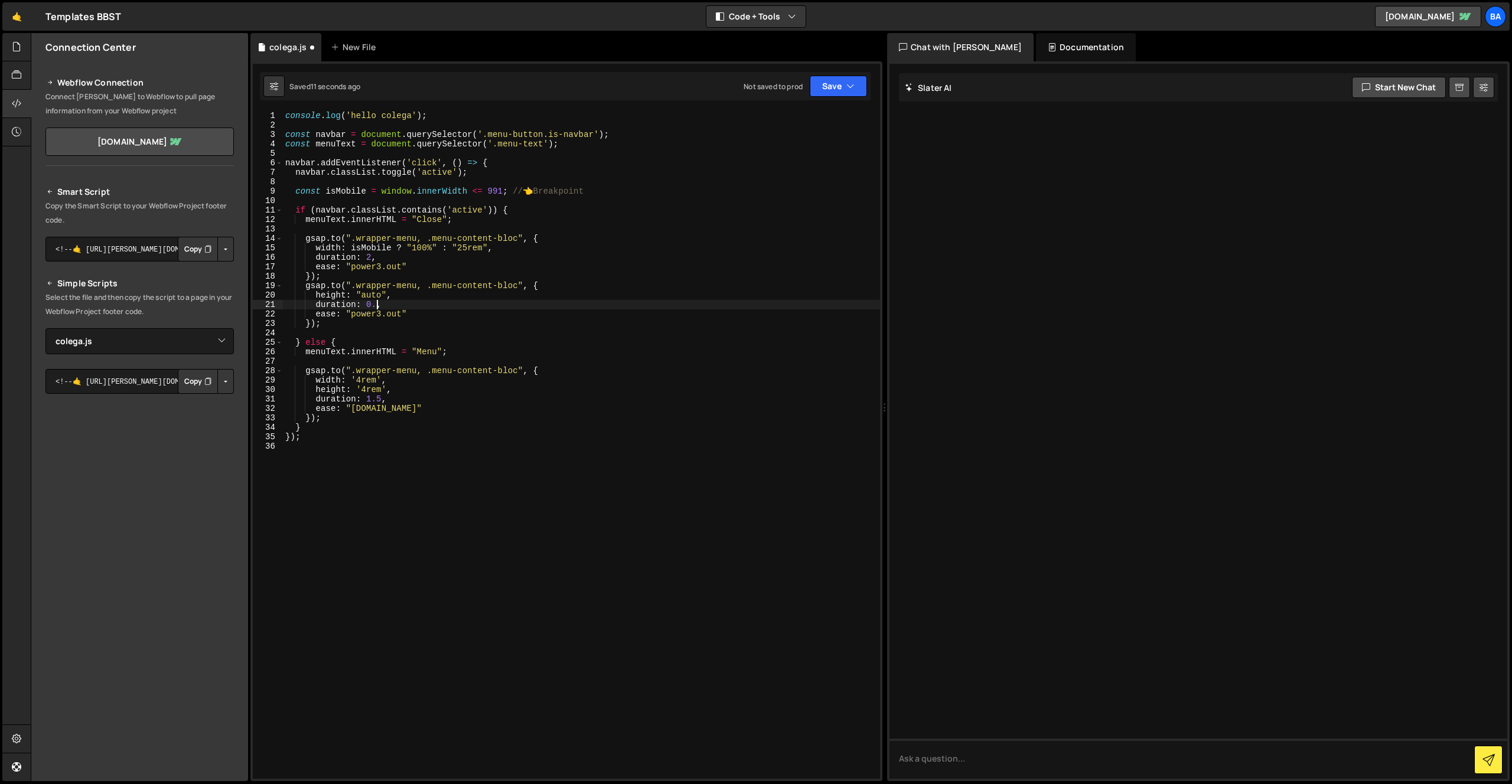
scroll to position [0, 7]
click at [514, 283] on div "console . log ( 'hello colega' ) ; const navbar = document . querySelector ( '.…" at bounding box center [581, 454] width 597 height 687
drag, startPoint x: 389, startPoint y: 310, endPoint x: 402, endPoint y: 310, distance: 13.0
click at [389, 310] on div "console . log ( 'hello colega' ) ; const navbar = document . querySelector ( '.…" at bounding box center [581, 454] width 597 height 687
click at [383, 303] on div "console . log ( 'hello colega' ) ; const navbar = document . querySelector ( '.…" at bounding box center [581, 454] width 597 height 687
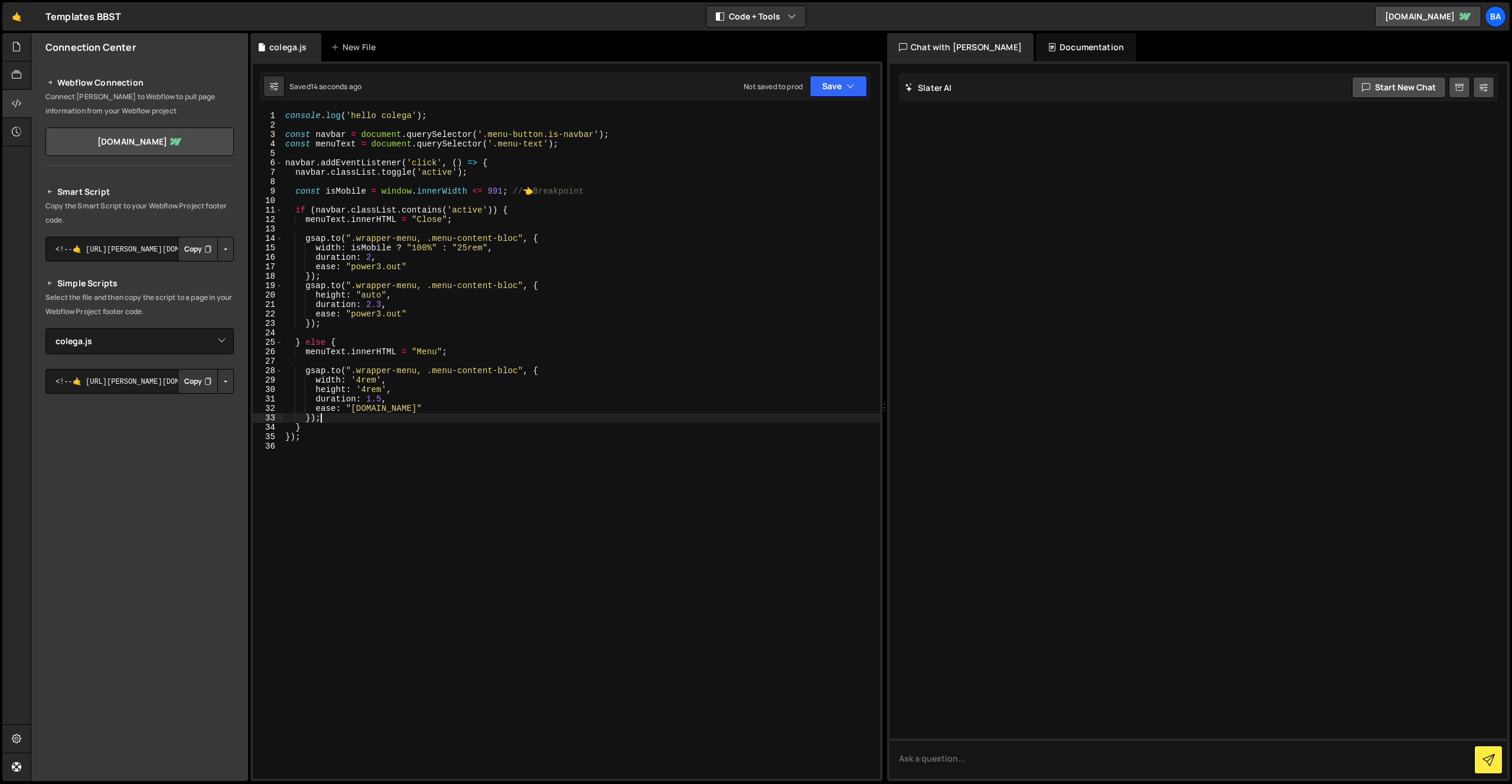
drag, startPoint x: 338, startPoint y: 416, endPoint x: 344, endPoint y: 414, distance: 6.3
click at [341, 415] on div "console . log ( 'hello colega' ) ; const navbar = document . querySelector ( '.…" at bounding box center [581, 454] width 597 height 687
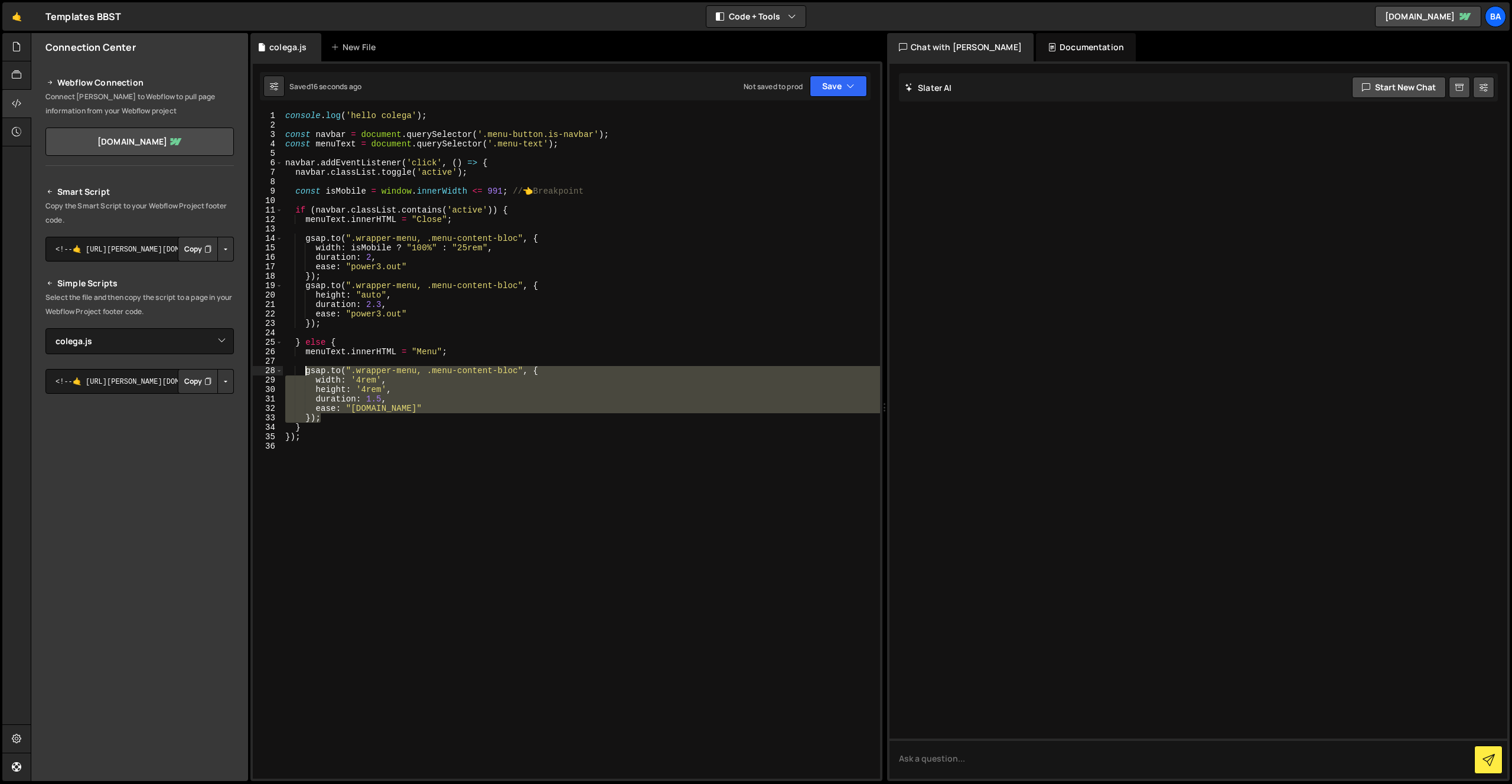
drag, startPoint x: 331, startPoint y: 414, endPoint x: 305, endPoint y: 373, distance: 48.5
click at [305, 373] on div "console . log ( 'hello colega' ) ; const navbar = document . querySelector ( '.…" at bounding box center [581, 454] width 597 height 687
drag, startPoint x: 349, startPoint y: 414, endPoint x: 403, endPoint y: 424, distance: 54.9
click at [350, 414] on div "console . log ( 'hello colega' ) ; const navbar = document . querySelector ( '.…" at bounding box center [581, 445] width 597 height 668
type textarea "});"
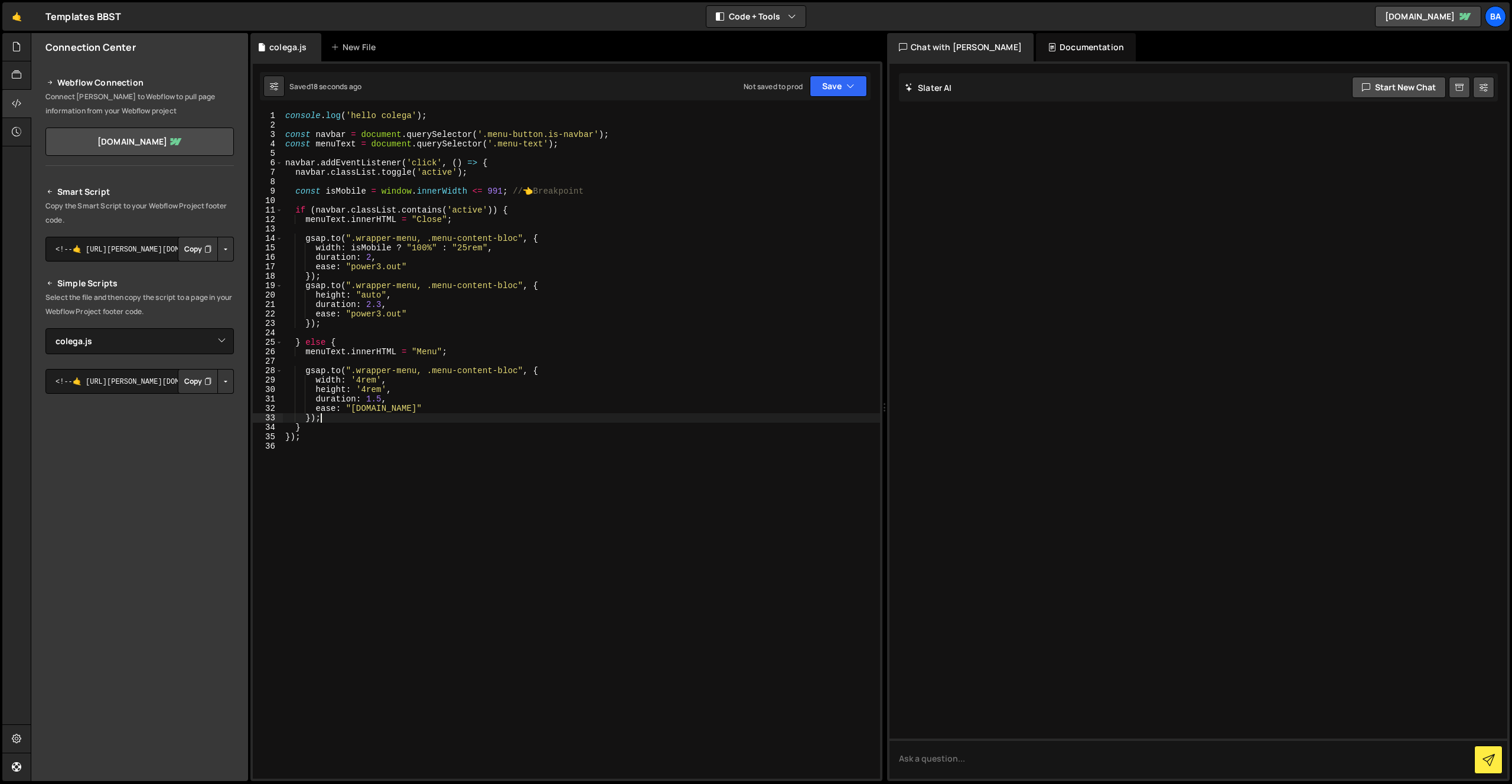
scroll to position [0, 1]
paste textarea "});"
drag, startPoint x: 376, startPoint y: 435, endPoint x: 279, endPoint y: 435, distance: 97.0
click at [278, 435] on div "}); 1 2 3 4 5 6 7 8 9 10 11 12 13 14 15 16 17 18 19 20 21 22 23 24 25 26 27 28 …" at bounding box center [566, 445] width 627 height 668
type textarea "width: '4rem',"
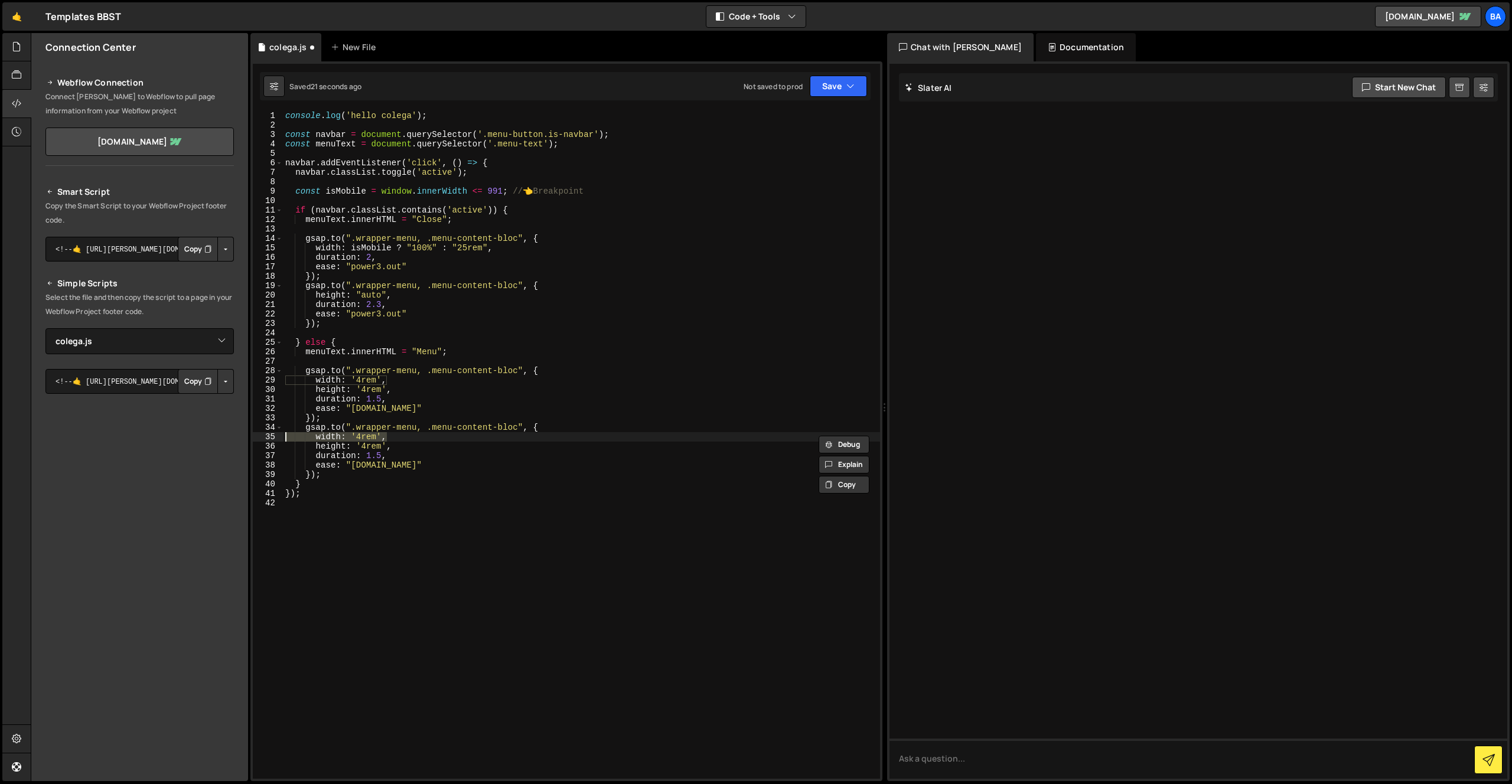
scroll to position [0, 0]
drag, startPoint x: 377, startPoint y: 390, endPoint x: 369, endPoint y: 384, distance: 10.0
click at [327, 390] on div "console . log ( 'hello colega' ) ; const navbar = document . querySelector ( '.…" at bounding box center [581, 454] width 597 height 687
drag, startPoint x: 372, startPoint y: 383, endPoint x: 390, endPoint y: 381, distance: 18.1
click at [373, 383] on div "console . log ( 'hello colega' ) ; const navbar = document . querySelector ( '.…" at bounding box center [581, 454] width 597 height 687
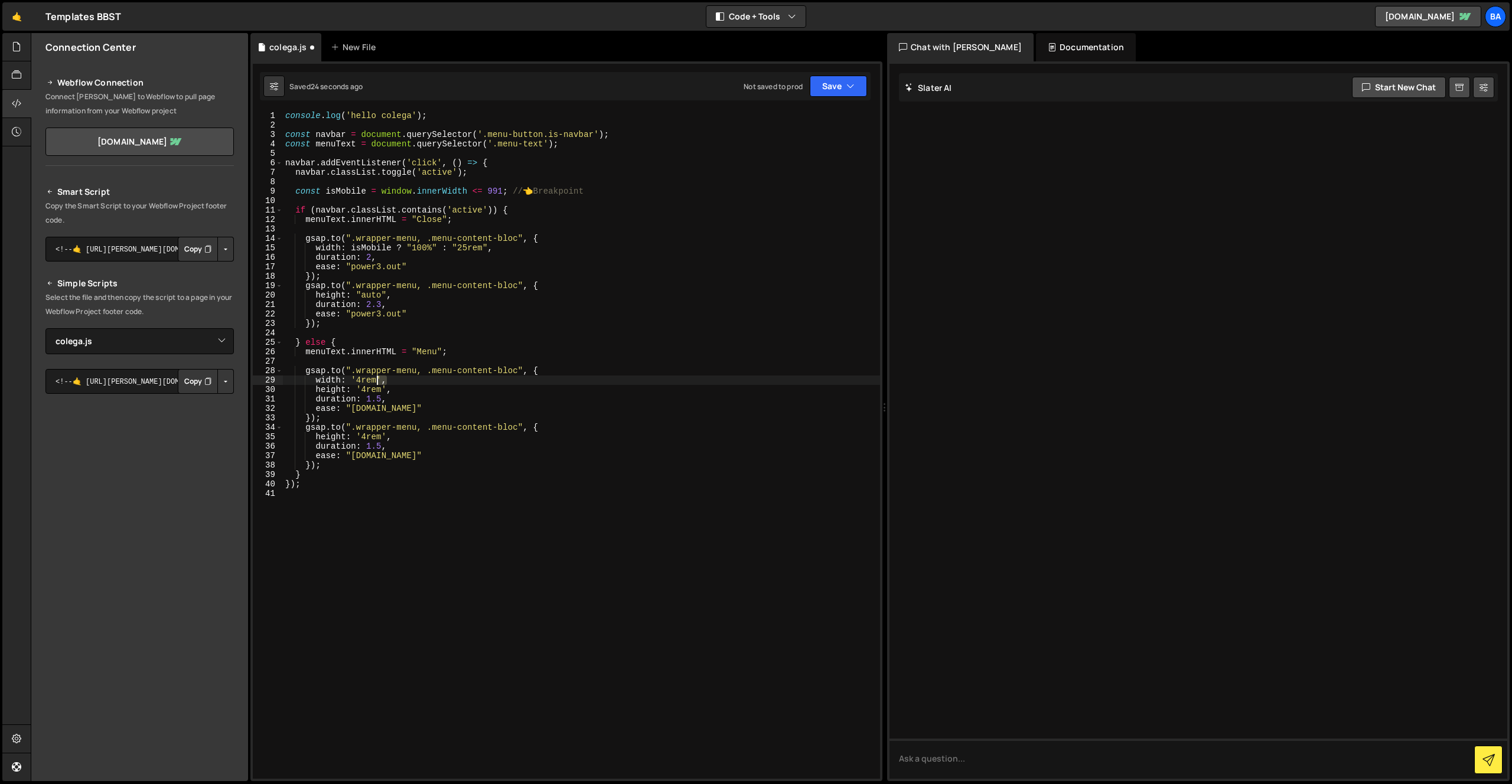
click at [376, 381] on div "console . log ( 'hello colega' ) ; const navbar = document . querySelector ( '.…" at bounding box center [581, 454] width 597 height 687
click at [399, 387] on div "console . log ( 'hello colega' ) ; const navbar = document . querySelector ( '.…" at bounding box center [581, 454] width 597 height 687
type textarea "height: '4rem',"
drag, startPoint x: 394, startPoint y: 389, endPoint x: 288, endPoint y: 392, distance: 106.0
click at [288, 392] on div "console . log ( 'hello colega' ) ; const navbar = document . querySelector ( '.…" at bounding box center [581, 454] width 597 height 687
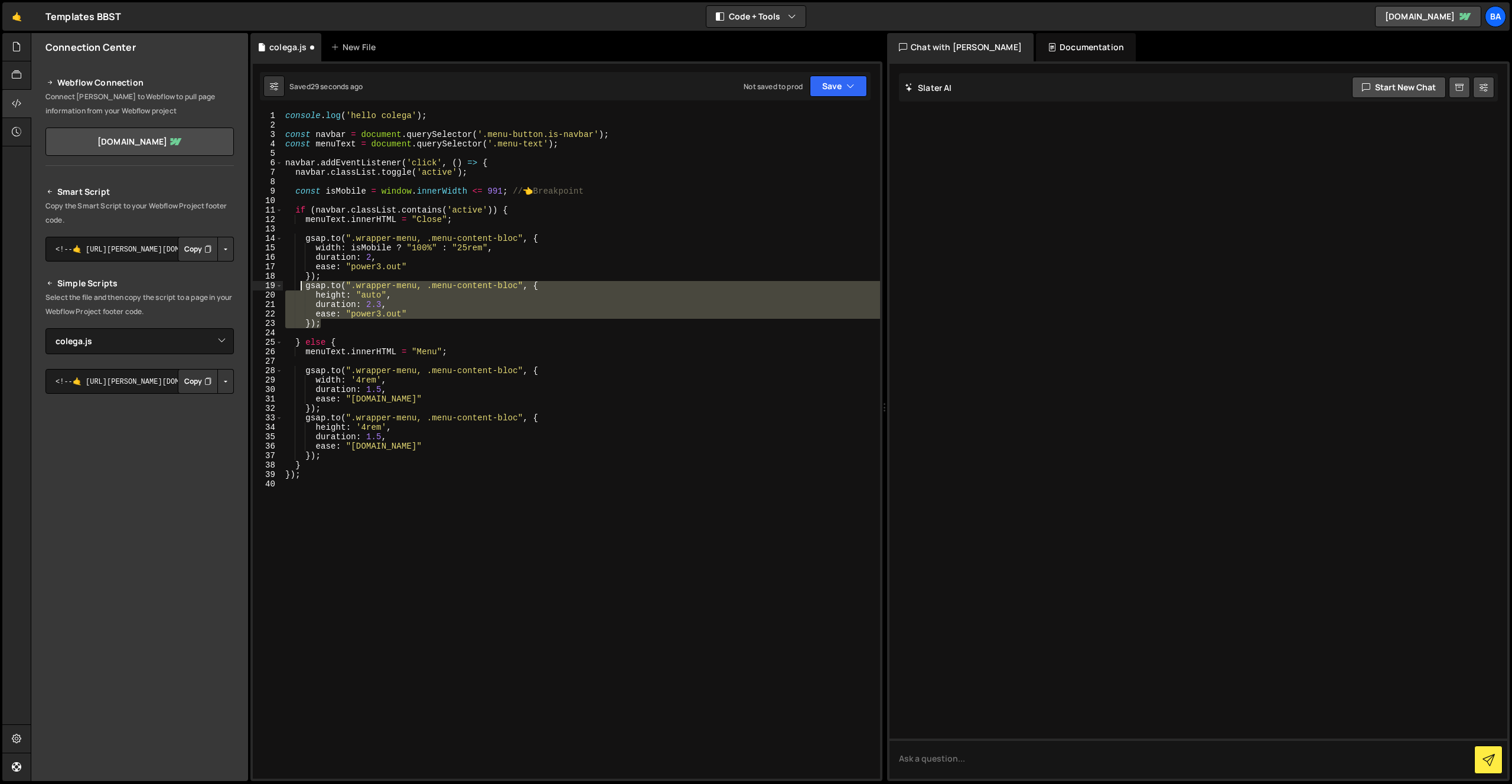
drag, startPoint x: 333, startPoint y: 321, endPoint x: 303, endPoint y: 290, distance: 43.1
click at [303, 290] on div "console . log ( 'hello colega' ) ; const navbar = document . querySelector ( '.…" at bounding box center [581, 454] width 597 height 687
type textarea "gsap.to(".wrapper-menu, .menu-content-bloc", { height: "auto","
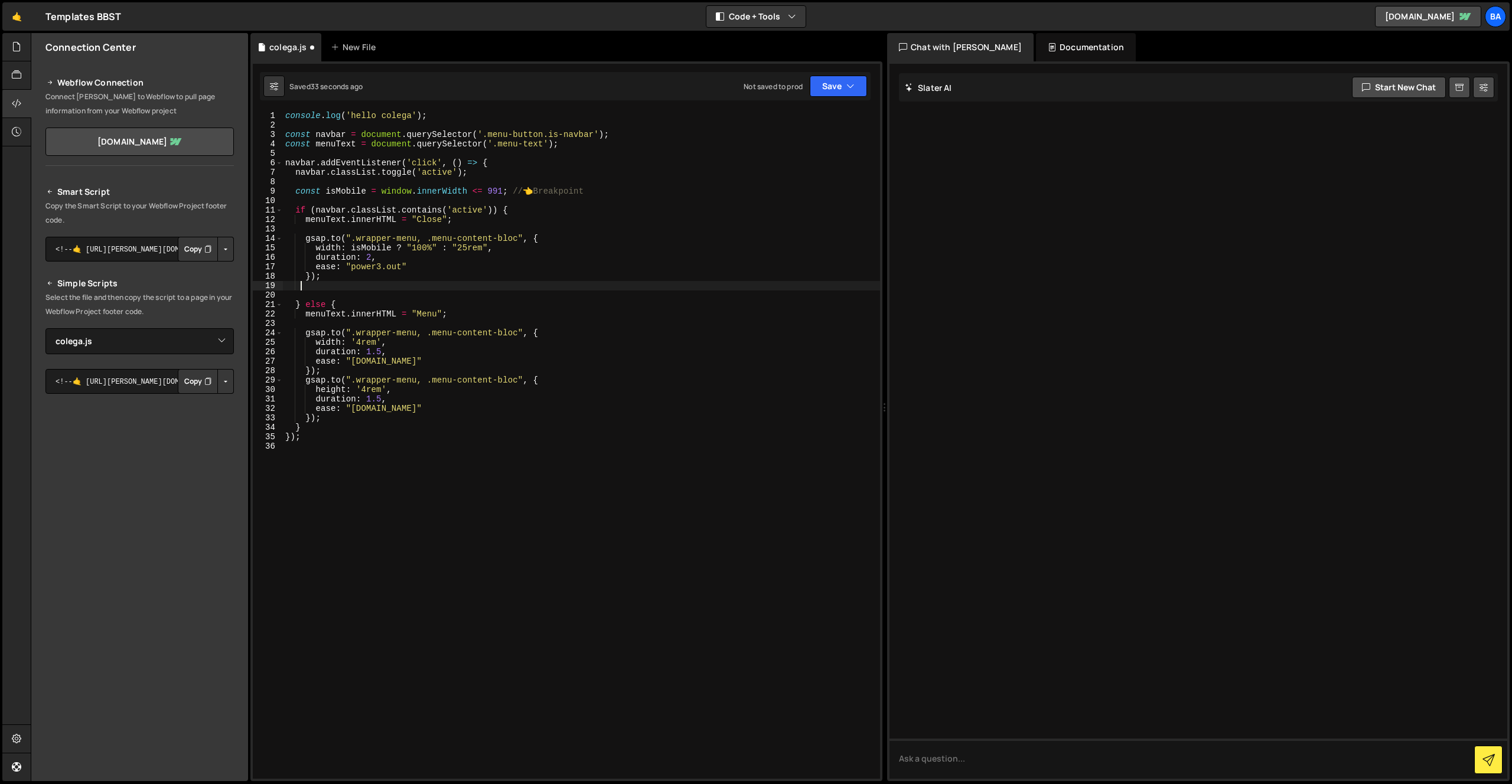
click at [463, 226] on div "console . log ( 'hello colega' ) ; const navbar = document . querySelector ( '.…" at bounding box center [581, 454] width 597 height 687
paste textarea "});"
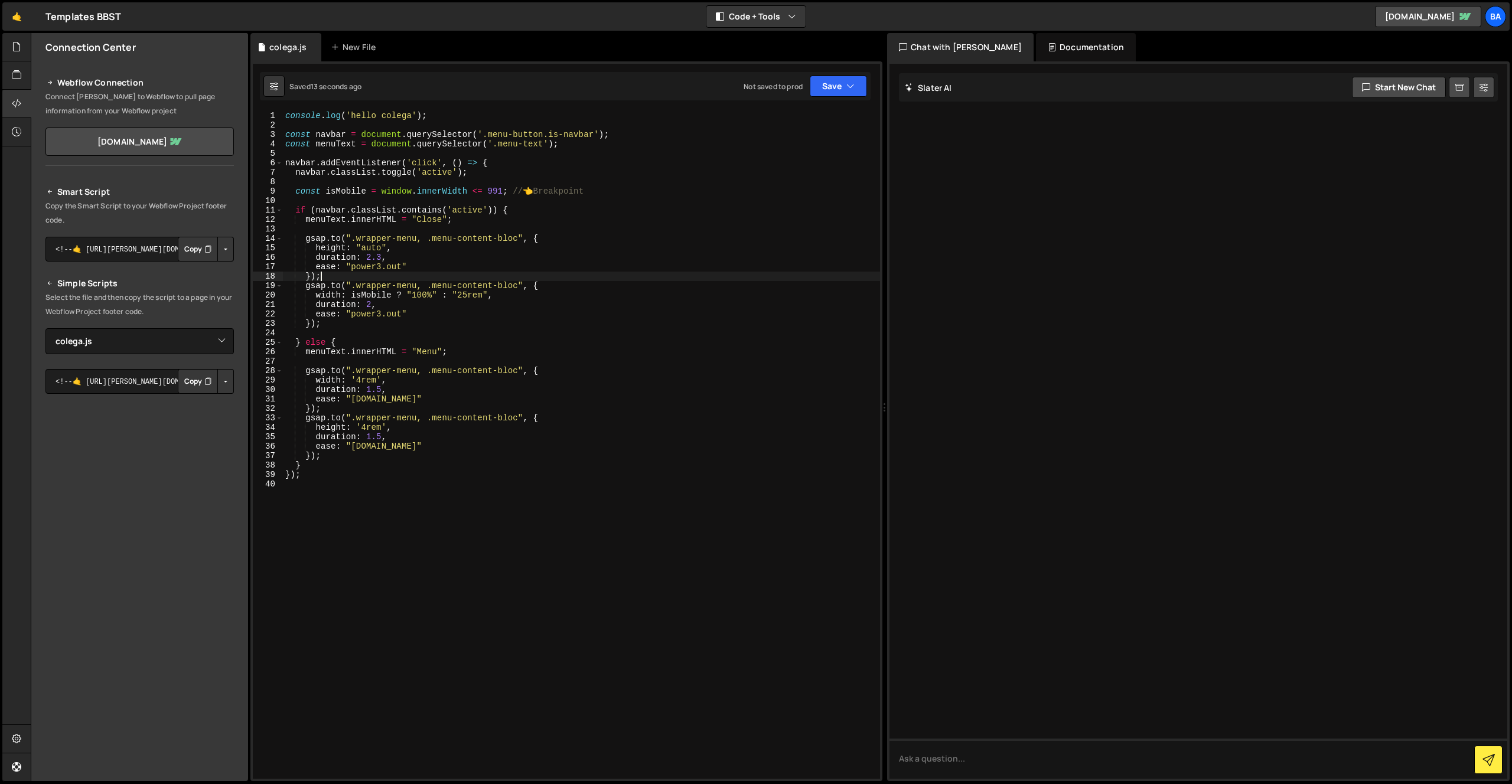
click at [374, 300] on div "console . log ( 'hello colega' ) ; const navbar = document . querySelector ( '.…" at bounding box center [581, 454] width 597 height 687
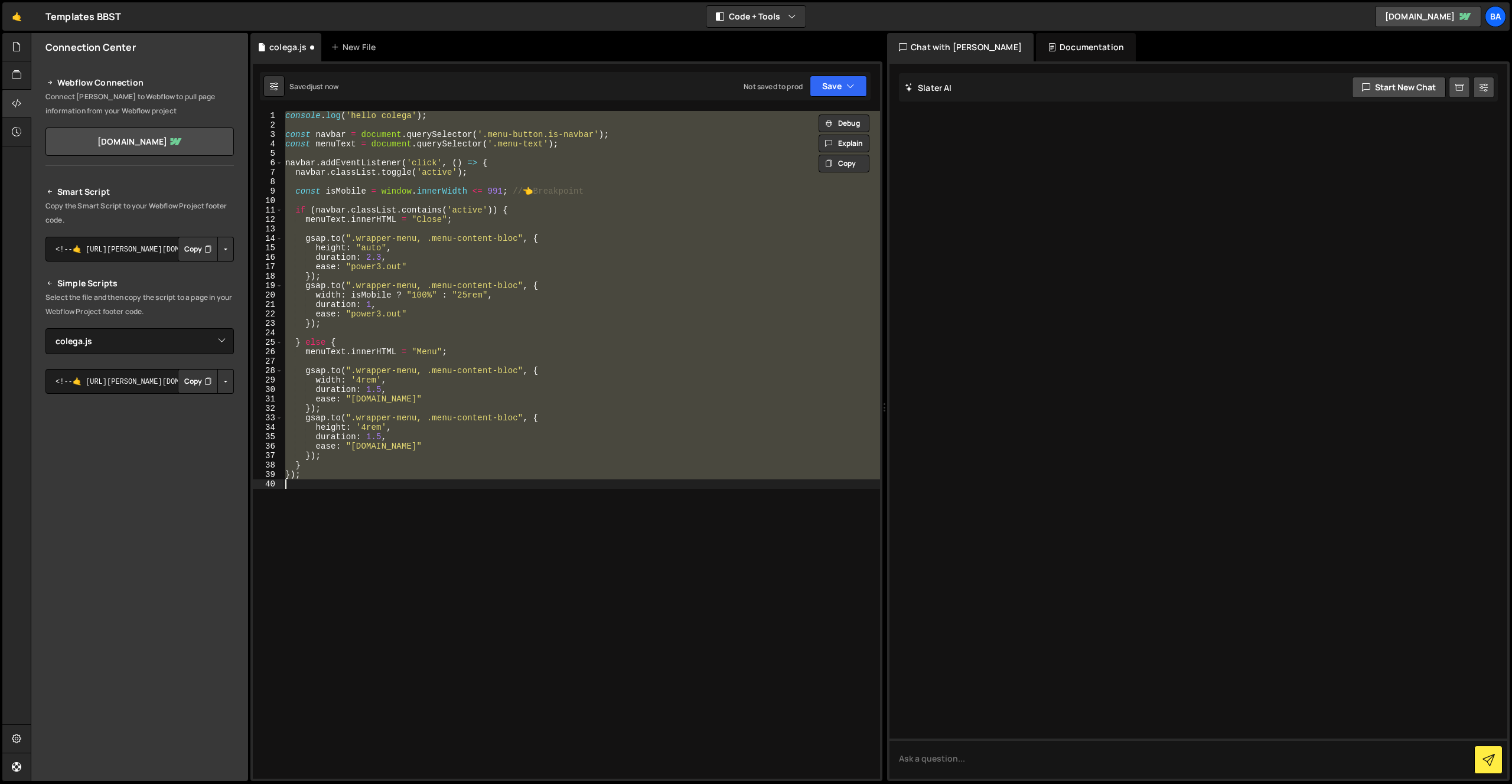
click at [390, 308] on div "console . log ( 'hello colega' ) ; const navbar = document . querySelector ( '.…" at bounding box center [581, 445] width 597 height 668
click at [395, 307] on div "console . log ( 'hello colega' ) ; const navbar = document . querySelector ( '.…" at bounding box center [581, 445] width 597 height 668
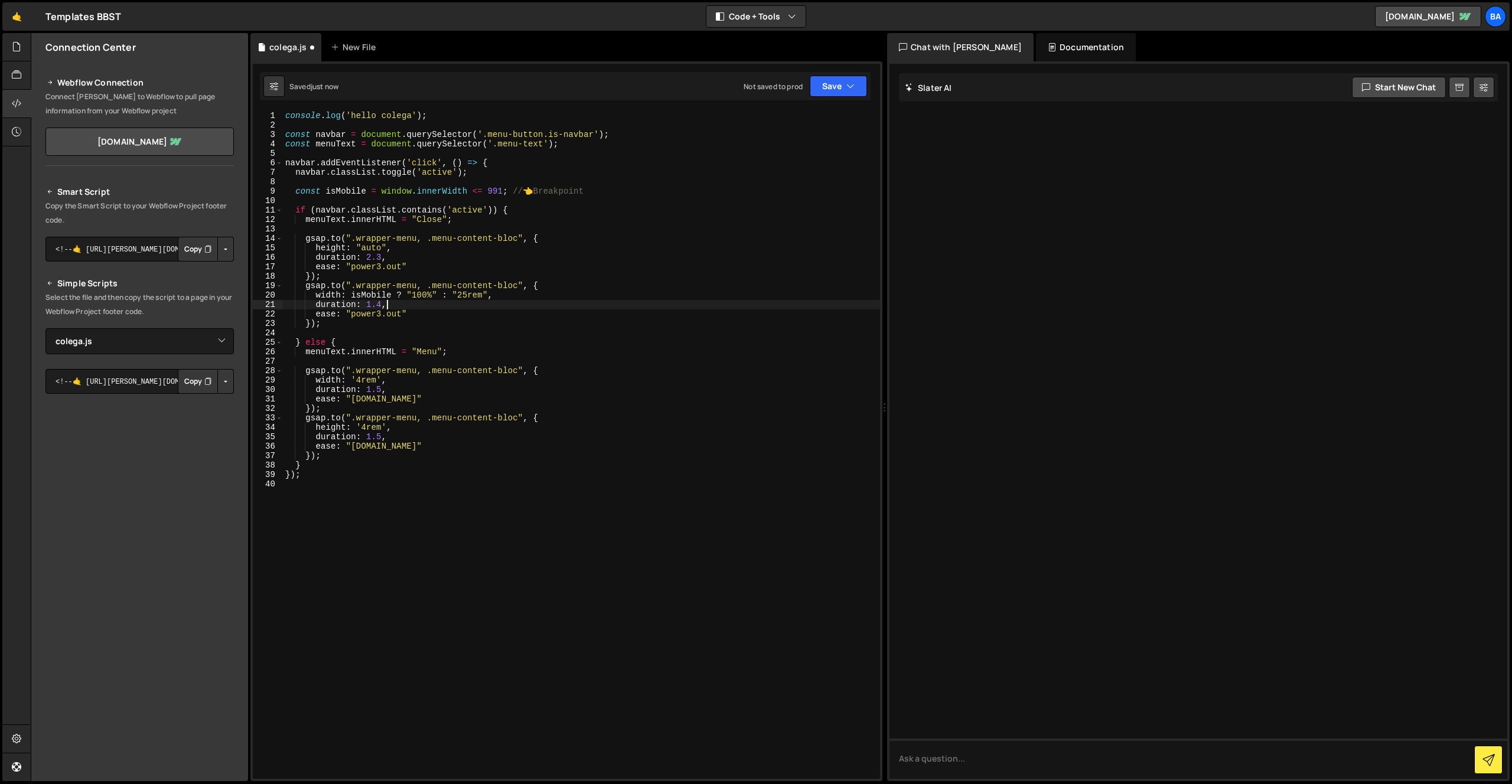
click at [372, 255] on div "console . log ( 'hello colega' ) ; const navbar = document . querySelector ( '.…" at bounding box center [581, 454] width 597 height 687
click at [378, 257] on div "console . log ( 'hello colega' ) ; const navbar = document . querySelector ( '.…" at bounding box center [581, 454] width 597 height 687
click at [380, 302] on div "console . log ( 'hello colega' ) ; const navbar = document . querySelector ( '.…" at bounding box center [581, 454] width 597 height 687
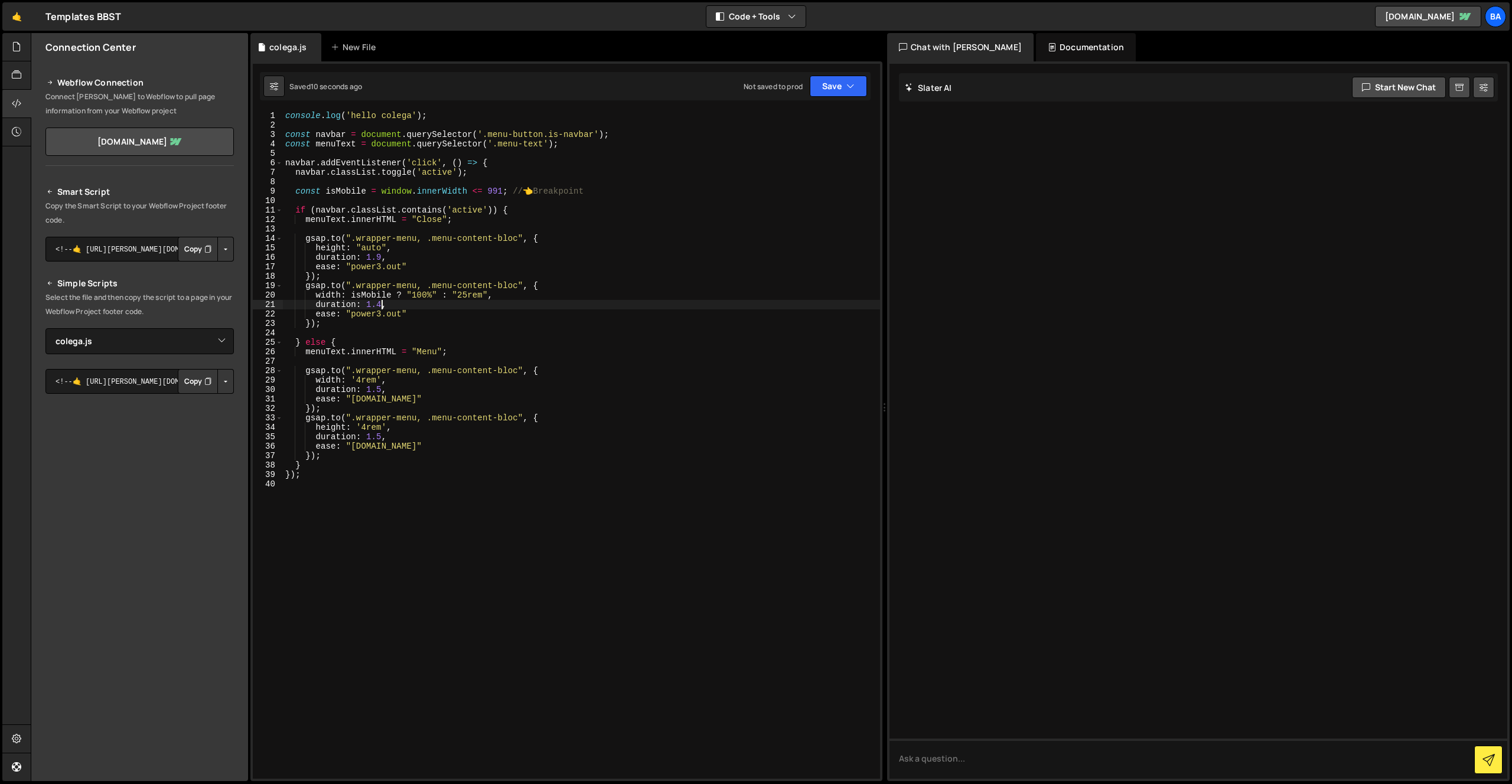
click at [379, 257] on div "console . log ( 'hello colega' ) ; const navbar = document . querySelector ( '.…" at bounding box center [581, 454] width 597 height 687
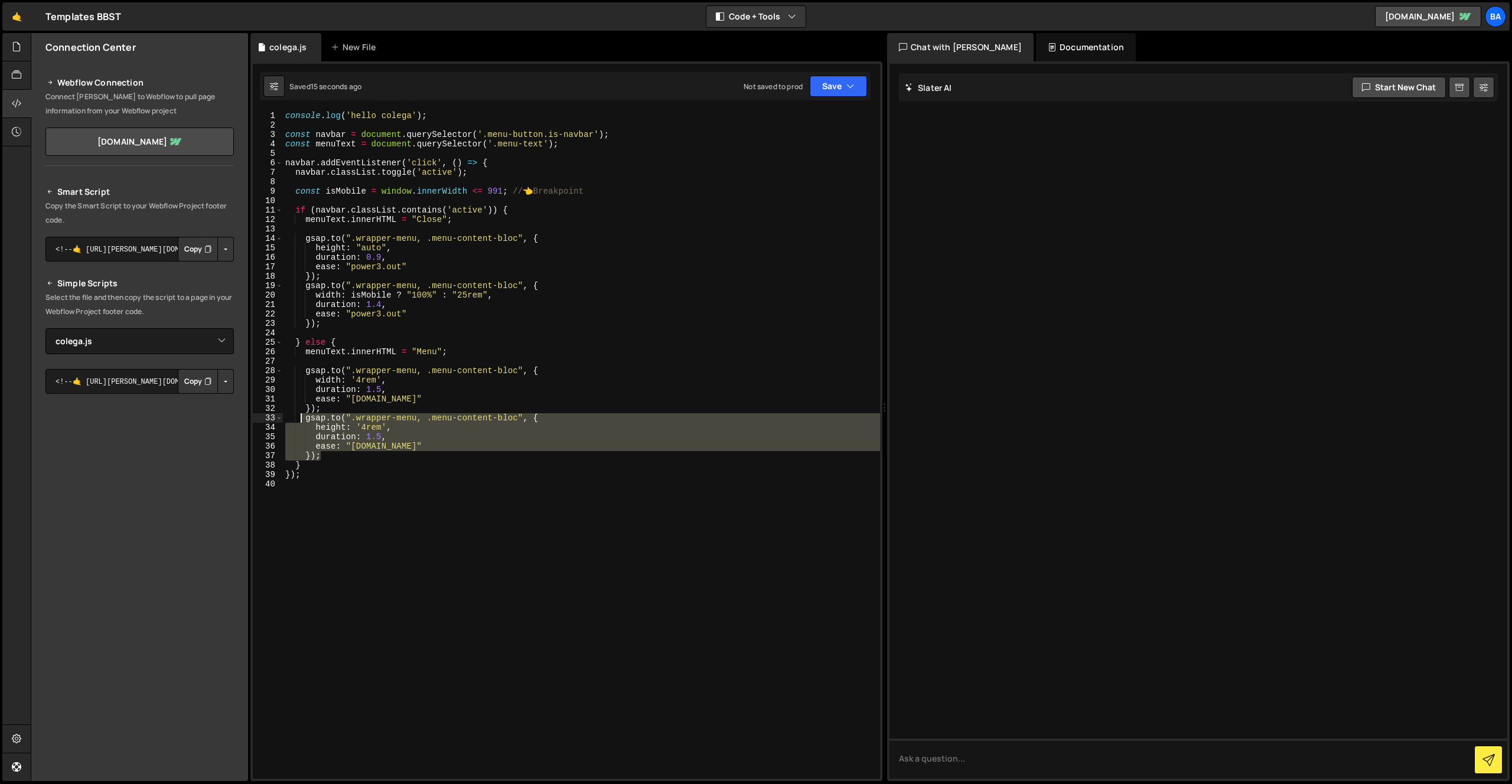
drag, startPoint x: 316, startPoint y: 443, endPoint x: 302, endPoint y: 419, distance: 27.8
click at [302, 419] on div "console . log ( 'hello colega' ) ; const navbar = document . querySelector ( '.…" at bounding box center [581, 454] width 597 height 687
type textarea "gsap.to(".wrapper-menu, .menu-content-bloc", { height: '4rem',"
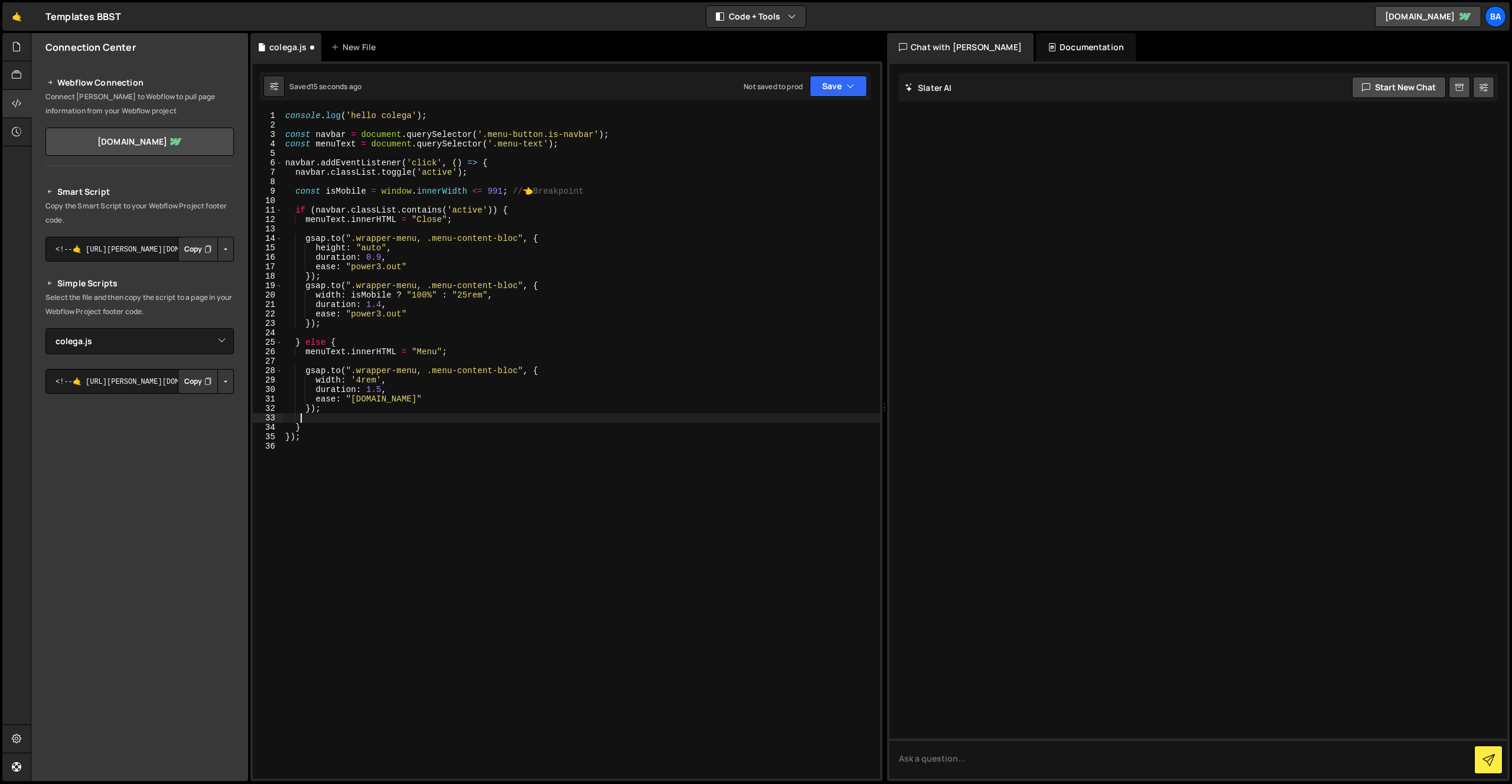
click at [466, 351] on div "console . log ( 'hello colega' ) ; const navbar = document . querySelector ( '.…" at bounding box center [581, 454] width 597 height 687
type textarea "menuText.innerHTML = "Menu";"
paste textarea "});"
click at [381, 376] on div "console . log ( 'hello colega' ) ; const navbar = document . querySelector ( '.…" at bounding box center [581, 454] width 597 height 687
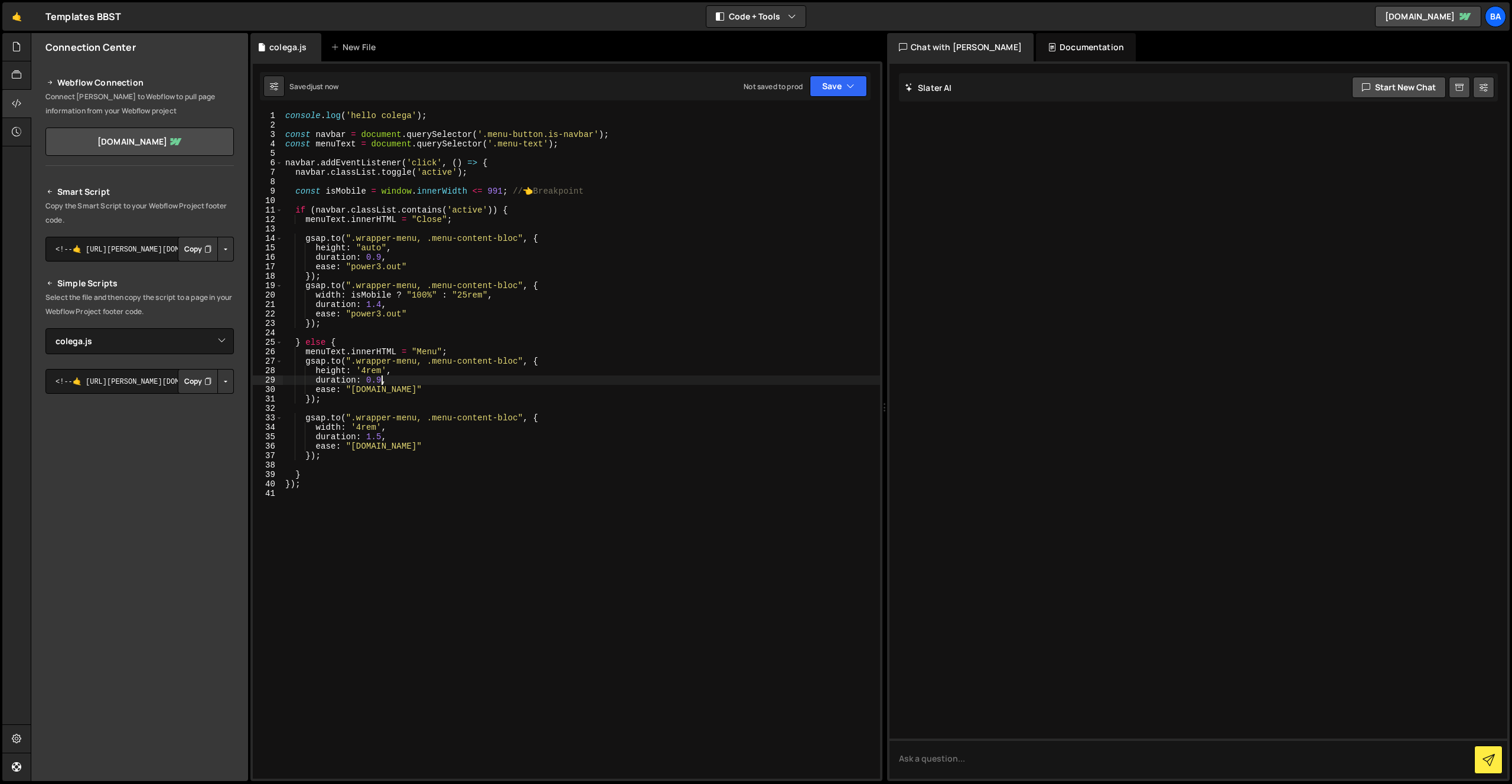
click at [380, 437] on div "console . log ( 'hello colega' ) ; const navbar = document . querySelector ( '.…" at bounding box center [581, 454] width 597 height 687
click at [382, 379] on div "console . log ( 'hello colega' ) ; const navbar = document . querySelector ( '.…" at bounding box center [581, 454] width 597 height 687
click at [375, 389] on div "console . log ( 'hello colega' ) ; const navbar = document . querySelector ( '.…" at bounding box center [581, 454] width 597 height 687
click at [371, 379] on div "console . log ( 'hello colega' ) ; const navbar = document . querySelector ( '.…" at bounding box center [581, 454] width 597 height 687
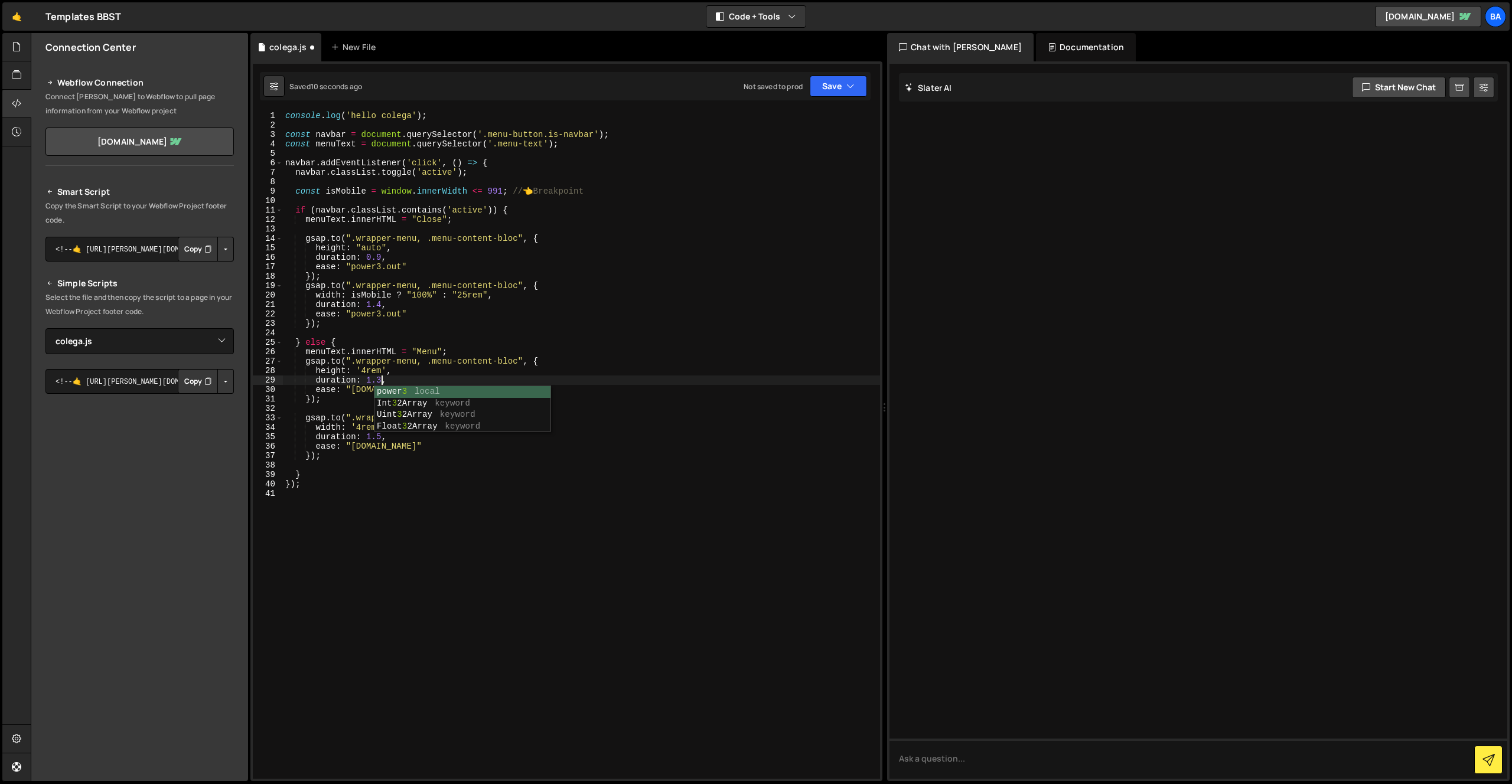
scroll to position [0, 7]
click at [353, 426] on div "console . log ( 'hello colega' ) ; const navbar = document . querySelector ( '.…" at bounding box center [581, 454] width 597 height 687
type textarea "width: '4rem',"
click at [328, 405] on div "console . log ( 'hello colega' ) ; const navbar = document . querySelector ( '.…" at bounding box center [581, 454] width 597 height 687
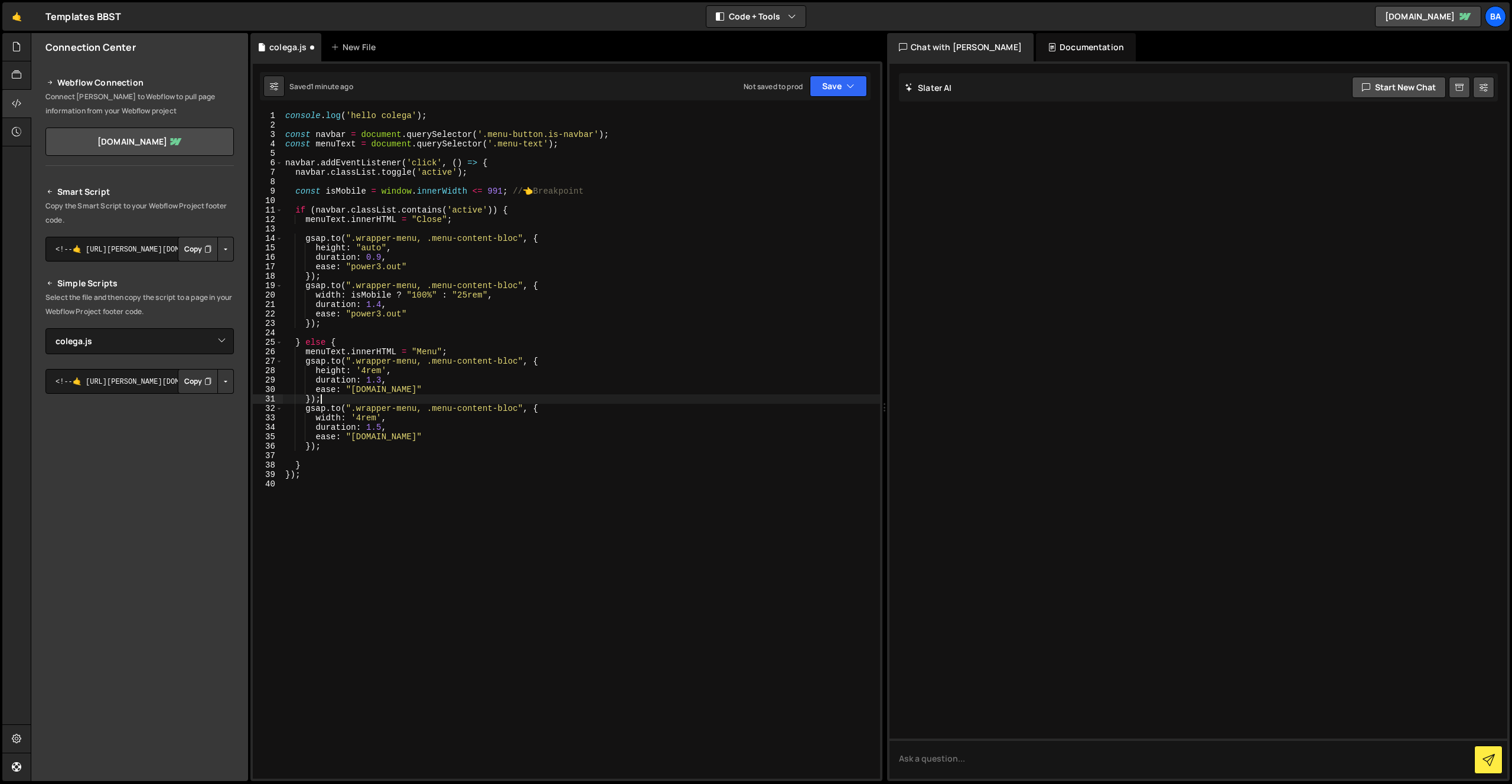
drag, startPoint x: 389, startPoint y: 425, endPoint x: 389, endPoint y: 415, distance: 10.0
click at [389, 425] on div "console . log ( 'hello colega' ) ; const navbar = document . querySelector ( '.…" at bounding box center [581, 454] width 597 height 687
click at [412, 359] on div "console . log ( 'hello colega' ) ; const navbar = document . querySelector ( '.…" at bounding box center [581, 454] width 597 height 687
drag, startPoint x: 423, startPoint y: 363, endPoint x: 355, endPoint y: 360, distance: 68.1
click at [355, 361] on div "console . log ( 'hello colega' ) ; const navbar = document . querySelector ( '.…" at bounding box center [581, 454] width 597 height 687
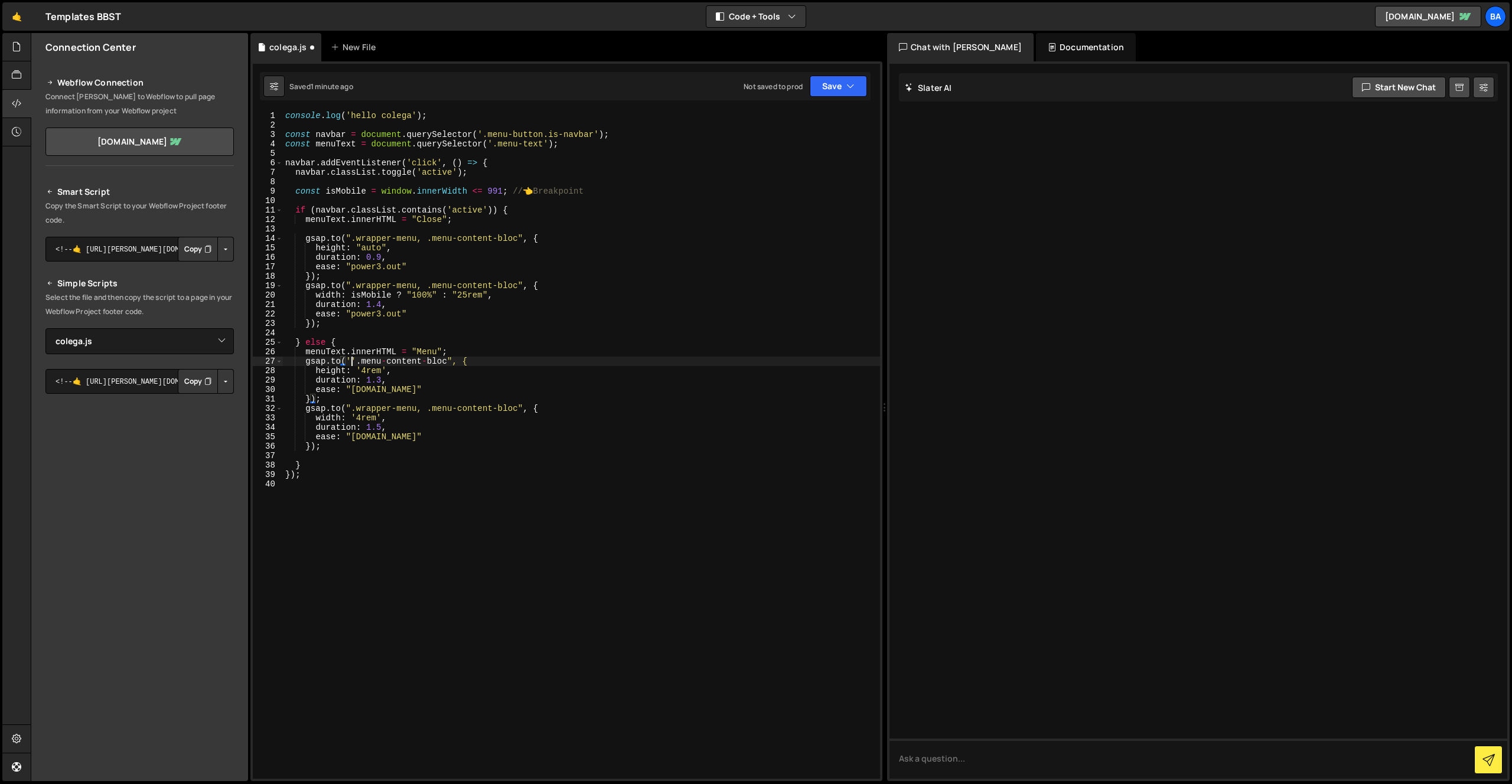
scroll to position [0, 4]
drag, startPoint x: 422, startPoint y: 408, endPoint x: 354, endPoint y: 408, distance: 68.0
click at [354, 408] on div "console . log ( 'hello colega' ) ; const navbar = document . querySelector ( '.…" at bounding box center [581, 454] width 597 height 687
drag, startPoint x: 426, startPoint y: 284, endPoint x: 353, endPoint y: 283, distance: 73.0
click at [354, 283] on div "console . log ( 'hello colega' ) ; const navbar = document . querySelector ( '.…" at bounding box center [581, 454] width 597 height 687
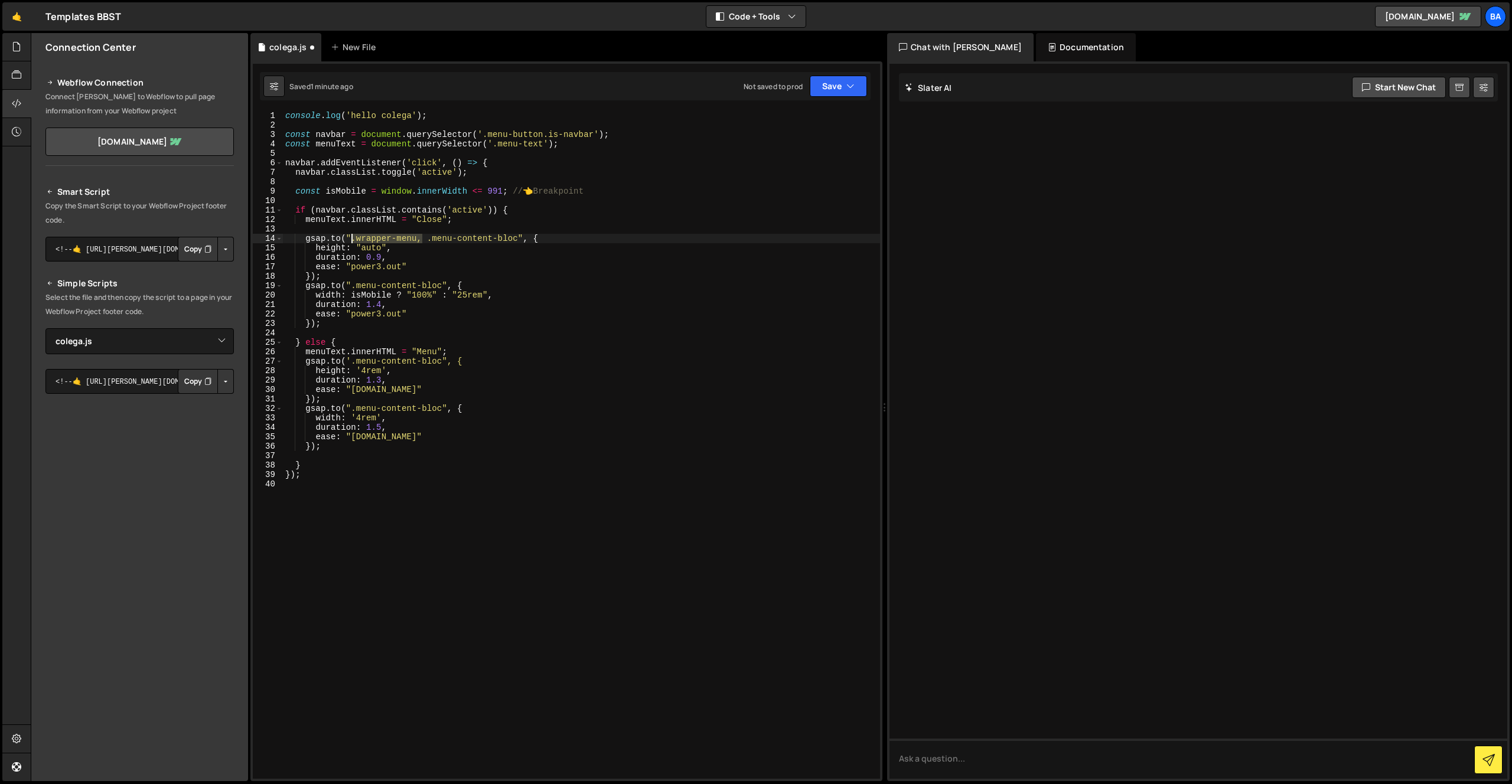
drag, startPoint x: 424, startPoint y: 240, endPoint x: 352, endPoint y: 235, distance: 72.2
click at [352, 235] on div "console . log ( 'hello colega' ) ; const navbar = document . querySelector ( '.…" at bounding box center [581, 454] width 597 height 687
click at [403, 247] on div "console . log ( 'hello colega' ) ; const navbar = document . querySelector ( '.…" at bounding box center [581, 454] width 597 height 687
drag, startPoint x: 408, startPoint y: 246, endPoint x: 475, endPoint y: 254, distance: 67.5
click at [408, 246] on div "console . log ( 'hello colega' ) ; const navbar = document . querySelector ( '.…" at bounding box center [581, 454] width 597 height 687
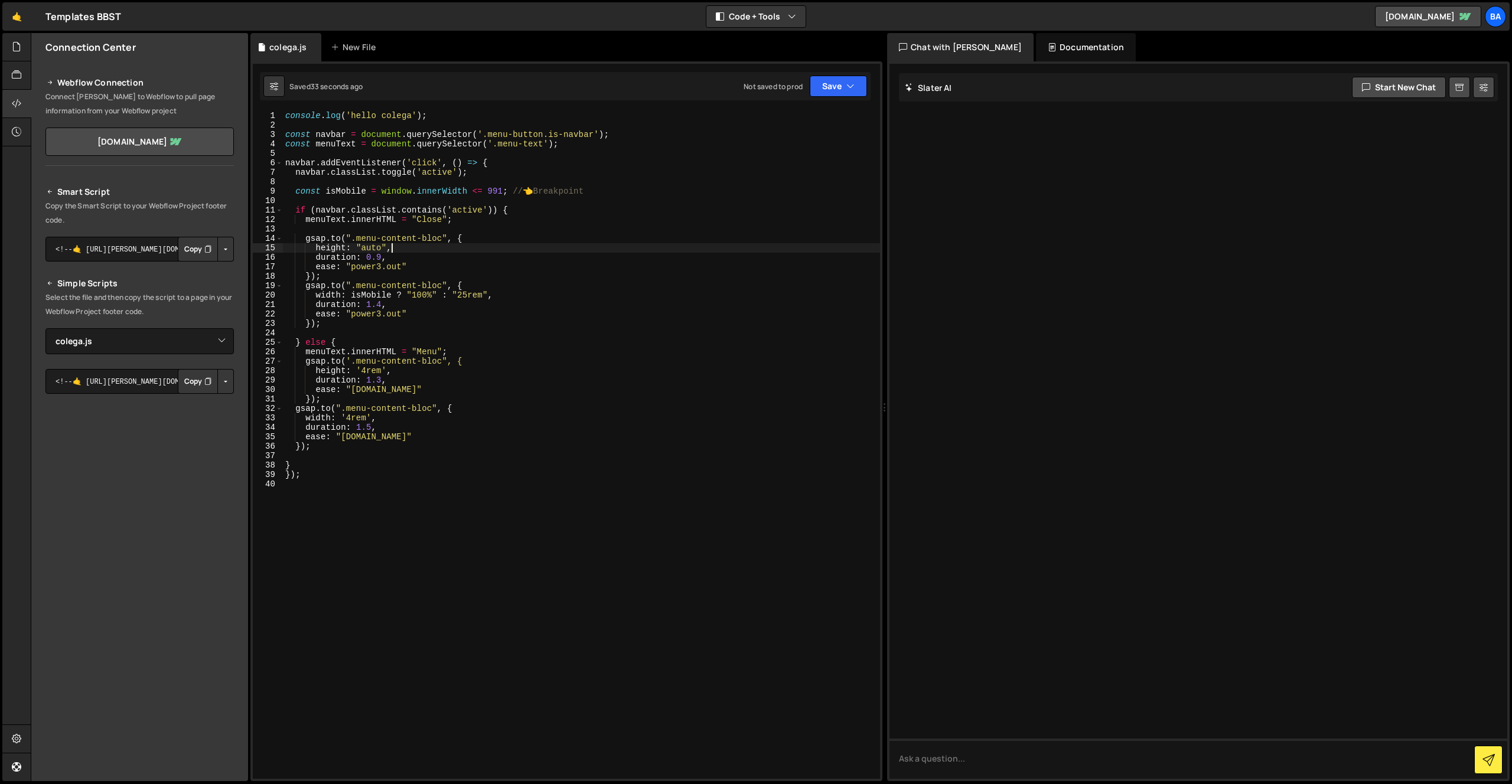
click at [431, 364] on div "console . log ( 'hello colega' ) ; const navbar = document . querySelector ( '.…" at bounding box center [581, 454] width 597 height 687
click at [300, 449] on div "console . log ( 'hello colega' ) ; const navbar = document . querySelector ( '.…" at bounding box center [581, 454] width 597 height 687
click at [447, 357] on div "console . log ( 'hello colega' ) ; const navbar = document . querySelector ( '.…" at bounding box center [581, 454] width 597 height 687
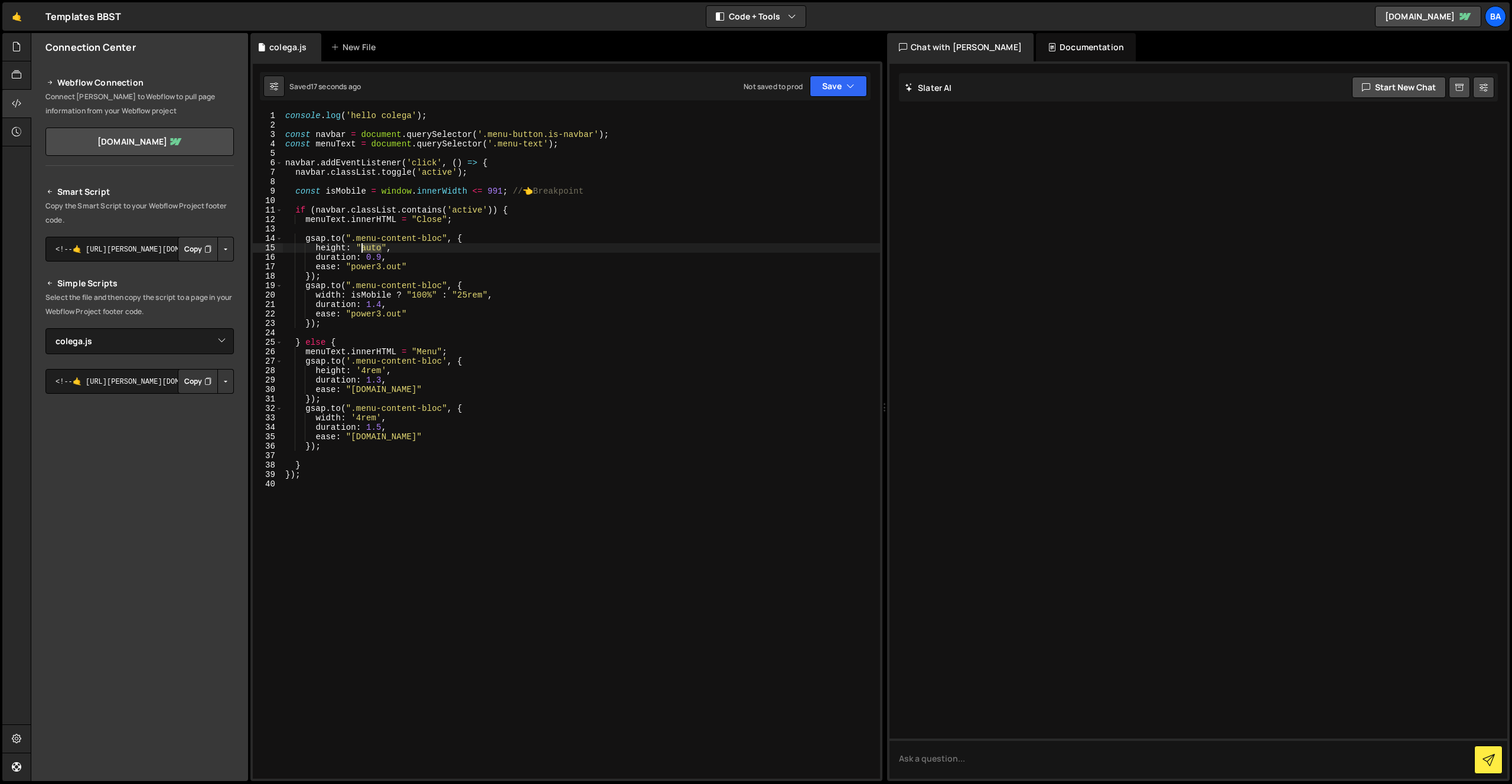
drag, startPoint x: 382, startPoint y: 248, endPoint x: 362, endPoint y: 248, distance: 20.0
click at [362, 248] on div "console . log ( 'hello colega' ) ; const navbar = document . querySelector ( '.…" at bounding box center [581, 454] width 597 height 687
click at [338, 316] on div "console . log ( 'hello colega' ) ; const navbar = document . querySelector ( '.…" at bounding box center [581, 454] width 597 height 687
drag, startPoint x: 328, startPoint y: 296, endPoint x: 511, endPoint y: 293, distance: 183.0
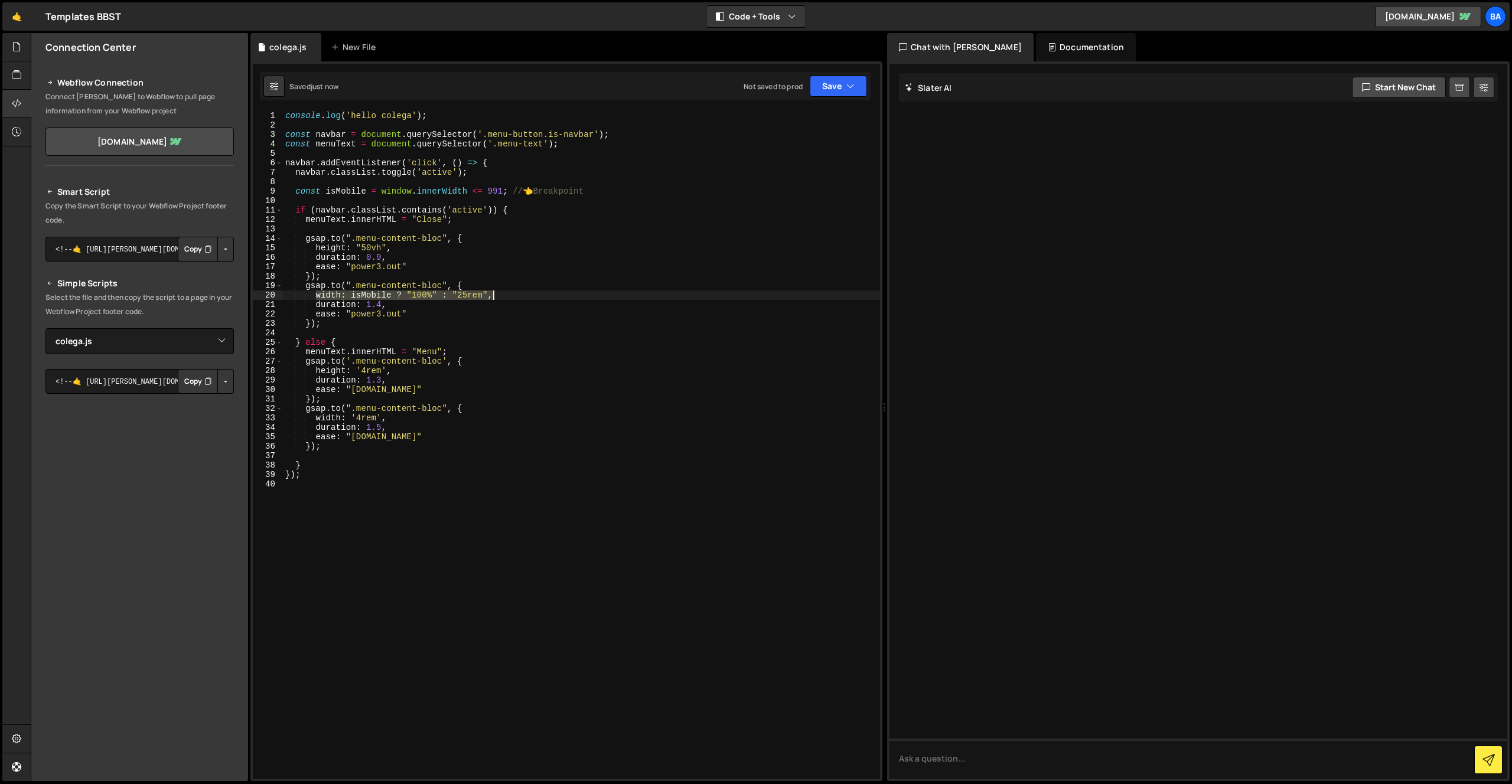
click at [511, 293] on div "console . log ( 'hello colega' ) ; const navbar = document . querySelector ( '.…" at bounding box center [581, 454] width 597 height 687
type textarea "width: isMobile ? "100%" : "25rem","
click at [406, 249] on div "console . log ( 'hello colega' ) ; const navbar = document . querySelector ( '.…" at bounding box center [581, 454] width 597 height 687
type textarea "height: "50vh","
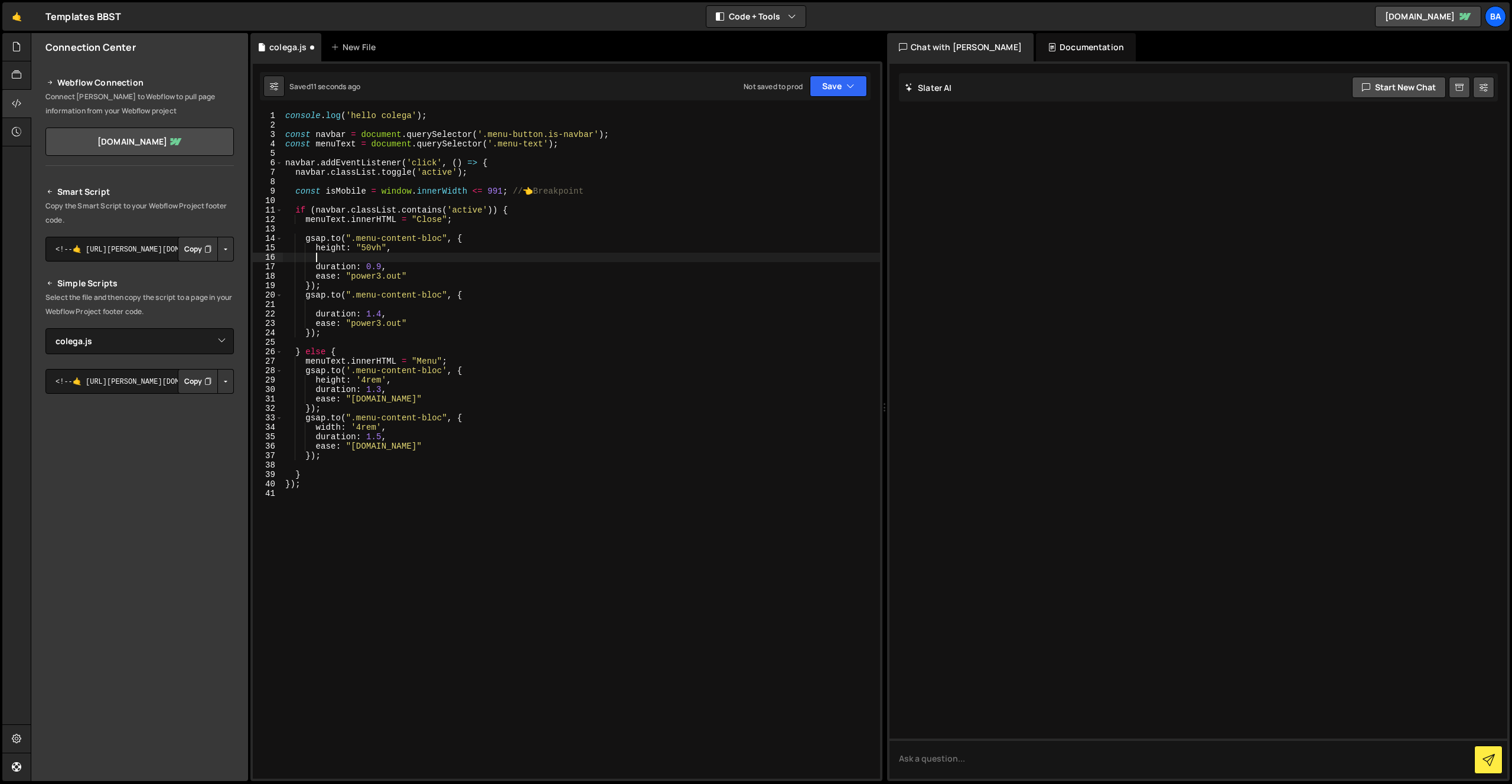
paste textarea "width: isMobile ? "100%" : "25rem","
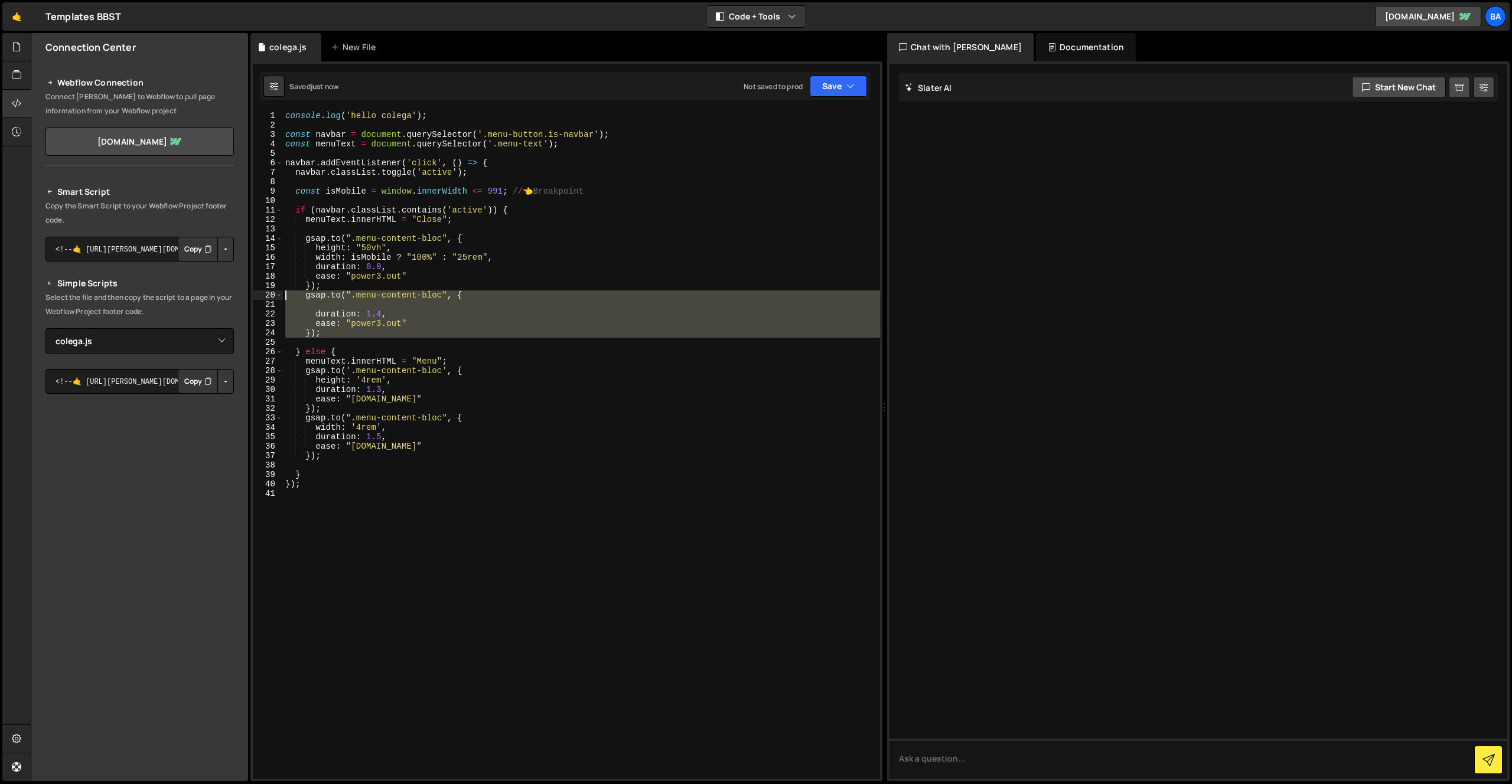
drag, startPoint x: 334, startPoint y: 335, endPoint x: 287, endPoint y: 297, distance: 60.4
click at [288, 297] on div "console . log ( 'hello colega' ) ; const navbar = document . querySelector ( '.…" at bounding box center [581, 454] width 597 height 687
type textarea "gsap.to(".menu-content-bloc", {"
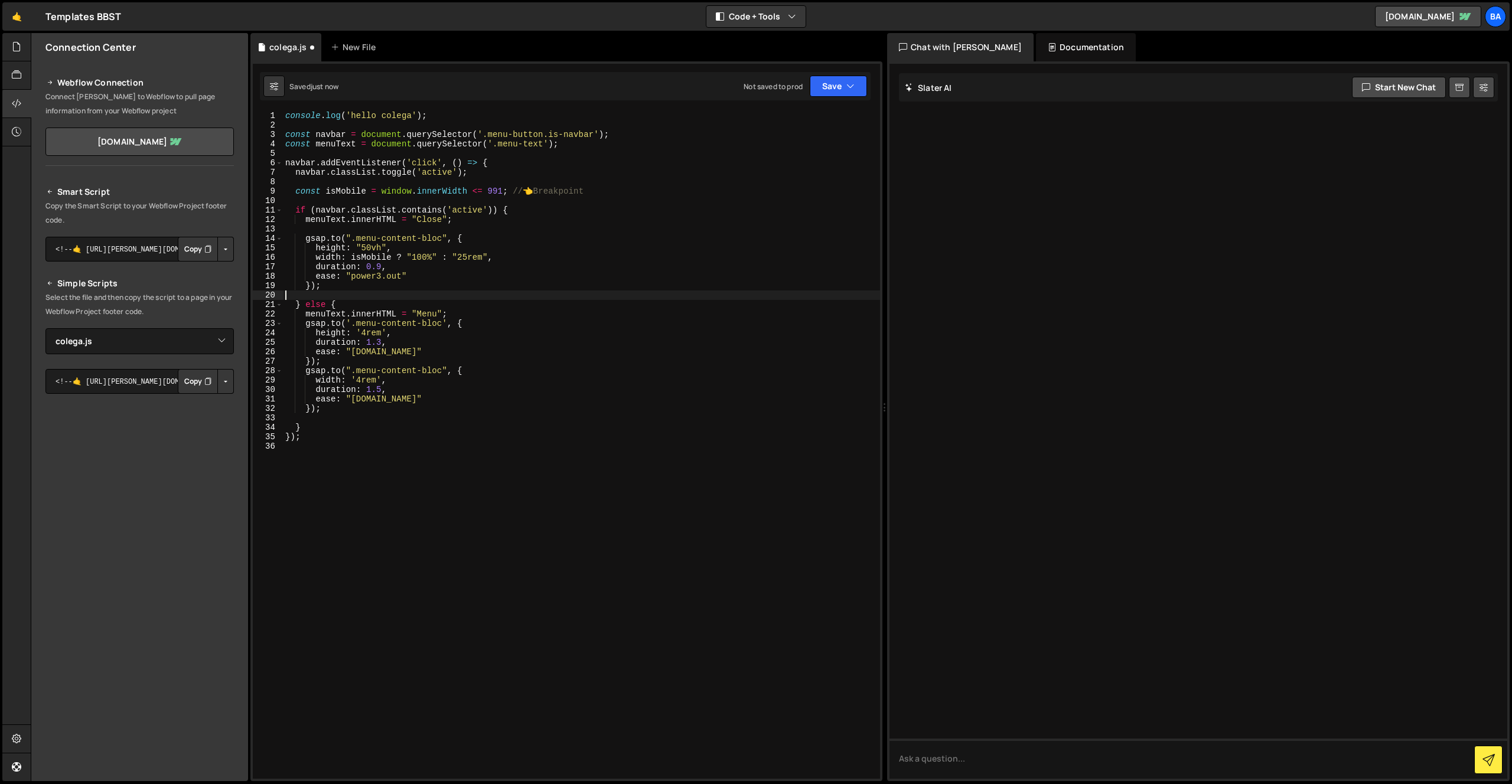
scroll to position [0, 0]
drag, startPoint x: 383, startPoint y: 268, endPoint x: 371, endPoint y: 267, distance: 12.0
click at [372, 267] on div "console . log ( 'hello colega' ) ; const navbar = document . querySelector ( '.…" at bounding box center [581, 454] width 597 height 687
click at [345, 361] on div "console . log ( 'hello colega' ) ; const navbar = document . querySelector ( '.…" at bounding box center [581, 454] width 597 height 687
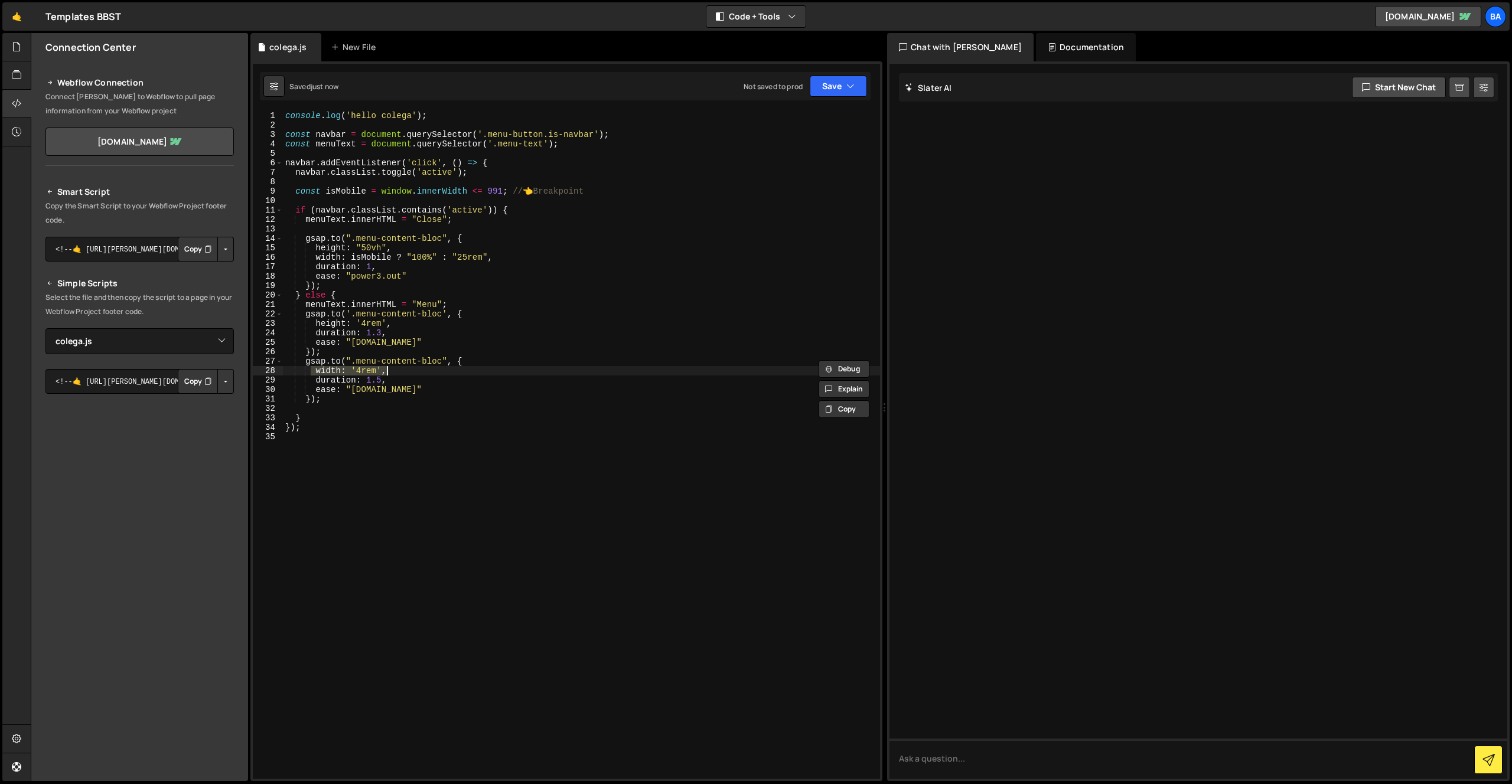
drag, startPoint x: 380, startPoint y: 367, endPoint x: 409, endPoint y: 366, distance: 29.0
click at [409, 366] on div "console . log ( 'hello colega' ) ; const navbar = document . querySelector ( '.…" at bounding box center [581, 454] width 597 height 687
type textarea "width: '4rem',"
click at [474, 314] on div "console . log ( 'hello colega' ) ; const navbar = document . querySelector ( '.…" at bounding box center [581, 454] width 597 height 687
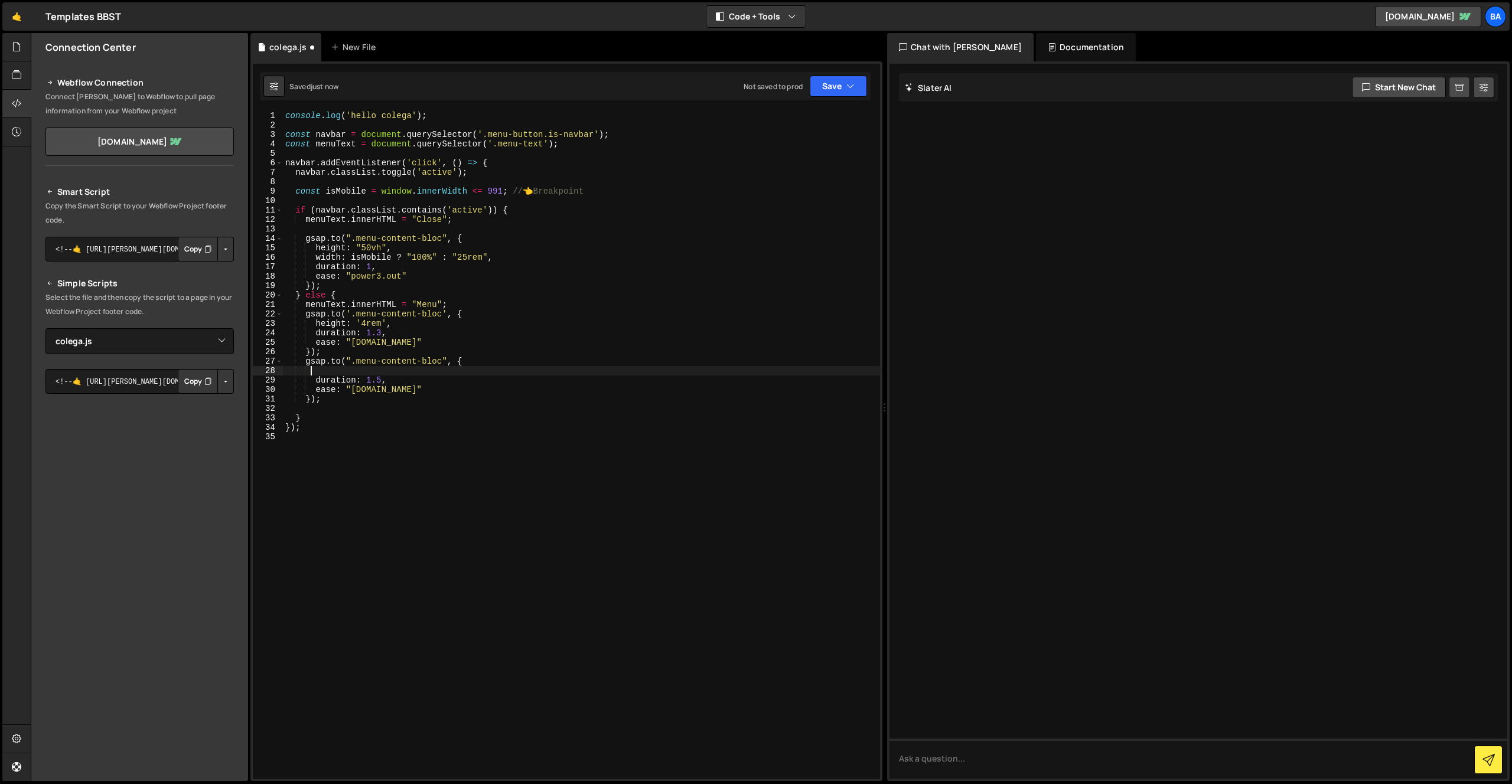
type textarea "gsap.to('.menu-content-bloc', {"
paste textarea "width: '4rem',"
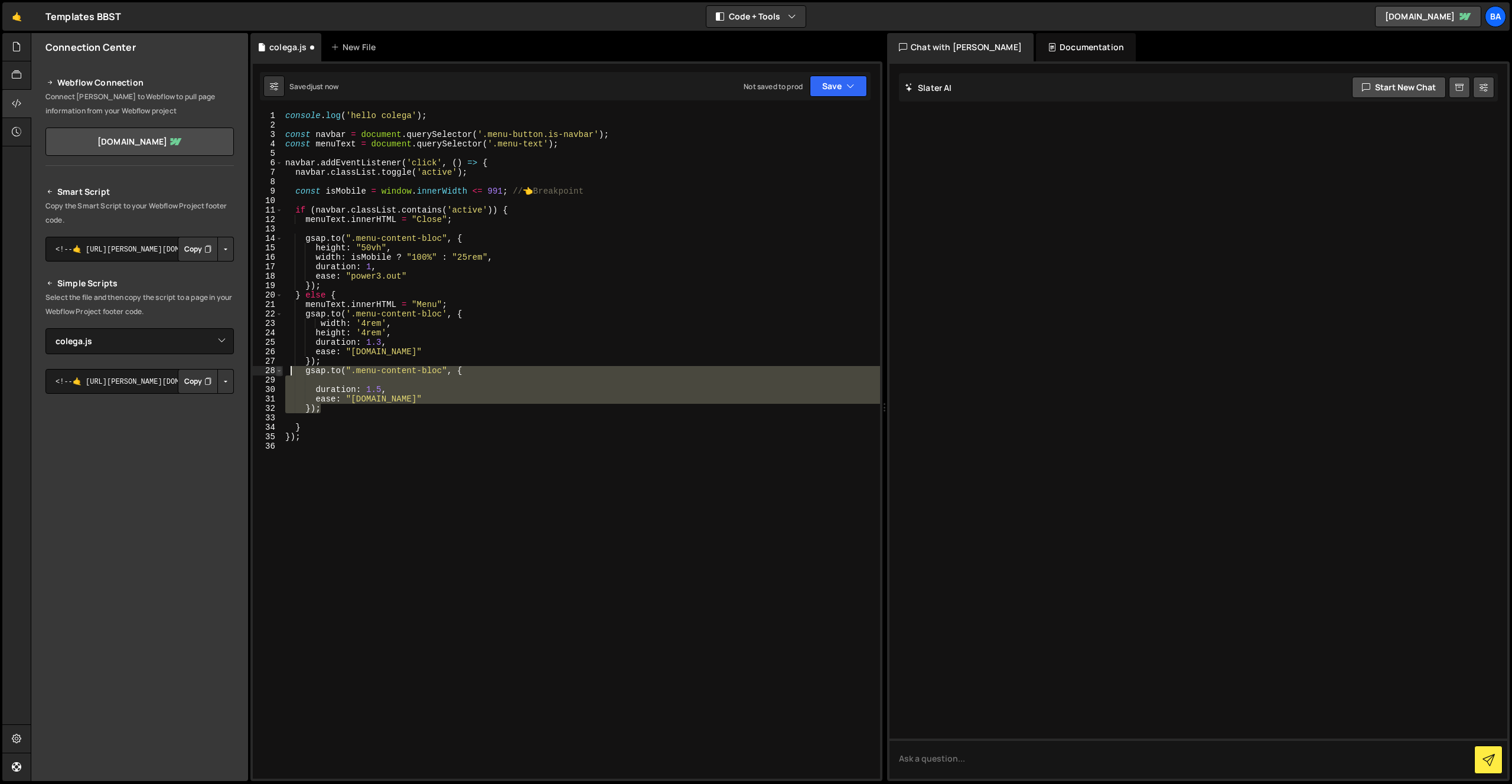
drag, startPoint x: 330, startPoint y: 406, endPoint x: 279, endPoint y: 367, distance: 64.2
click at [288, 372] on div "console . log ( 'hello colega' ) ; const navbar = document . querySelector ( '.…" at bounding box center [581, 454] width 597 height 687
type textarea "gsap.to(".menu-content-bloc", {"
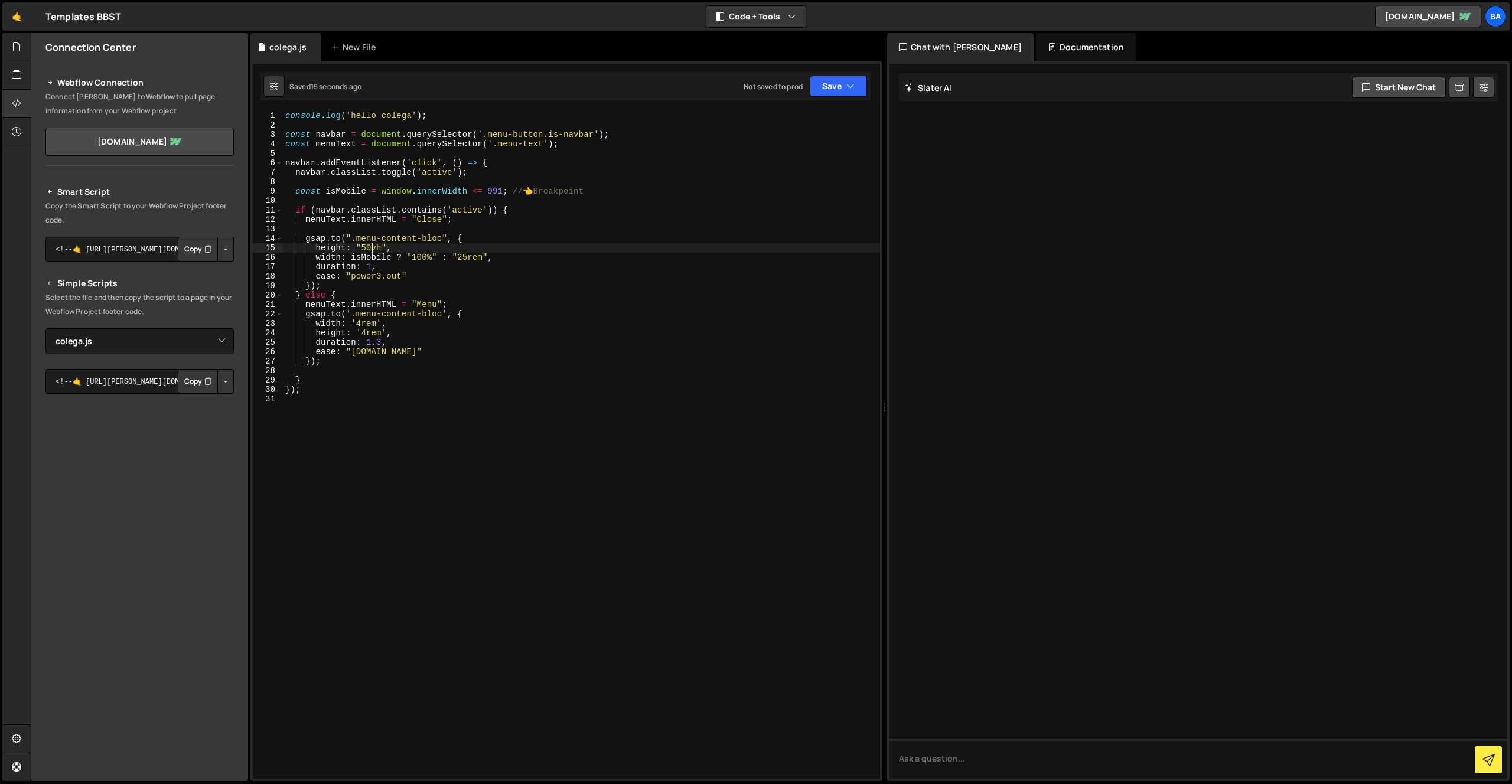
click at [375, 245] on div "console . log ( 'hello colega' ) ; const navbar = document . querySelector ( '.…" at bounding box center [581, 454] width 597 height 687
click at [380, 245] on div "console . log ( 'hello colega' ) ; const navbar = document . querySelector ( '.…" at bounding box center [581, 454] width 597 height 687
drag, startPoint x: 381, startPoint y: 245, endPoint x: 365, endPoint y: 246, distance: 16.0
click at [365, 246] on div "console . log ( 'hello colega' ) ; const navbar = document . querySelector ( '.…" at bounding box center [581, 454] width 597 height 687
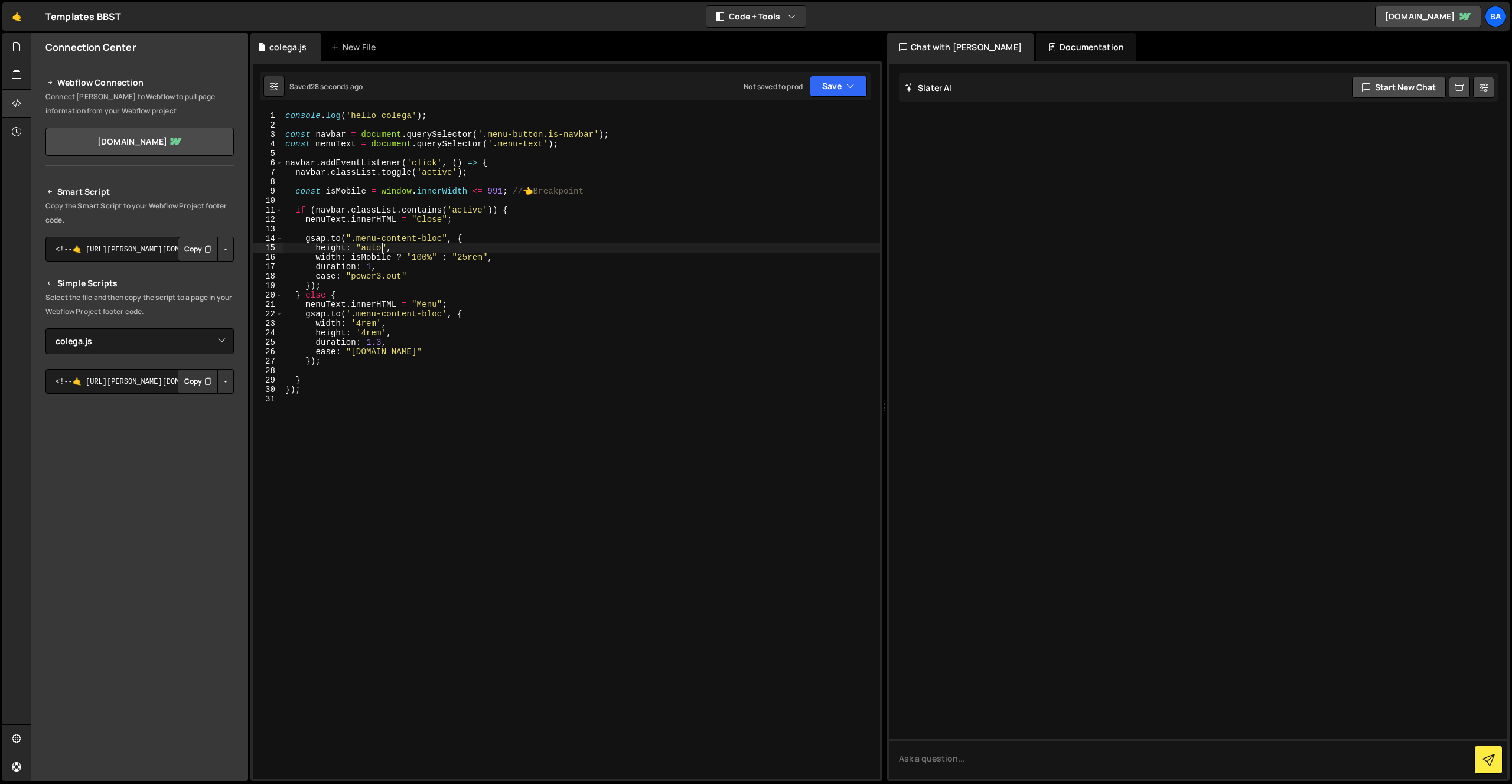
click at [462, 281] on div "console . log ( 'hello colega' ) ; const navbar = document . querySelector ( '.…" at bounding box center [581, 454] width 597 height 687
drag, startPoint x: 385, startPoint y: 306, endPoint x: 379, endPoint y: 302, distance: 7.2
click at [385, 306] on div "console . log ( 'hello colega' ) ; const navbar = document . querySelector ( '.…" at bounding box center [581, 454] width 597 height 687
click at [378, 262] on div "console . log ( 'hello colega' ) ; const navbar = document . querySelector ( '.…" at bounding box center [581, 454] width 597 height 687
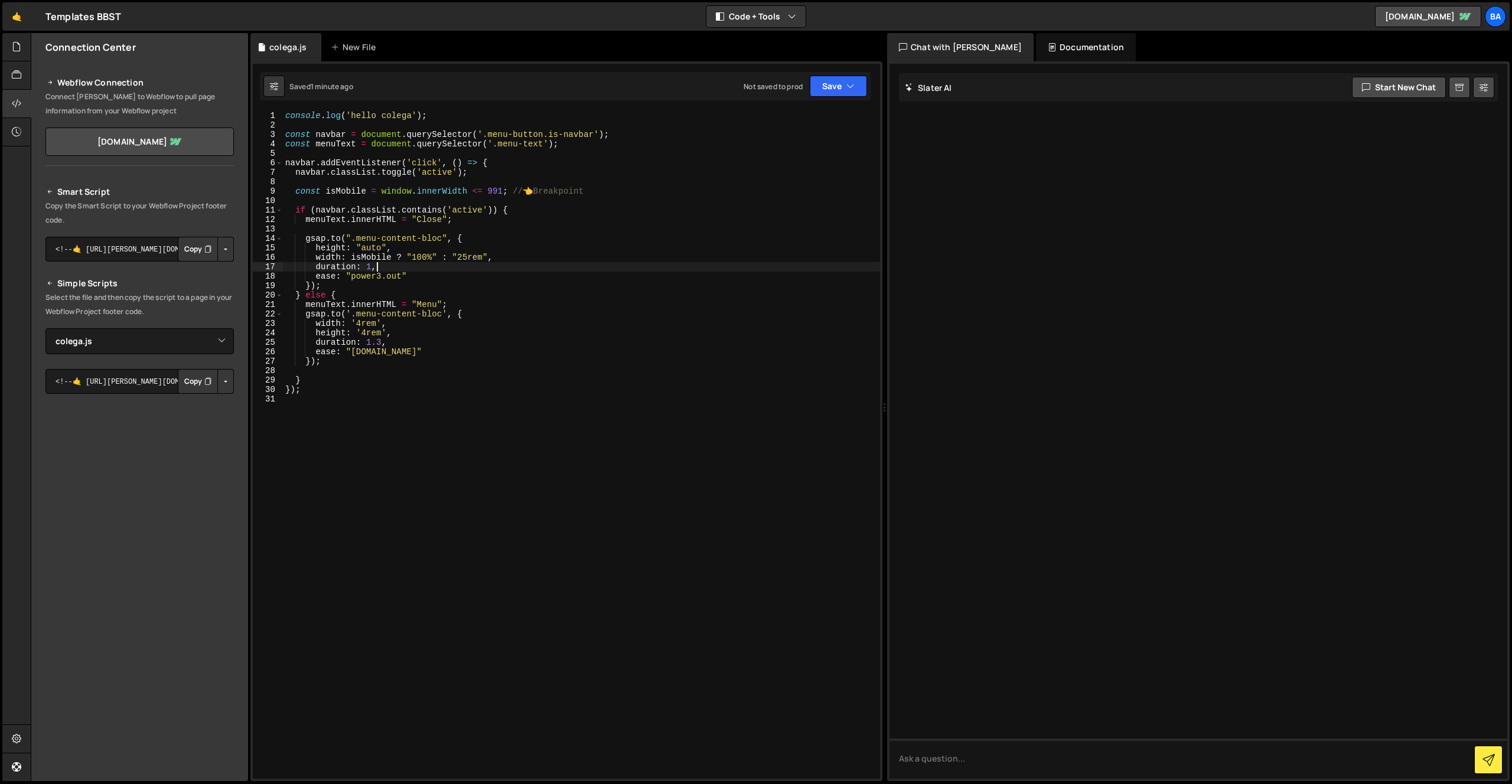
click at [428, 251] on div "console . log ( 'hello colega' ) ; const navbar = document . querySelector ( '.…" at bounding box center [581, 454] width 597 height 687
click at [375, 245] on div "console . log ( 'hello colega' ) ; const navbar = document . querySelector ( '.…" at bounding box center [581, 454] width 597 height 687
click at [378, 245] on div "console . log ( 'hello colega' ) ; const navbar = document . querySelector ( '.…" at bounding box center [581, 454] width 597 height 687
click at [385, 246] on div "console . log ( 'hello colega' ) ; const navbar = document . querySelector ( '.…" at bounding box center [581, 454] width 597 height 687
drag, startPoint x: 383, startPoint y: 246, endPoint x: 363, endPoint y: 245, distance: 20.0
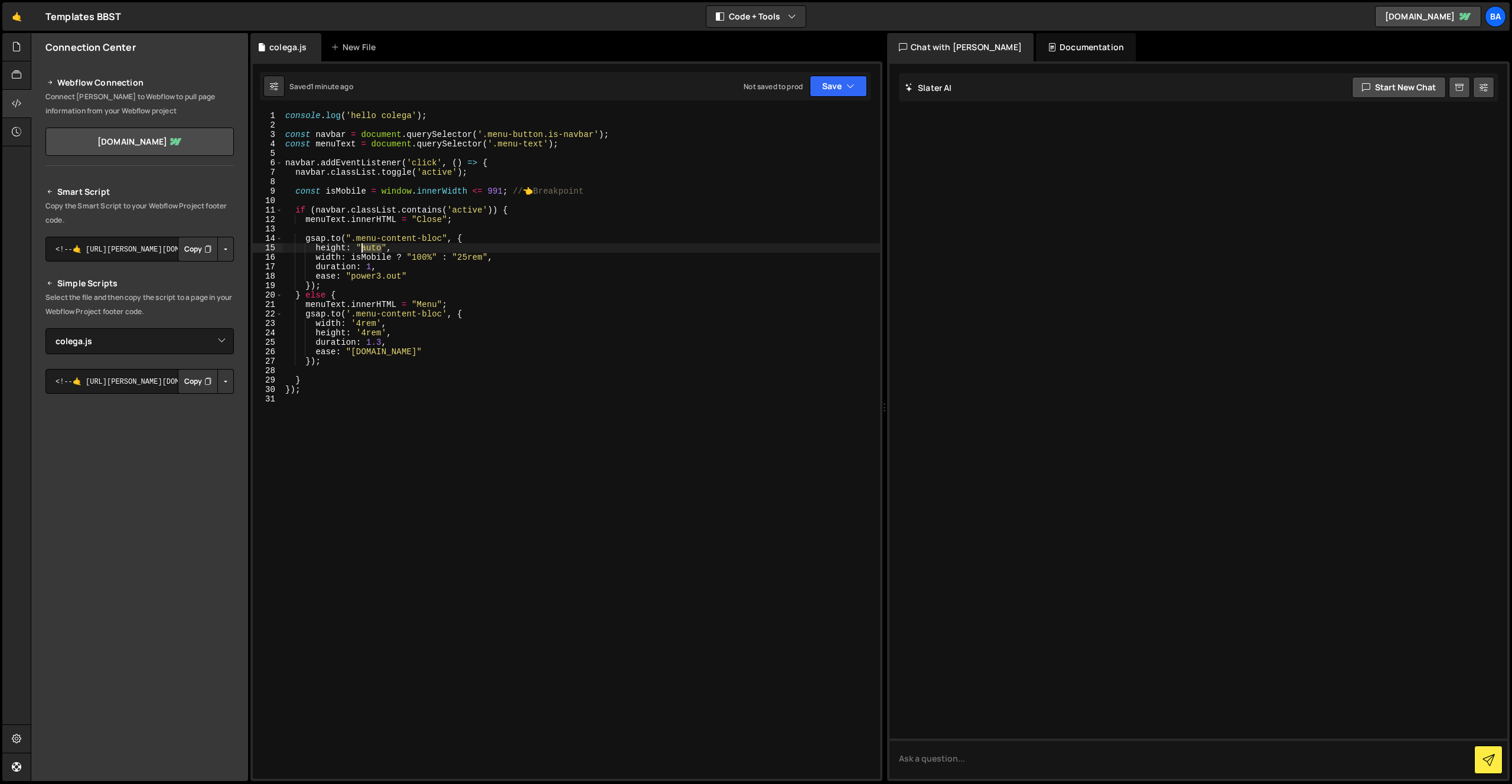
click at [364, 246] on div "console . log ( 'hello colega' ) ; const navbar = document . querySelector ( '.…" at bounding box center [581, 454] width 597 height 687
click at [375, 266] on div "console . log ( 'hello colega' ) ; const navbar = document . querySelector ( '.…" at bounding box center [581, 454] width 597 height 687
click at [371, 266] on div "console . log ( 'hello colega' ) ; const navbar = document . querySelector ( '.…" at bounding box center [581, 454] width 597 height 687
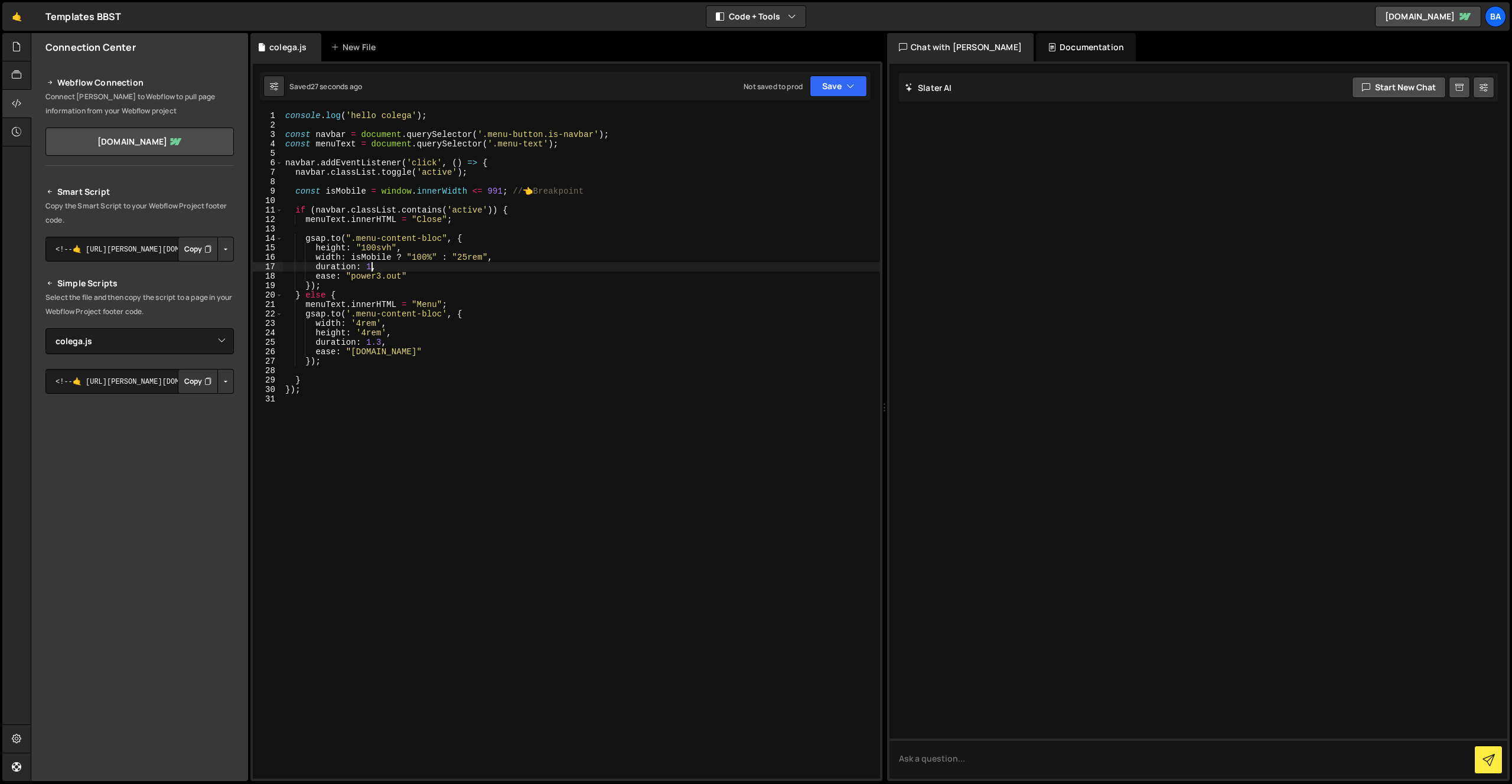
scroll to position [0, 7]
click at [406, 253] on div "console . log ( 'hello colega' ) ; const navbar = document . querySelector ( '.…" at bounding box center [581, 454] width 597 height 687
click at [398, 272] on div "console . log ( 'hello colega' ) ; const navbar = document . querySelector ( '.…" at bounding box center [581, 454] width 597 height 687
click at [389, 271] on div "console . log ( 'hello colega' ) ; const navbar = document . querySelector ( '.…" at bounding box center [581, 454] width 597 height 687
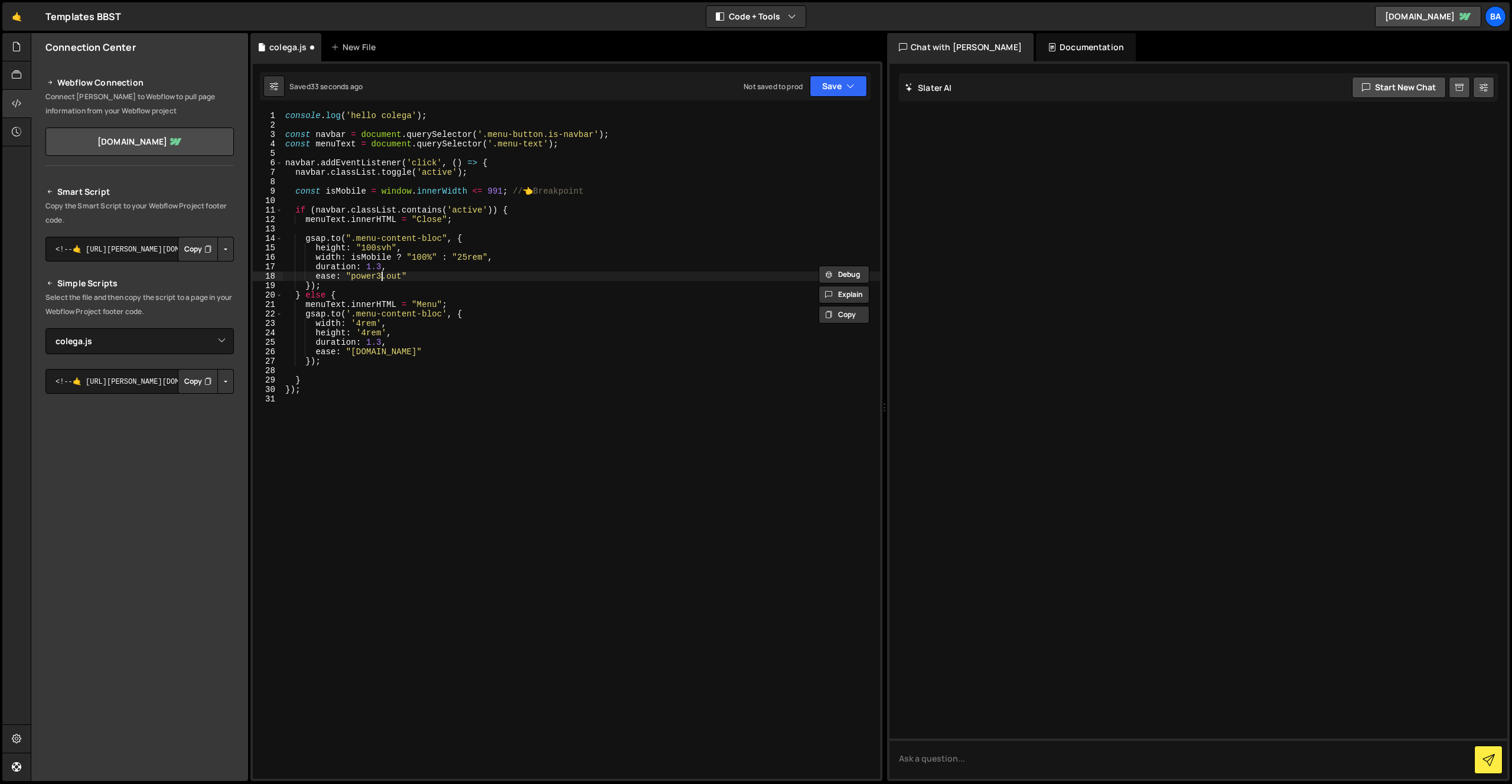
click at [383, 274] on div "console . log ( 'hello colega' ) ; const navbar = document . querySelector ( '.…" at bounding box center [581, 454] width 597 height 687
click at [381, 349] on div "console . log ( 'hello colega' ) ; const navbar = document . querySelector ( '.…" at bounding box center [581, 454] width 597 height 687
click at [374, 265] on div "console . log ( 'hello colega' ) ; const navbar = document . querySelector ( '.…" at bounding box center [581, 454] width 597 height 687
click at [384, 263] on div "console . log ( 'hello colega' ) ; const navbar = document . querySelector ( '.…" at bounding box center [581, 454] width 597 height 687
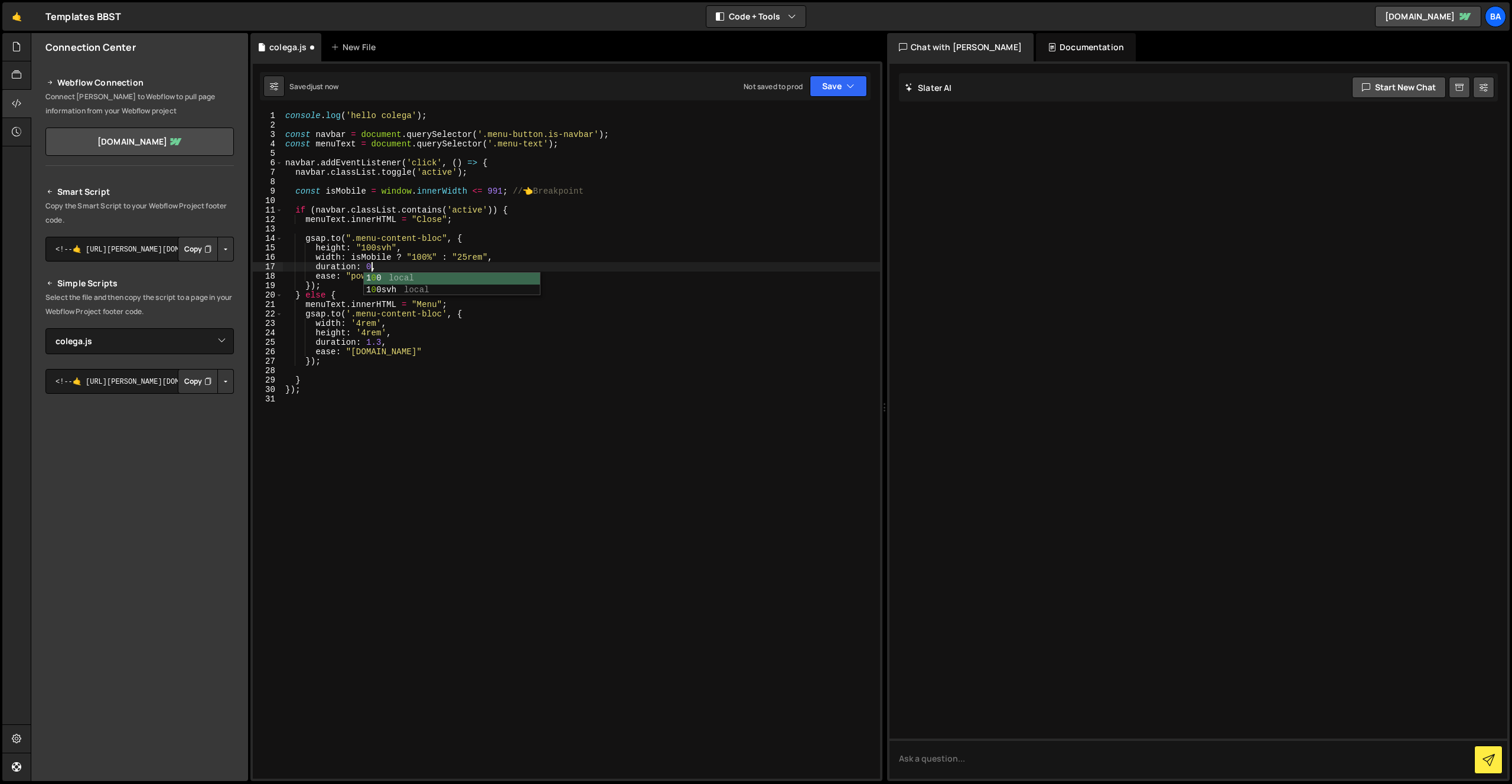
scroll to position [0, 7]
click at [384, 342] on div "console . log ( 'hello colega' ) ; const navbar = document . querySelector ( '.…" at bounding box center [581, 454] width 597 height 687
click at [377, 268] on div "console . log ( 'hello colega' ) ; const navbar = document . querySelector ( '.…" at bounding box center [581, 454] width 597 height 687
click at [409, 278] on div "console . log ( 'hello colega' ) ; const navbar = document . querySelector ( '.…" at bounding box center [581, 454] width 597 height 687
click at [385, 333] on div "console . log ( 'hello colega' ) ; const navbar = document . querySelector ( '.…" at bounding box center [581, 454] width 597 height 687
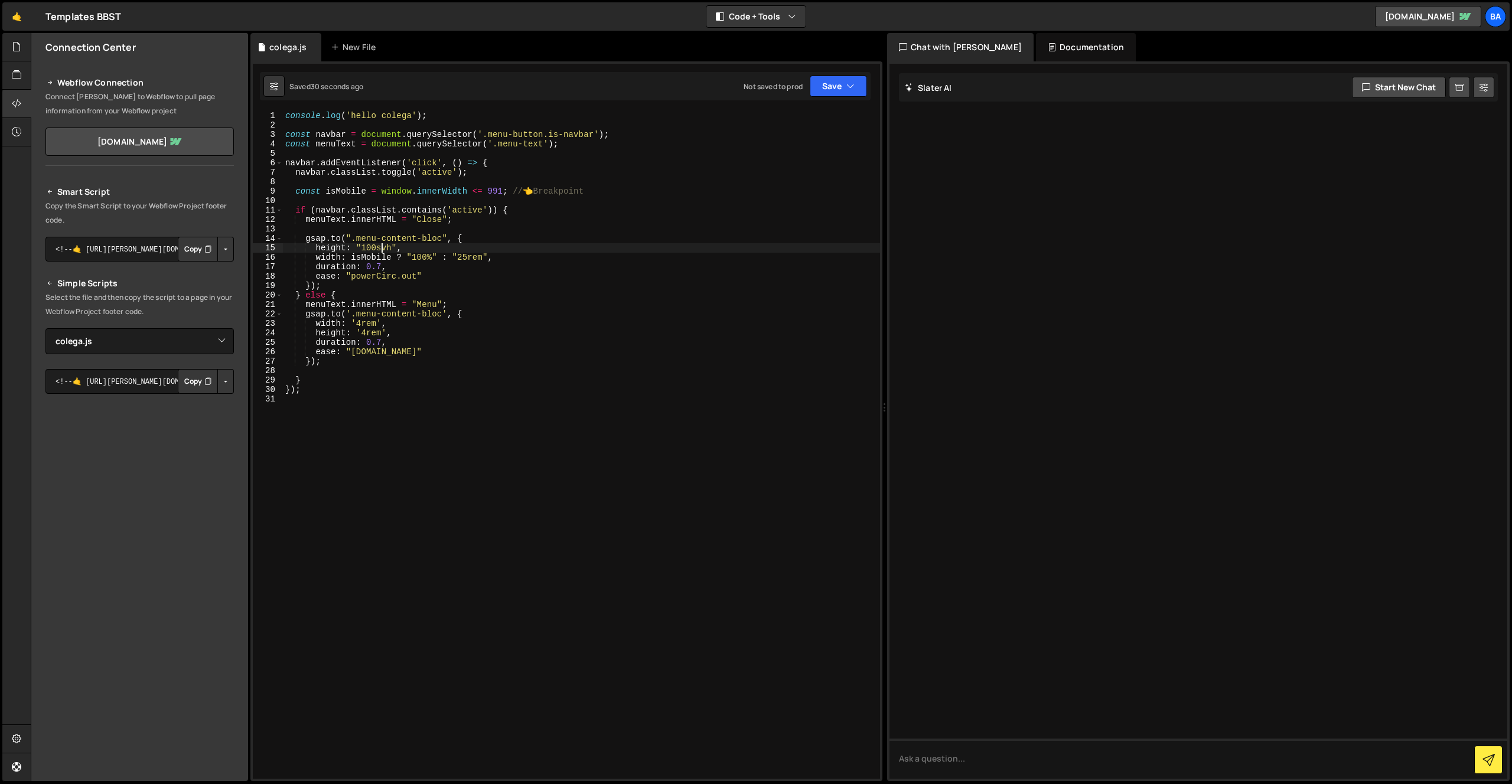
click at [382, 248] on div "console . log ( 'hello colega' ) ; const navbar = document . querySelector ( '.…" at bounding box center [581, 454] width 597 height 687
drag, startPoint x: 372, startPoint y: 248, endPoint x: 380, endPoint y: 246, distance: 8.2
click at [374, 248] on div "console . log ( 'hello colega' ) ; const navbar = document . querySelector ( '.…" at bounding box center [581, 454] width 597 height 687
click at [392, 245] on div "console . log ( 'hello colega' ) ; const navbar = document . querySelector ( '.…" at bounding box center [581, 454] width 597 height 687
click at [369, 325] on div "console . log ( 'hello colega' ) ; const navbar = document . querySelector ( '.…" at bounding box center [581, 454] width 597 height 687
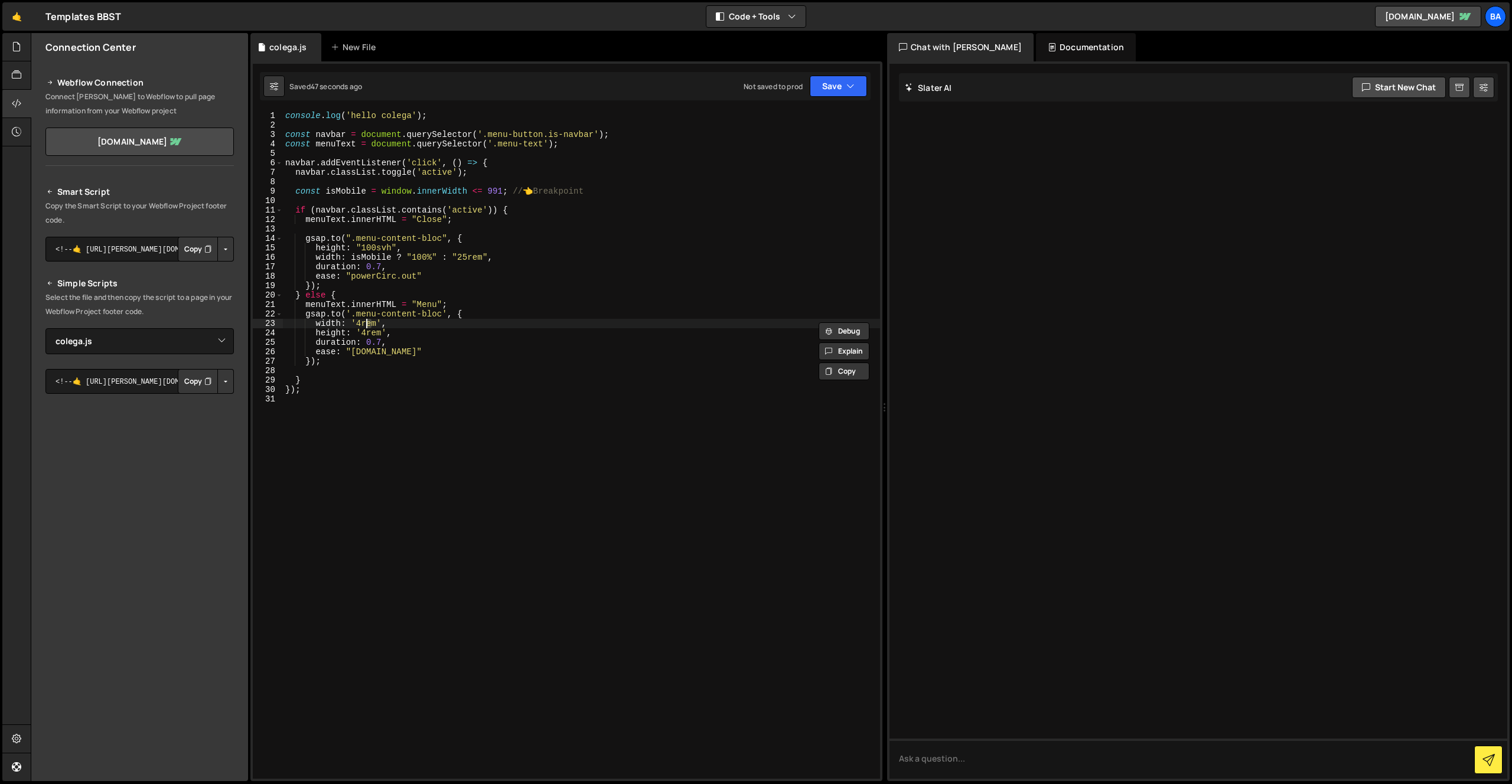
click at [386, 246] on div "console . log ( 'hello colega' ) ; const navbar = document . querySelector ( '.…" at bounding box center [581, 454] width 597 height 687
drag, startPoint x: 391, startPoint y: 245, endPoint x: 363, endPoint y: 245, distance: 28.0
click at [363, 245] on div "console . log ( 'hello colega' ) ; const navbar = document . querySelector ( '.…" at bounding box center [581, 454] width 597 height 687
paste textarea "calc(100svh - 2 * var(--padding-navbar-collega))"
click at [842, 83] on button "Save" at bounding box center [838, 86] width 57 height 21
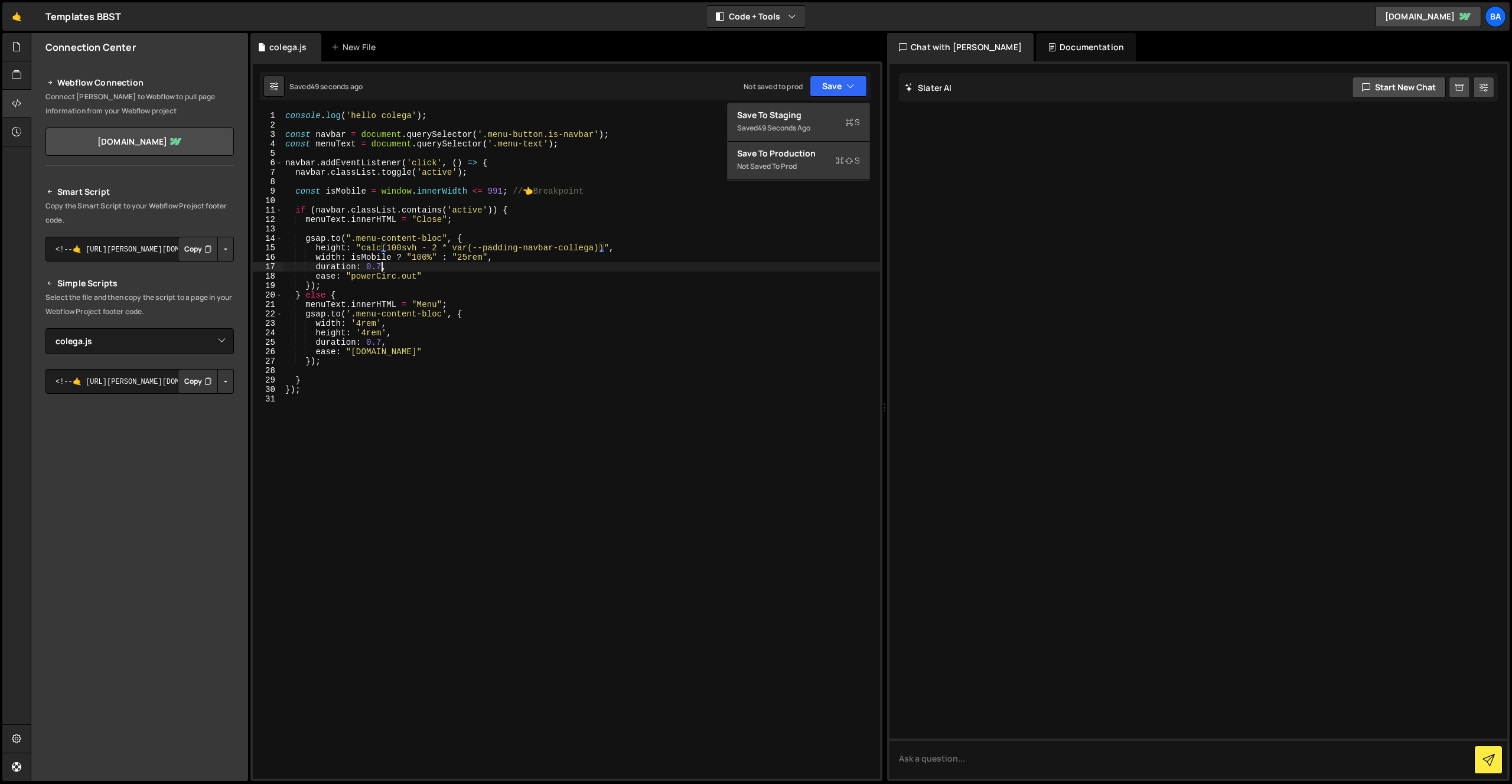
click at [383, 266] on div "console . log ( 'hello colega' ) ; const navbar = document . querySelector ( '.…" at bounding box center [581, 454] width 597 height 687
click at [369, 340] on div "console . log ( 'hello colega' ) ; const navbar = document . querySelector ( '.…" at bounding box center [581, 454] width 597 height 687
click at [381, 341] on div "console . log ( 'hello colega' ) ; const navbar = document . querySelector ( '.…" at bounding box center [581, 454] width 597 height 687
click at [366, 323] on div "console . log ( 'hello colega' ) ; const navbar = document . querySelector ( '.…" at bounding box center [581, 454] width 597 height 687
click at [400, 251] on div "console . log ( 'hello colega' ) ; const navbar = document . querySelector ( '.…" at bounding box center [581, 454] width 597 height 687
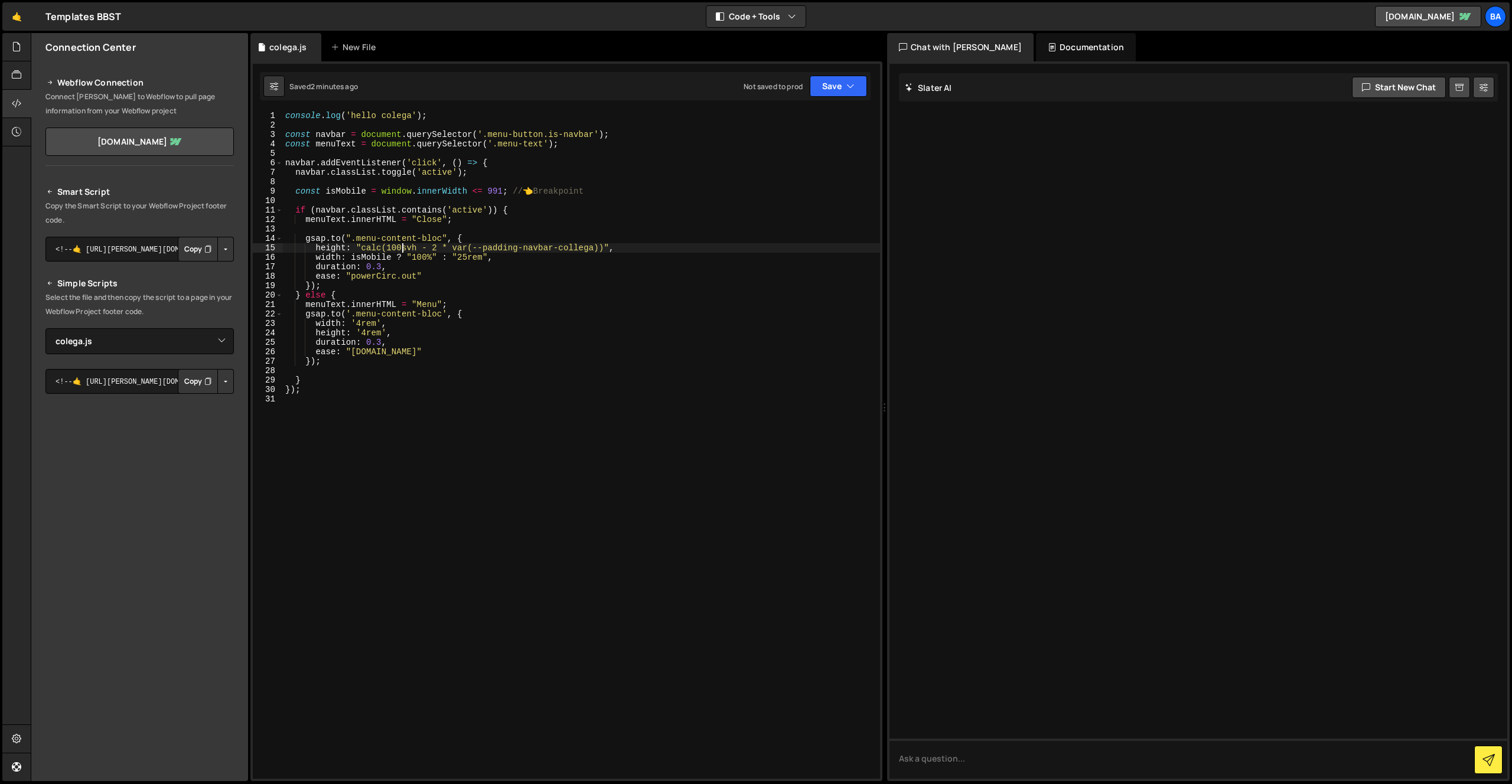
click at [436, 253] on div "console . log ( 'hello colega' ) ; const navbar = document . querySelector ( '.…" at bounding box center [581, 454] width 597 height 687
drag, startPoint x: 562, startPoint y: 250, endPoint x: 592, endPoint y: 245, distance: 30.4
click at [565, 249] on div "console . log ( 'hello colega' ) ; const navbar = document . querySelector ( '.…" at bounding box center [581, 454] width 597 height 687
drag, startPoint x: 605, startPoint y: 248, endPoint x: 372, endPoint y: 246, distance: 233.0
click at [371, 246] on div "console . log ( 'hello colega' ) ; const navbar = document . querySelector ( '.…" at bounding box center [581, 454] width 597 height 687
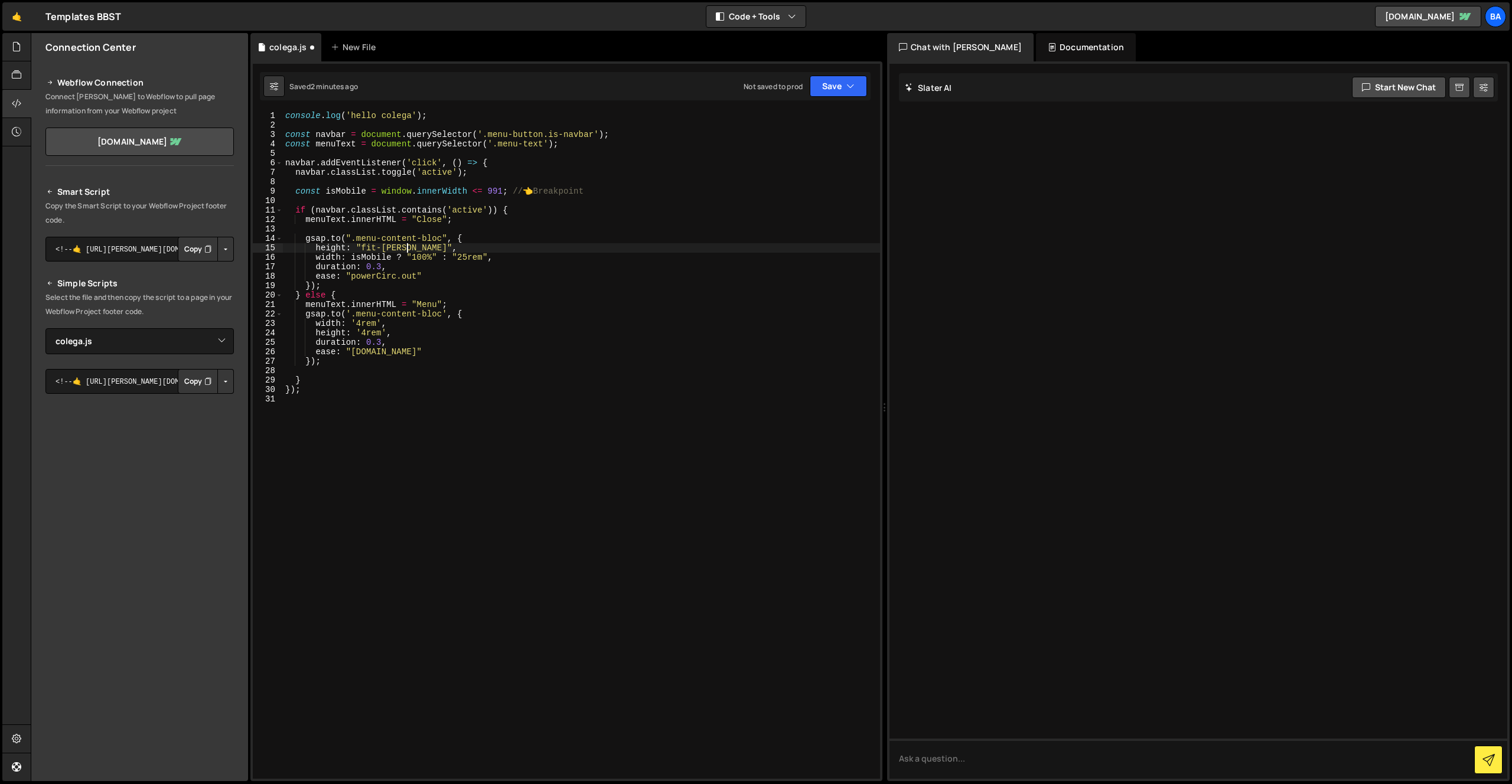
scroll to position [0, 9]
click at [336, 303] on div "console . log ( 'hello colega' ) ; const navbar = document . querySelector ( '.…" at bounding box center [581, 454] width 597 height 687
click at [337, 310] on div "console . log ( 'hello colega' ) ; const navbar = document . querySelector ( '.…" at bounding box center [581, 454] width 597 height 687
click at [340, 311] on div "console . log ( 'hello colega' ) ; const navbar = document . querySelector ( '.…" at bounding box center [581, 454] width 597 height 687
click at [328, 334] on div "console . log ( 'hello colega' ) ; const navbar = document . querySelector ( '.…" at bounding box center [581, 454] width 597 height 687
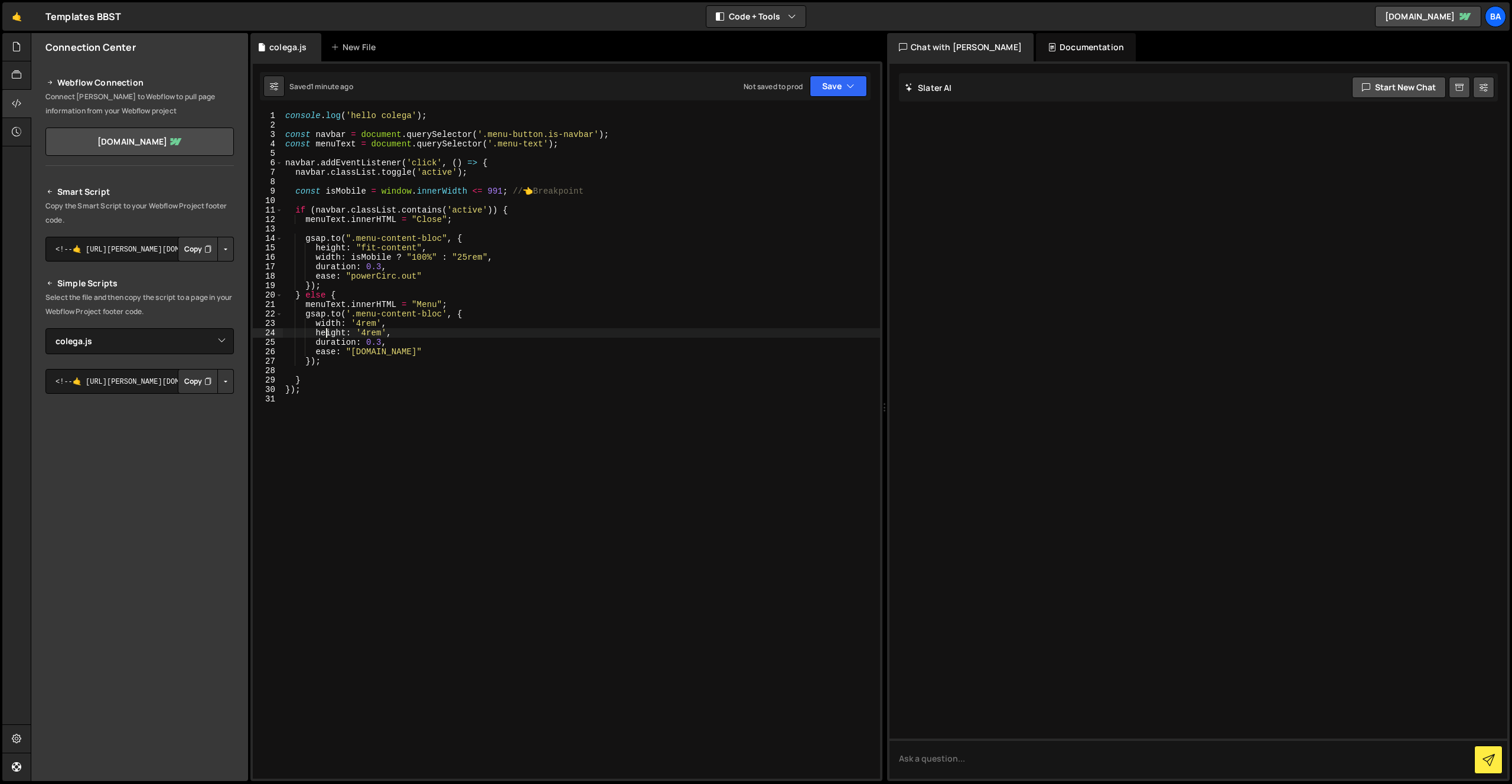
scroll to position [0, 7]
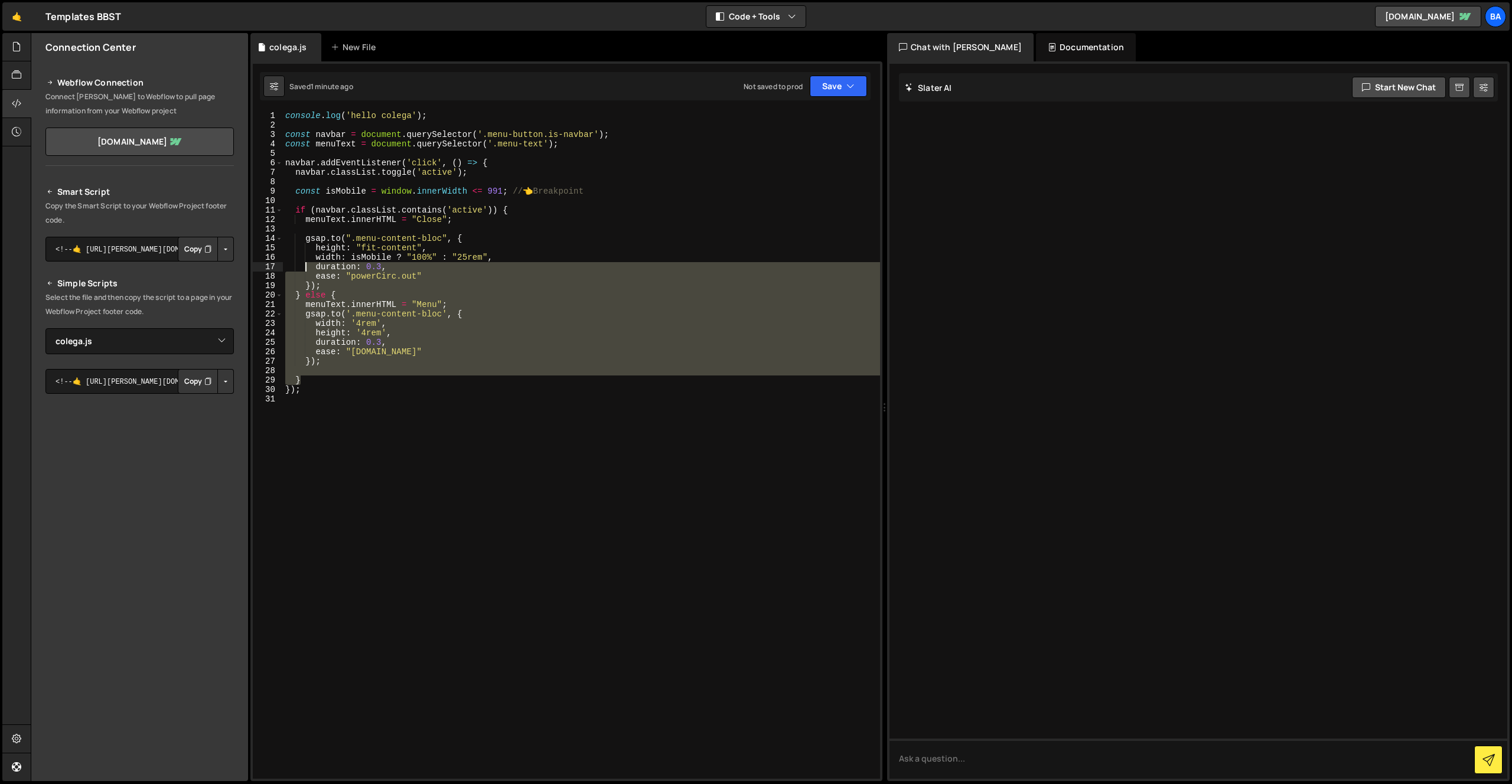
drag, startPoint x: 316, startPoint y: 350, endPoint x: 335, endPoint y: 307, distance: 47.0
click at [310, 265] on div "console . log ( 'hello colega' ) ; const navbar = document . querySelector ( '.…" at bounding box center [581, 454] width 597 height 687
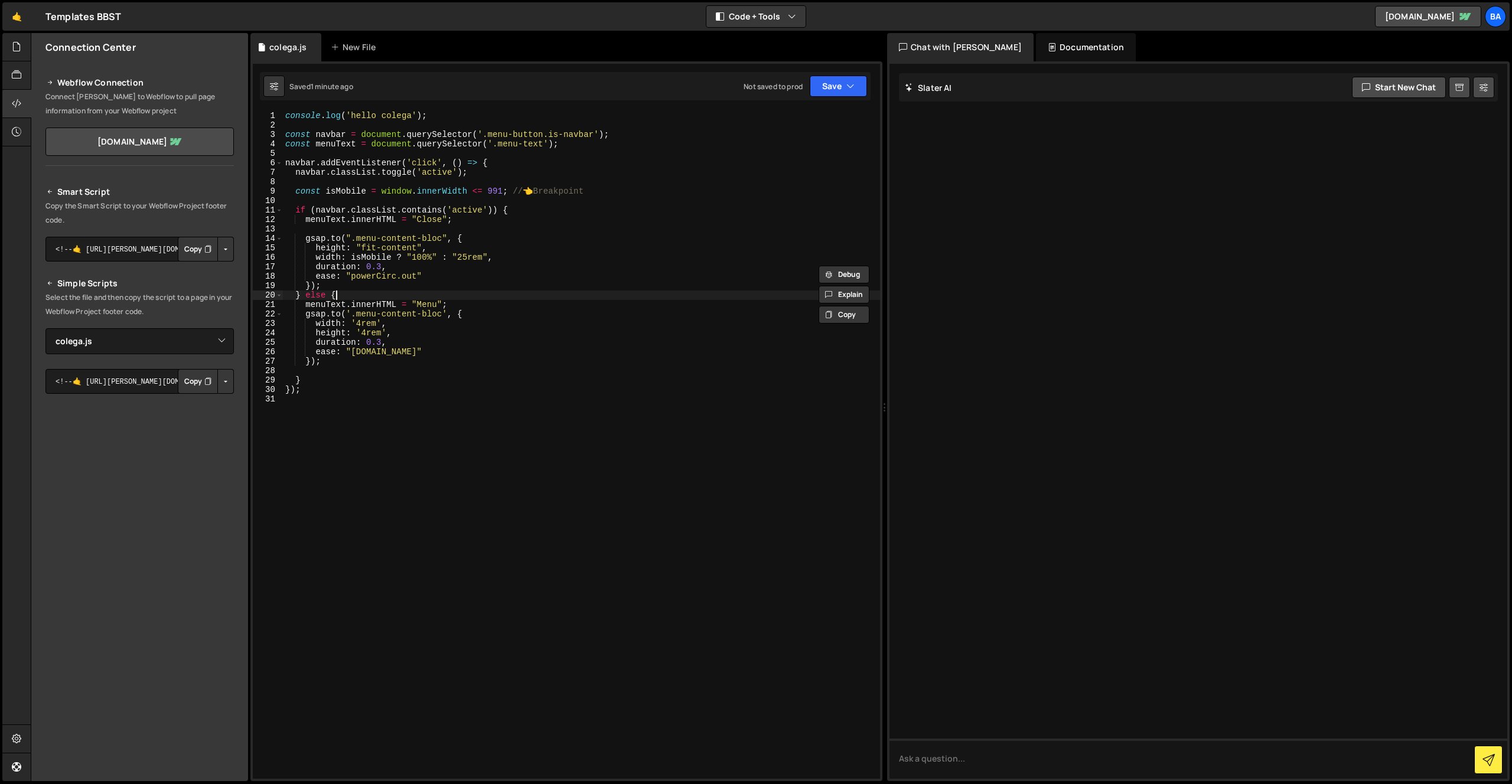
click at [354, 299] on div "console . log ( 'hello colega' ) ; const navbar = document . querySelector ( '.…" at bounding box center [581, 454] width 597 height 687
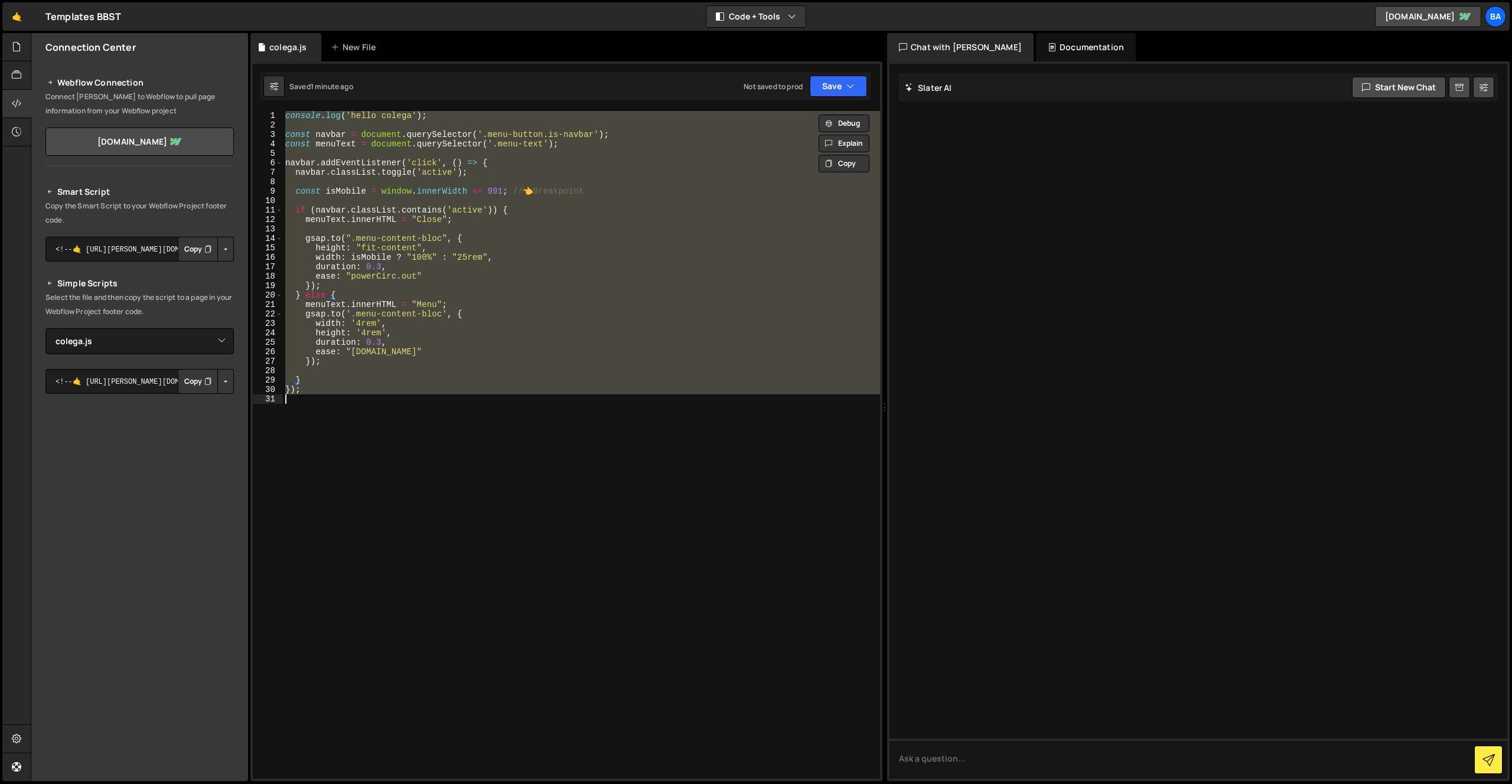
scroll to position [0, 1]
paste textarea
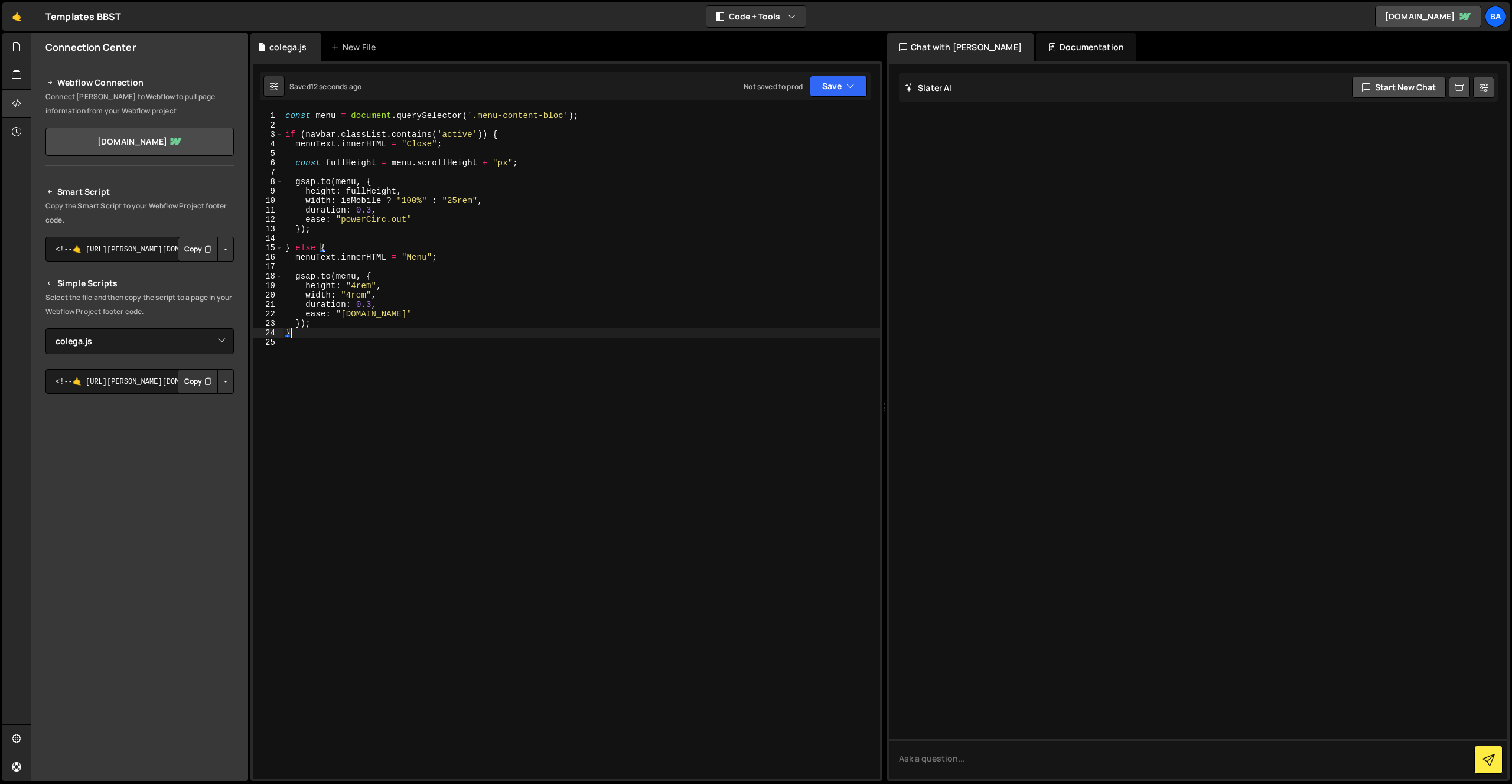
click at [400, 290] on div "const menu = document . querySelector ( '.menu-content-bloc' ) ; if ( navbar . …" at bounding box center [581, 454] width 597 height 687
click at [451, 159] on div "const menu = document . querySelector ( '.menu-content-bloc' ) ; if ( navbar . …" at bounding box center [581, 454] width 597 height 687
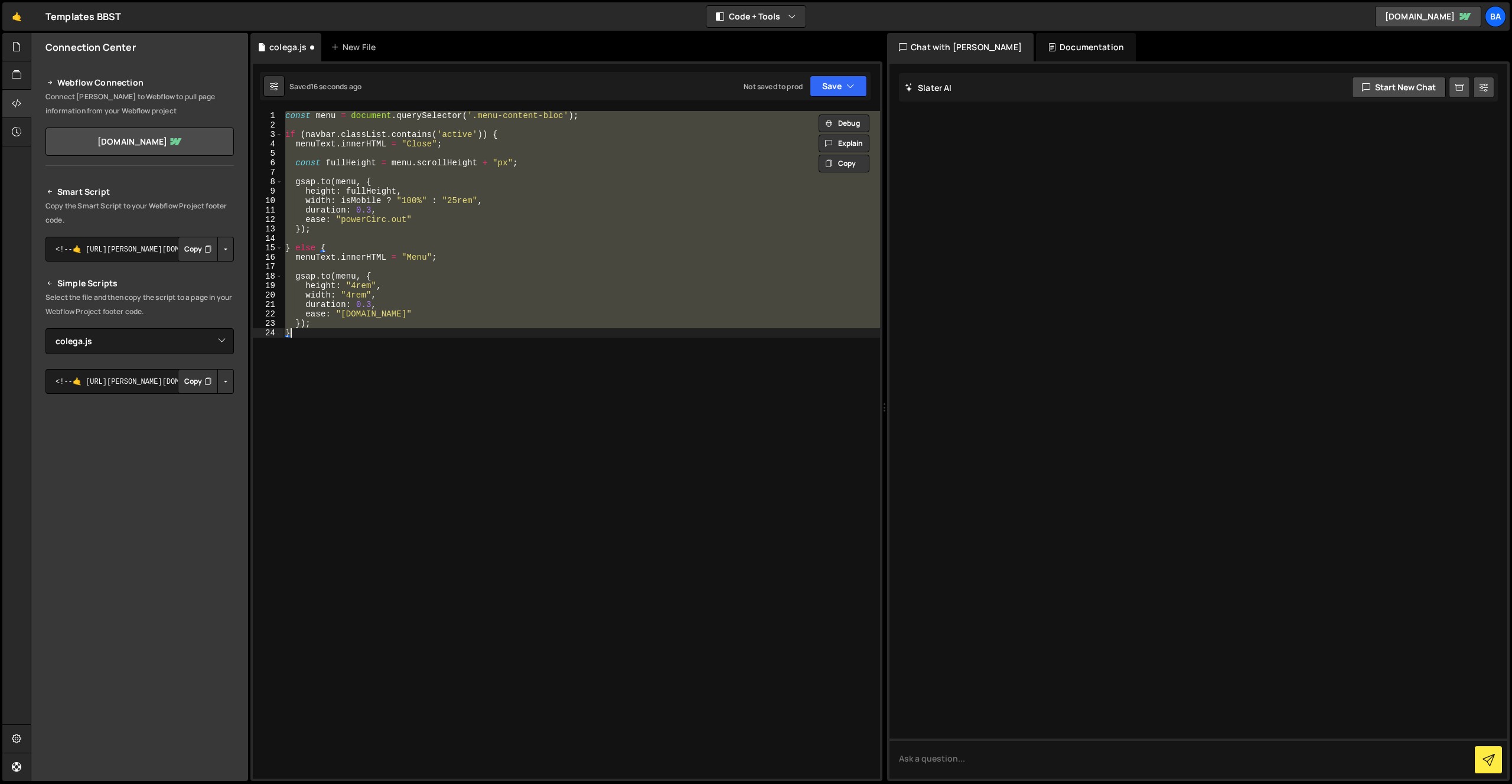
type textarea "});"
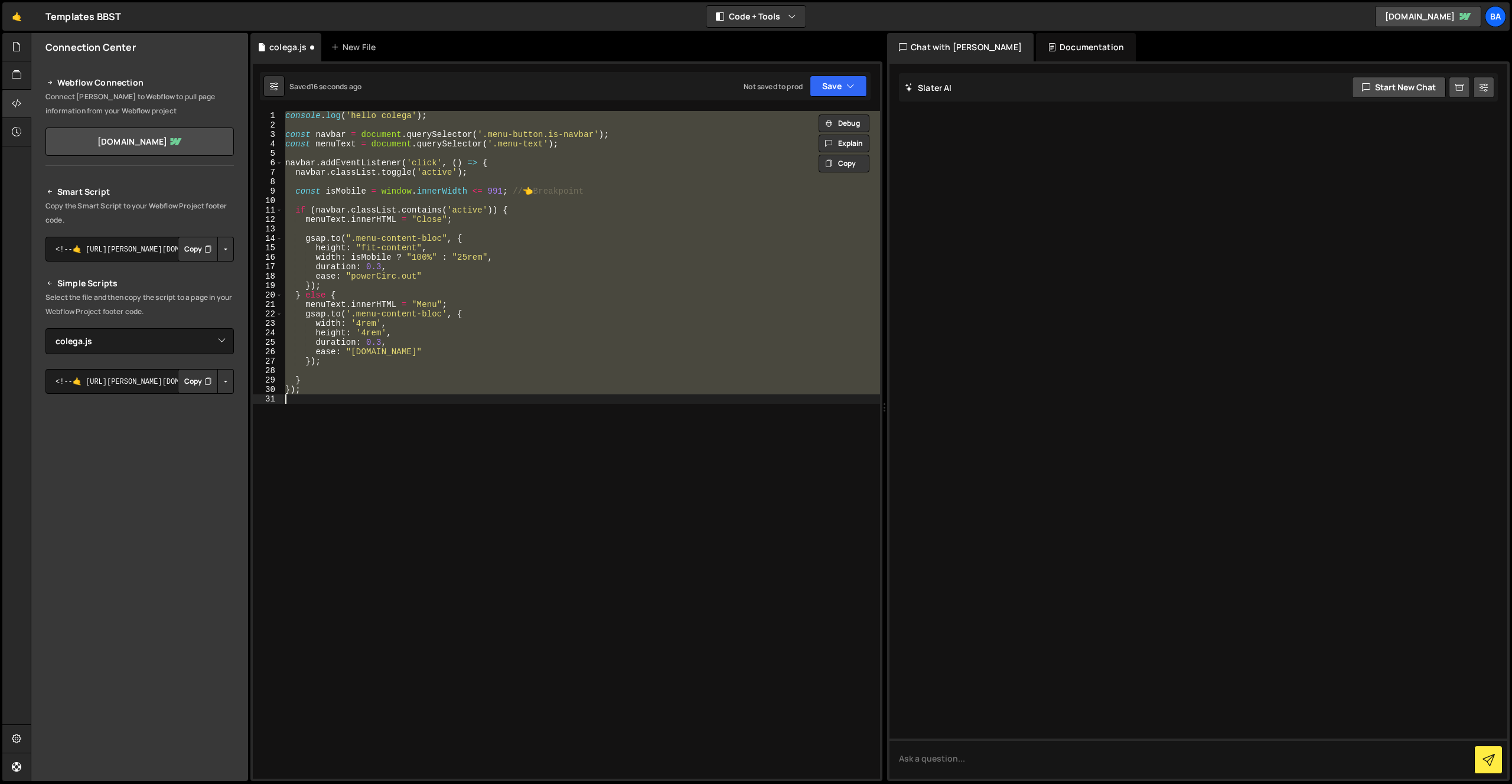
click at [391, 150] on div "console . log ( 'hello colega' ) ; const navbar = document . querySelector ( '.…" at bounding box center [581, 445] width 597 height 668
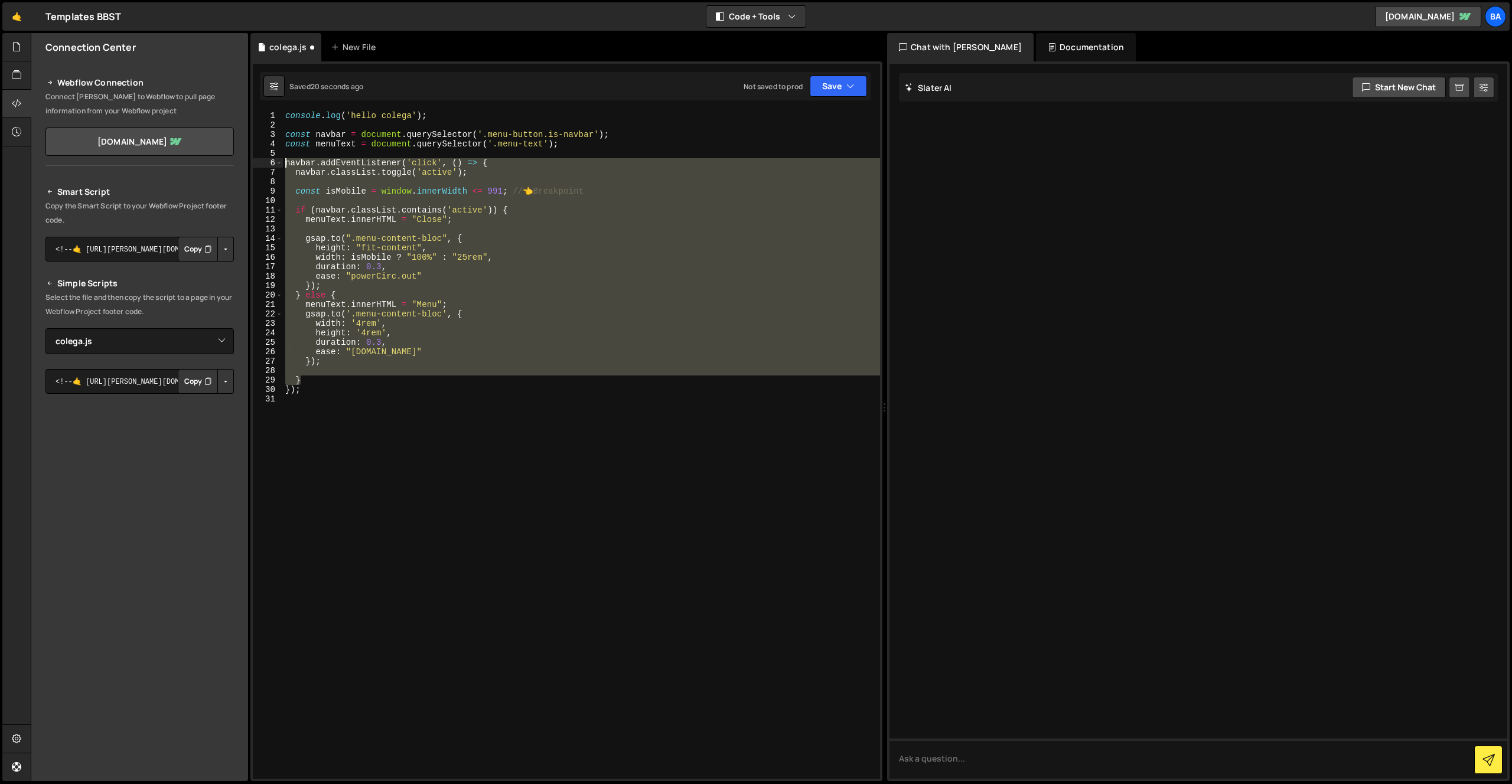
drag, startPoint x: 308, startPoint y: 381, endPoint x: 286, endPoint y: 164, distance: 218.1
click at [286, 164] on div "console . log ( 'hello colega' ) ; const navbar = document . querySelector ( '.…" at bounding box center [581, 454] width 597 height 687
paste textarea "}"
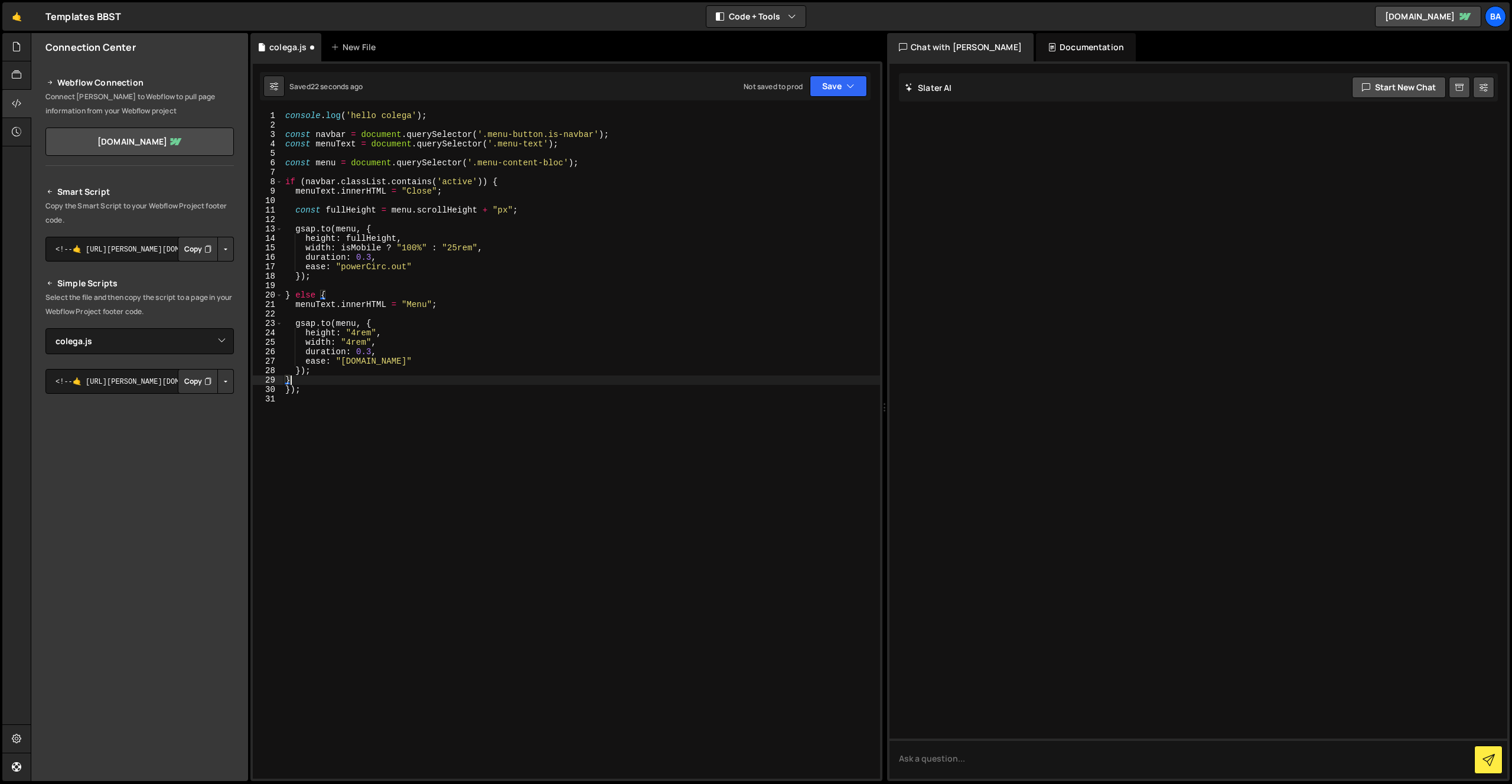
type textarea "}"
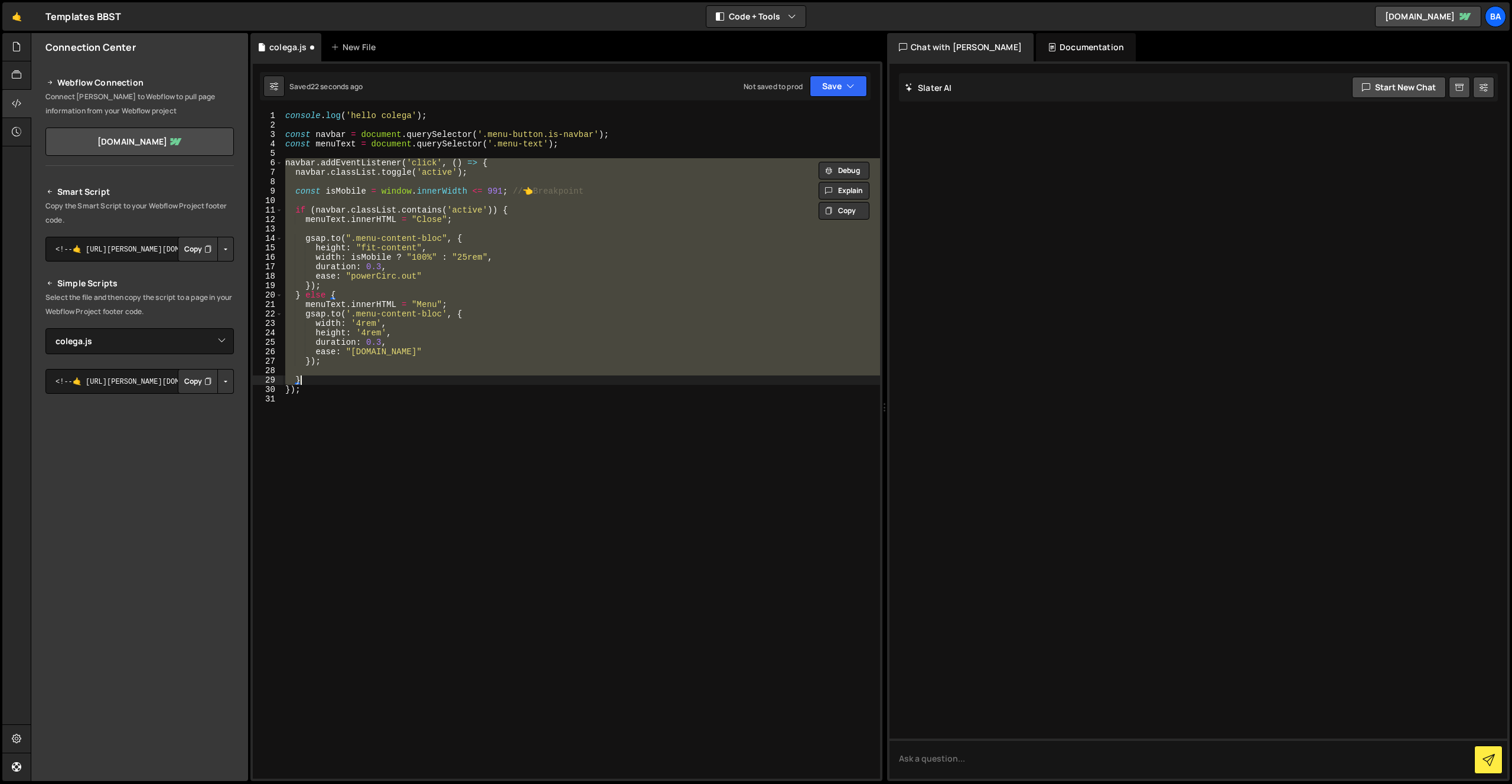
drag, startPoint x: 361, startPoint y: 231, endPoint x: 360, endPoint y: 238, distance: 7.1
click at [361, 231] on div "console . log ( 'hello colega' ) ; const navbar = document . querySelector ( '.…" at bounding box center [581, 445] width 597 height 668
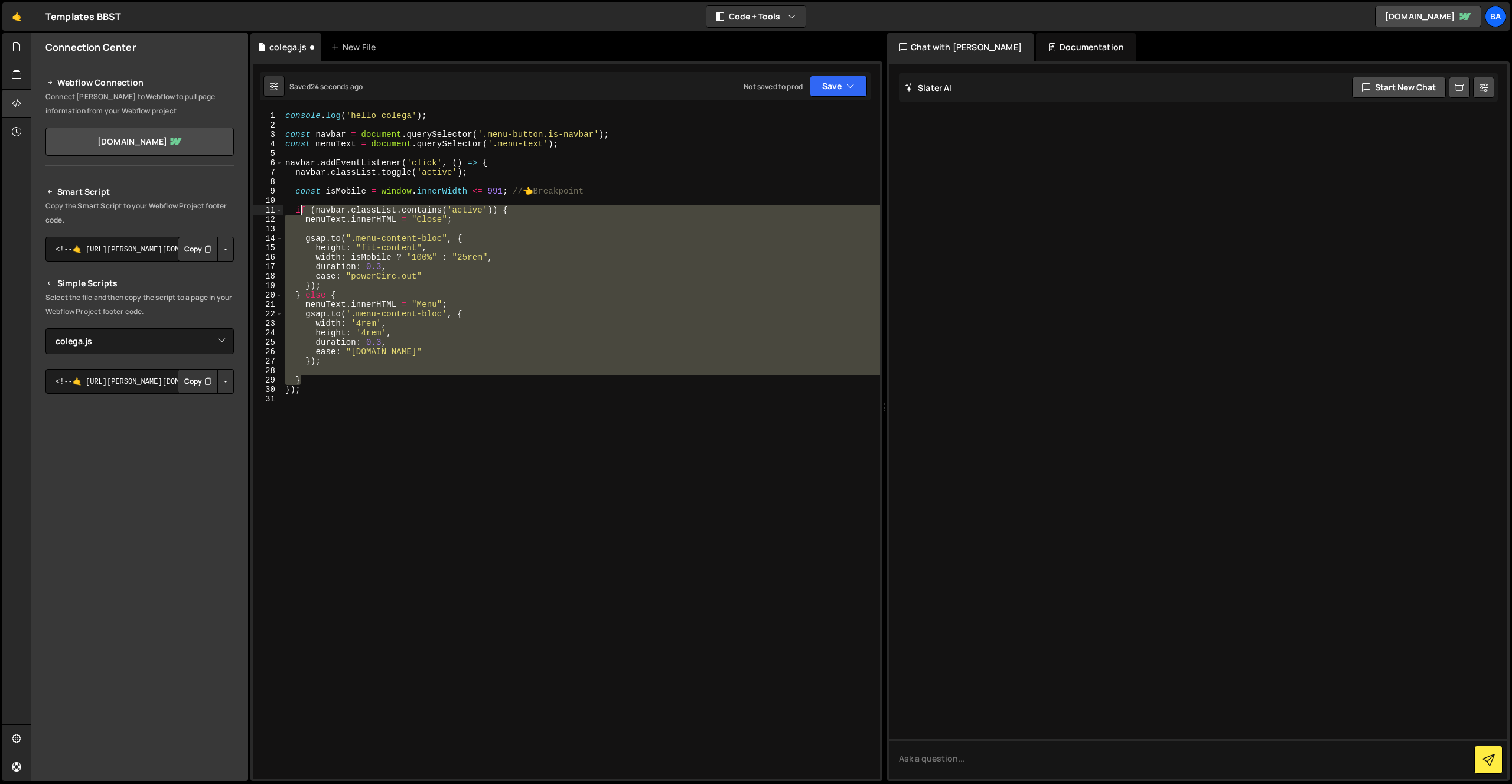
drag, startPoint x: 312, startPoint y: 377, endPoint x: 294, endPoint y: 212, distance: 166.0
click at [296, 210] on div "console . log ( 'hello colega' ) ; const navbar = document . querySelector ( '.…" at bounding box center [581, 454] width 597 height 687
paste textarea "}"
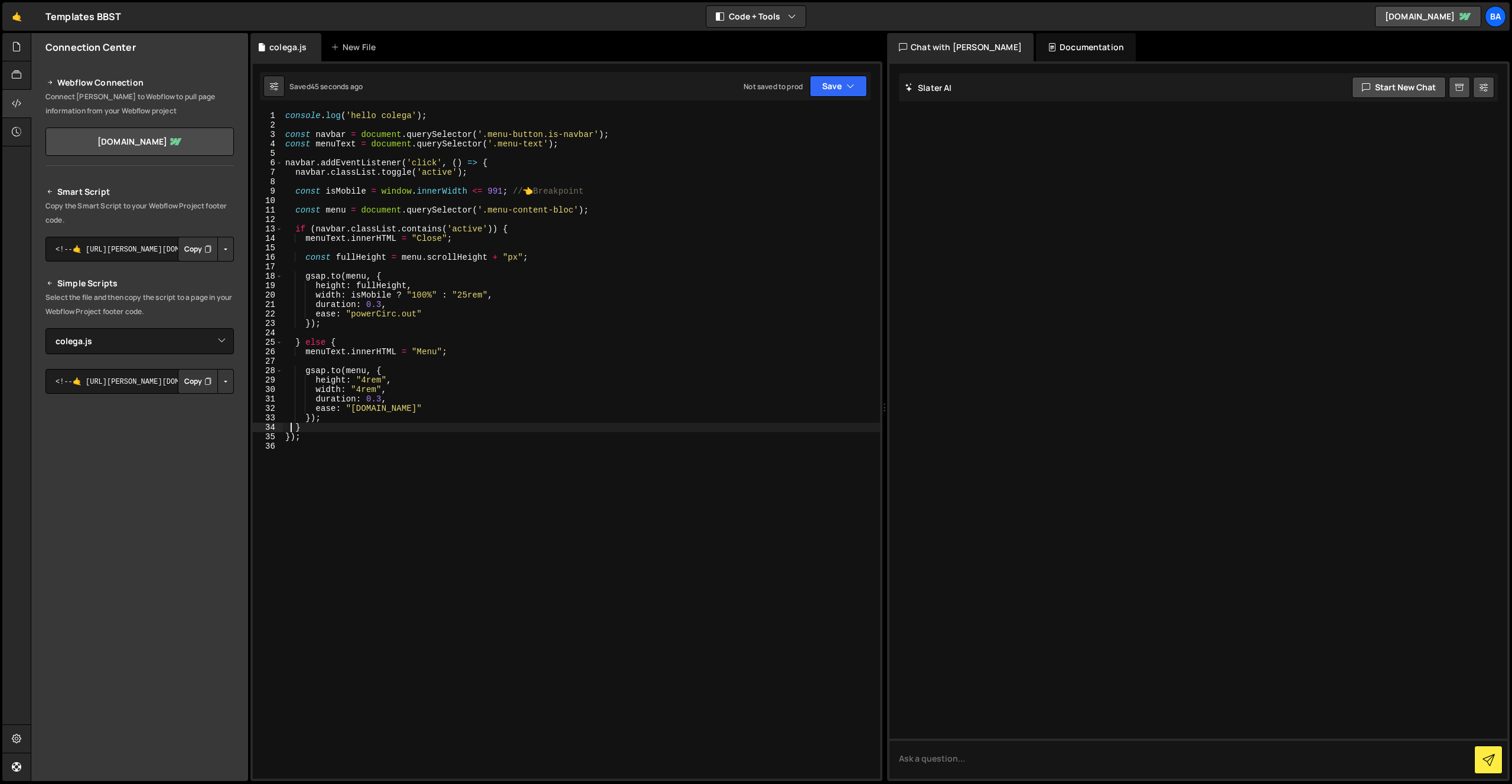
click at [397, 311] on div "console . log ( 'hello colega' ) ; const navbar = document . querySelector ( '.…" at bounding box center [581, 454] width 597 height 687
type textarea "});"
type textarea "menuText.innerHTML = "Menu";"
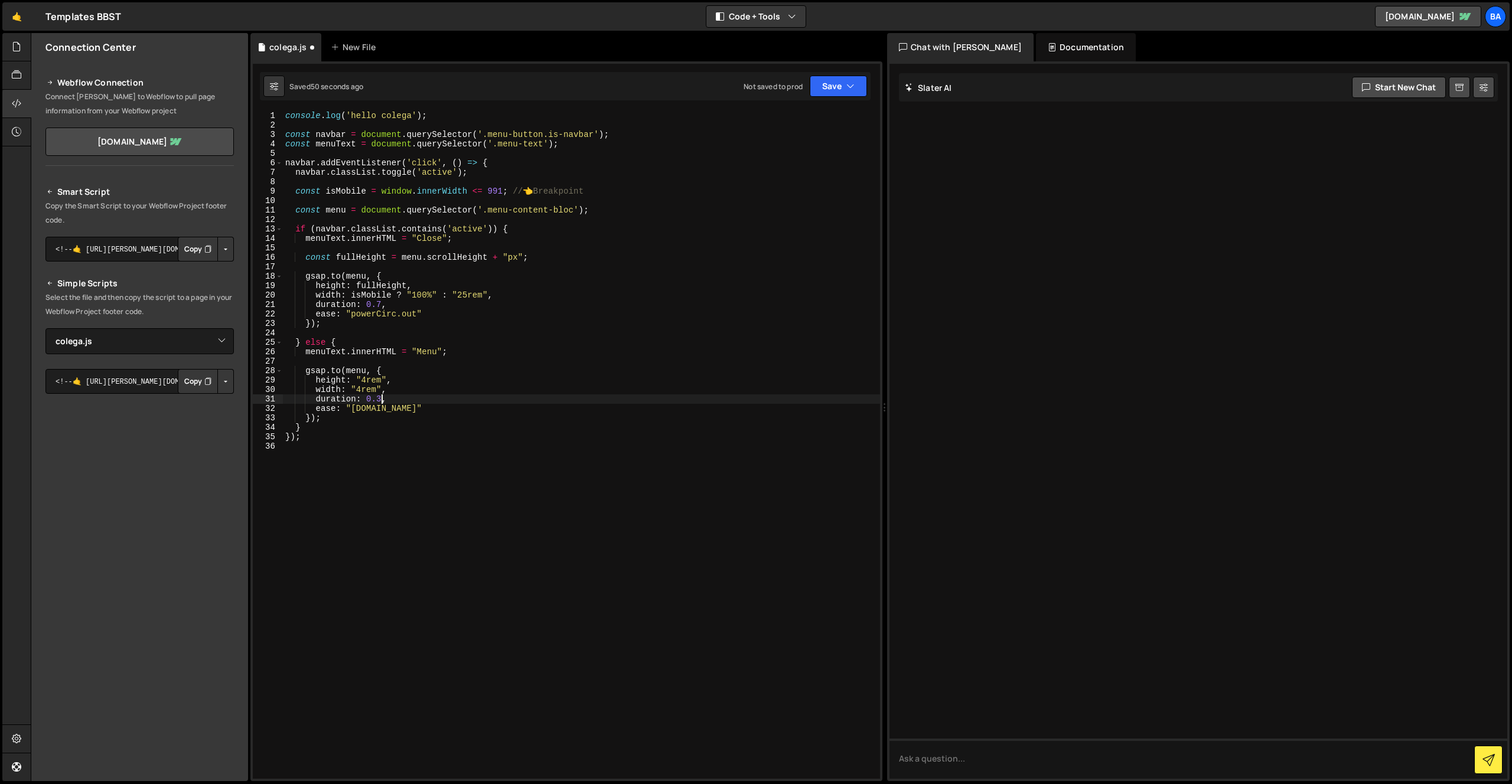
scroll to position [0, 7]
drag, startPoint x: 361, startPoint y: 317, endPoint x: 366, endPoint y: 310, distance: 8.6
click at [361, 316] on div "console . log ( 'hello colega' ) ; const navbar = document . querySelector ( '.…" at bounding box center [581, 454] width 597 height 687
drag, startPoint x: 397, startPoint y: 311, endPoint x: 378, endPoint y: 311, distance: 19.0
click at [381, 312] on div "console . log ( 'hello colega' ) ; const navbar = document . querySelector ( '.…" at bounding box center [581, 454] width 597 height 687
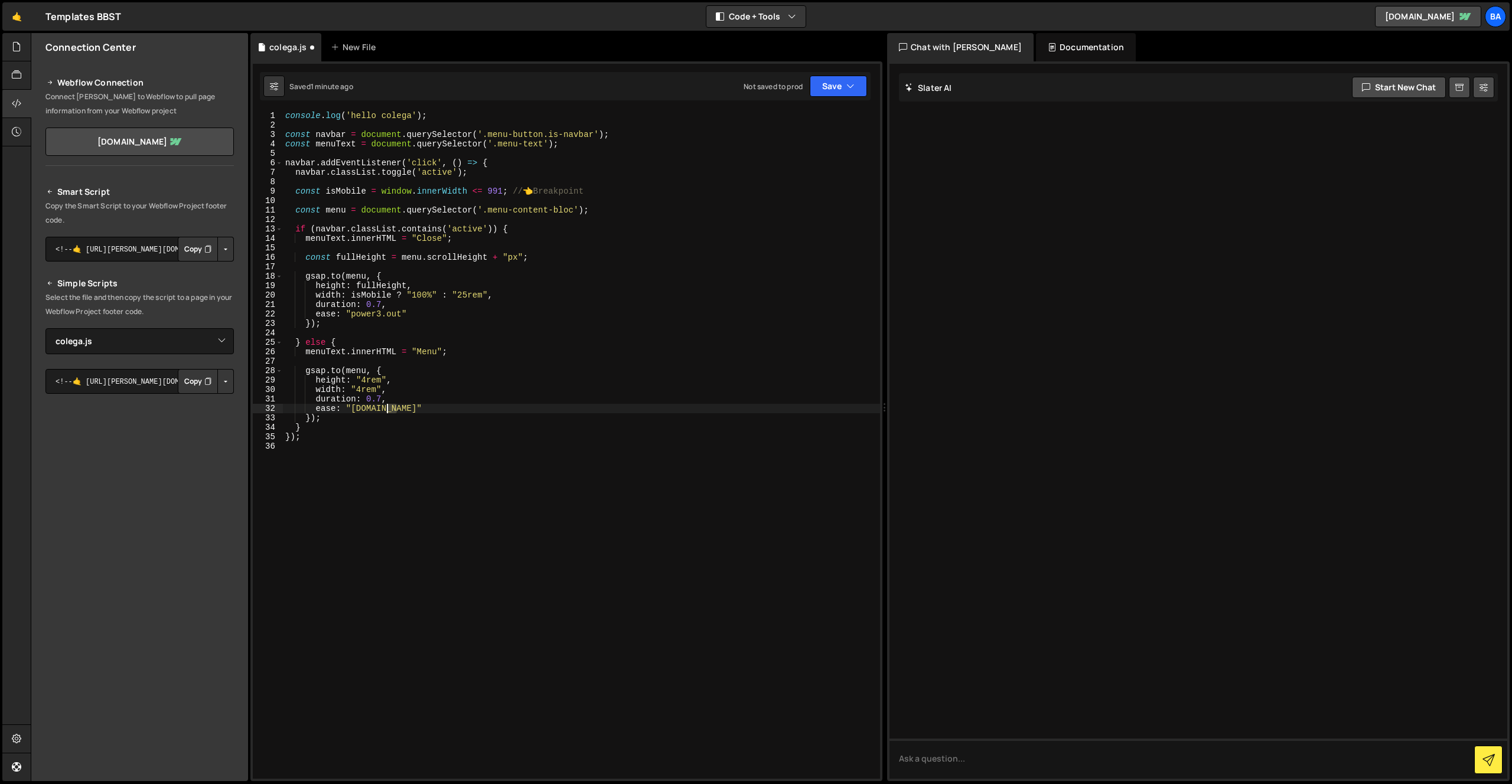
drag, startPoint x: 394, startPoint y: 409, endPoint x: 378, endPoint y: 409, distance: 16.0
click at [378, 409] on div "console . log ( 'hello colega' ) ; const navbar = document . querySelector ( '.…" at bounding box center [581, 454] width 597 height 687
click at [385, 395] on div "console . log ( 'hello colega' ) ; const navbar = document . querySelector ( '.…" at bounding box center [579, 453] width 592 height 687
click at [400, 314] on div "console . log ( 'hello colega' ) ; const navbar = document . querySelector ( '.…" at bounding box center [579, 453] width 592 height 687
click at [380, 310] on div "console . log ( 'hello colega' ) ; const navbar = document . querySelector ( '.…" at bounding box center [579, 453] width 592 height 687
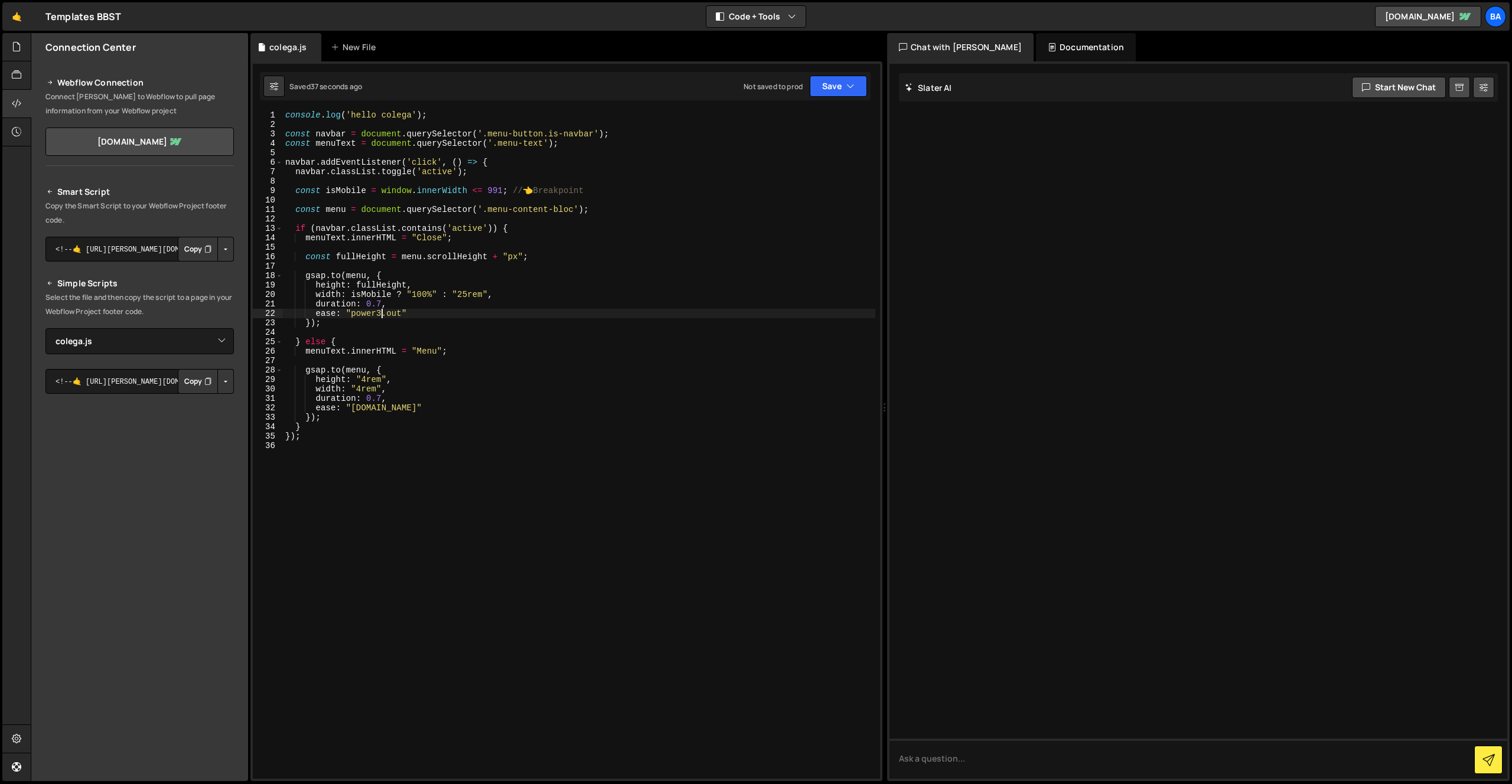
click at [388, 312] on div "console . log ( 'hello colega' ) ; const navbar = document . querySelector ( '.…" at bounding box center [579, 453] width 592 height 687
click at [397, 406] on div "console . log ( 'hello colega' ) ; const navbar = document . querySelector ( '.…" at bounding box center [579, 453] width 592 height 687
click at [381, 300] on div "console . log ( 'hello colega' ) ; const navbar = document . querySelector ( '.…" at bounding box center [579, 453] width 592 height 687
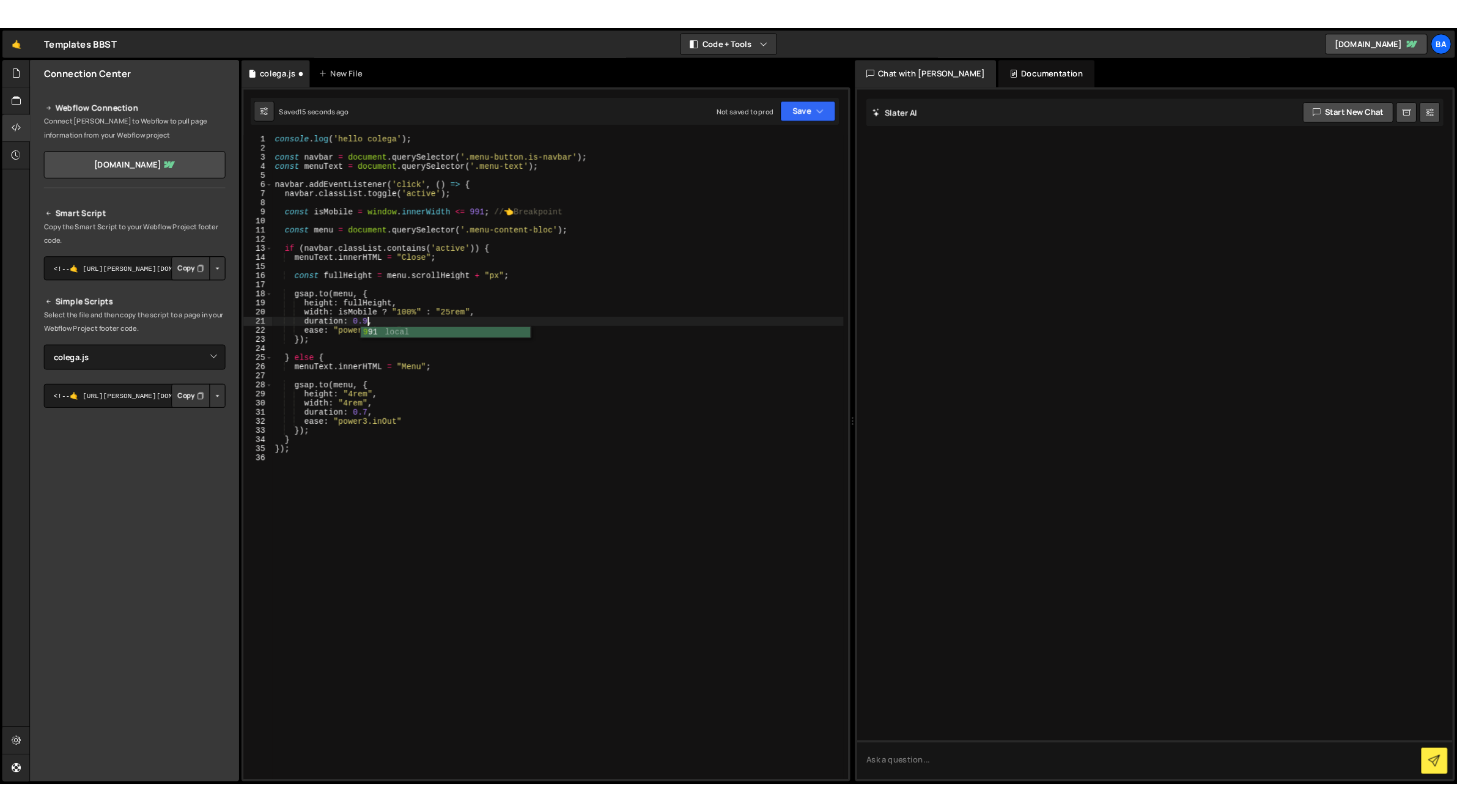
scroll to position [0, 7]
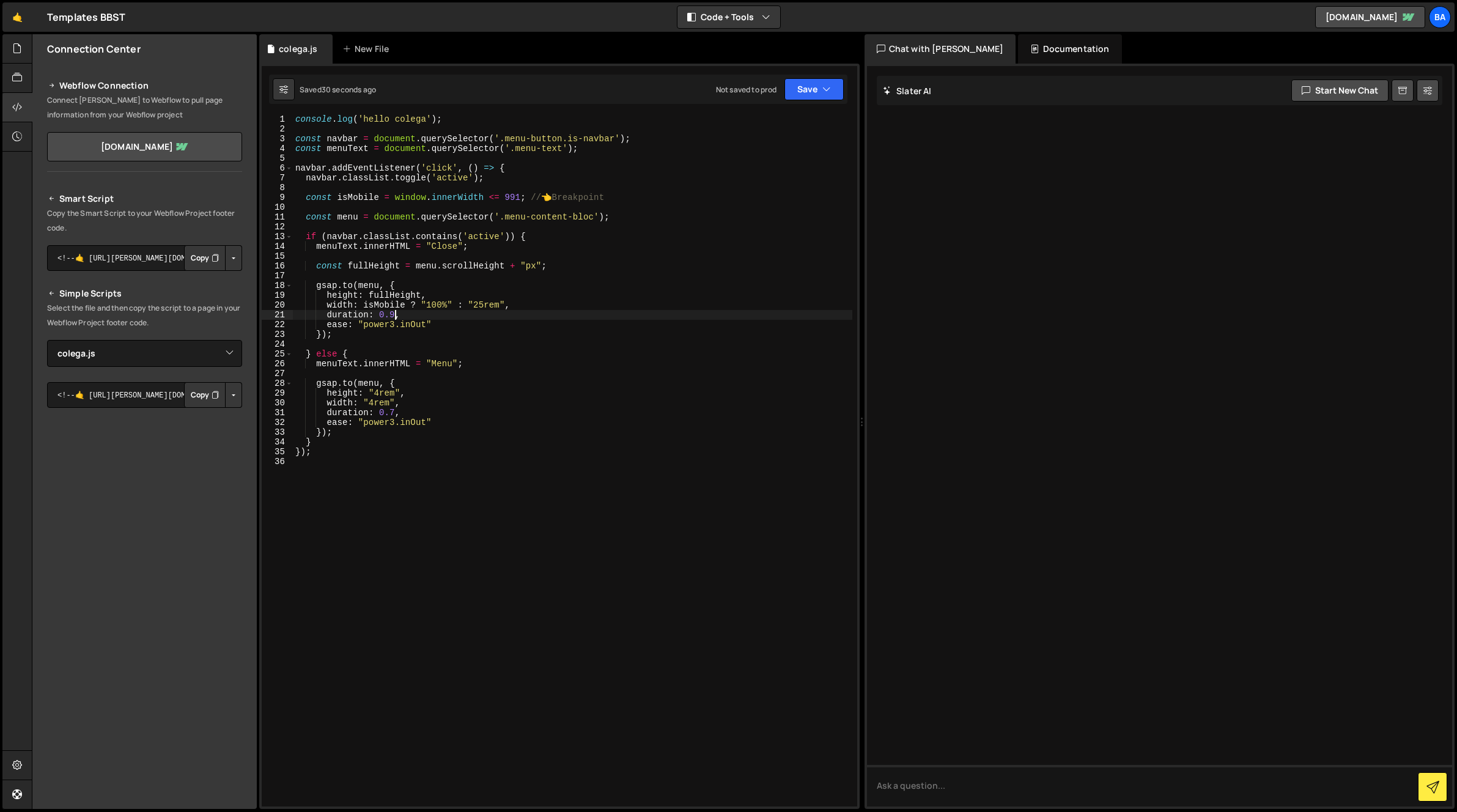
click at [423, 297] on div "console . log ( 'hello colega' ) ; const navbar = document . querySelector ( '.…" at bounding box center [573, 469] width 559 height 711
click at [453, 306] on div "console . log ( 'hello colega' ) ; const navbar = document . querySelector ( '.…" at bounding box center [573, 469] width 559 height 711
click at [430, 298] on div "console . log ( 'hello colega' ) ; const navbar = document . querySelector ( '.…" at bounding box center [573, 469] width 559 height 711
click at [445, 302] on div "console . log ( 'hello colega' ) ; const navbar = document . querySelector ( '.…" at bounding box center [573, 469] width 559 height 711
click at [429, 303] on div "console . log ( 'hello colega' ) ; const navbar = document . querySelector ( '.…" at bounding box center [573, 469] width 559 height 711
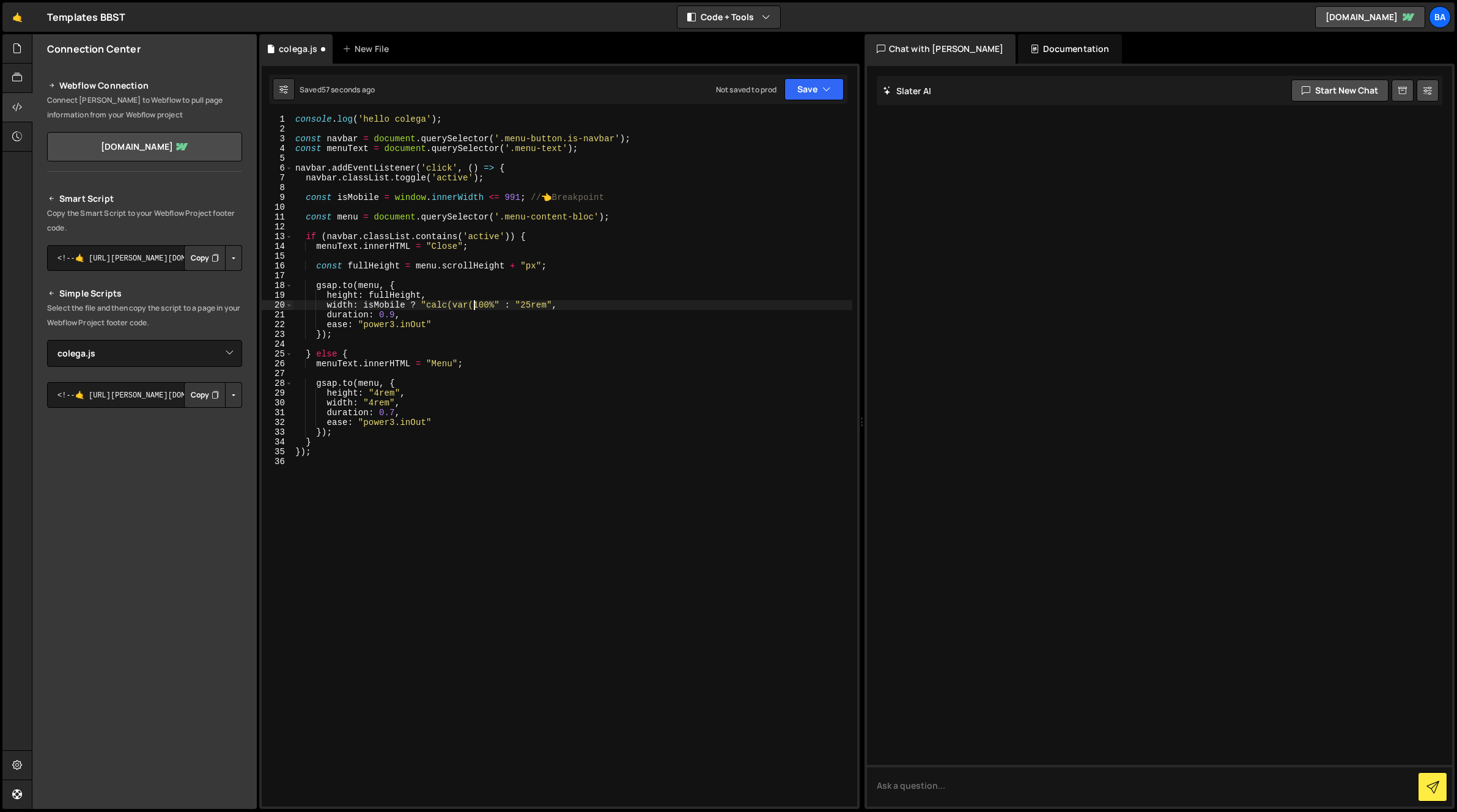
scroll to position [0, 12]
drag, startPoint x: 493, startPoint y: 303, endPoint x: 428, endPoint y: 301, distance: 65.0
click at [430, 301] on div "console . log ( 'hello colega' ) ; const navbar = document . querySelector ( '.…" at bounding box center [573, 469] width 559 height 711
paste textarea "calc(100svh - 2 * var(--padding-navbar-collega))"
click at [437, 302] on div "console . log ( 'hello colega' ) ; const navbar = document . querySelector ( '.…" at bounding box center [573, 469] width 559 height 711
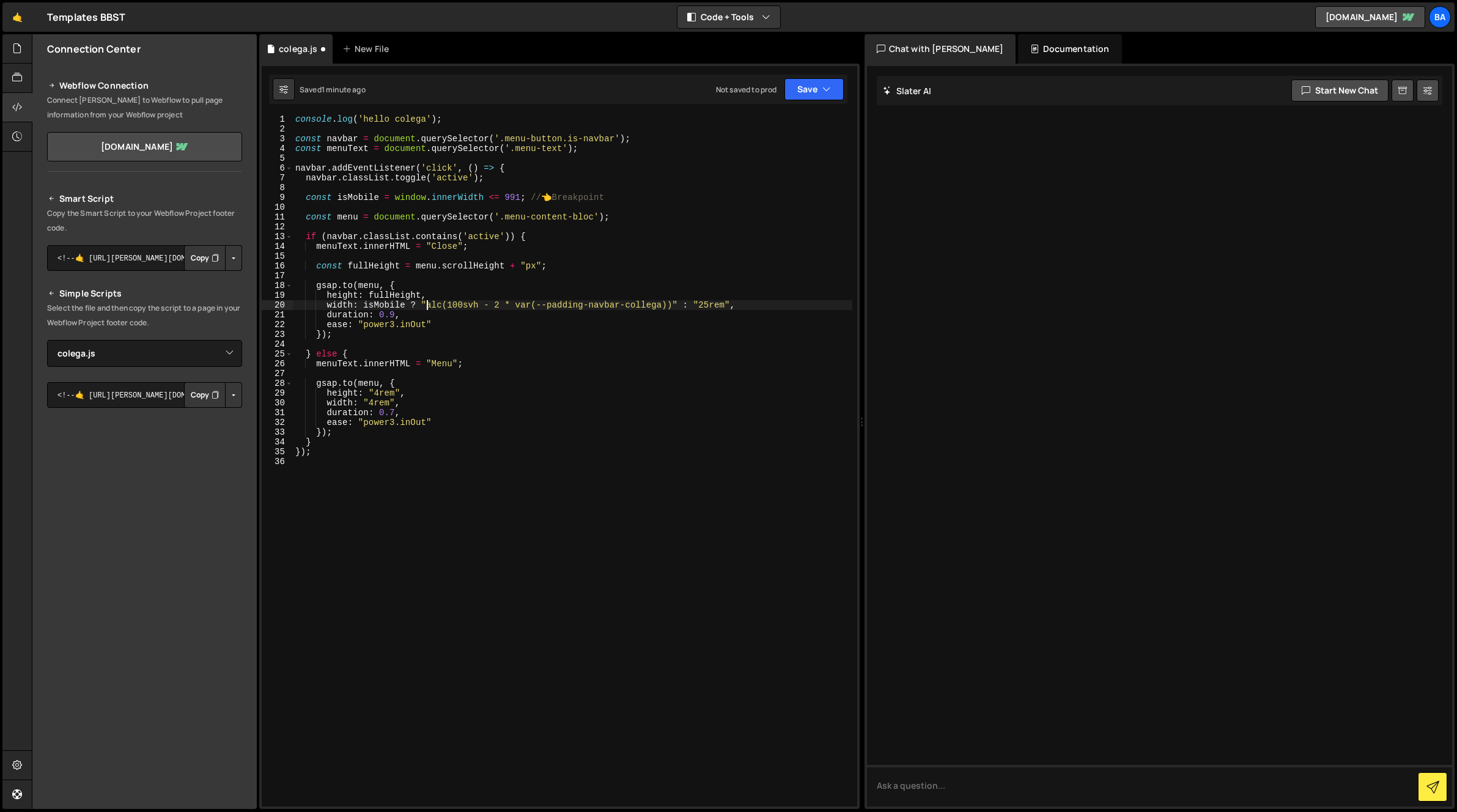
scroll to position [0, 10]
click at [477, 303] on div "console . log ( 'hello colega' ) ; const navbar = document . querySelector ( '.…" at bounding box center [573, 469] width 559 height 711
click at [488, 300] on div "console . log ( 'hello colega' ) ; const navbar = document . querySelector ( '.…" at bounding box center [573, 469] width 559 height 711
click at [485, 302] on div "console . log ( 'hello colega' ) ; const navbar = document . querySelector ( '.…" at bounding box center [573, 469] width 559 height 711
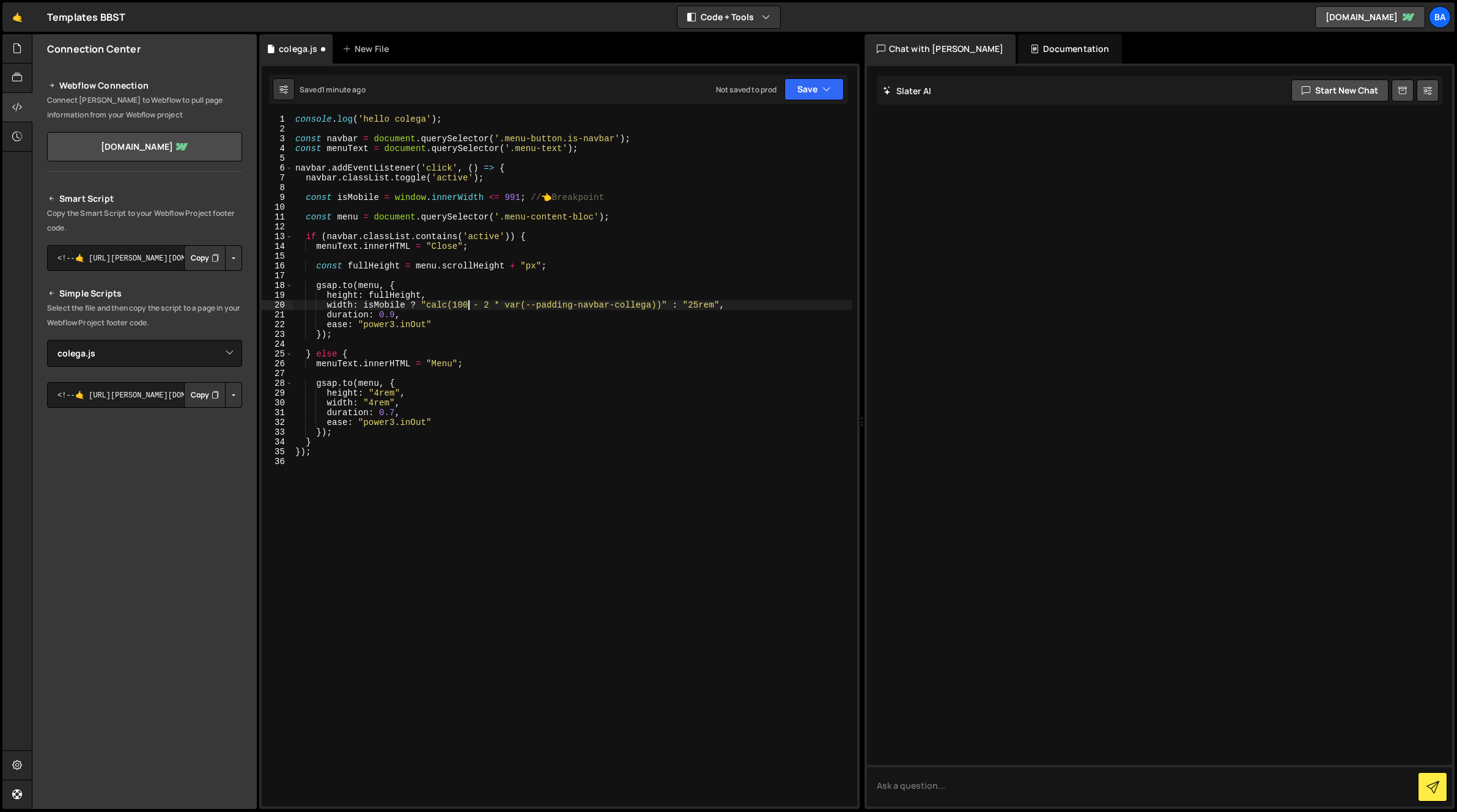
scroll to position [0, 12]
click at [630, 302] on div "console . log ( 'hello colega' ) ; const navbar = document . querySelector ( '.…" at bounding box center [573, 469] width 559 height 711
click at [801, 90] on button "Save" at bounding box center [814, 89] width 59 height 22
click at [602, 283] on div "console . log ( 'hello colega' ) ; const navbar = document . querySelector ( '.…" at bounding box center [573, 469] width 559 height 711
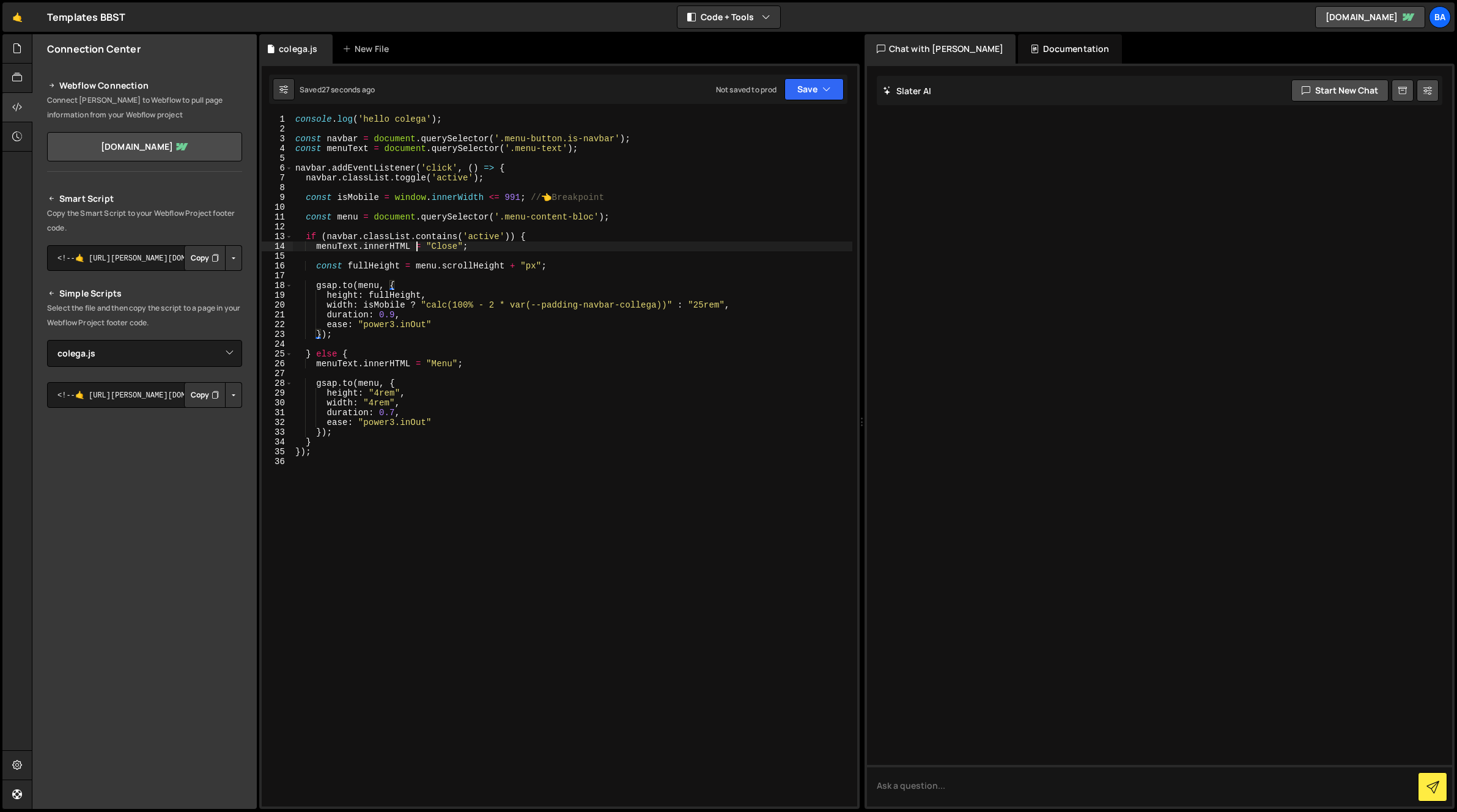
click at [414, 247] on div "console . log ( 'hello colega' ) ; const navbar = document . querySelector ( '.…" at bounding box center [573, 469] width 559 height 711
click at [418, 311] on div "console . log ( 'hello colega' ) ; const navbar = document . querySelector ( '.…" at bounding box center [573, 469] width 559 height 711
click at [439, 305] on div "console . log ( 'hello colega' ) ; const navbar = document . querySelector ( '.…" at bounding box center [573, 469] width 559 height 711
click at [399, 315] on div "console . log ( 'hello colega' ) ; const navbar = document . querySelector ( '.…" at bounding box center [573, 469] width 559 height 711
click at [437, 297] on div "console . log ( 'hello colega' ) ; const navbar = document . querySelector ( '.…" at bounding box center [573, 469] width 559 height 711
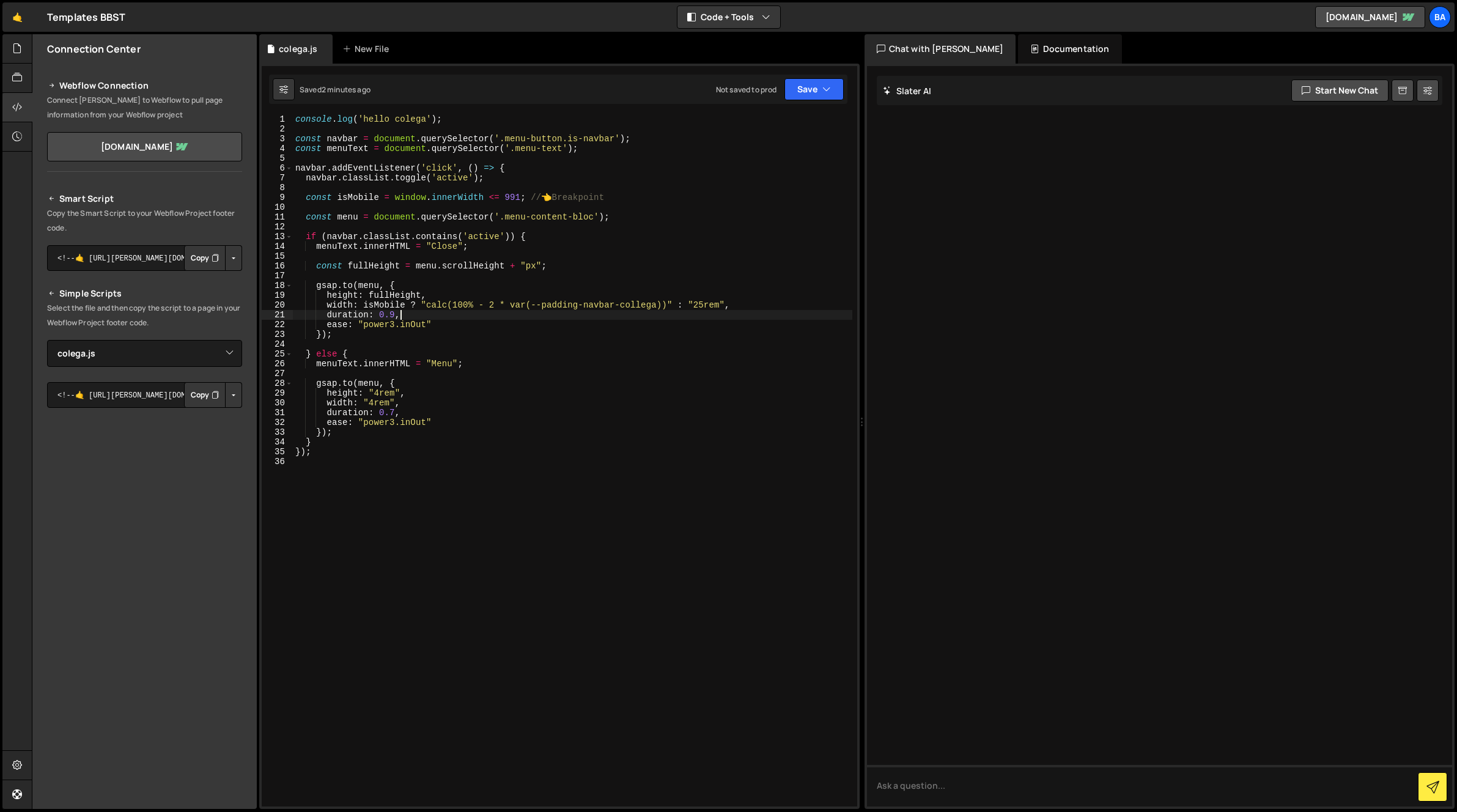
type textarea "height: fullHeight,"
click at [426, 280] on div "console . log ( 'hello colega' ) ; const navbar = document . querySelector ( '.…" at bounding box center [573, 469] width 559 height 711
click at [425, 283] on div "console . log ( 'hello colega' ) ; const navbar = document . querySelector ( '.…" at bounding box center [573, 469] width 559 height 711
type textarea "gsap.to(menu, {"
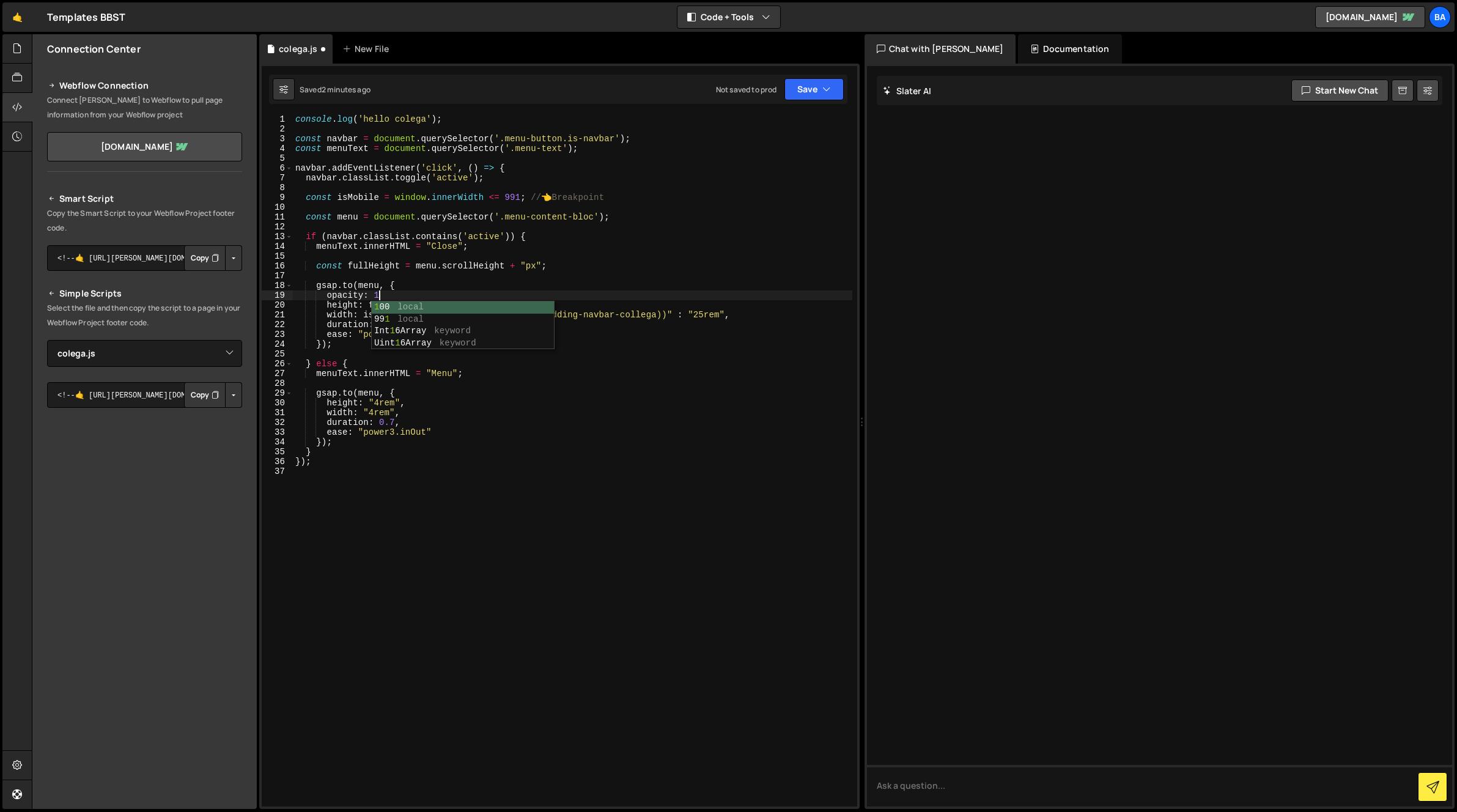
scroll to position [0, 6]
click at [437, 398] on div "console . log ( 'hello colega' ) ; const navbar = document . querySelector ( '.…" at bounding box center [573, 469] width 559 height 711
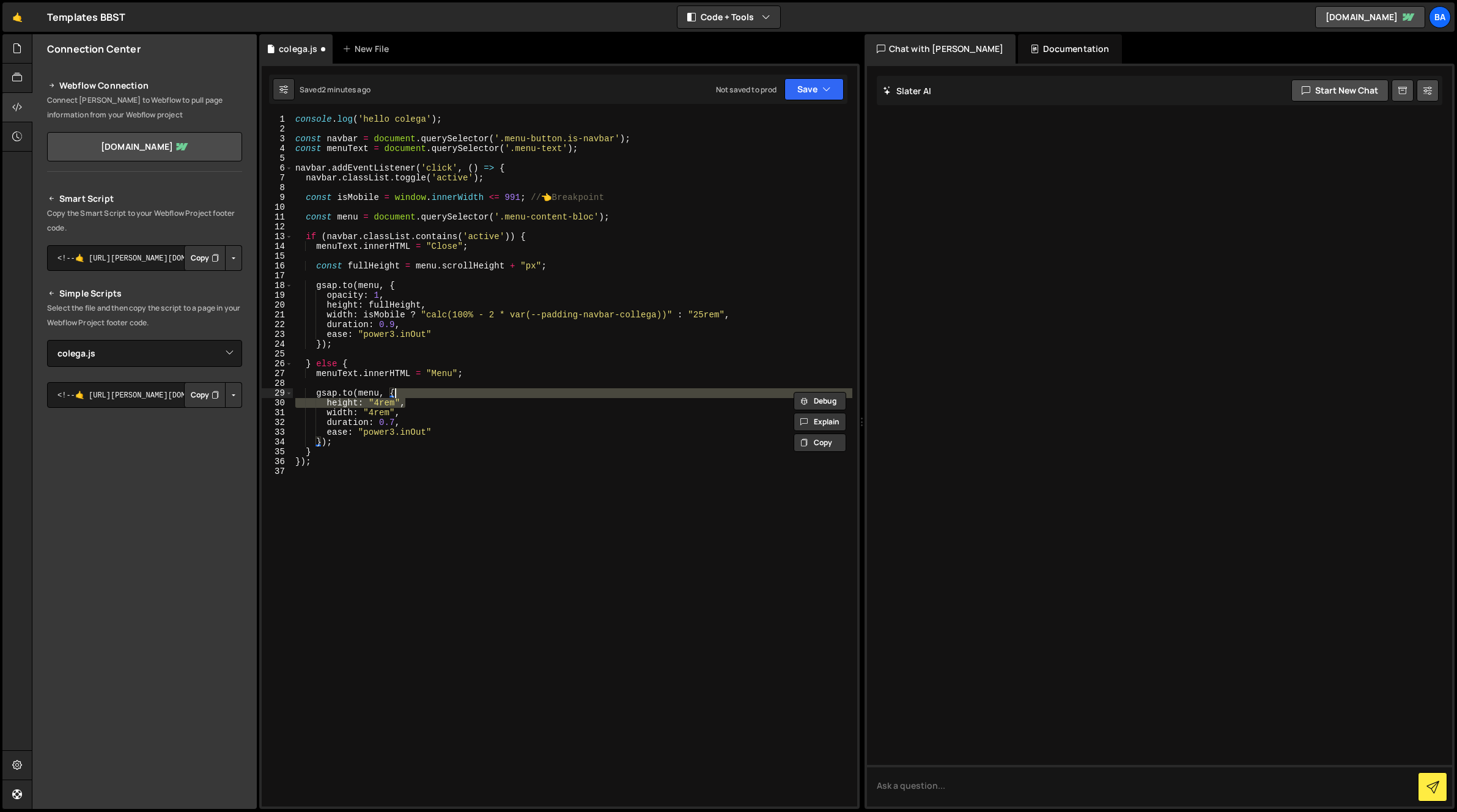
click at [428, 391] on div "console . log ( 'hello colega' ) ; const navbar = document . querySelector ( '.…" at bounding box center [573, 460] width 559 height 692
type textarea "gsap.to(menu, {"
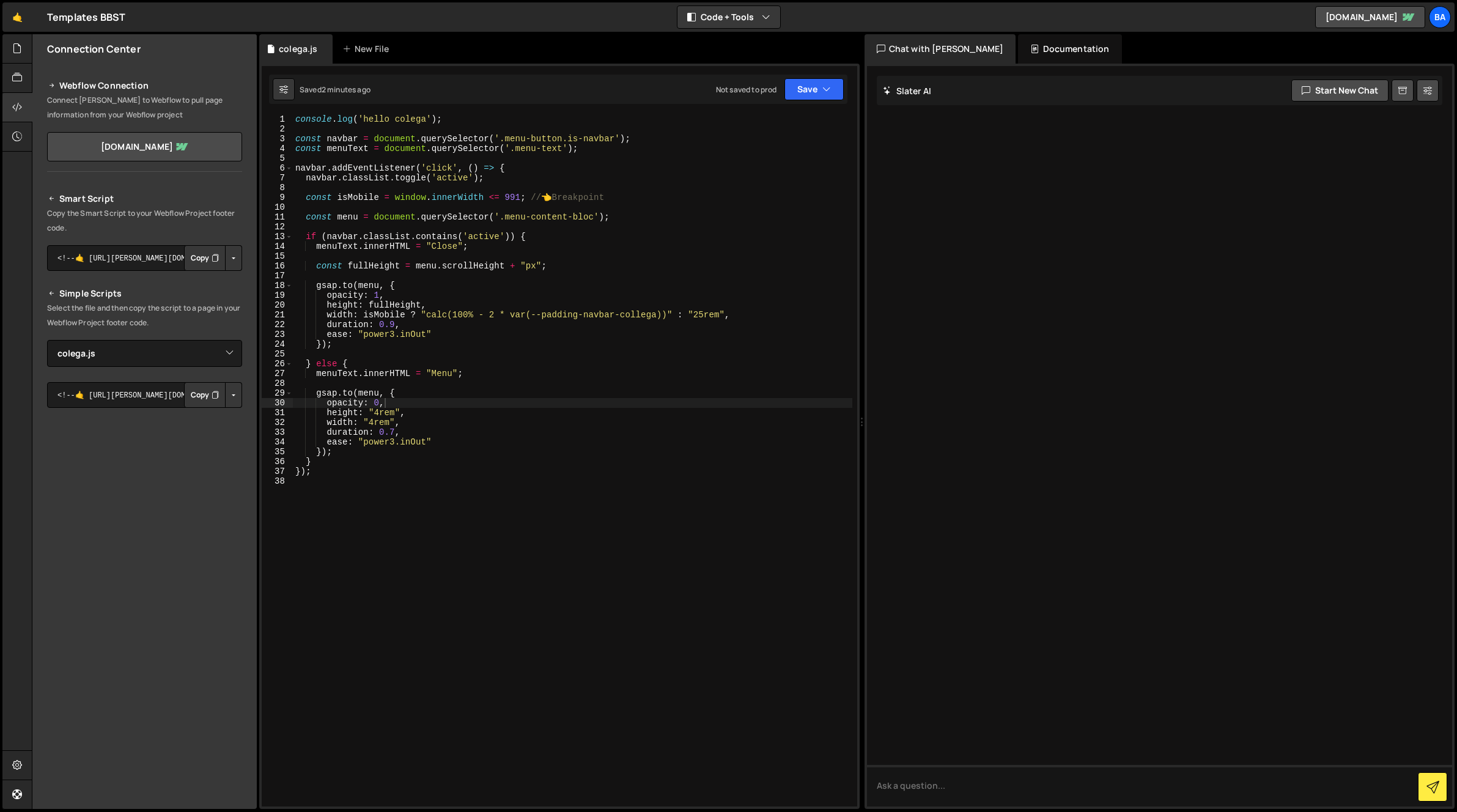
drag, startPoint x: 336, startPoint y: 306, endPoint x: 405, endPoint y: 297, distance: 69.6
click at [338, 305] on div "console . log ( 'hello colega' ) ; const navbar = document . querySelector ( '.…" at bounding box center [573, 469] width 559 height 711
drag, startPoint x: 363, startPoint y: 294, endPoint x: 264, endPoint y: 294, distance: 99.0
click at [264, 294] on div "height: fullHeight, 1 2 3 4 5 6 7 8 9 10 11 12 13 14 15 16 17 18 19 20 21 22 23…" at bounding box center [559, 460] width 595 height 692
type textarea "opacity: 1,"
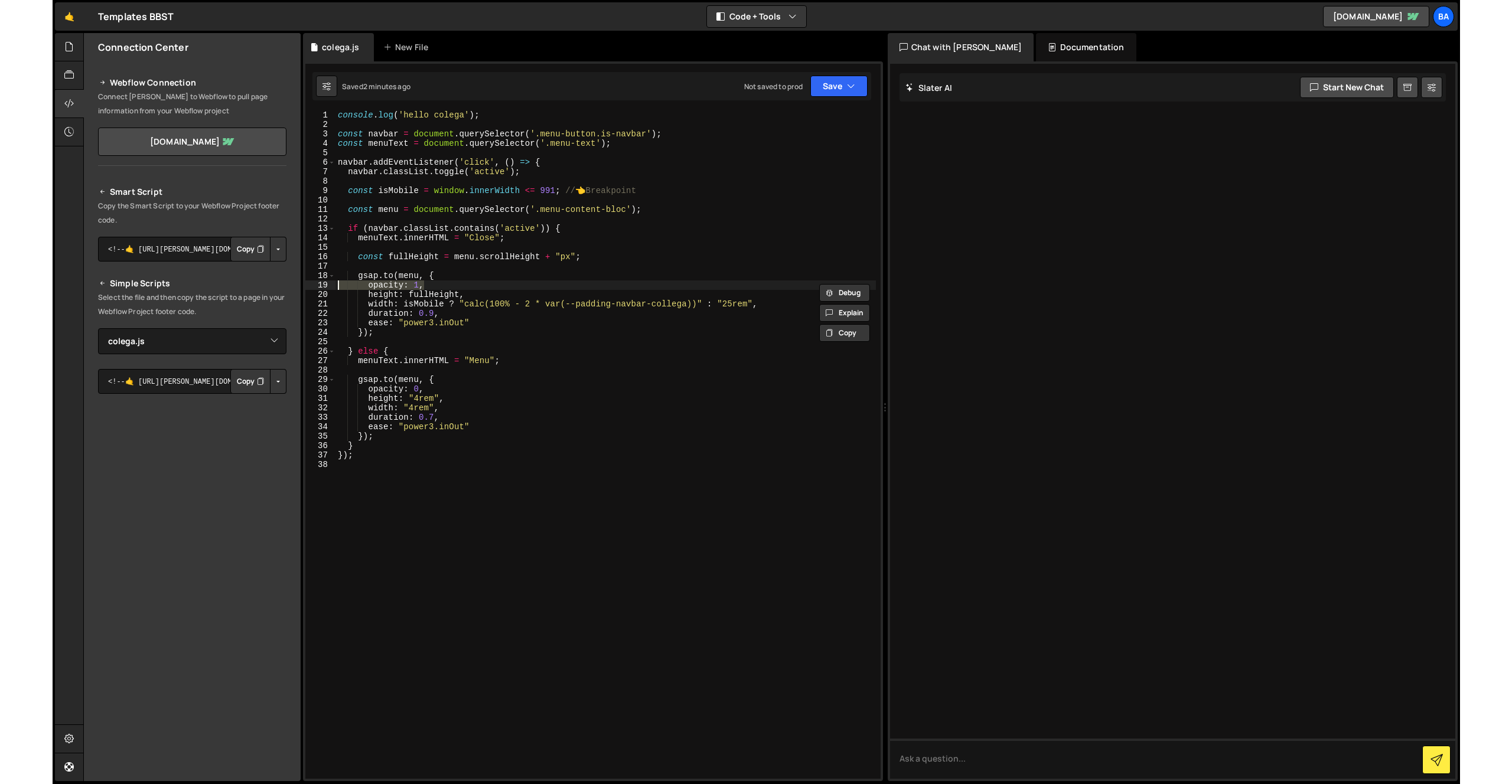
scroll to position [0, 0]
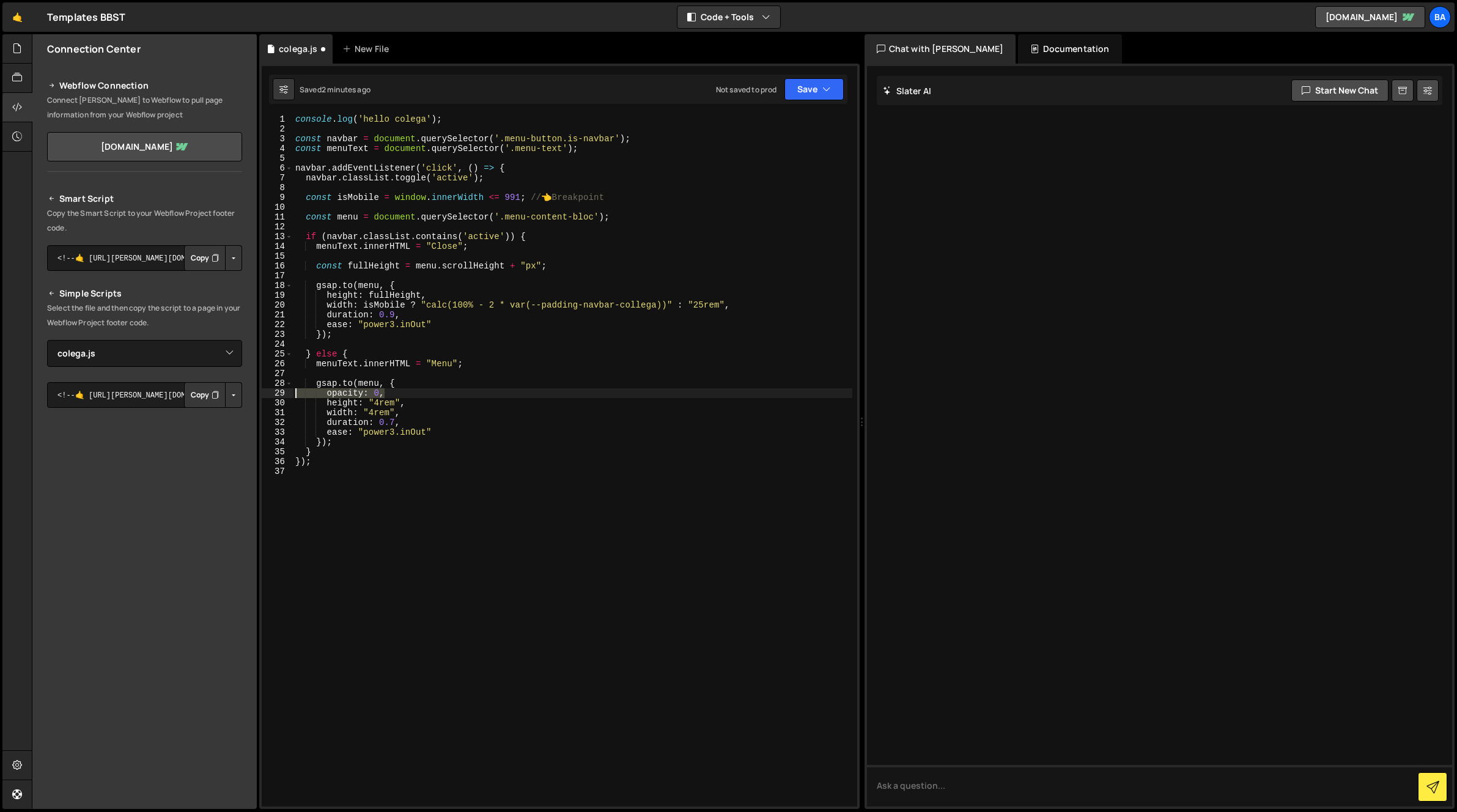
drag, startPoint x: 399, startPoint y: 394, endPoint x: 283, endPoint y: 393, distance: 116.0
click at [282, 394] on div "gsap.to(menu, { 1 2 3 4 5 6 7 8 9 10 11 12 13 14 15 16 17 18 19 20 21 22 23 24 …" at bounding box center [559, 460] width 595 height 692
type textarea "opacity: 0,"
type textarea "gsap.to(menu, {"
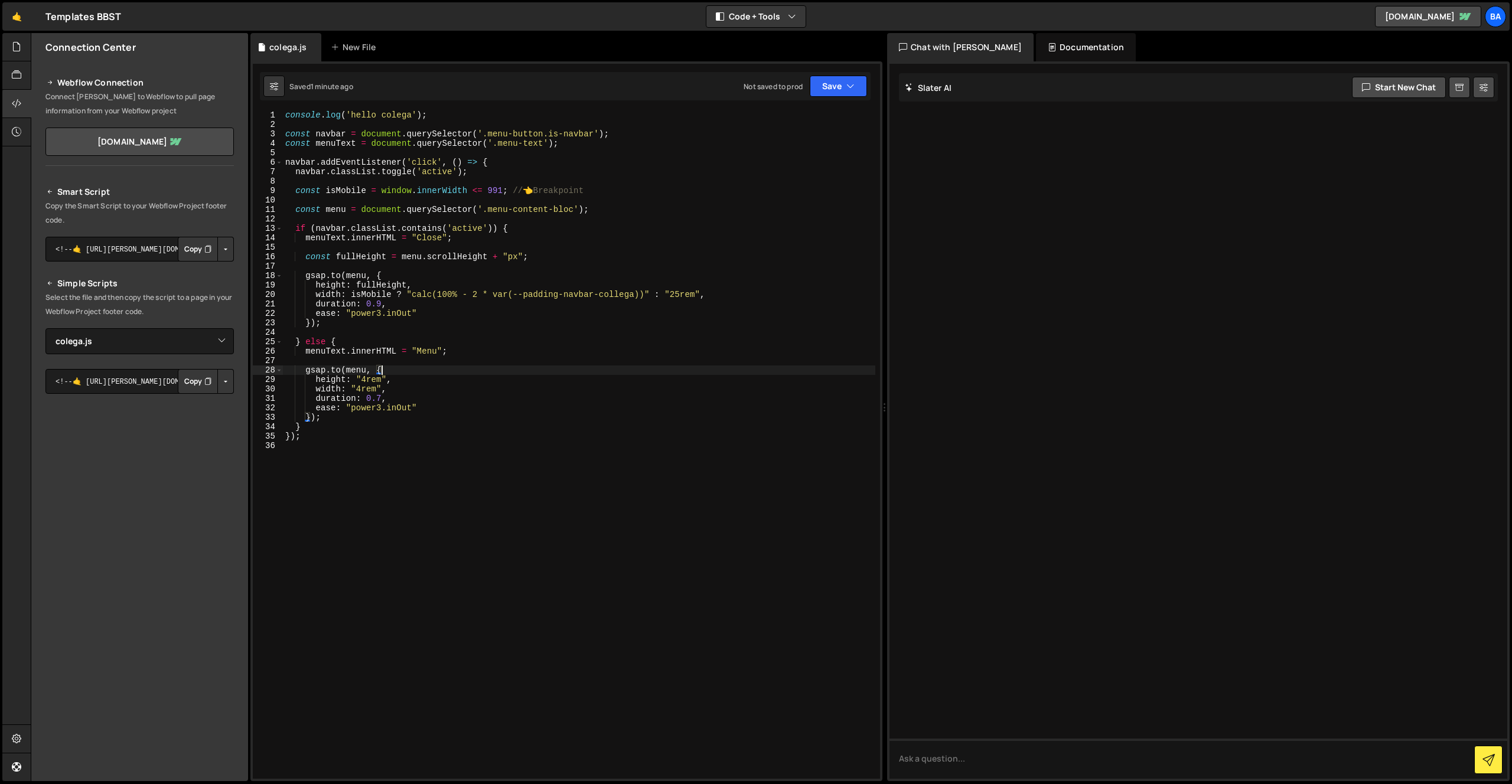
click at [611, 267] on div "console . log ( 'hello colega' ) ; const navbar = document . querySelector ( '.…" at bounding box center [579, 453] width 592 height 687
click at [394, 159] on div "console . log ( 'hello colega' ) ; const navbar = document . querySelector ( '.…" at bounding box center [579, 453] width 592 height 687
type textarea "navbar.addEventListener('click', () => {"
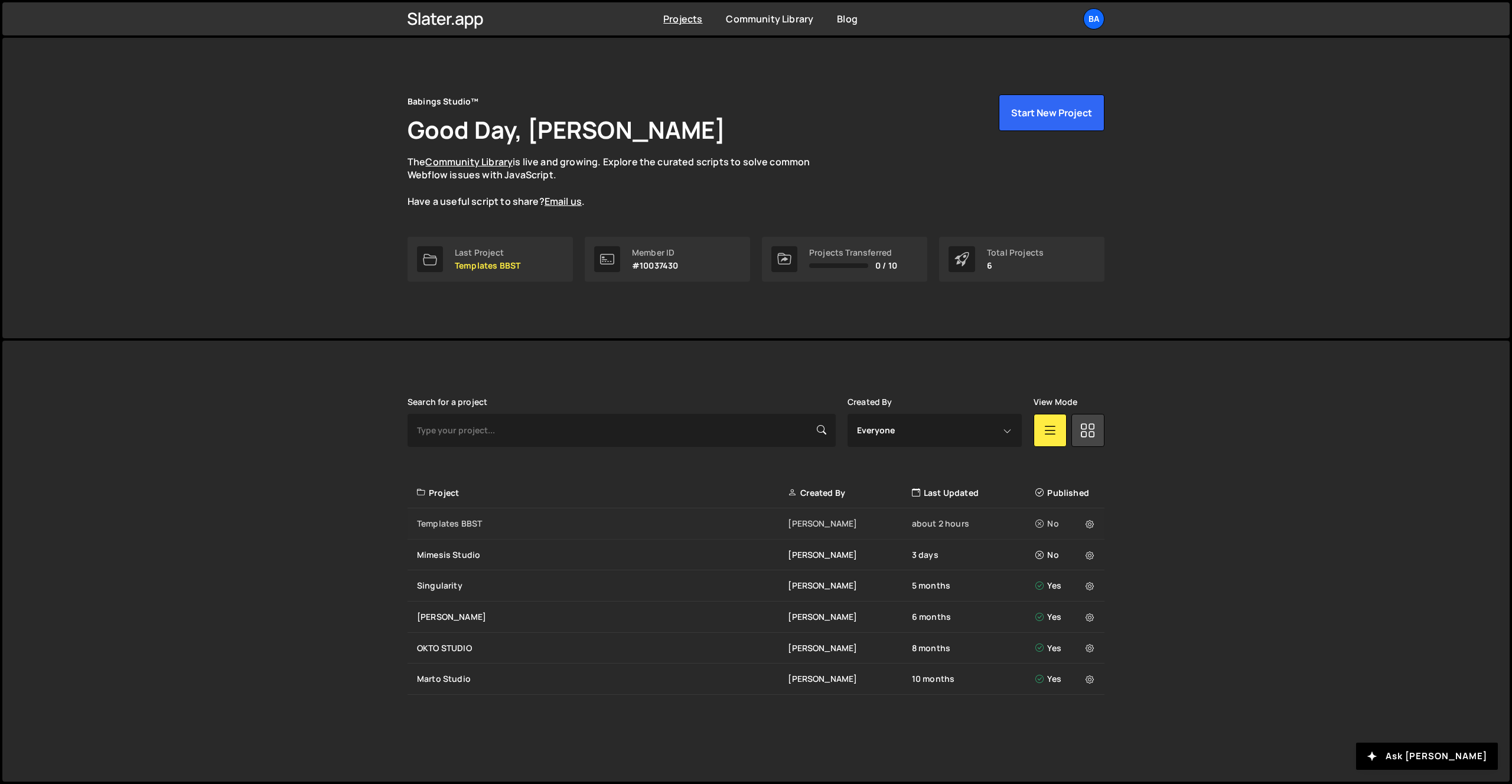
click at [464, 526] on div "Templates BBST" at bounding box center [602, 523] width 371 height 12
click at [453, 527] on div "Templates BBST" at bounding box center [602, 523] width 371 height 12
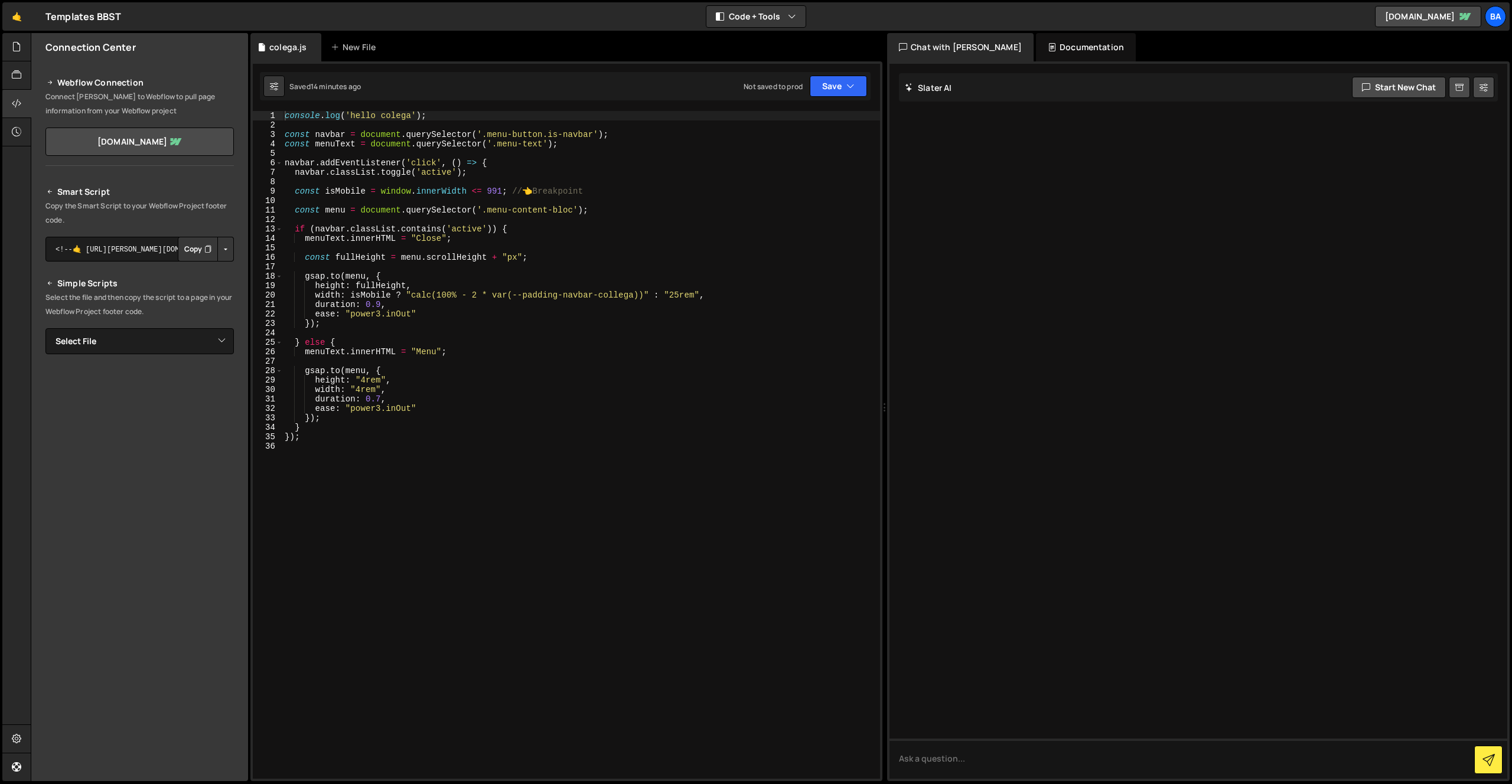
click at [409, 331] on div "console . log ( 'hello colega' ) ; const navbar = document . querySelector ( '.…" at bounding box center [581, 454] width 597 height 687
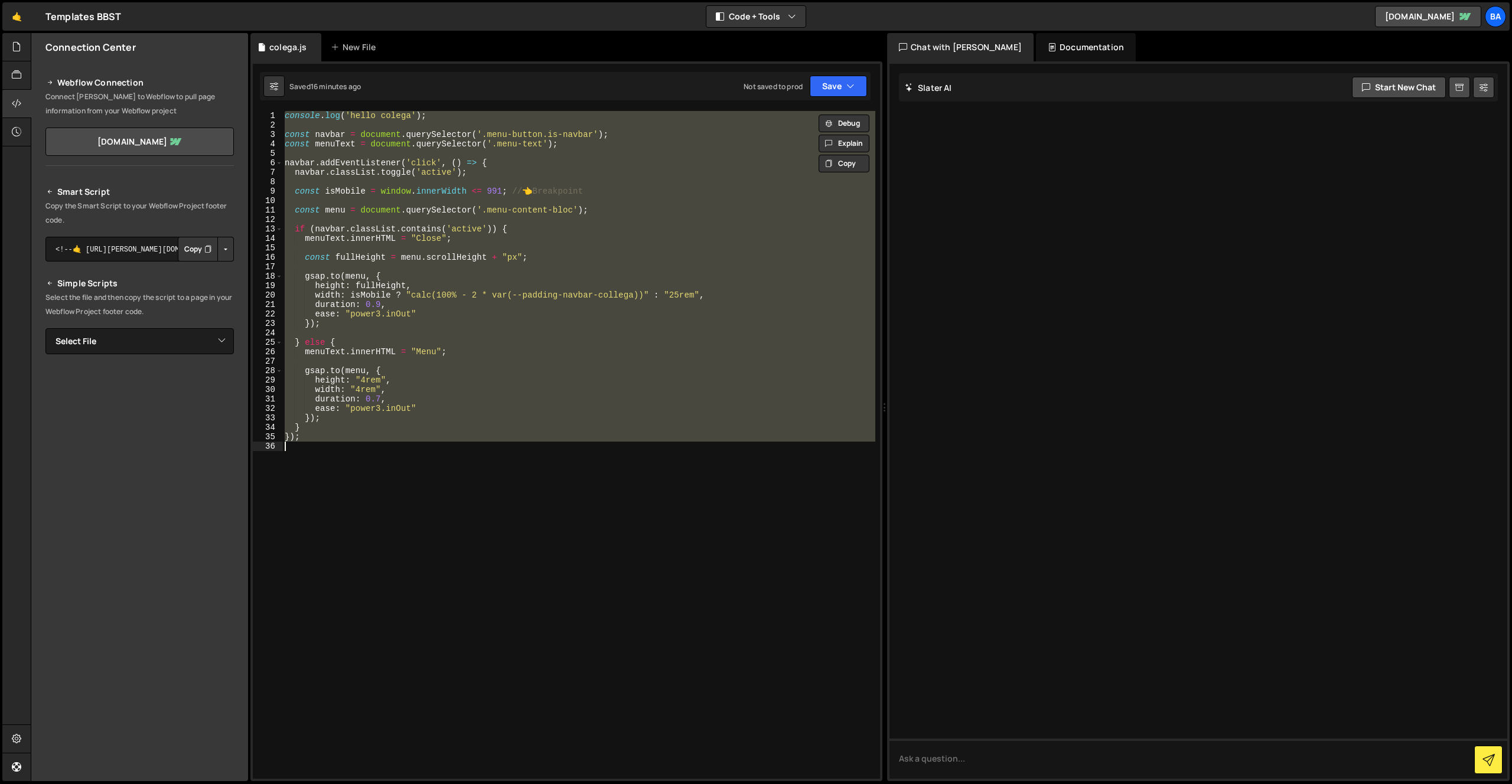
click at [453, 311] on div "console . log ( 'hello colega' ) ; const navbar = document . querySelector ( '.…" at bounding box center [579, 445] width 593 height 668
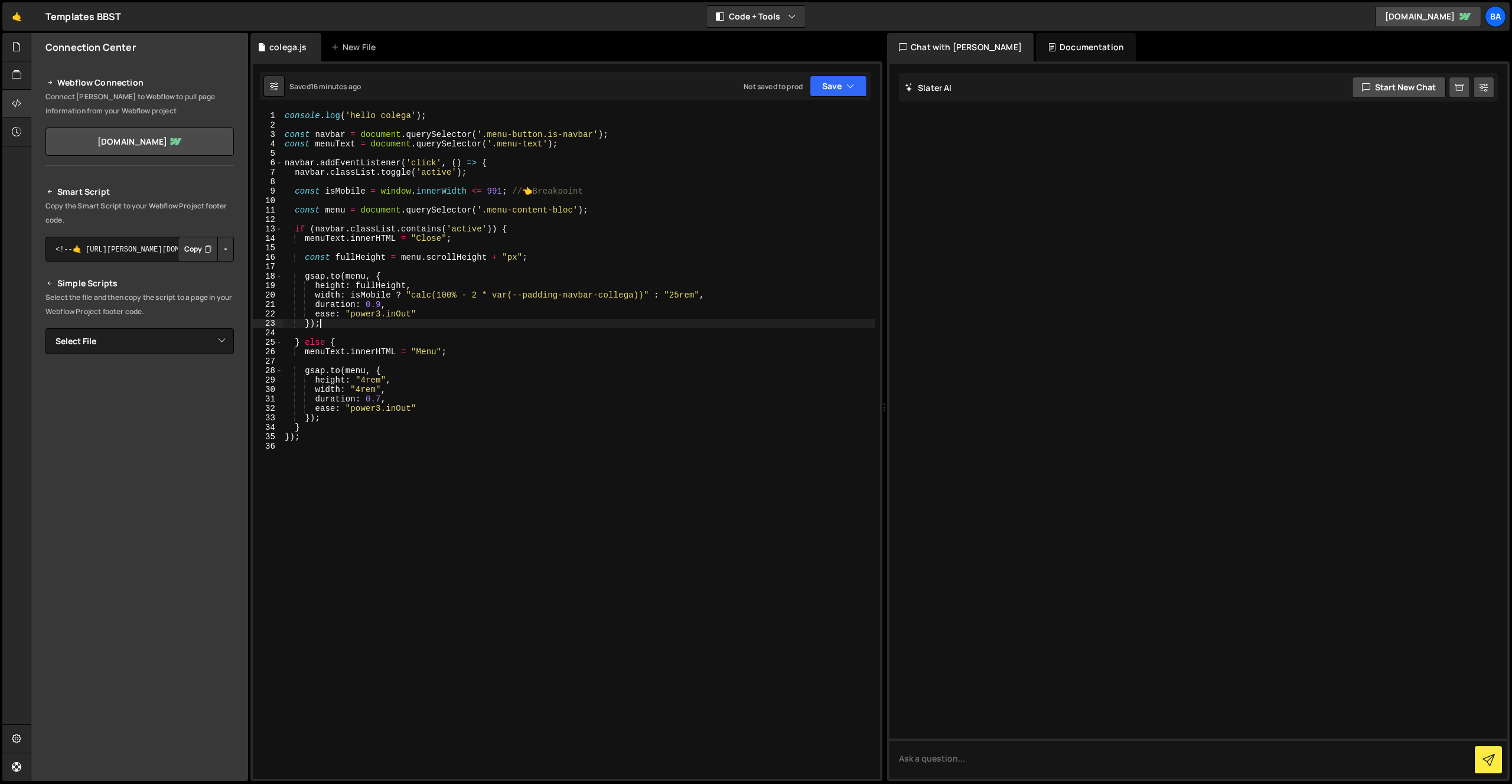
click at [441, 321] on div "console . log ( 'hello colega' ) ; const navbar = document . querySelector ( '.…" at bounding box center [579, 454] width 593 height 687
type textarea "});"
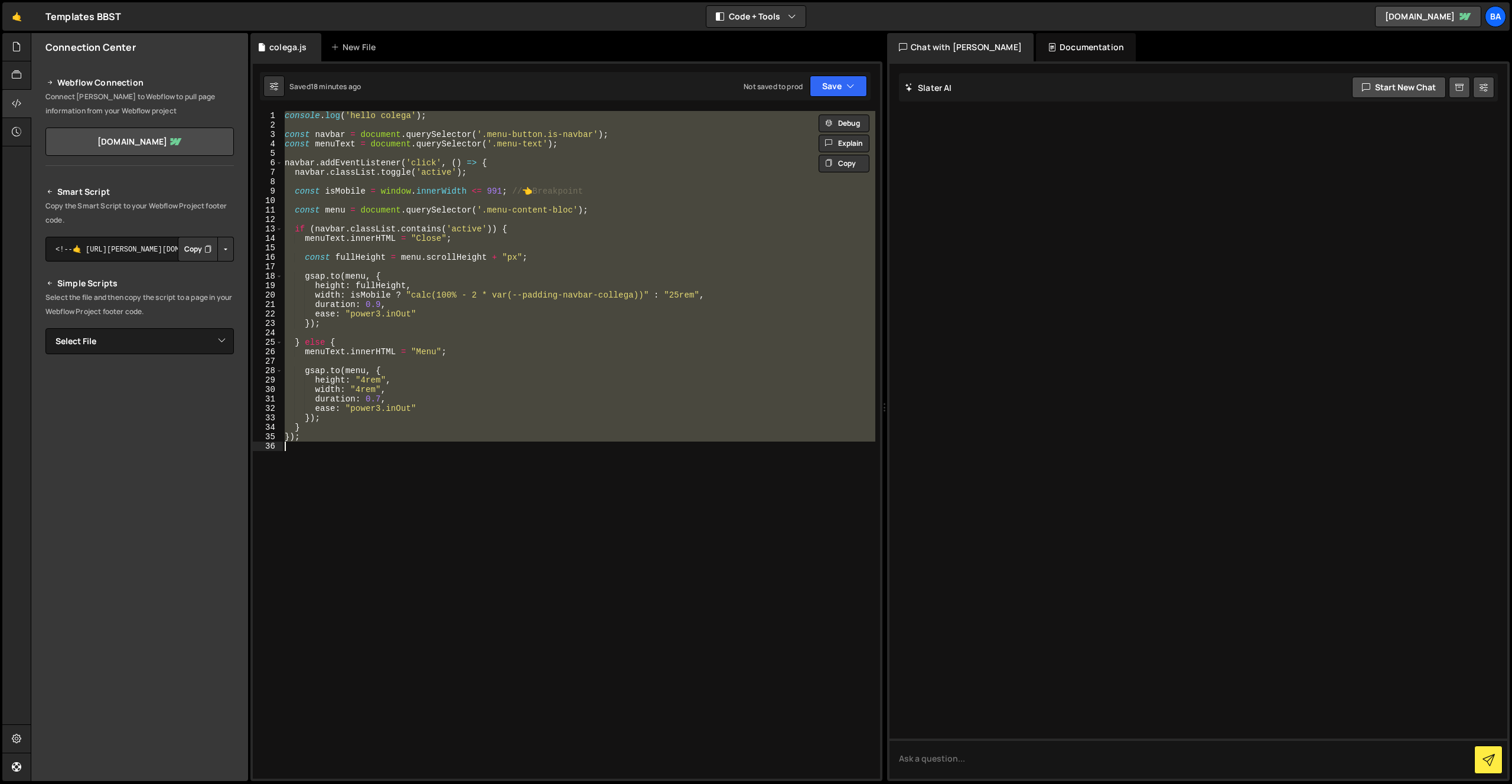
click at [605, 215] on div "console . log ( 'hello colega' ) ; const navbar = document . querySelector ( '.…" at bounding box center [579, 445] width 593 height 668
